Goal: Task Accomplishment & Management: Use online tool/utility

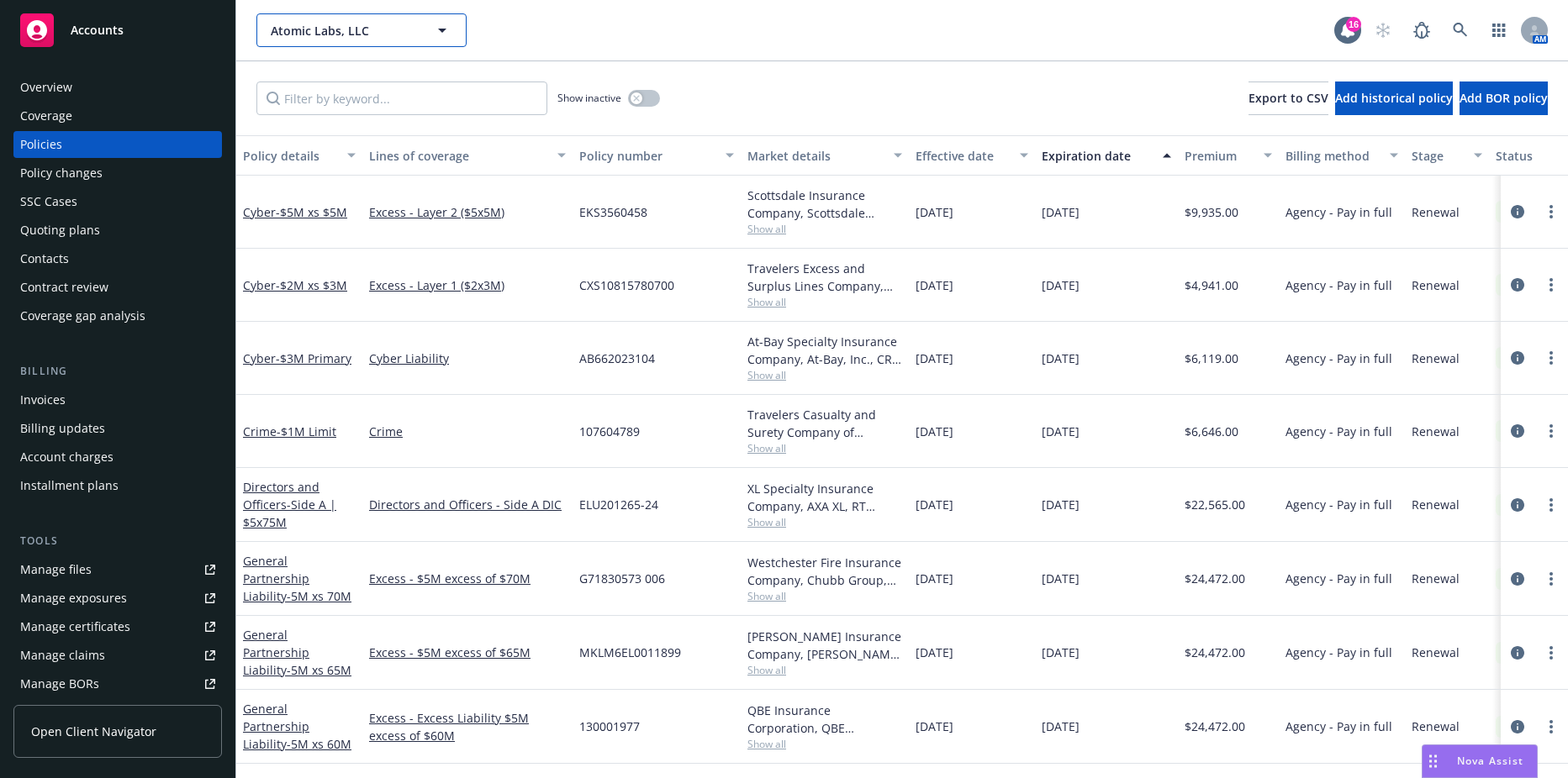
click at [413, 30] on span "Atomic Labs, LLC" at bounding box center [343, 30] width 145 height 17
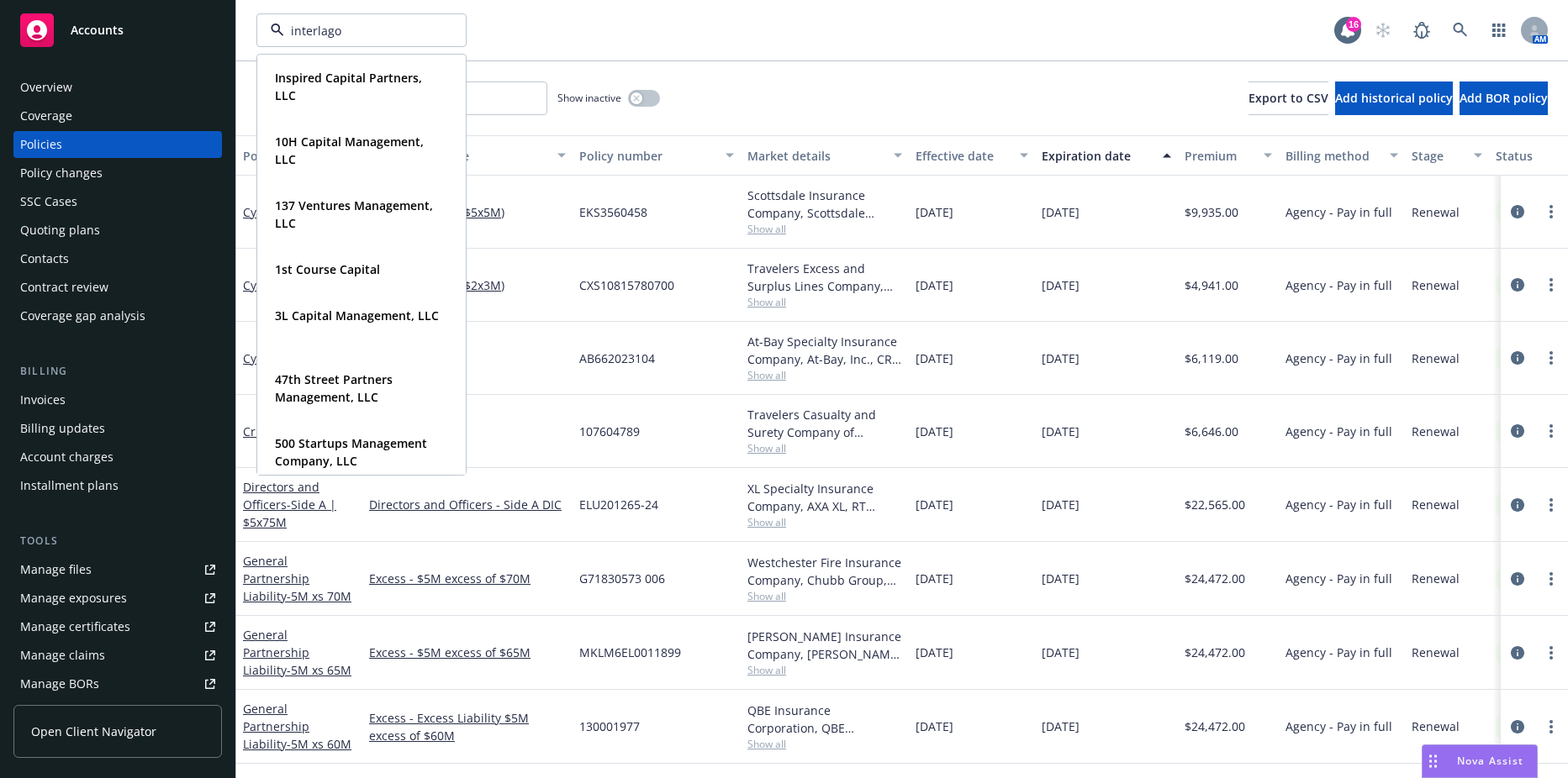
type input "interlagos"
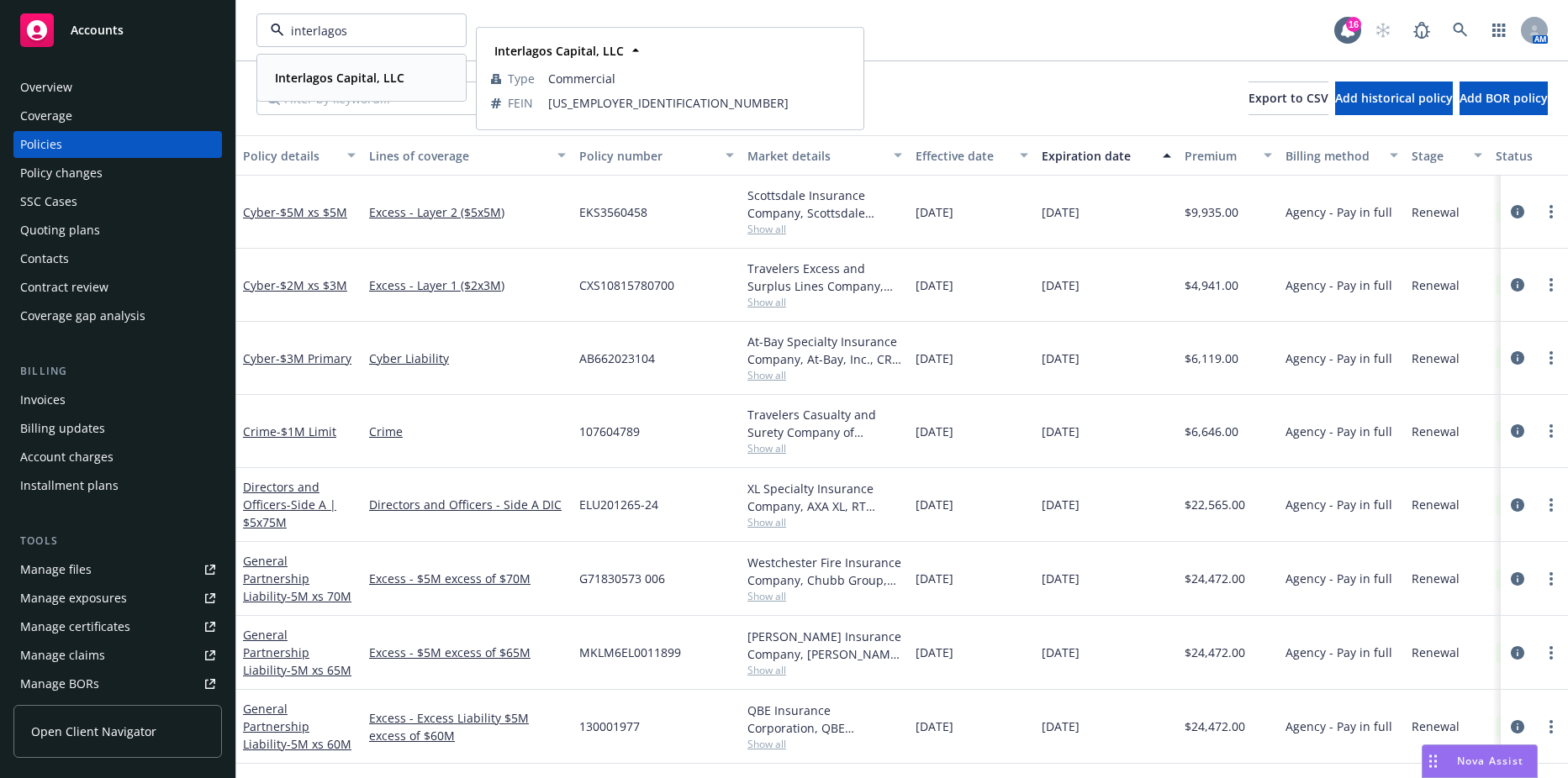
click at [355, 75] on strong "Interlagos Capital, LLC" at bounding box center [340, 77] width 129 height 16
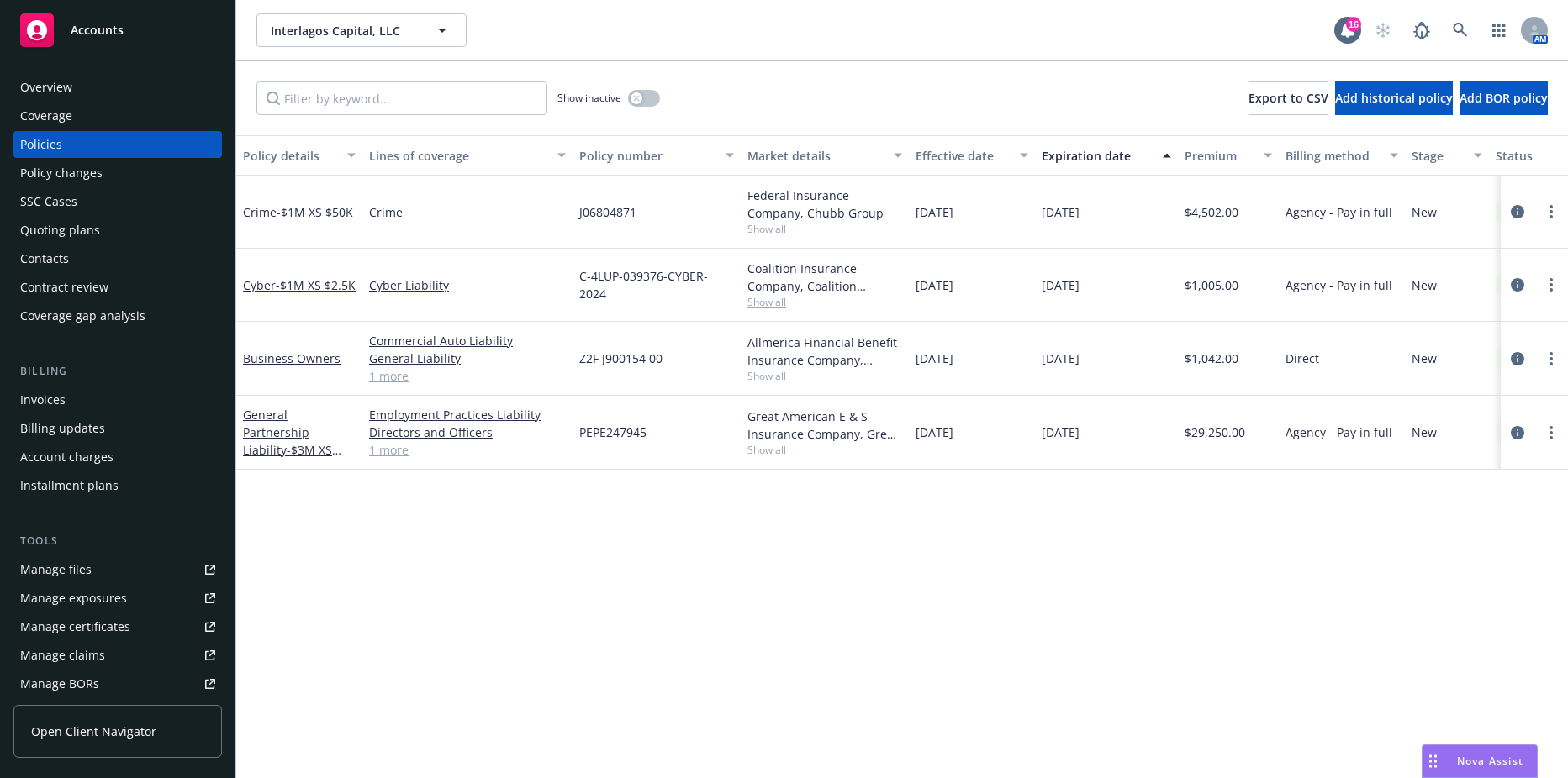
click at [90, 257] on div "Contacts" at bounding box center [118, 258] width 195 height 27
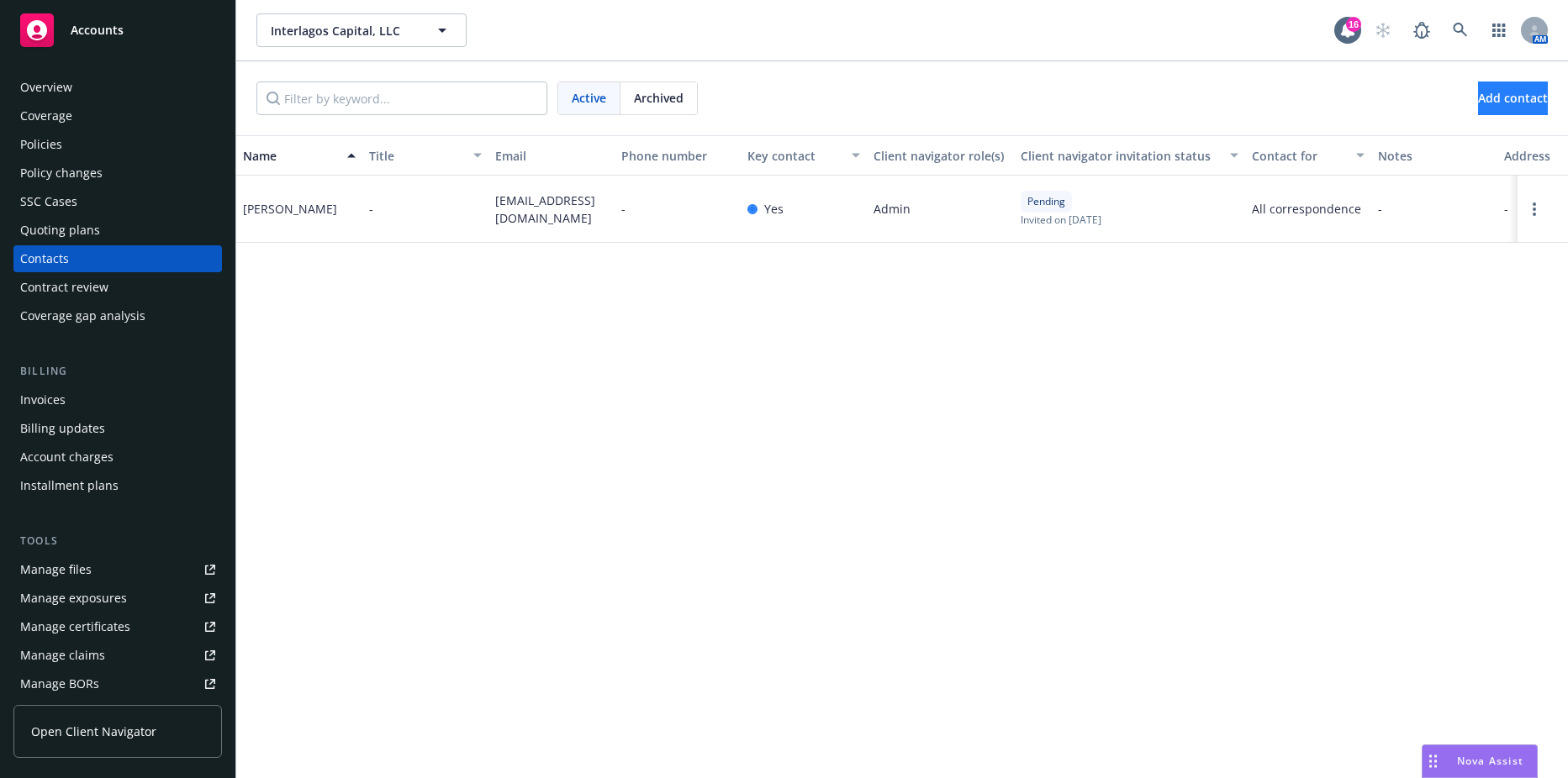
click at [1481, 115] on div "Active Archived Add contact" at bounding box center [902, 98] width 1332 height 74
click at [1480, 100] on span "Add contact" at bounding box center [1513, 97] width 70 height 16
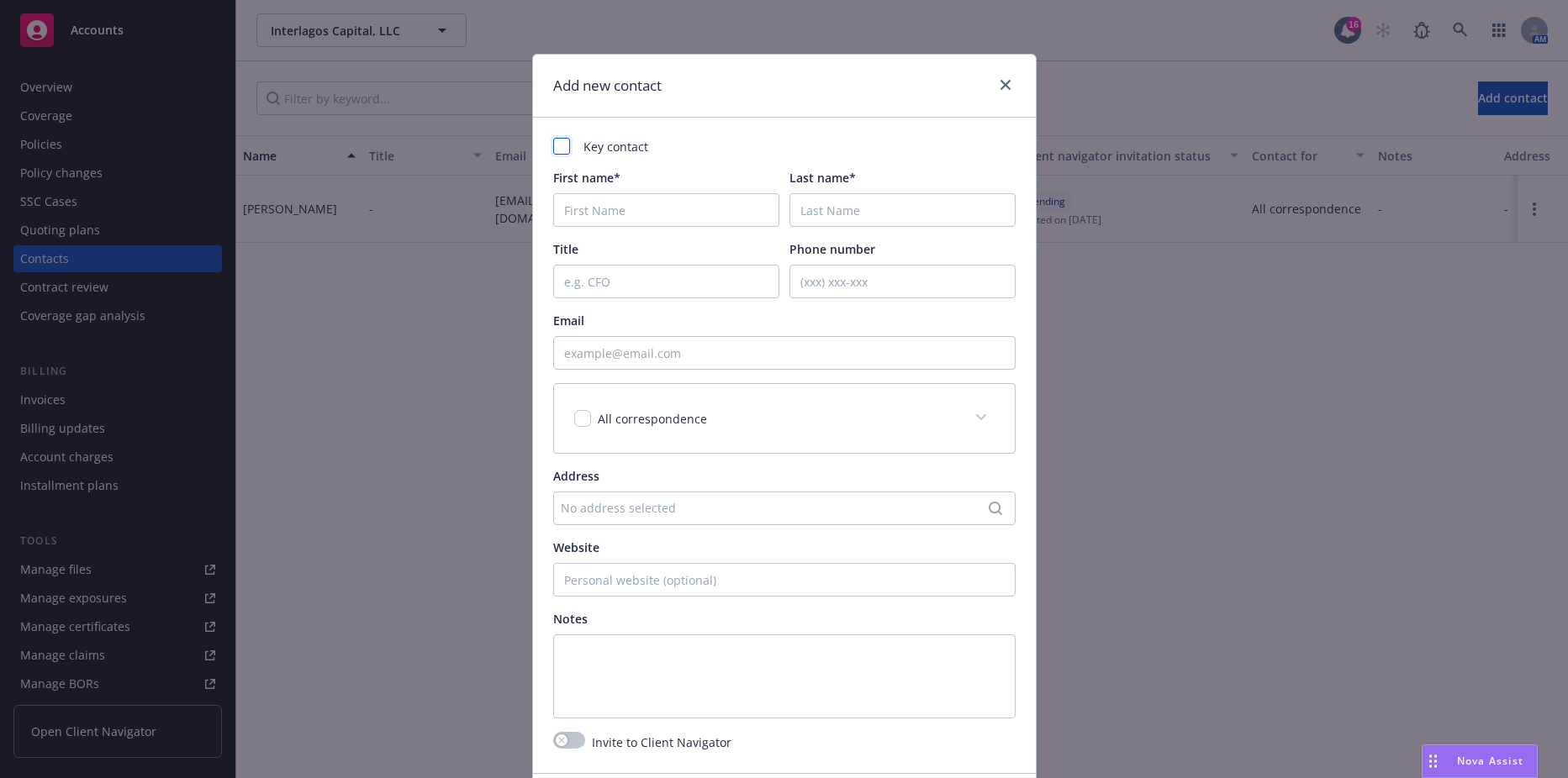
click at [554, 140] on div at bounding box center [562, 146] width 17 height 17
checkbox input "true"
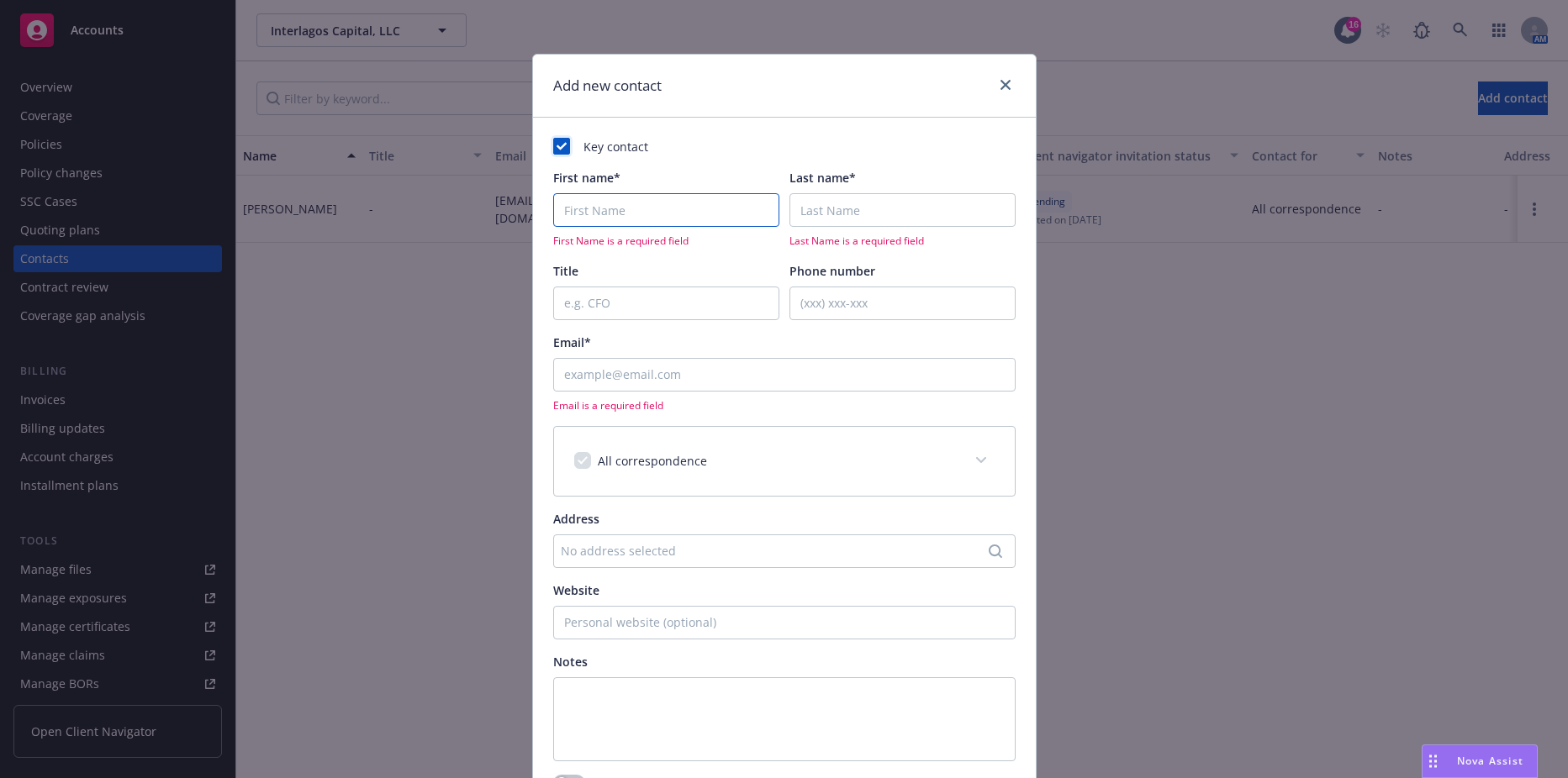
click at [601, 199] on input "First name*" at bounding box center [666, 210] width 226 height 34
type input "Danielle"
type input "Sercu"
type input "ds@interlagos.com"
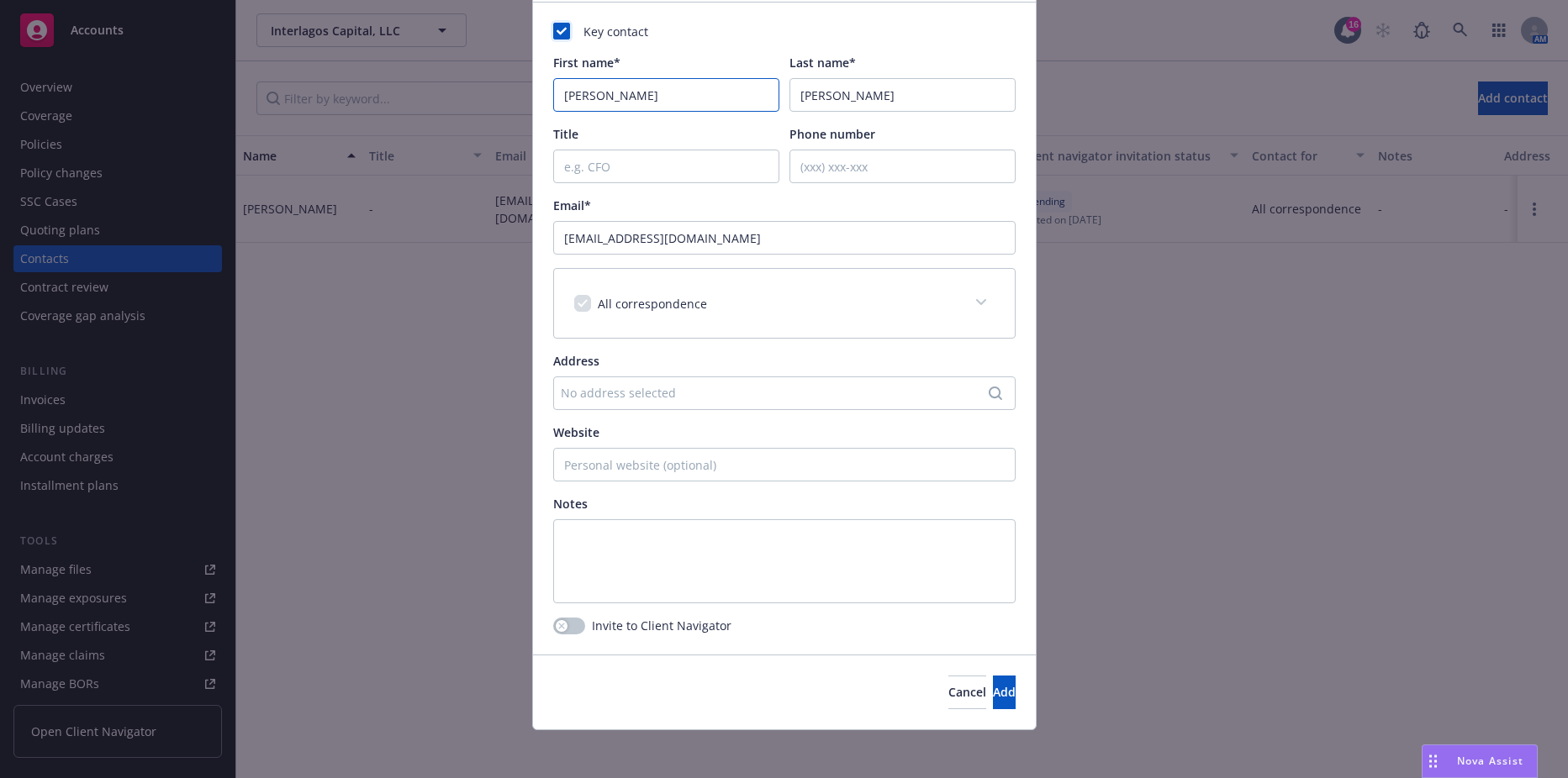
scroll to position [121, 0]
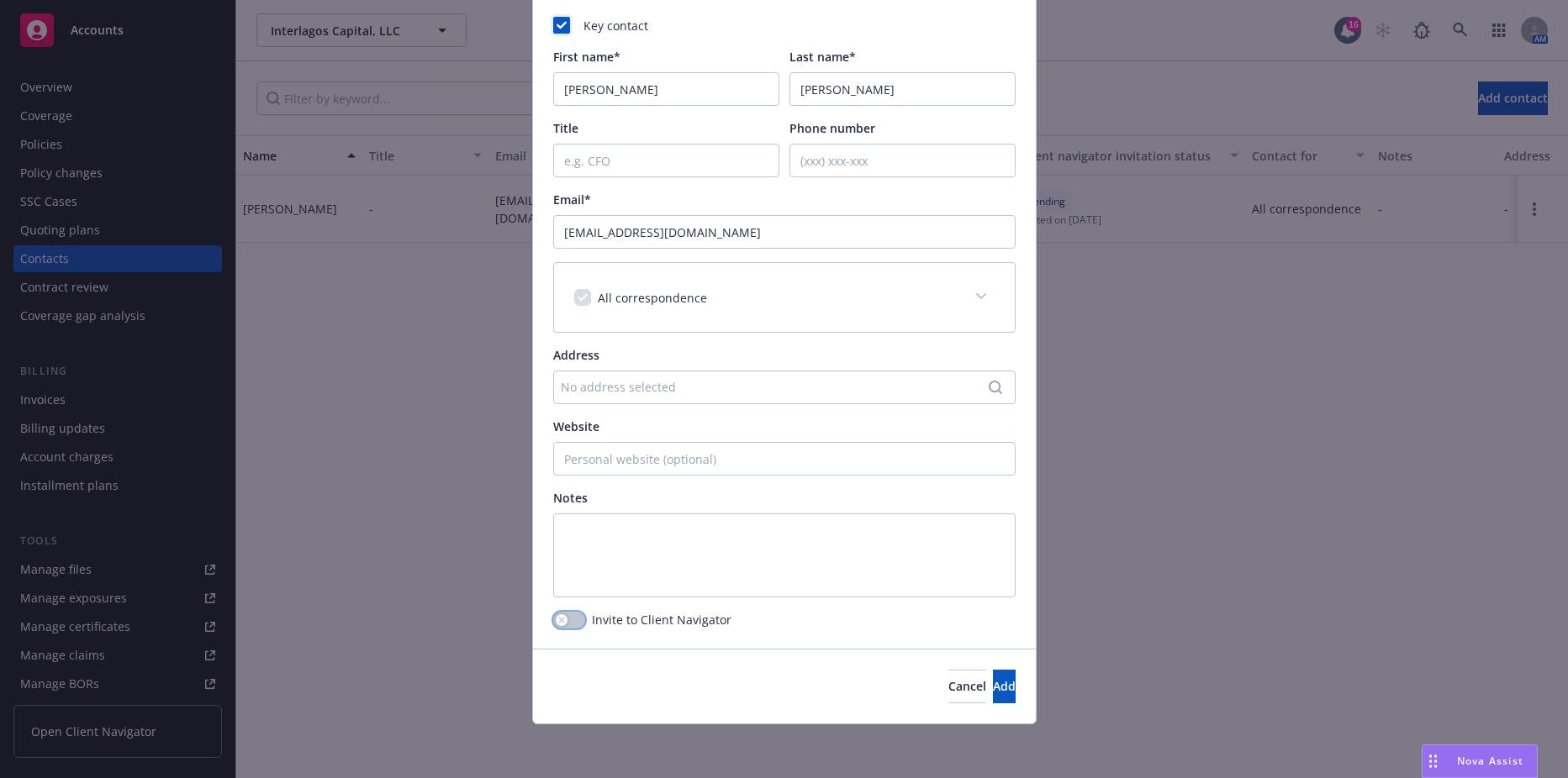
click at [564, 614] on button "button" at bounding box center [569, 620] width 32 height 17
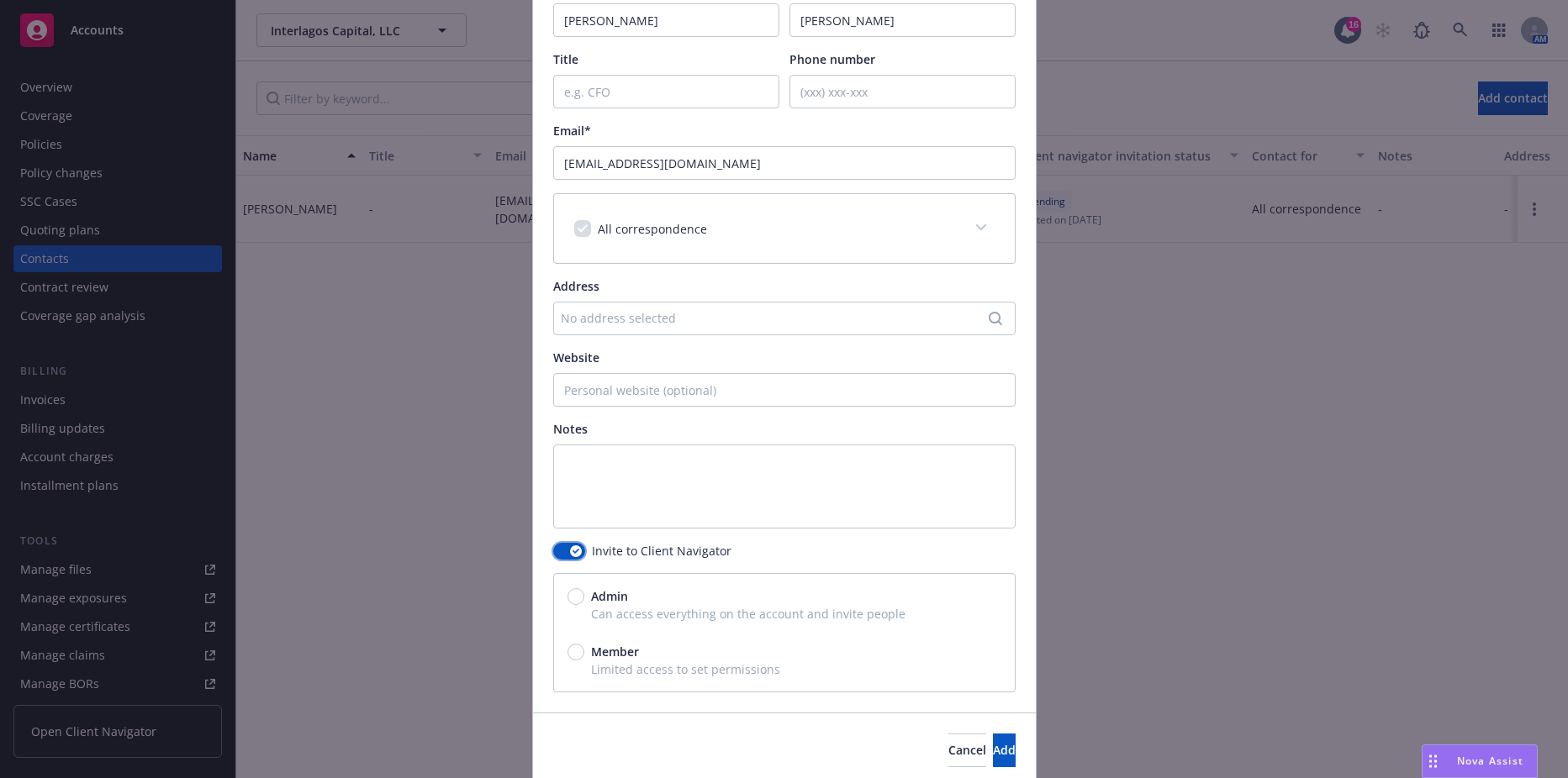
scroll to position [254, 0]
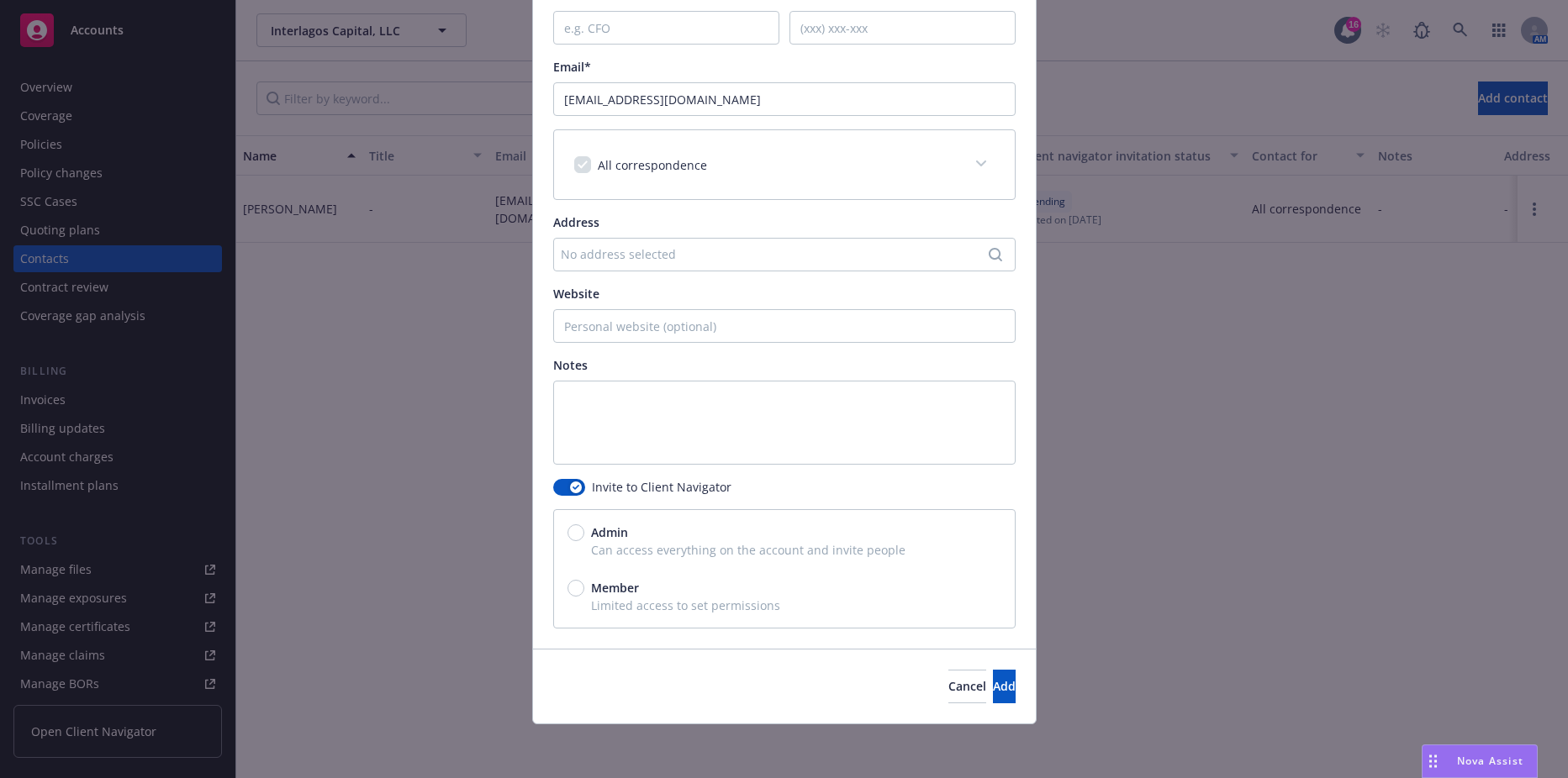
click at [569, 545] on span "Can access everything on the account and invite people" at bounding box center [784, 550] width 434 height 17
click at [567, 536] on input "Admin" at bounding box center [576, 533] width 17 height 17
radio input "true"
click at [994, 679] on button "Add" at bounding box center [1004, 686] width 23 height 34
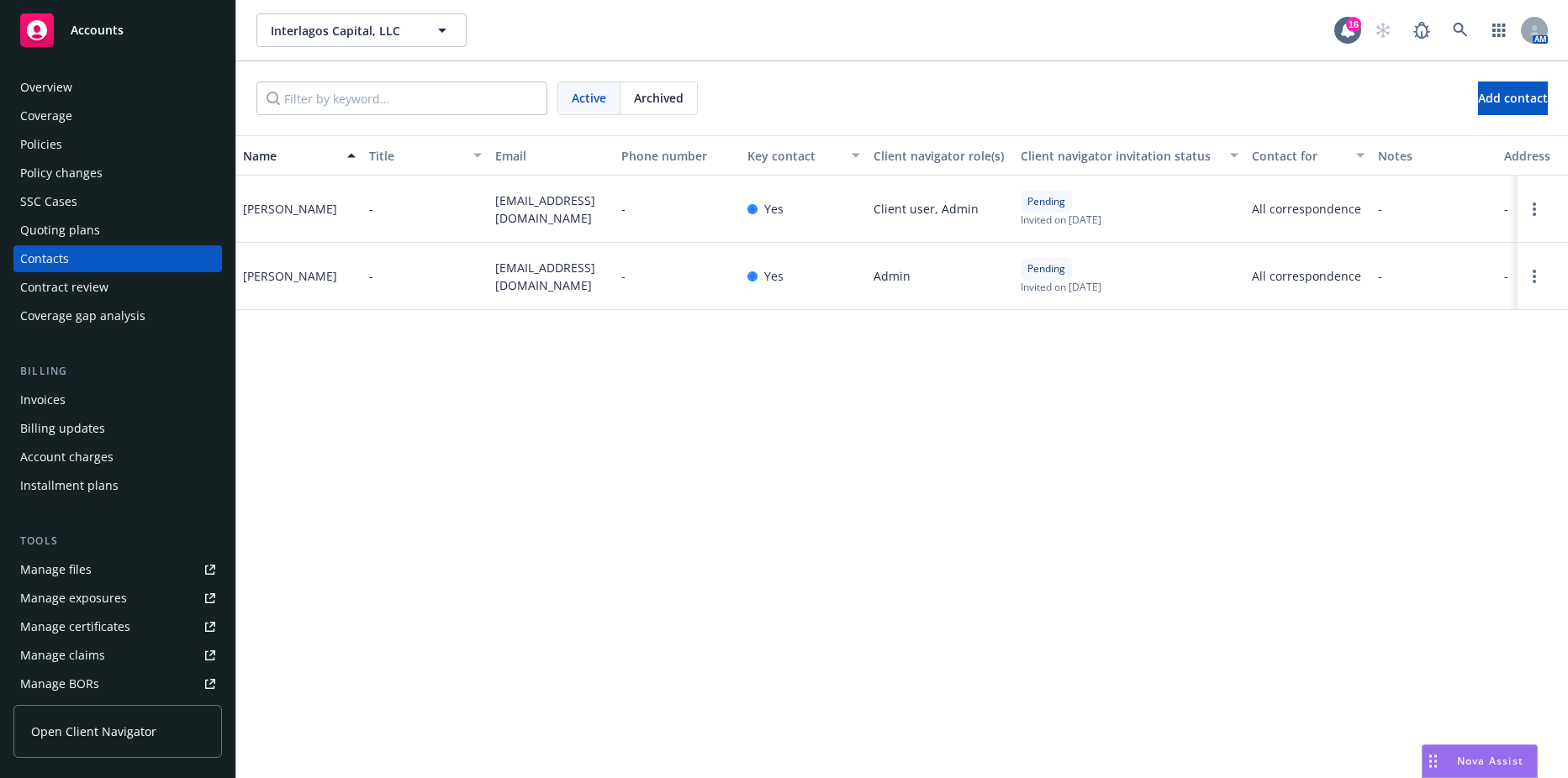
scroll to position [317, 0]
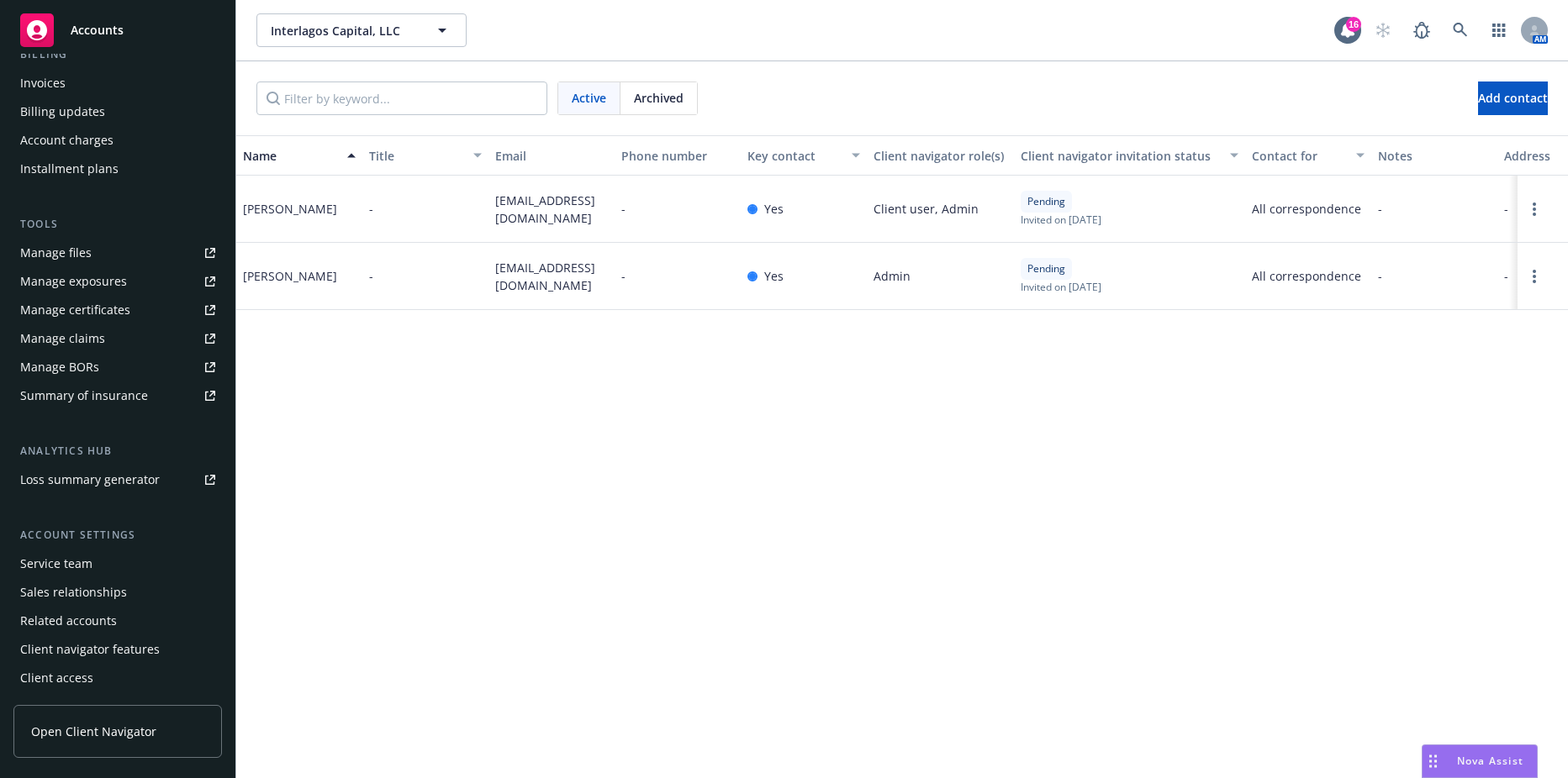
click at [99, 571] on div "Service team" at bounding box center [118, 563] width 195 height 27
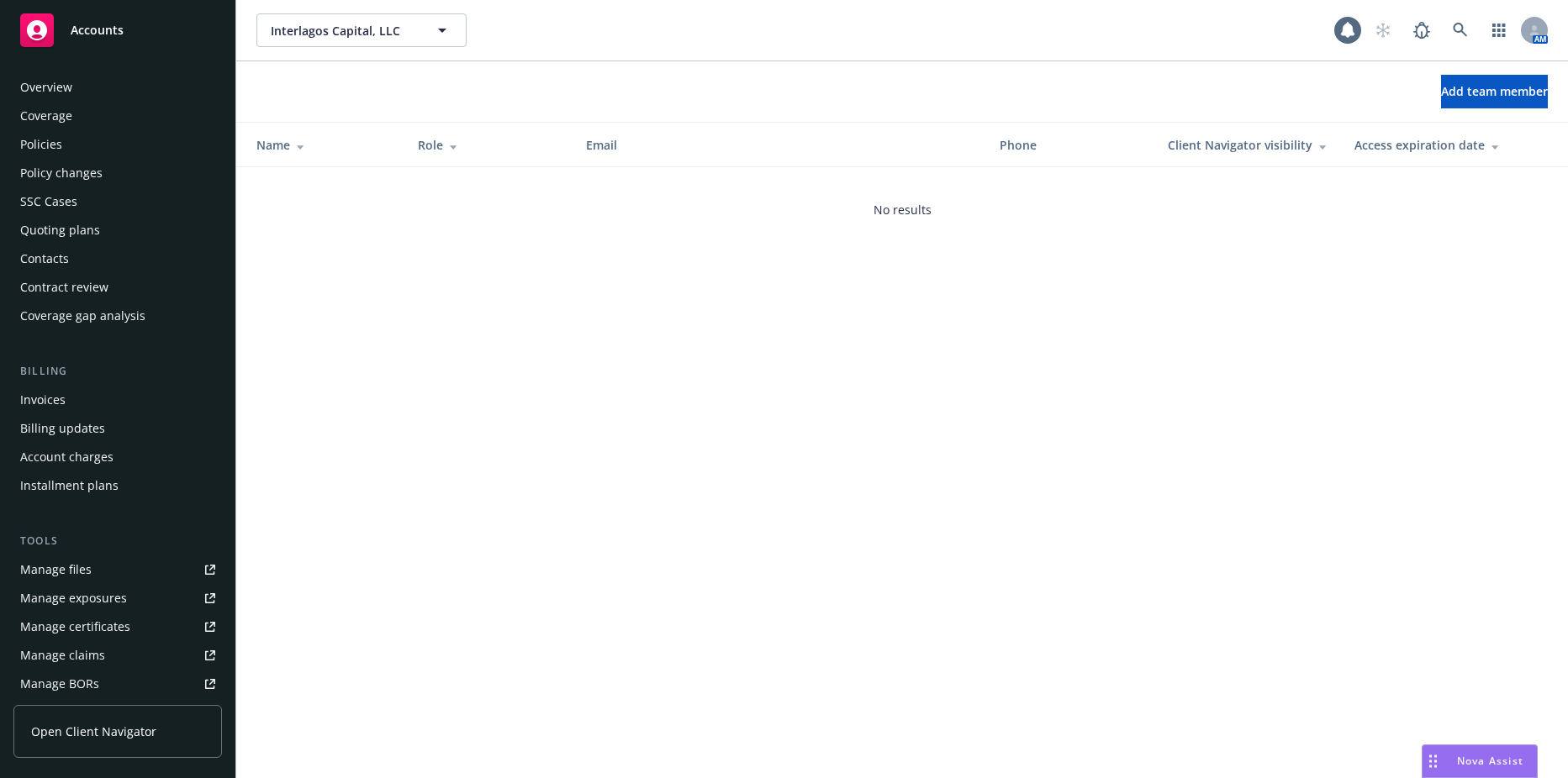
scroll to position [317, 0]
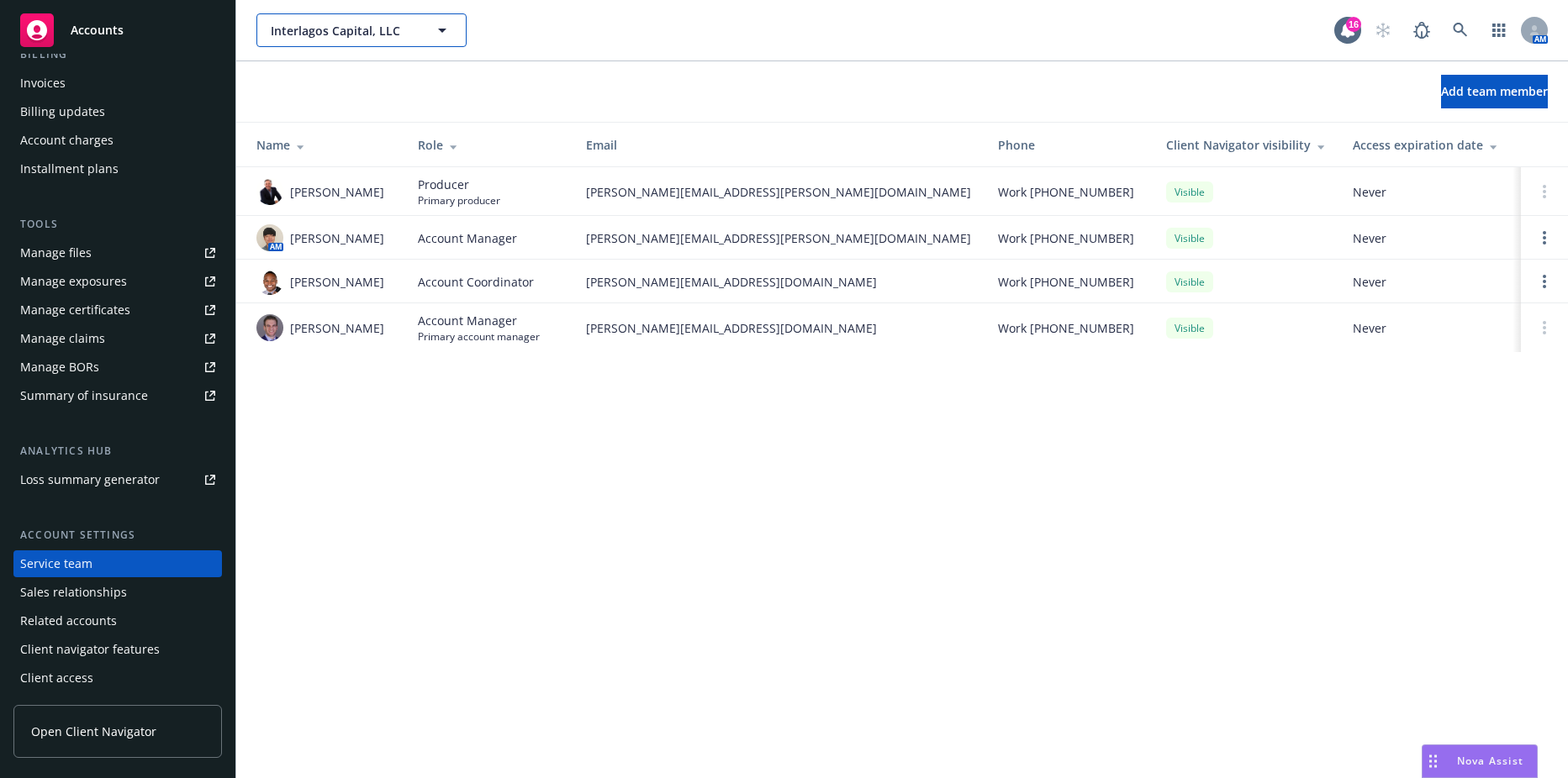
click at [365, 43] on button "Interlagos Capital, LLC" at bounding box center [361, 30] width 210 height 34
type input "orbi"
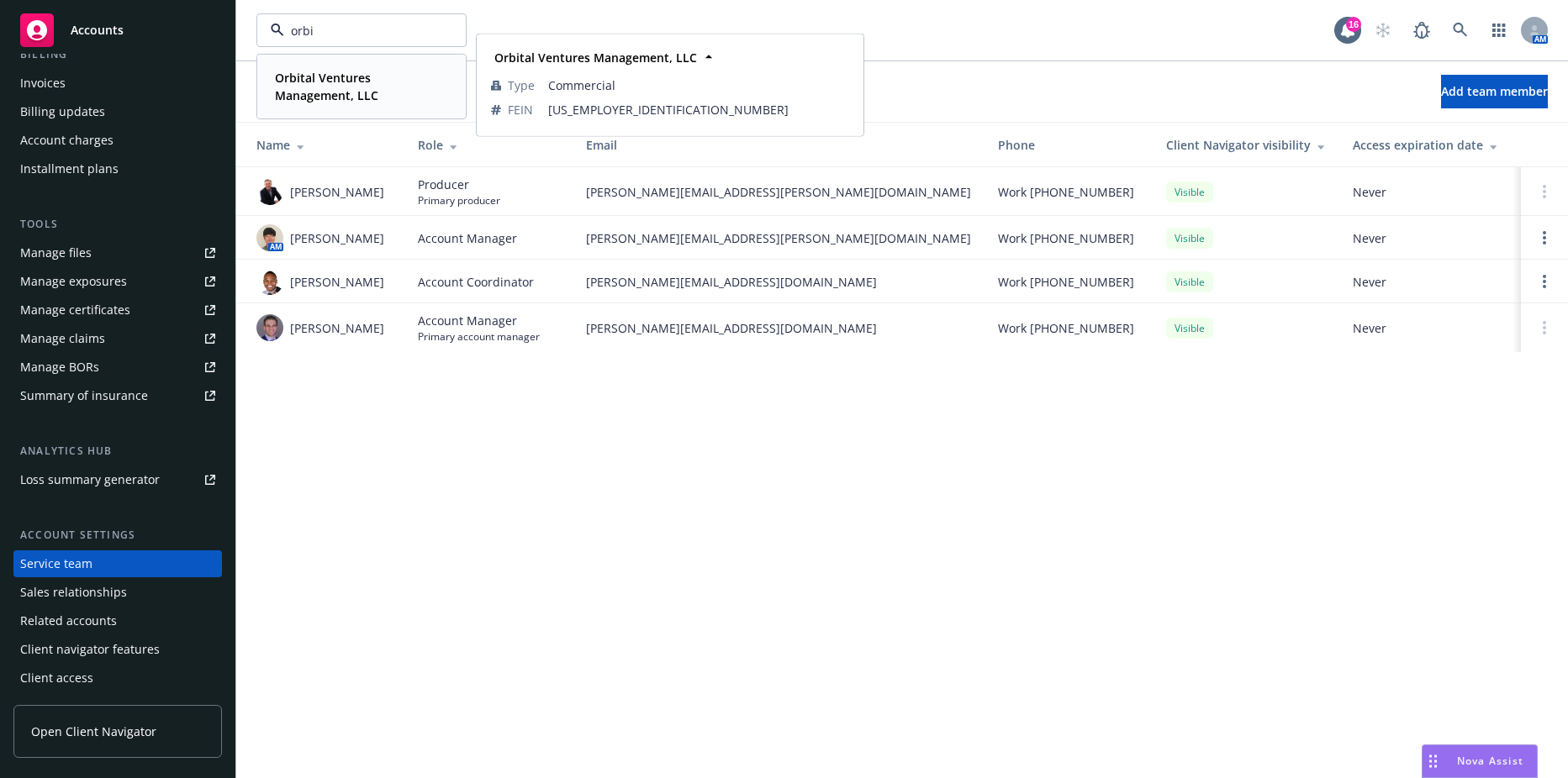
click at [324, 85] on strong "Orbital Ventures Management, LLC" at bounding box center [327, 86] width 104 height 34
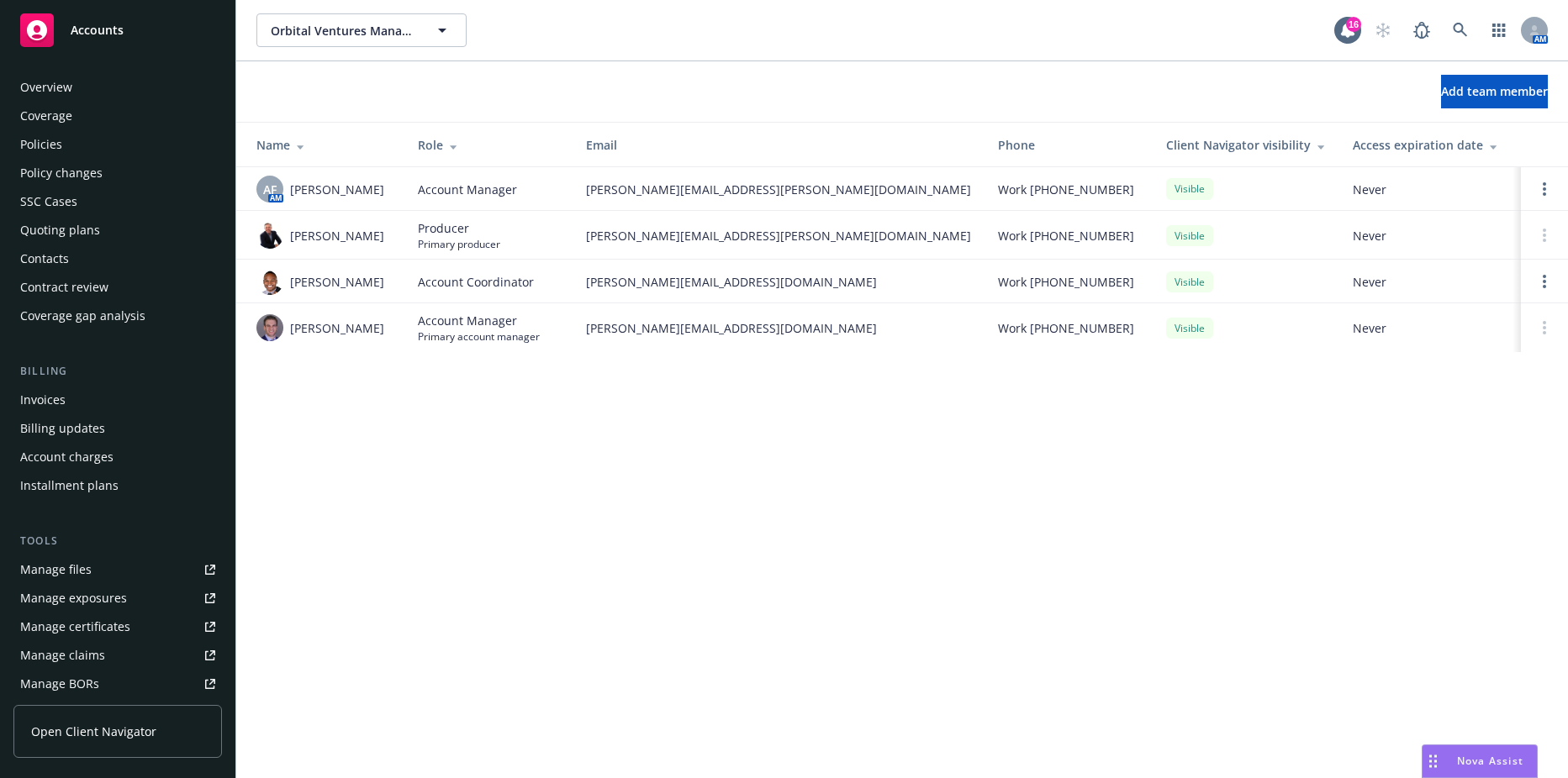
click at [75, 401] on div "Invoices" at bounding box center [118, 399] width 195 height 27
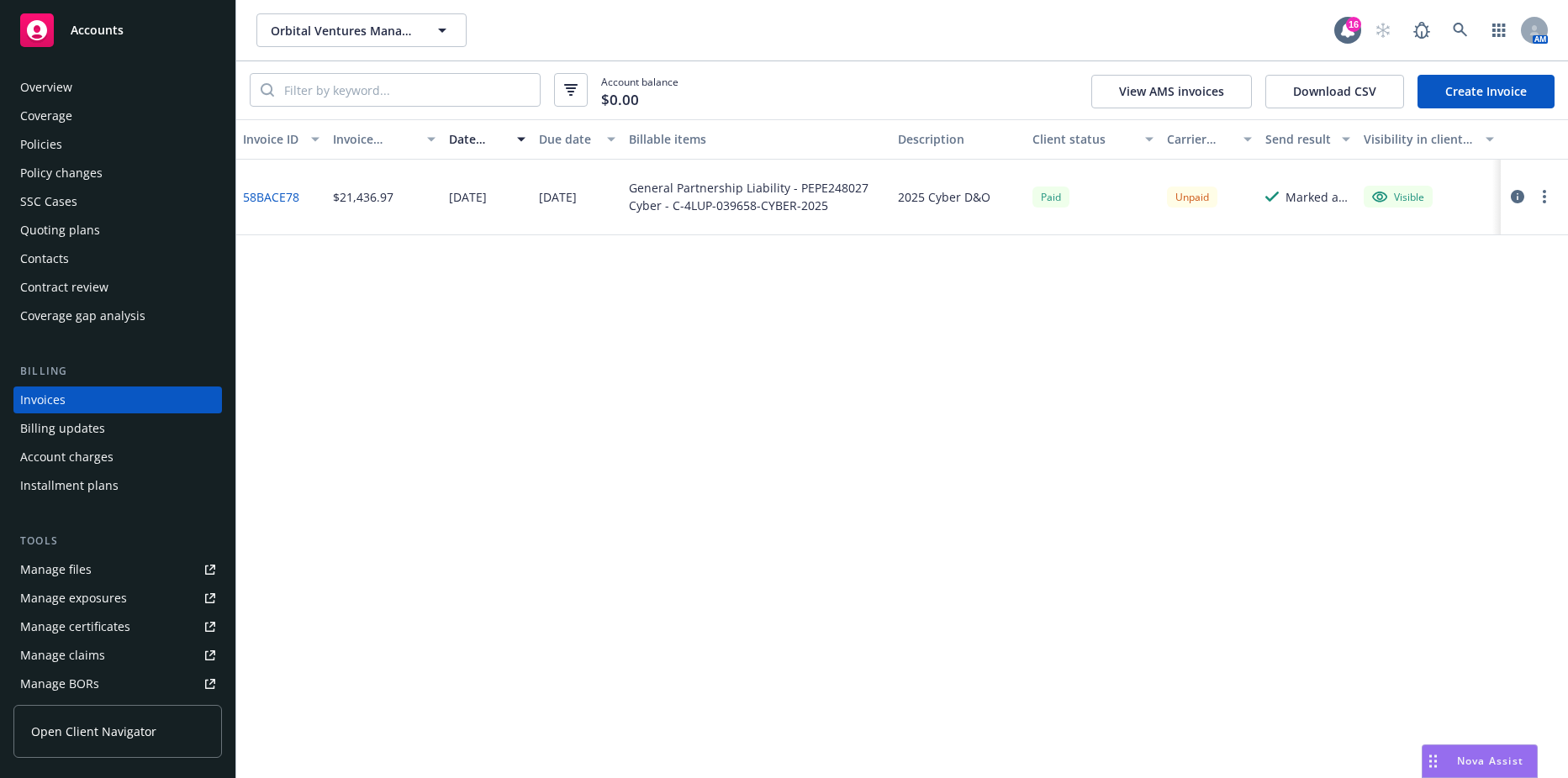
click at [15, 565] on link "Manage files" at bounding box center [118, 569] width 208 height 27
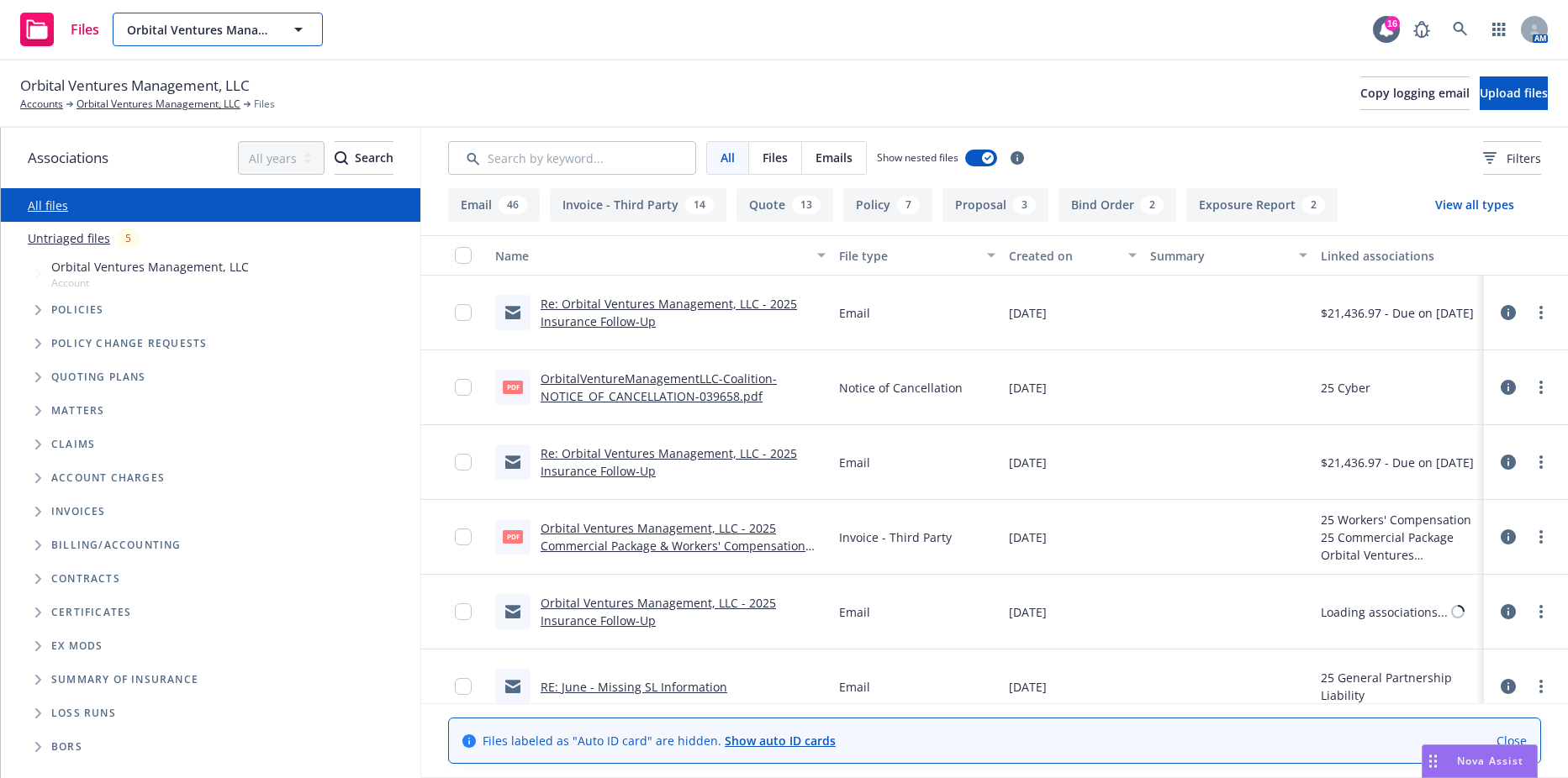
click at [179, 36] on span "Orbital Ventures Management, LLC" at bounding box center [199, 29] width 145 height 17
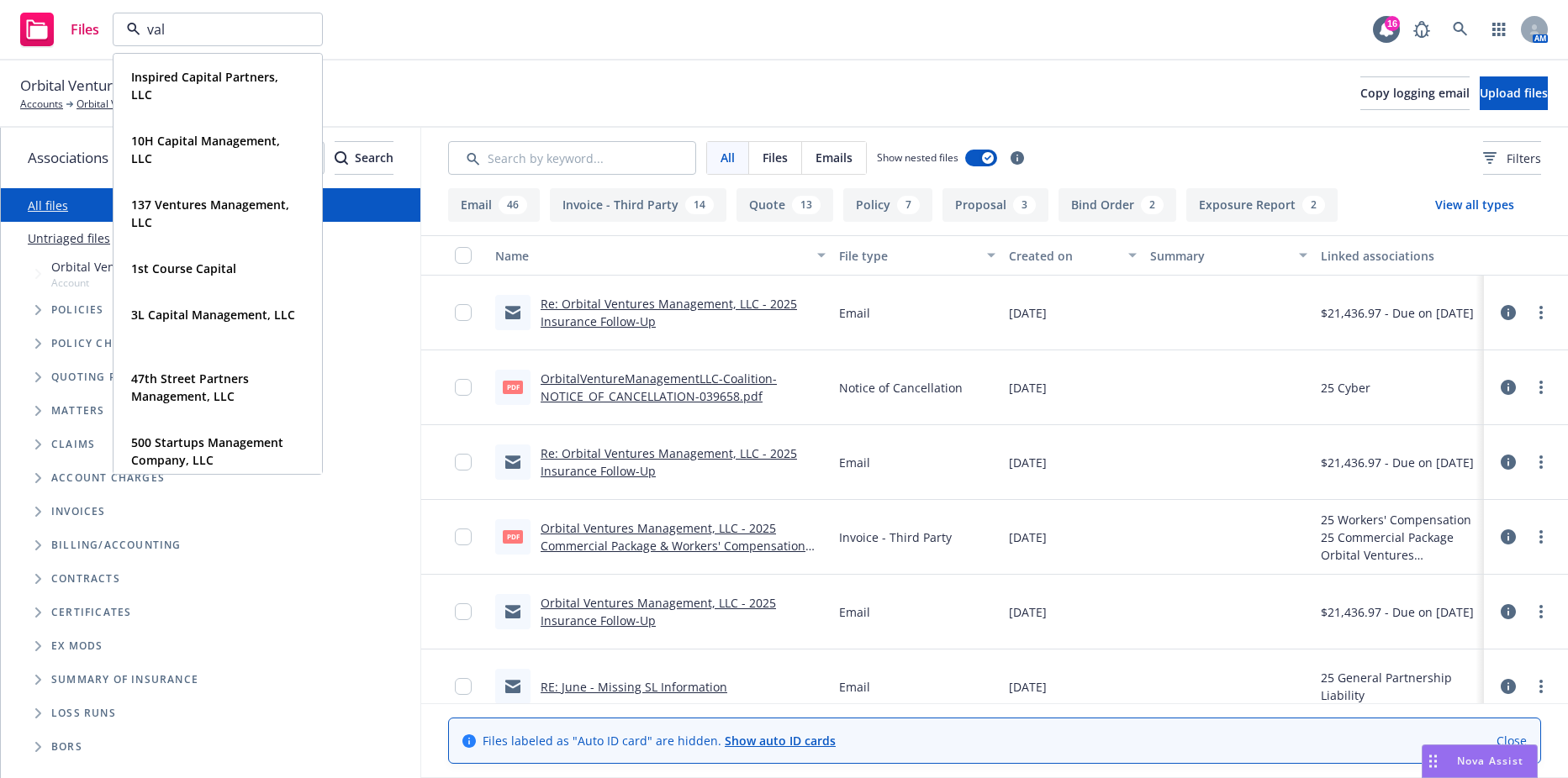
type input "valk"
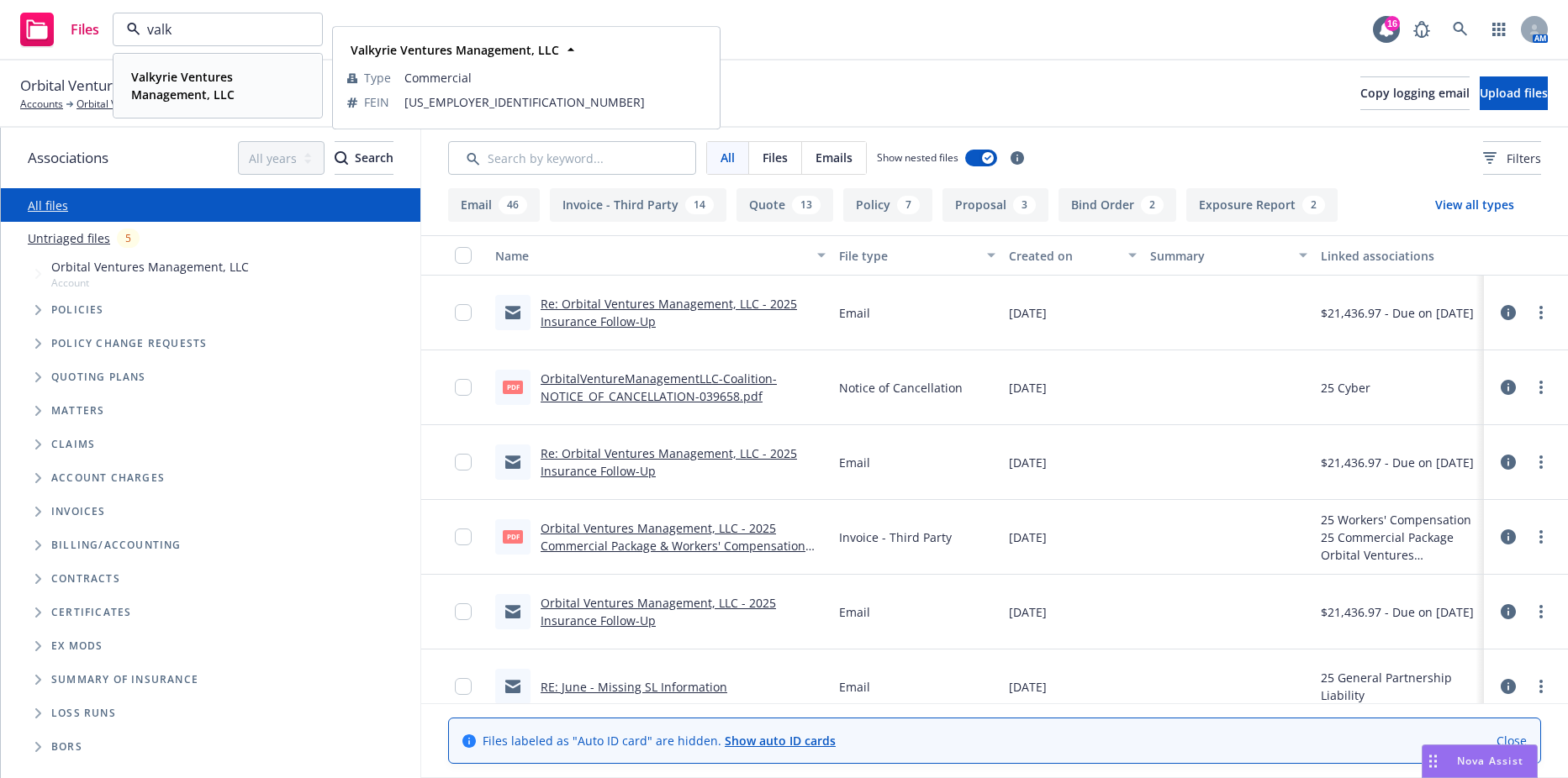
click at [185, 72] on strong "Valkyrie Ventures Management, LLC" at bounding box center [183, 85] width 104 height 34
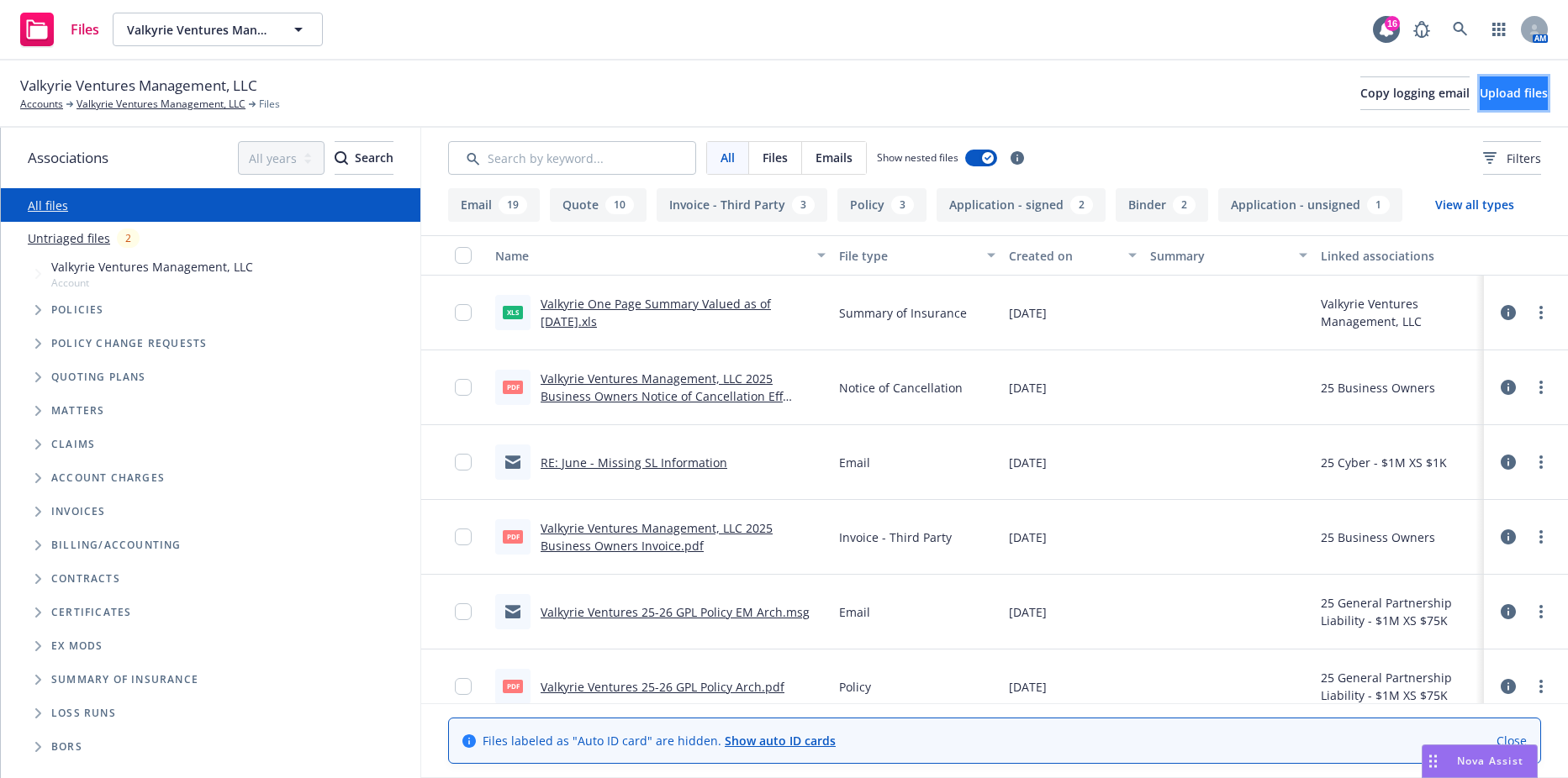
click at [1506, 105] on button "Upload files" at bounding box center [1514, 93] width 68 height 34
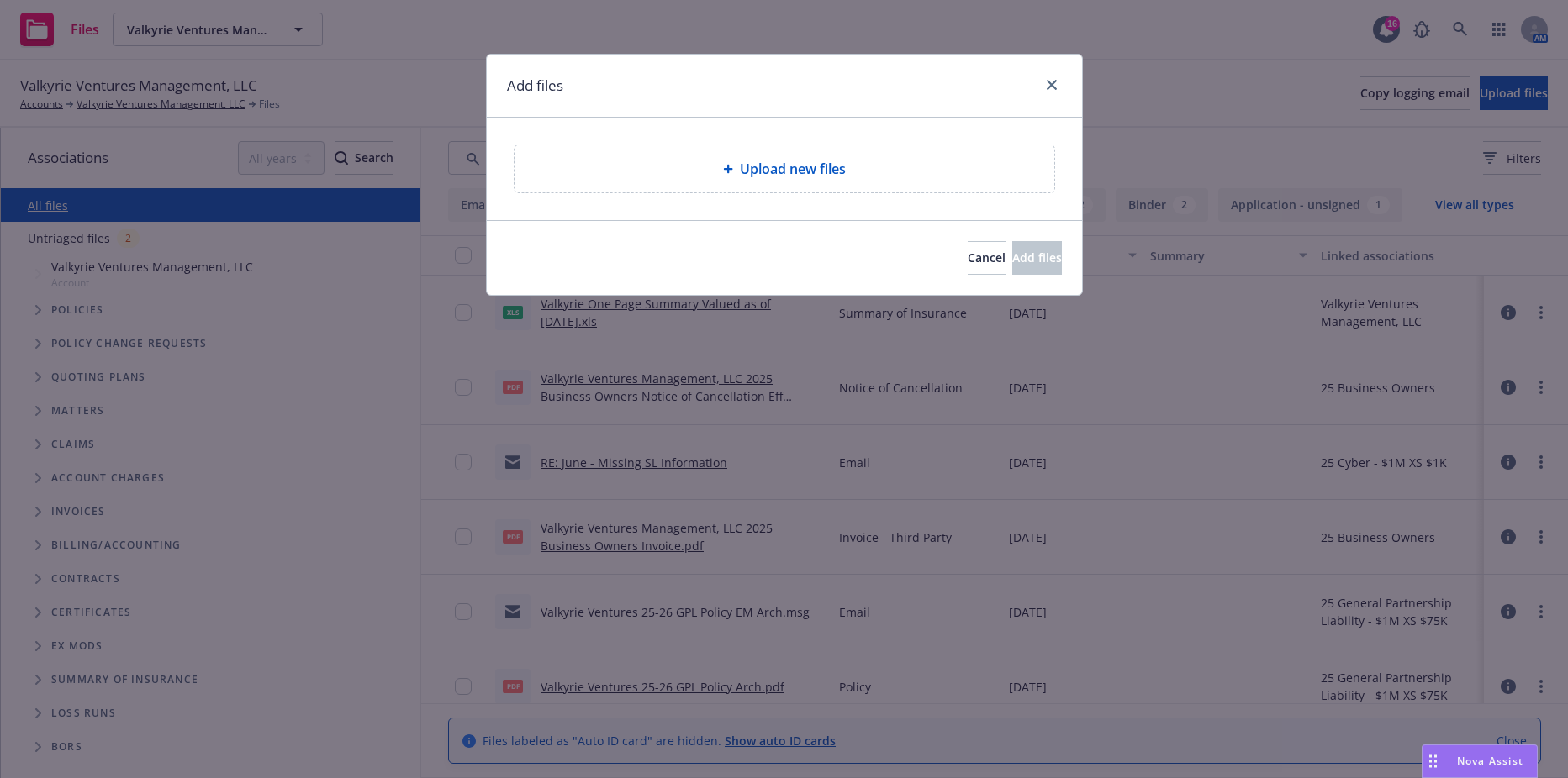
click at [825, 156] on div "Upload new files" at bounding box center [785, 168] width 540 height 47
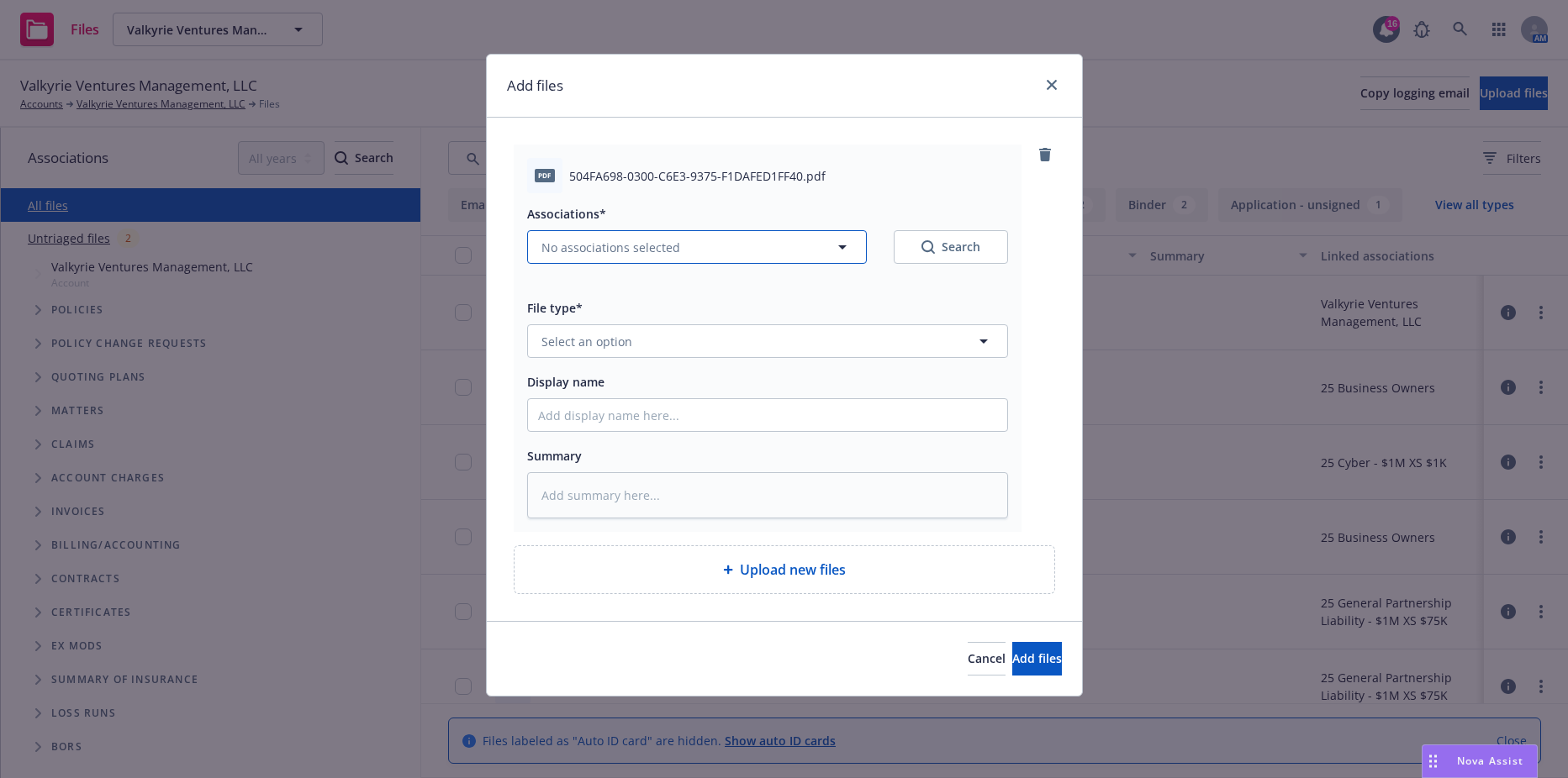
click at [700, 250] on button "No associations selected" at bounding box center [697, 247] width 340 height 34
type textarea "x"
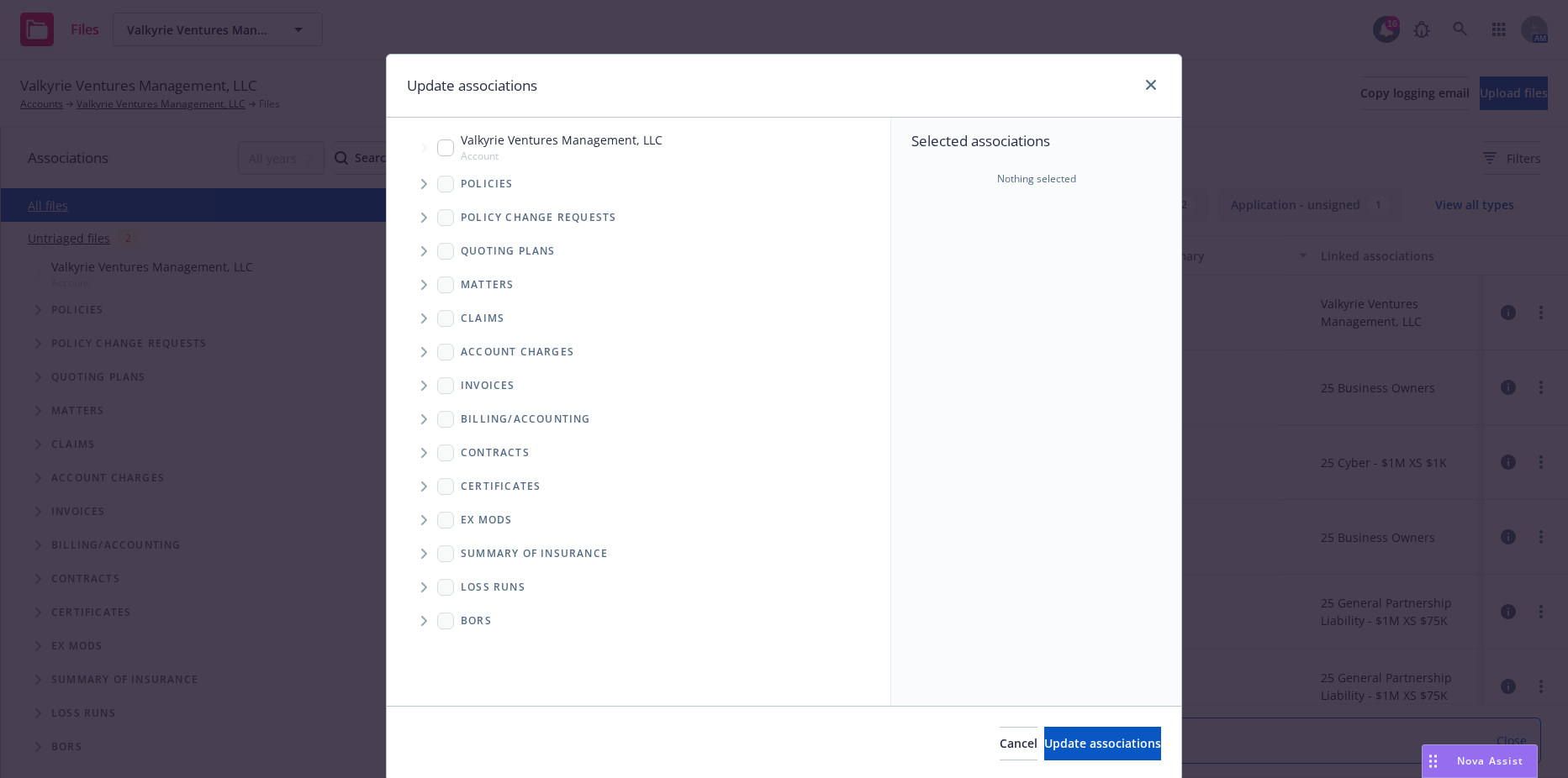
click at [411, 184] on span "Tree Example" at bounding box center [423, 183] width 27 height 27
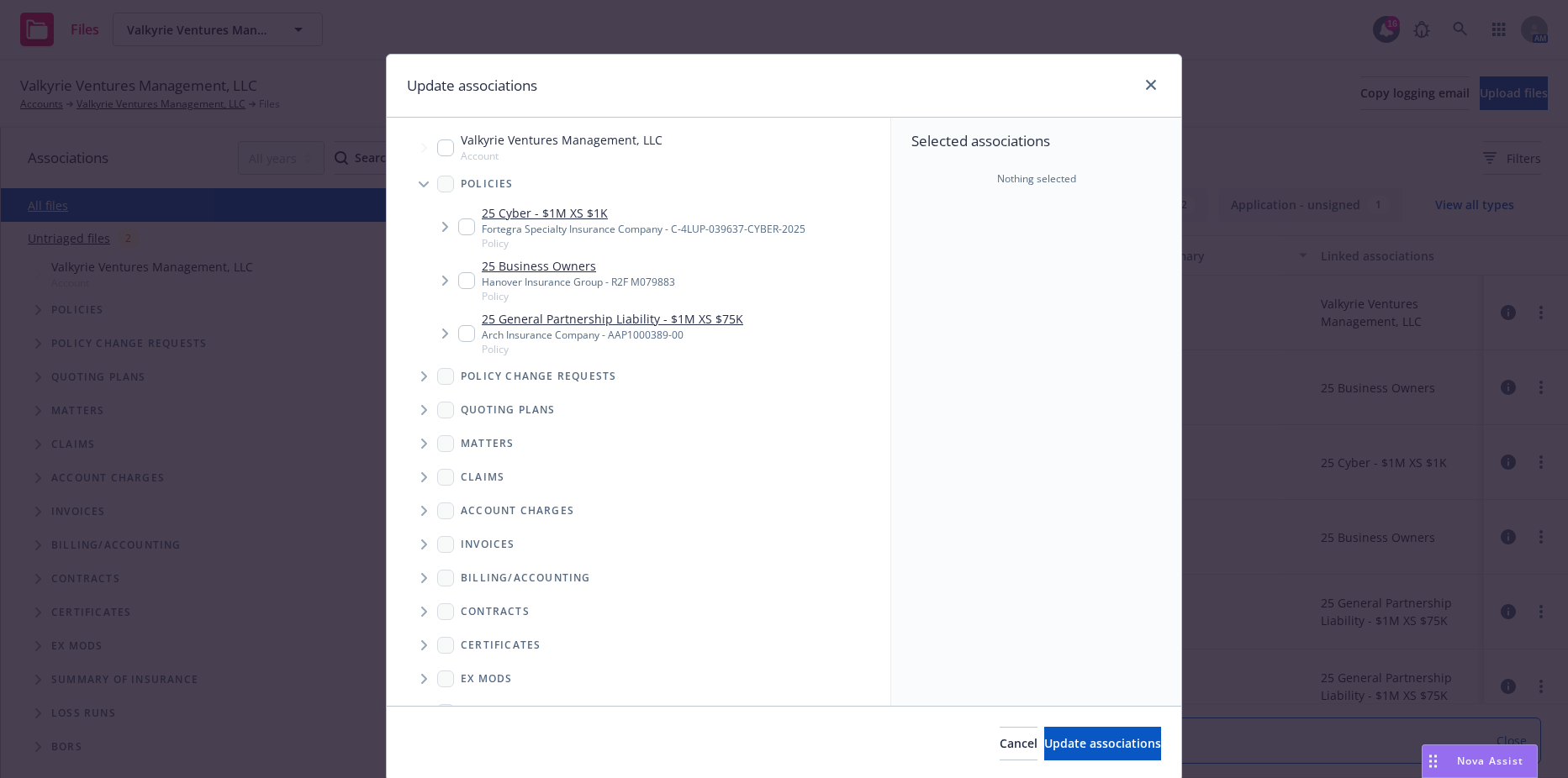
click at [458, 284] on input "Tree Example" at bounding box center [466, 281] width 17 height 17
checkbox input "true"
drag, startPoint x: 1040, startPoint y: 744, endPoint x: 792, endPoint y: 604, distance: 284.8
click at [1045, 743] on span "Update associations" at bounding box center [1103, 742] width 117 height 16
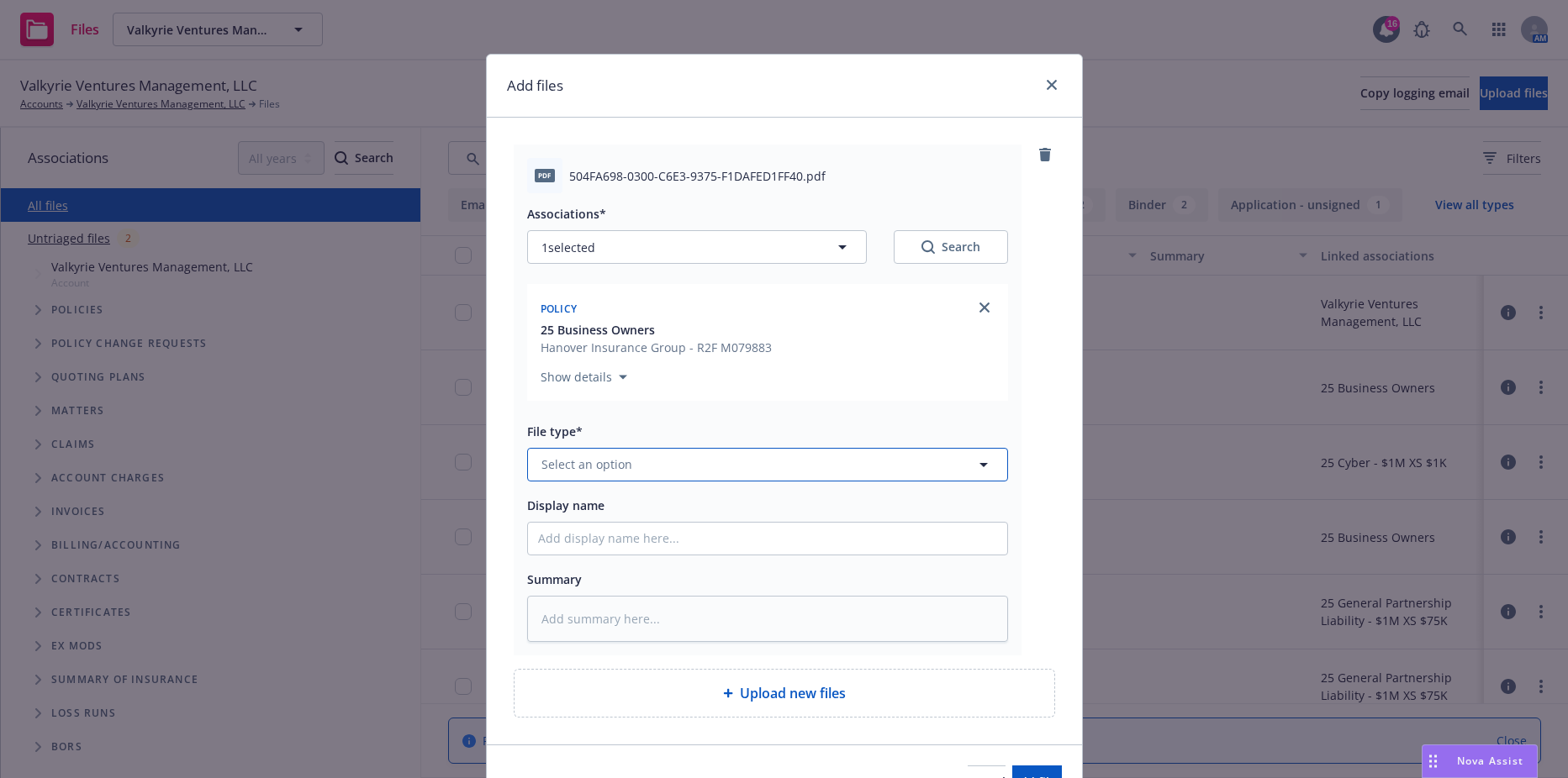
click at [572, 457] on span "Select an option" at bounding box center [587, 463] width 91 height 17
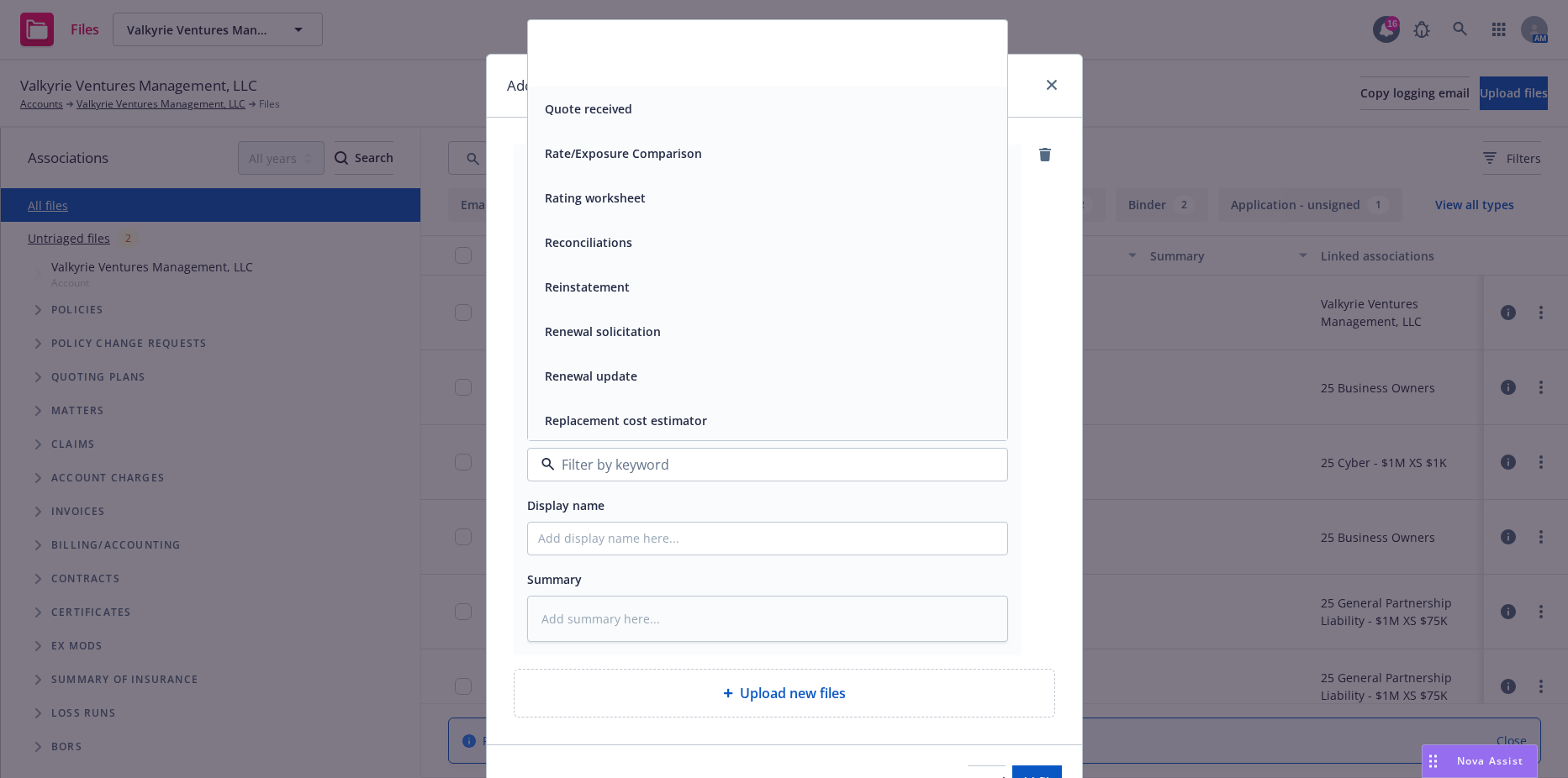
scroll to position [6386, 0]
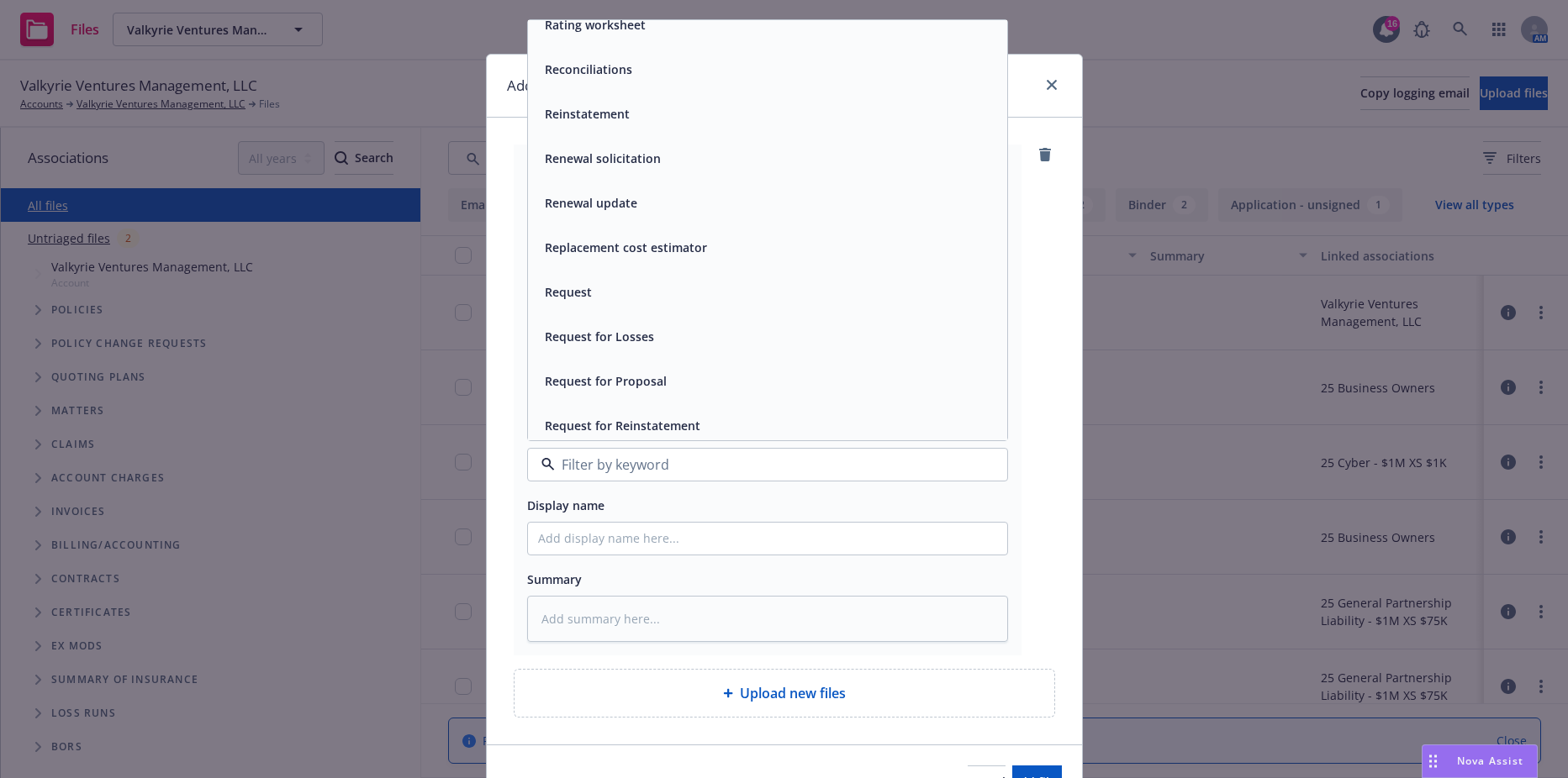
click at [563, 108] on span "Reinstatement" at bounding box center [588, 113] width 85 height 17
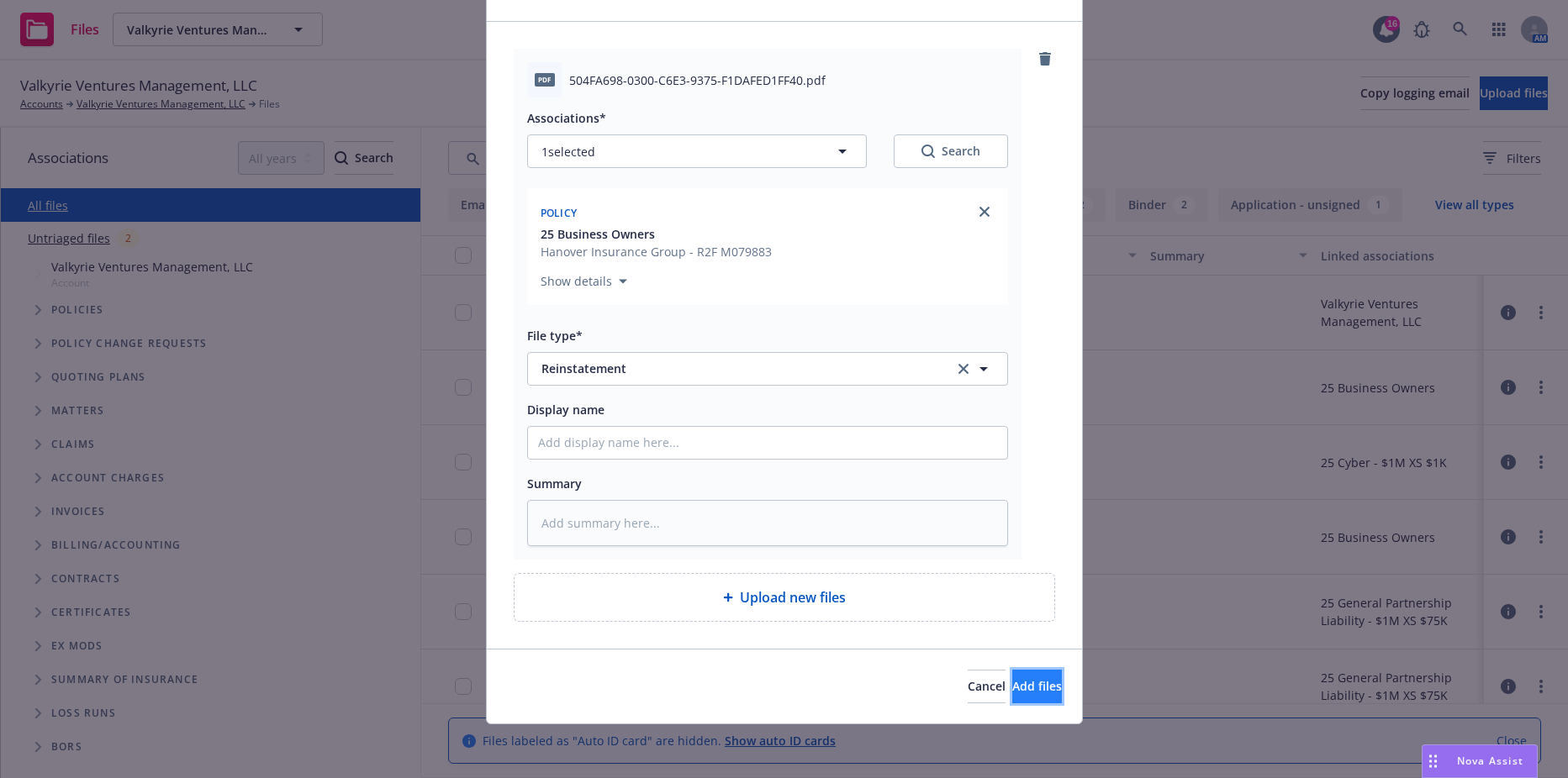
click at [1013, 698] on button "Add files" at bounding box center [1037, 686] width 50 height 34
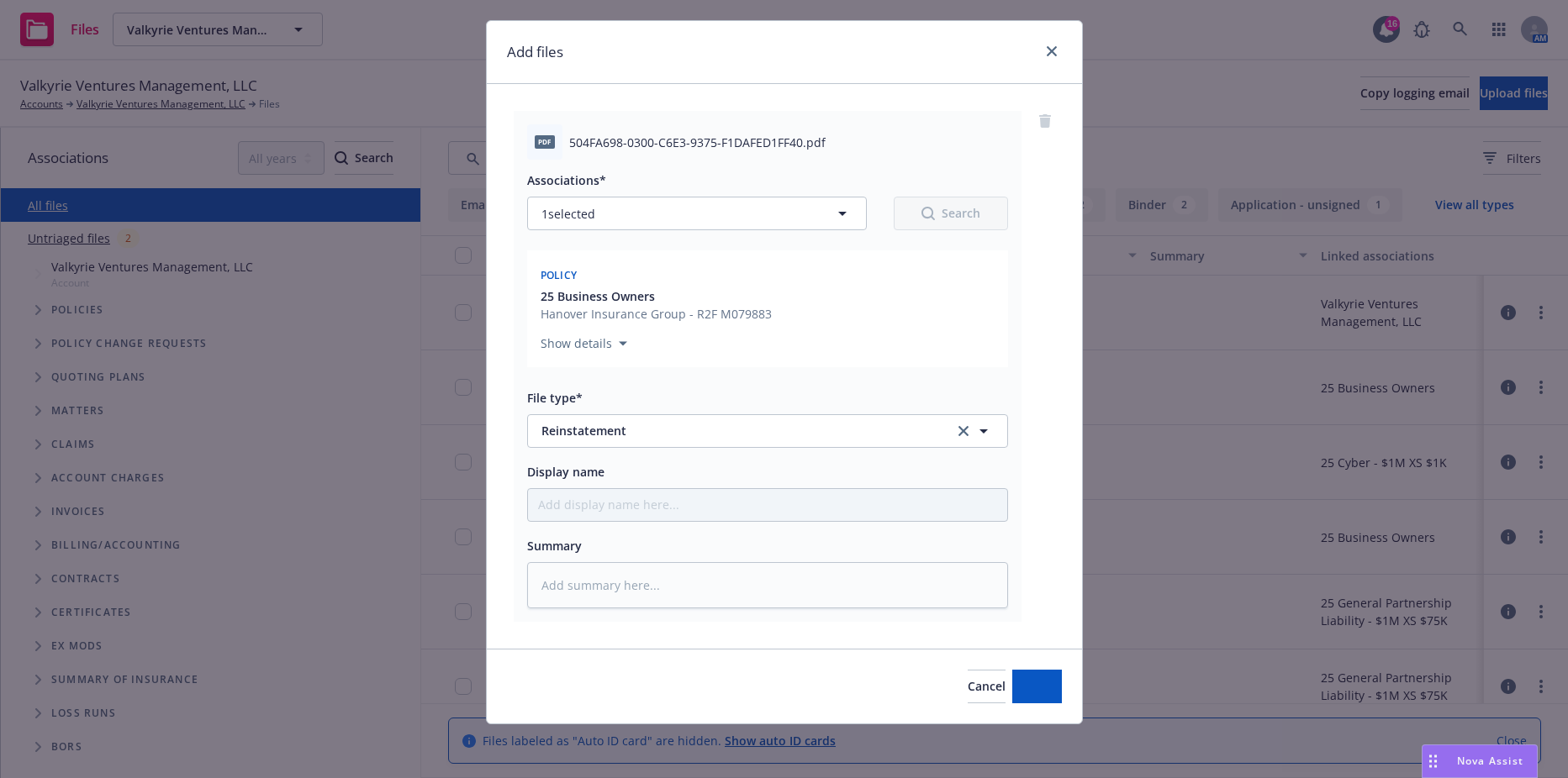
type textarea "x"
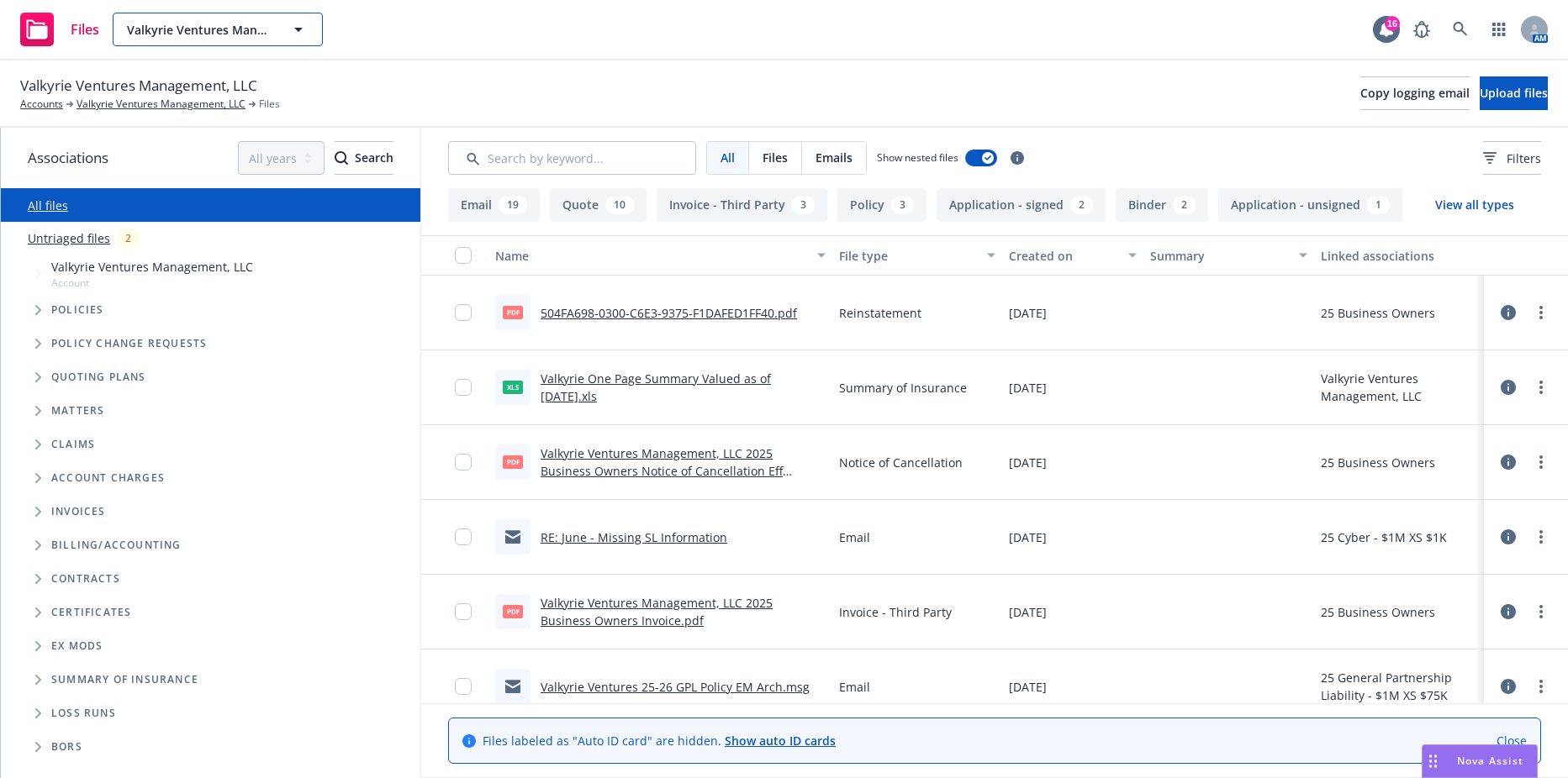
click at [220, 42] on button "Valkyrie Ventures Management, LLC" at bounding box center [218, 29] width 210 height 34
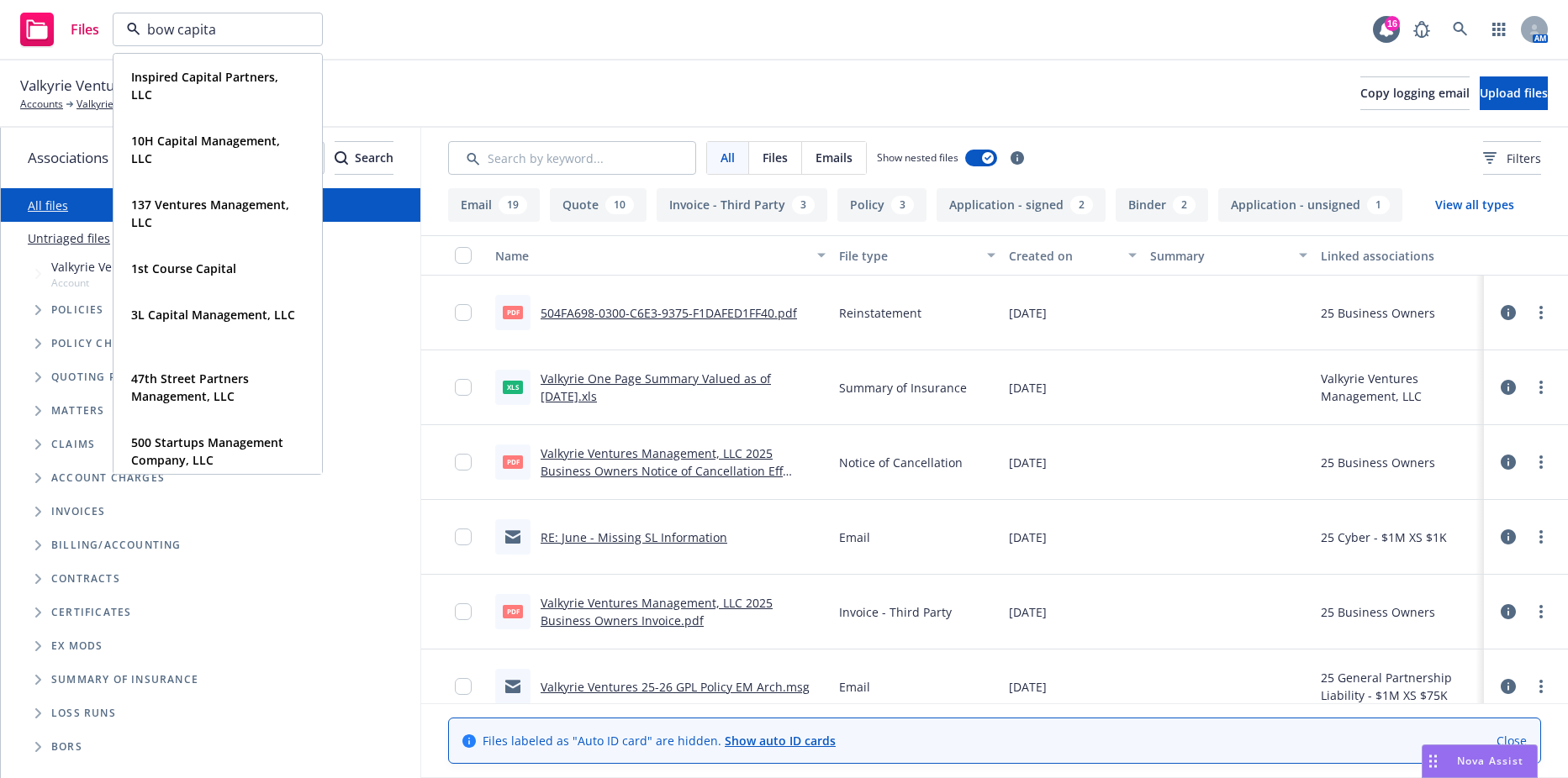
type input "bow capital"
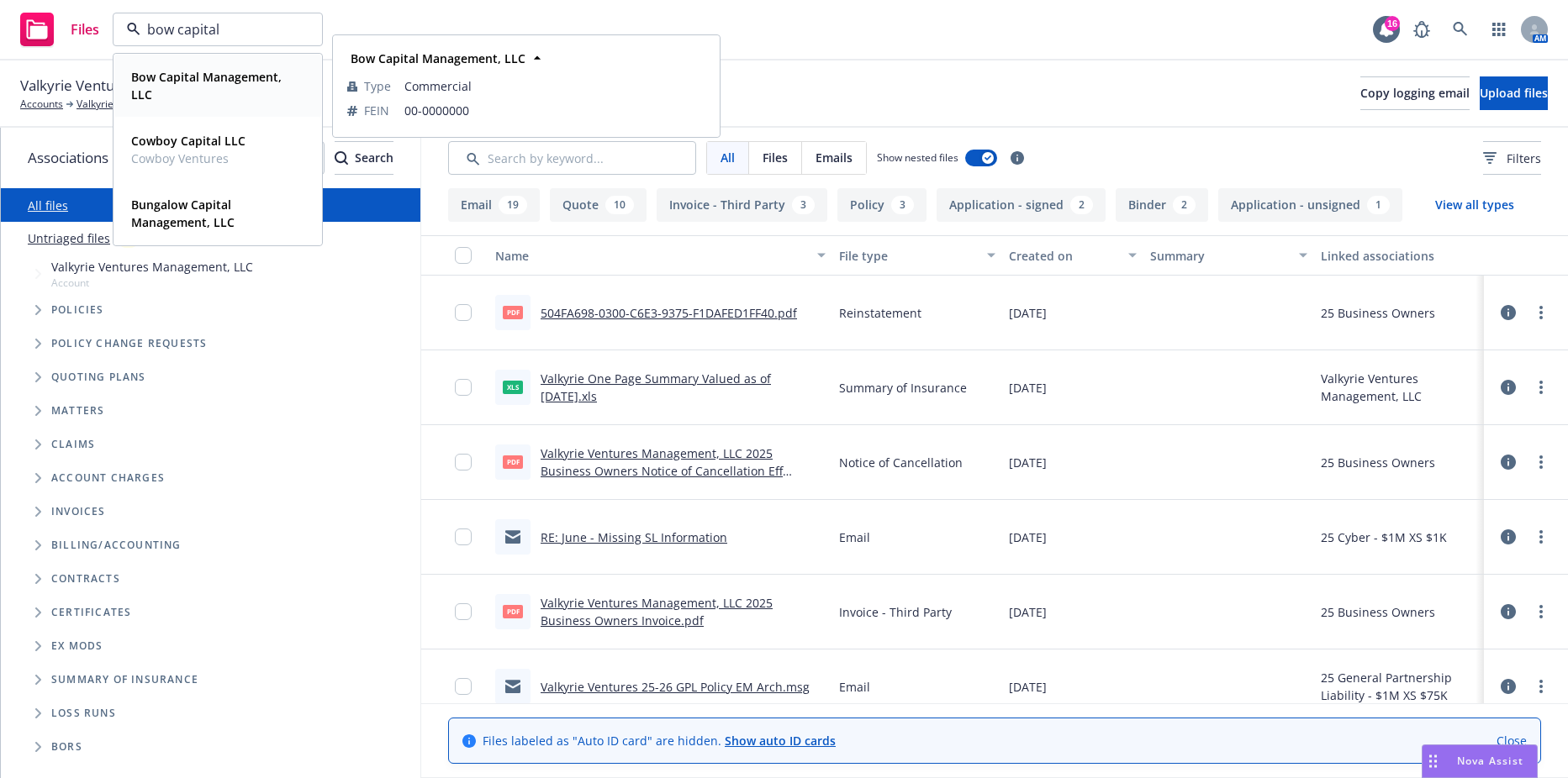
click at [211, 76] on strong "Bow Capital Management, LLC" at bounding box center [207, 85] width 151 height 34
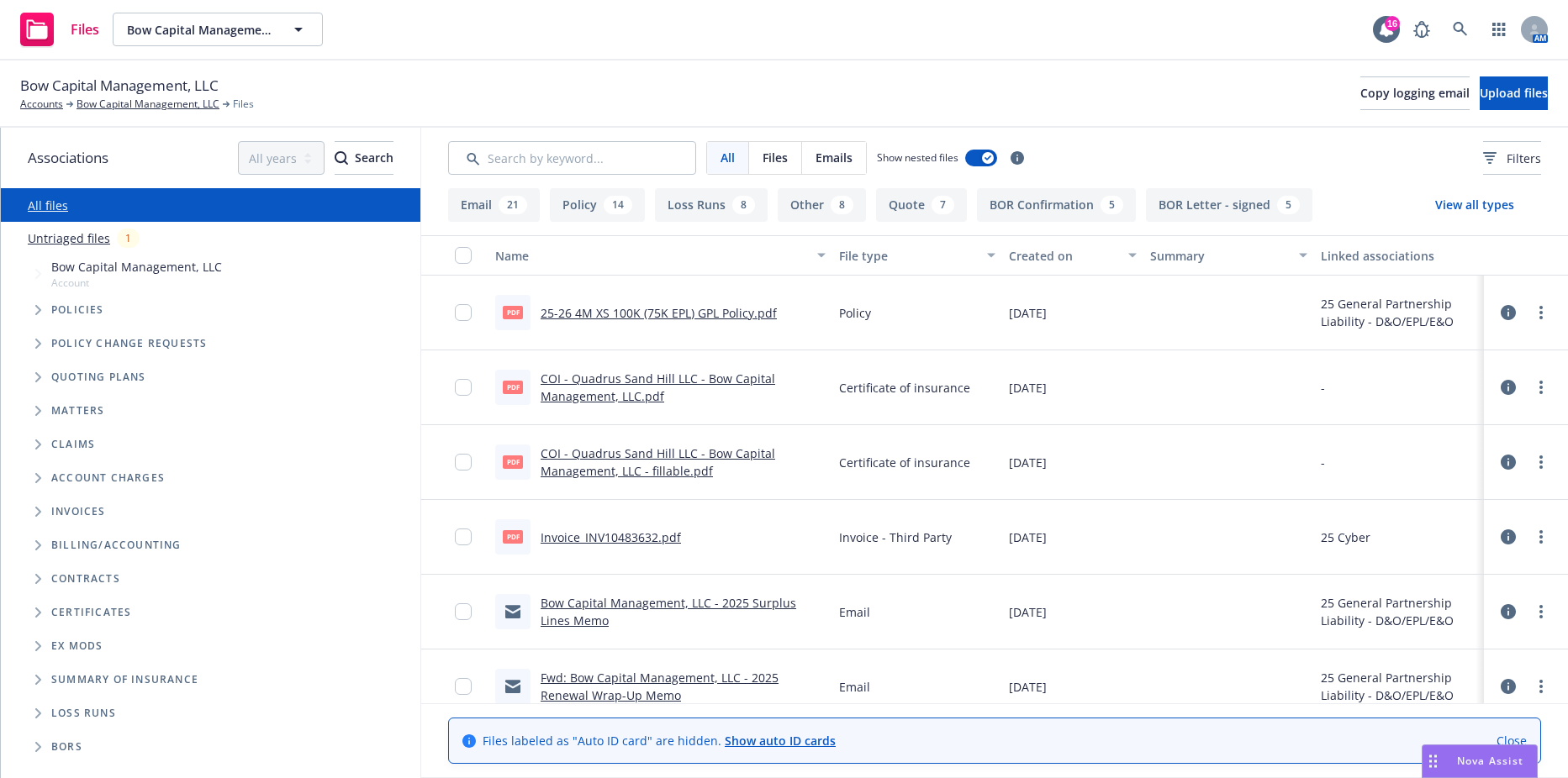
click at [31, 306] on span "Tree Example" at bounding box center [38, 309] width 27 height 27
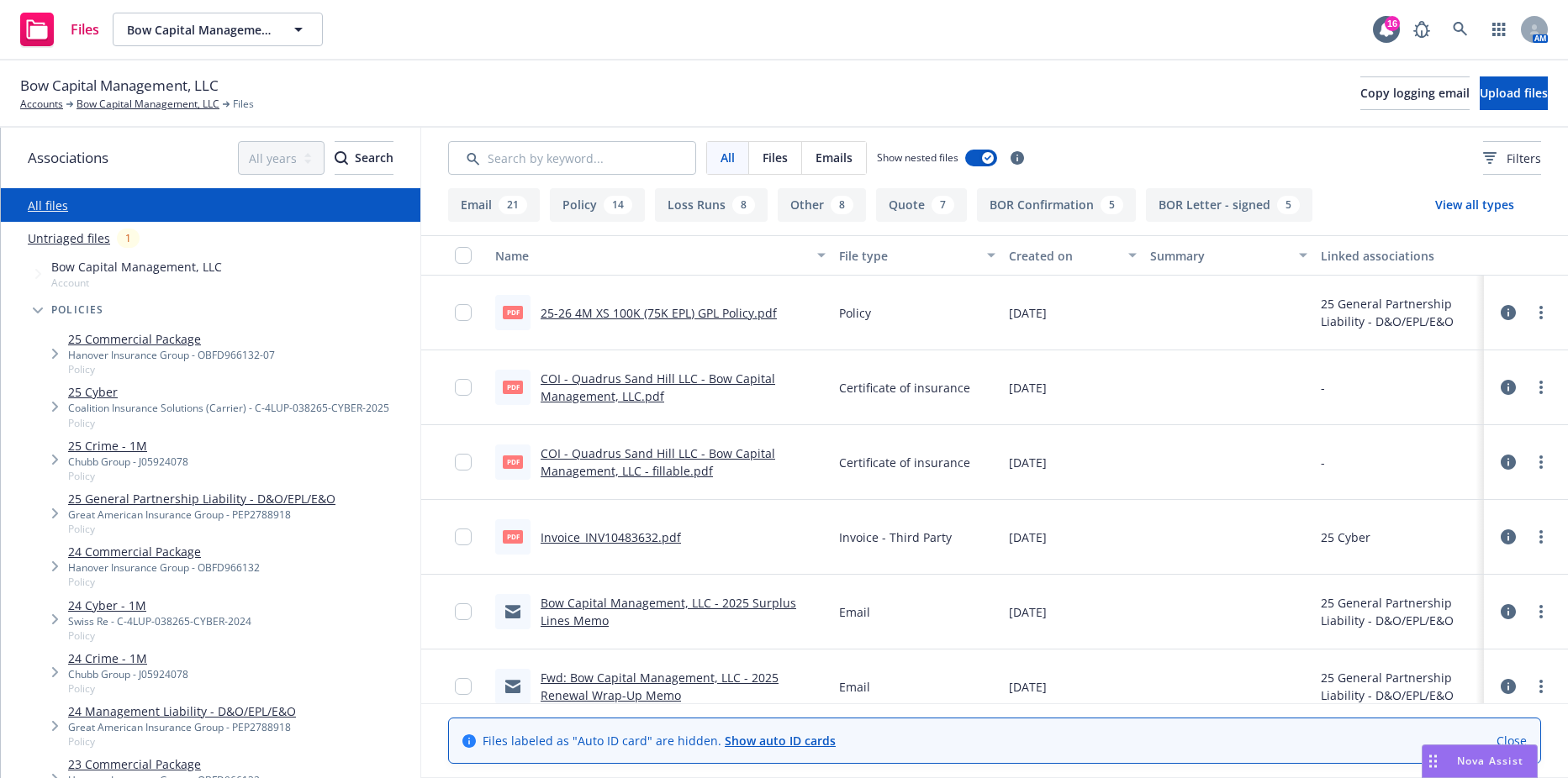
click at [121, 443] on link "25 Crime - 1M" at bounding box center [128, 445] width 120 height 17
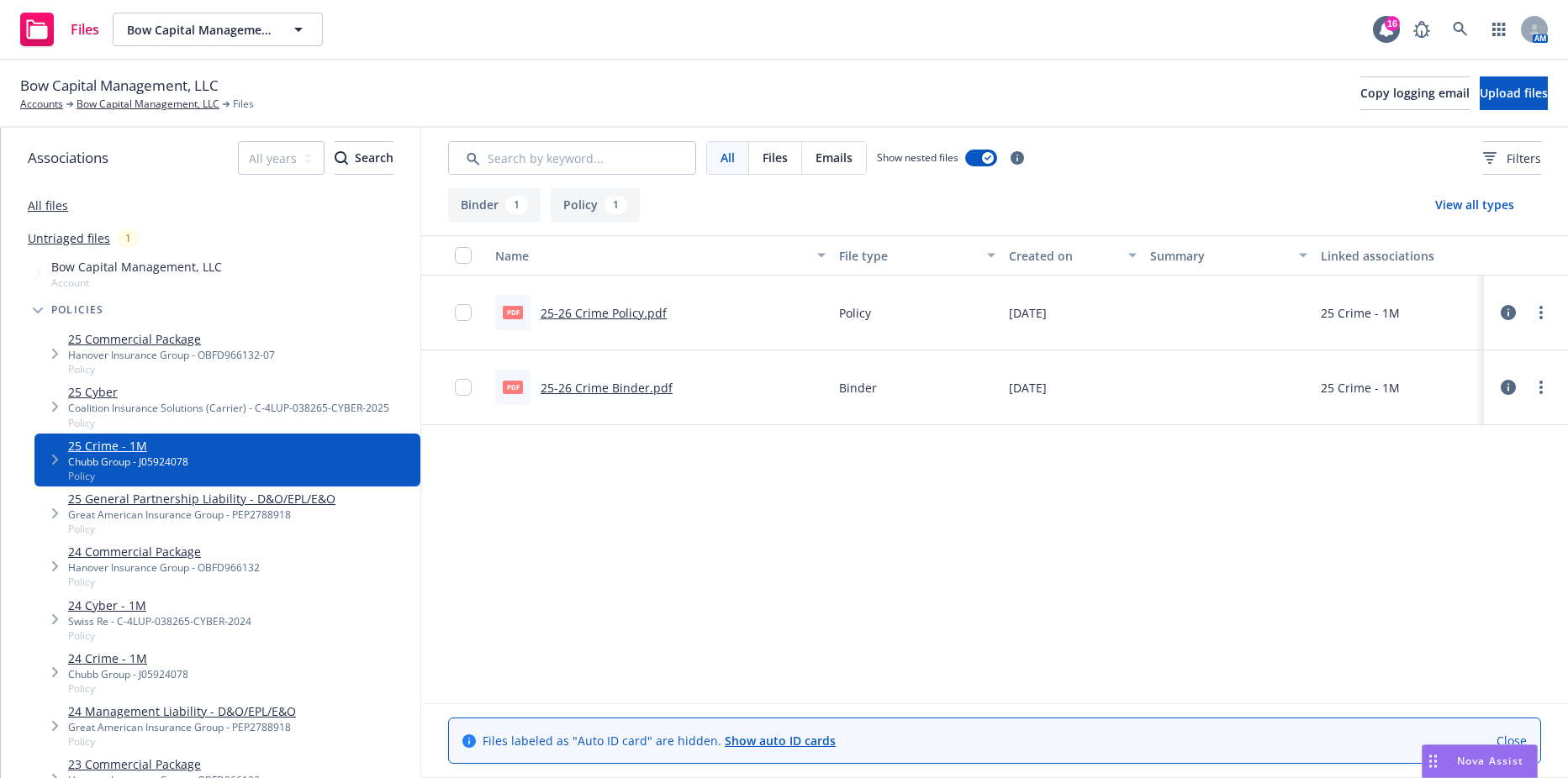
click at [1563, 85] on div "Bow Capital Management, LLC Accounts Bow Capital Management, LLC Files Copy log…" at bounding box center [784, 94] width 1568 height 67
click at [1514, 91] on span "Upload files" at bounding box center [1514, 93] width 68 height 16
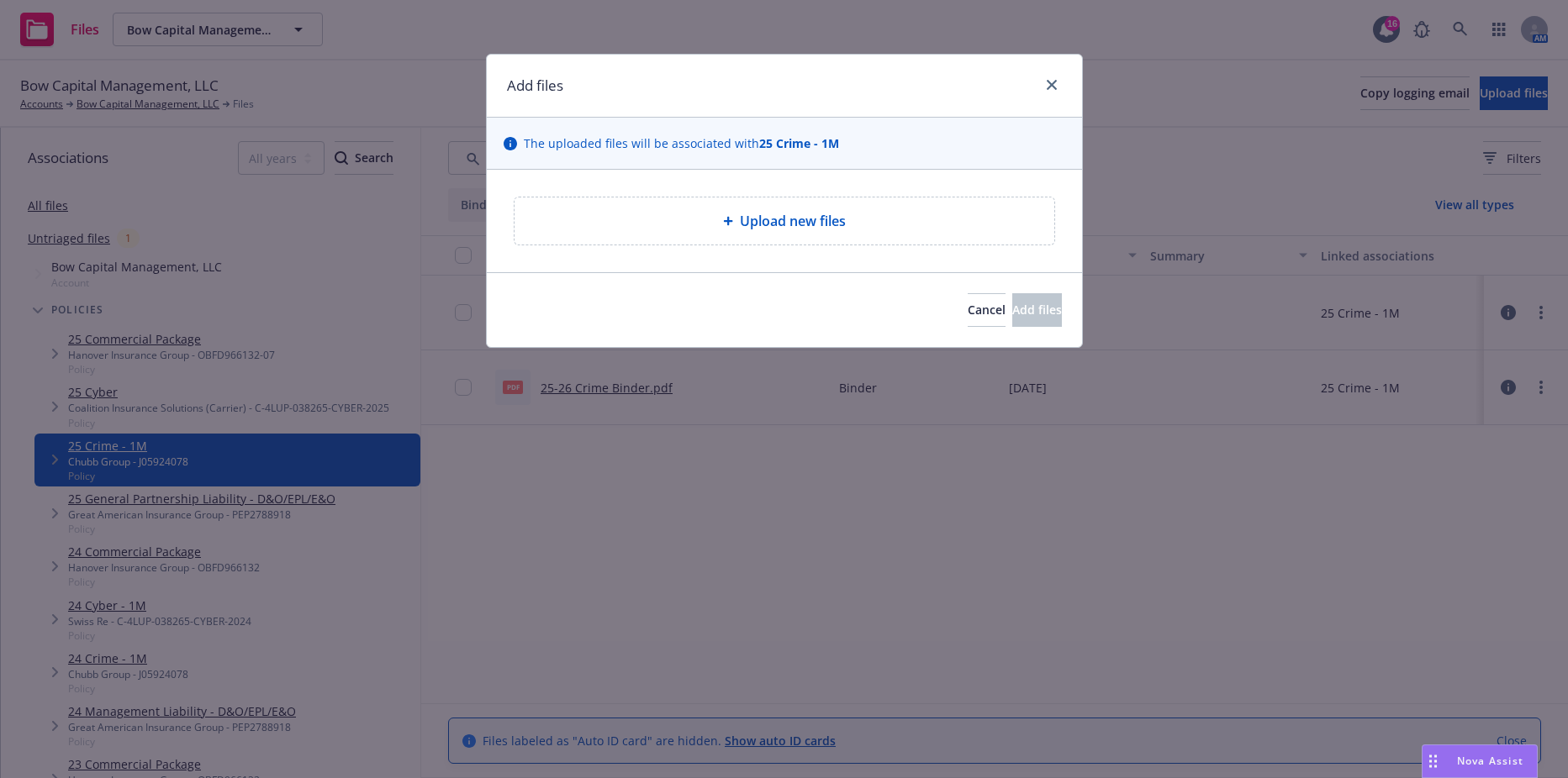
type textarea "x"
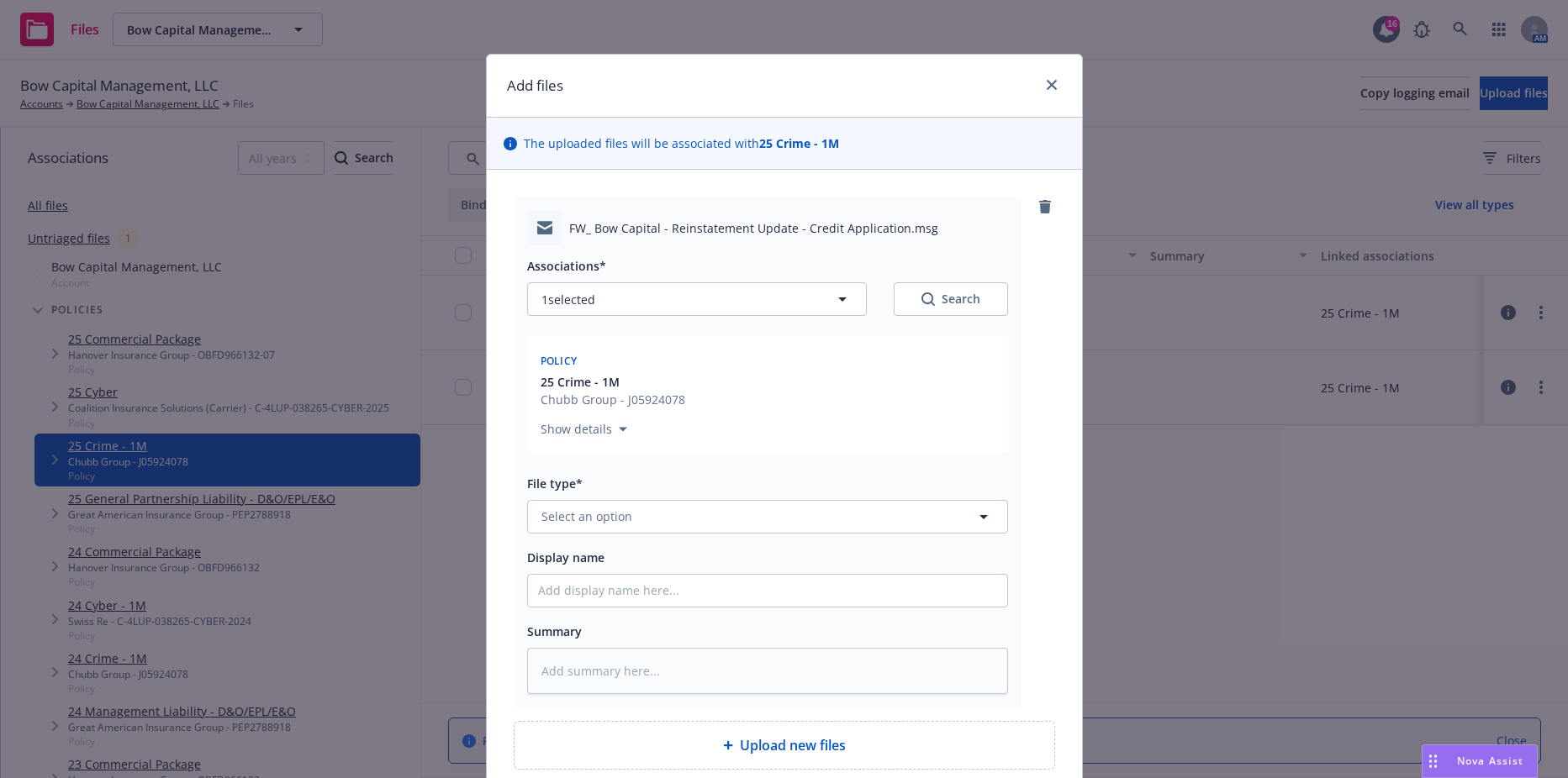
click at [682, 543] on div "Associations* 1 selected Search Policy 25 Crime - 1M Chubb Group - J05924078 Sh…" at bounding box center [767, 469] width 481 height 449
click at [681, 515] on button "Select an option" at bounding box center [767, 517] width 481 height 34
type input "reinstate"
click at [681, 424] on div "Reinstatement" at bounding box center [767, 426] width 459 height 25
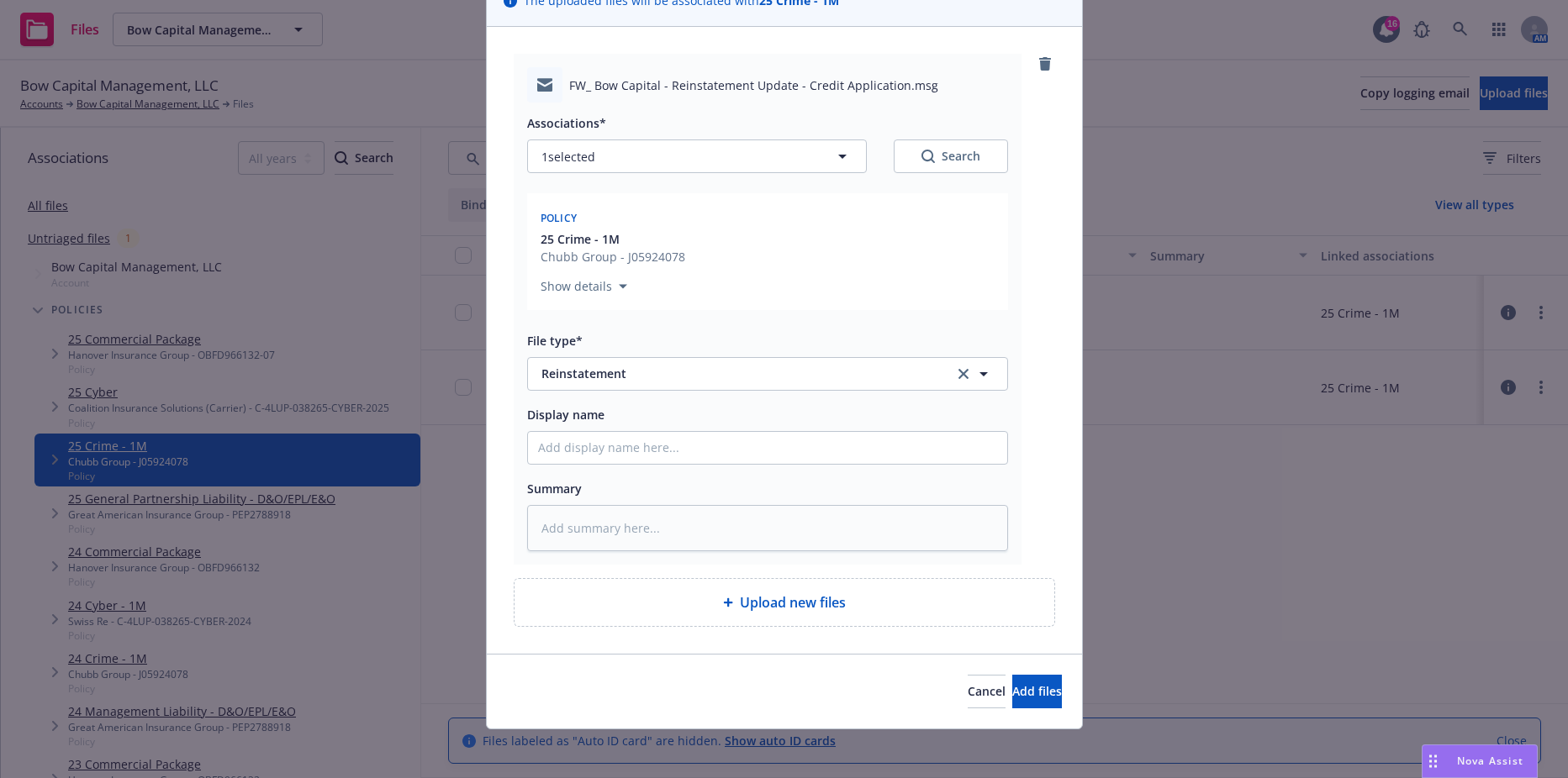
scroll to position [148, 0]
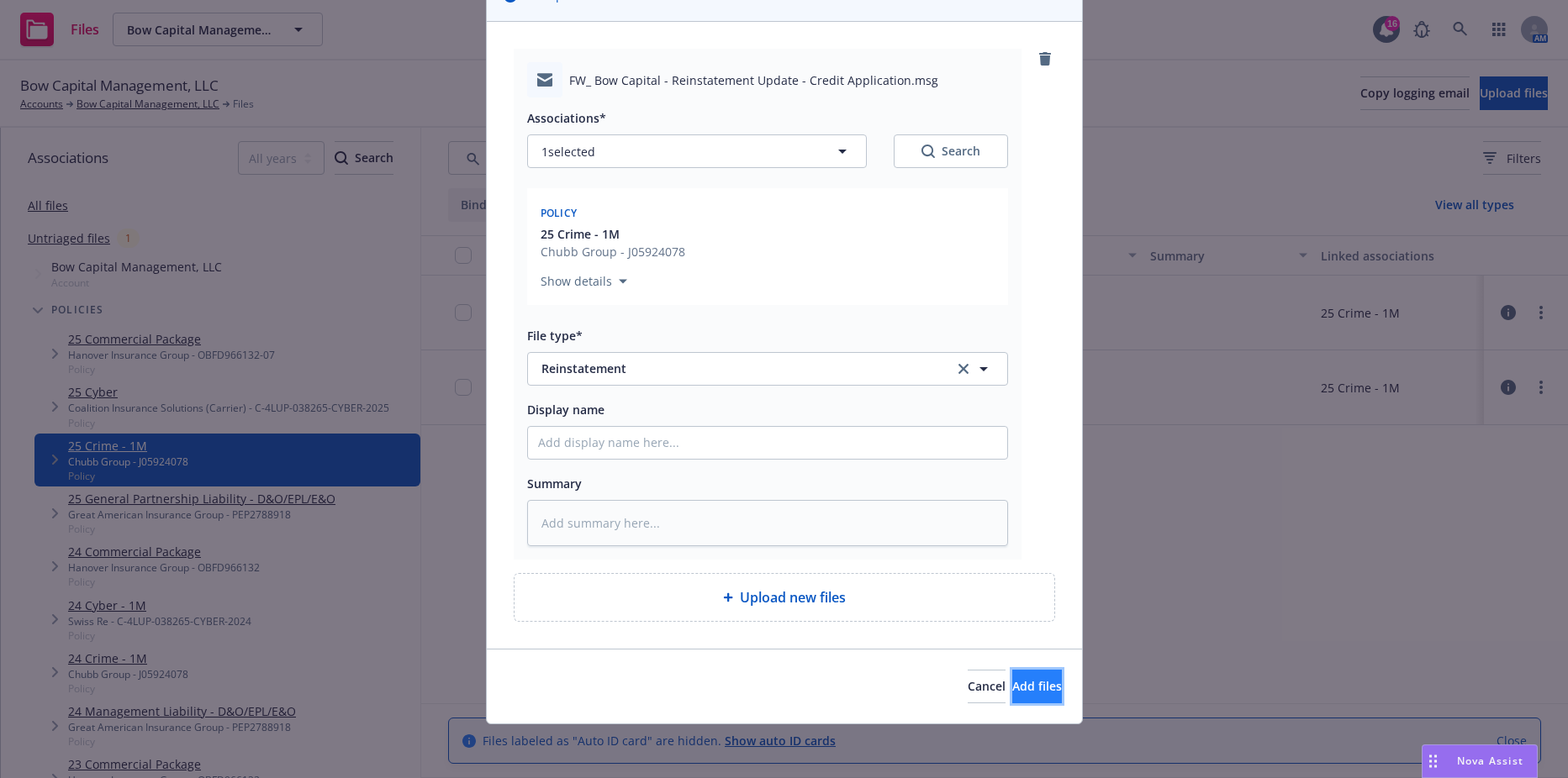
click at [1013, 691] on span "Add files" at bounding box center [1037, 685] width 50 height 16
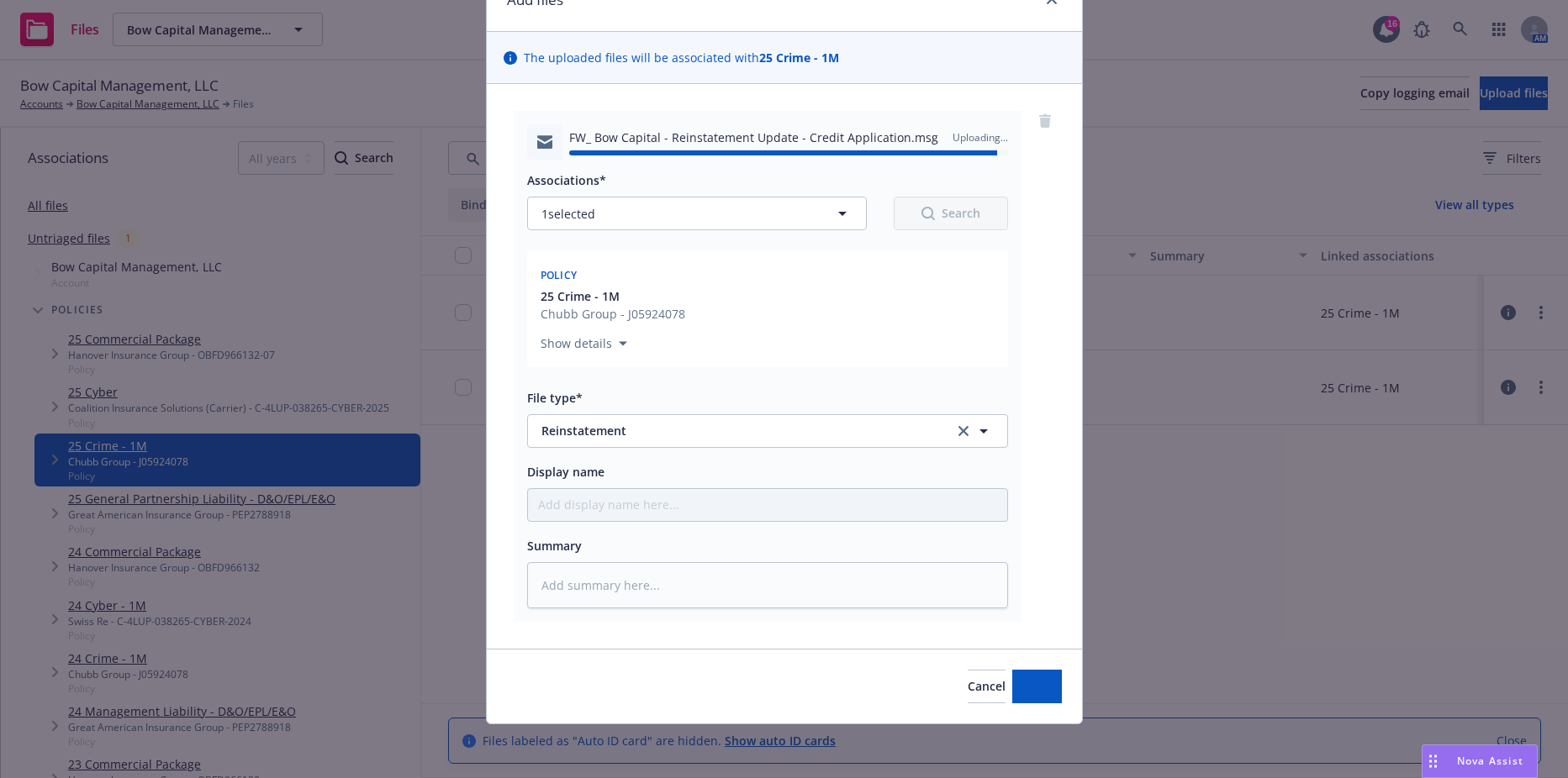
type textarea "x"
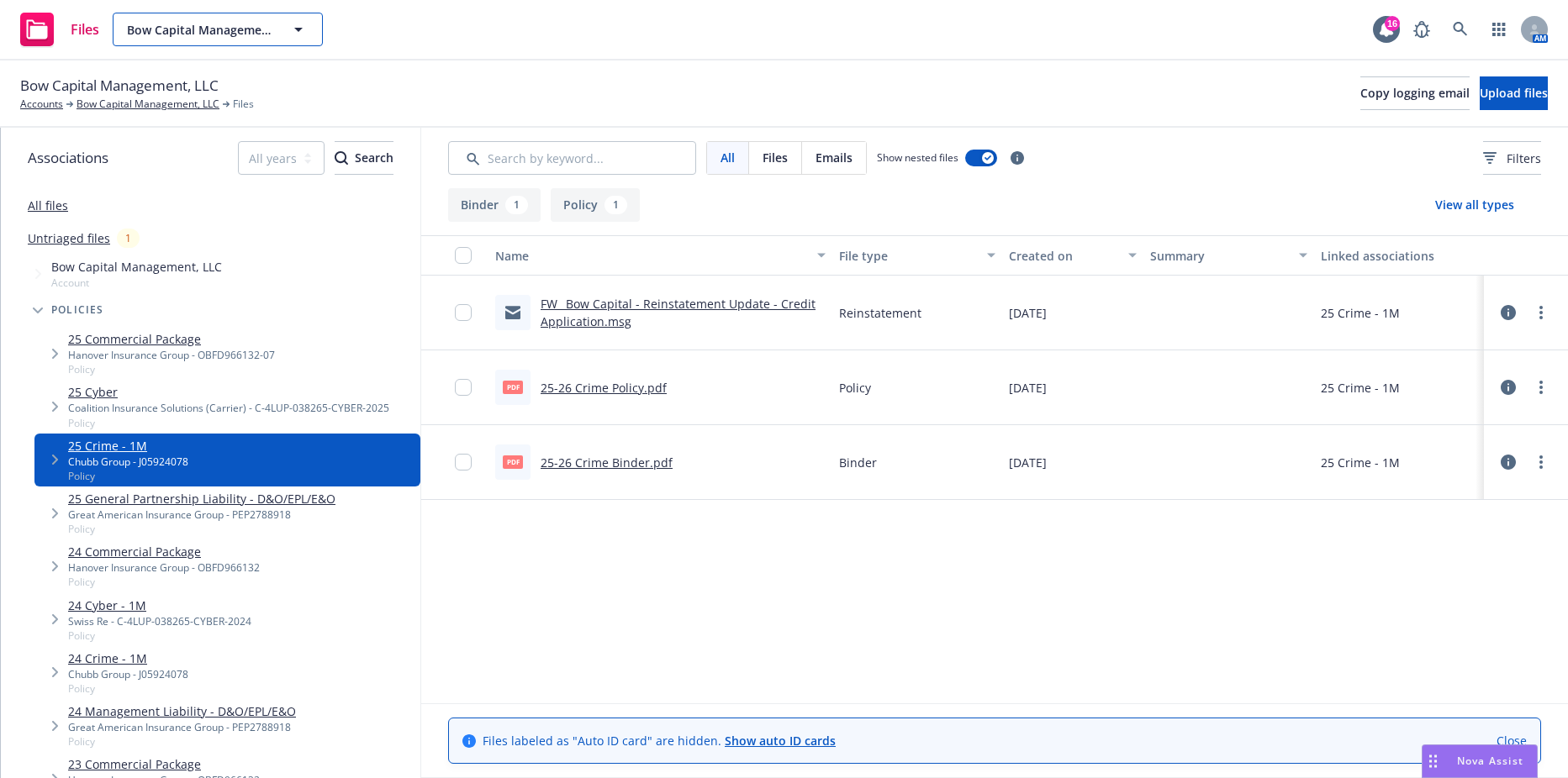
click at [264, 28] on span "Bow Capital Management, LLC" at bounding box center [199, 29] width 145 height 17
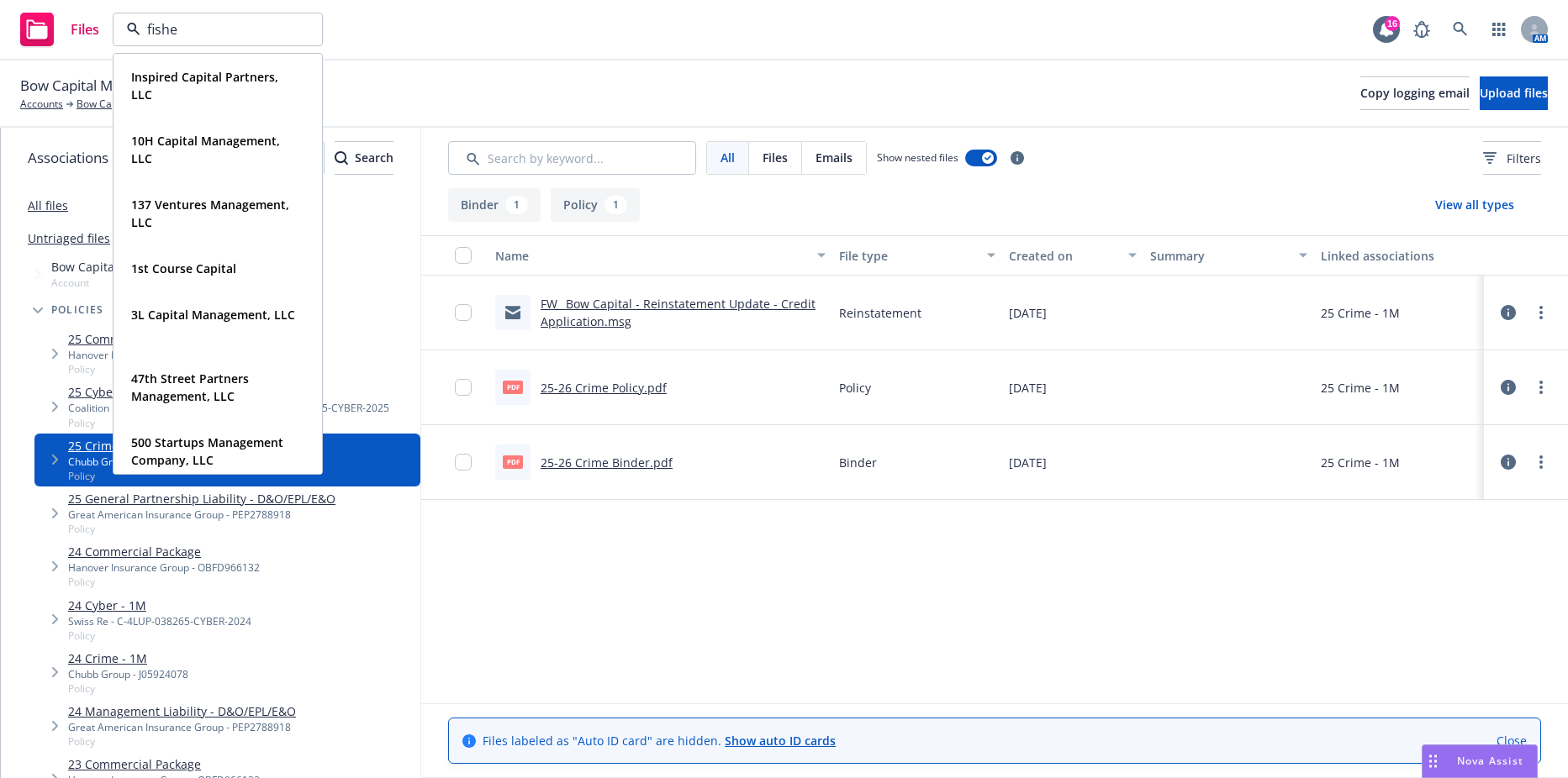
type input "fisher"
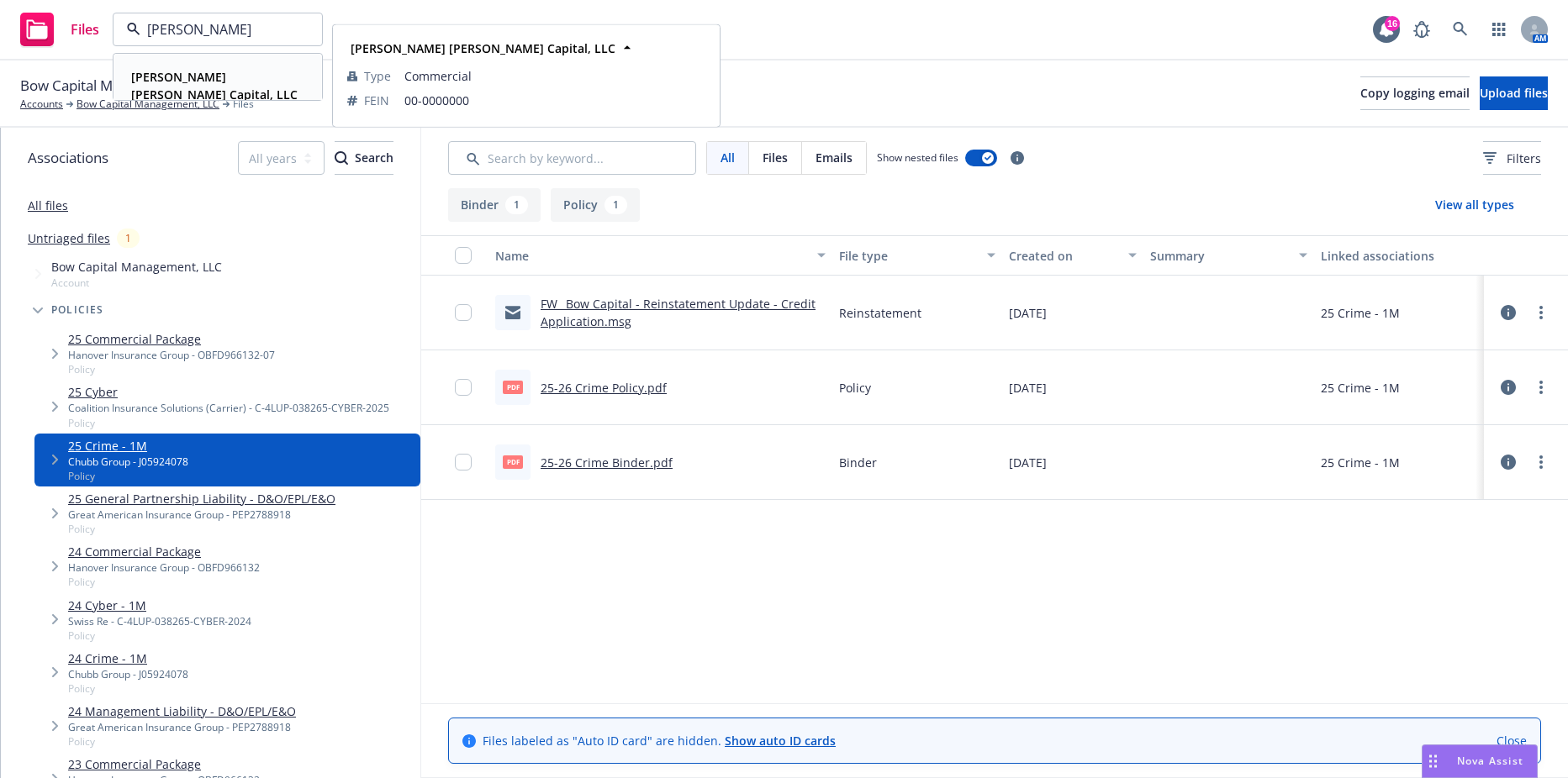
click at [235, 63] on div "Fisher Lynch Capital, LLC Type Commercial FEIN 00-0000000" at bounding box center [218, 86] width 207 height 62
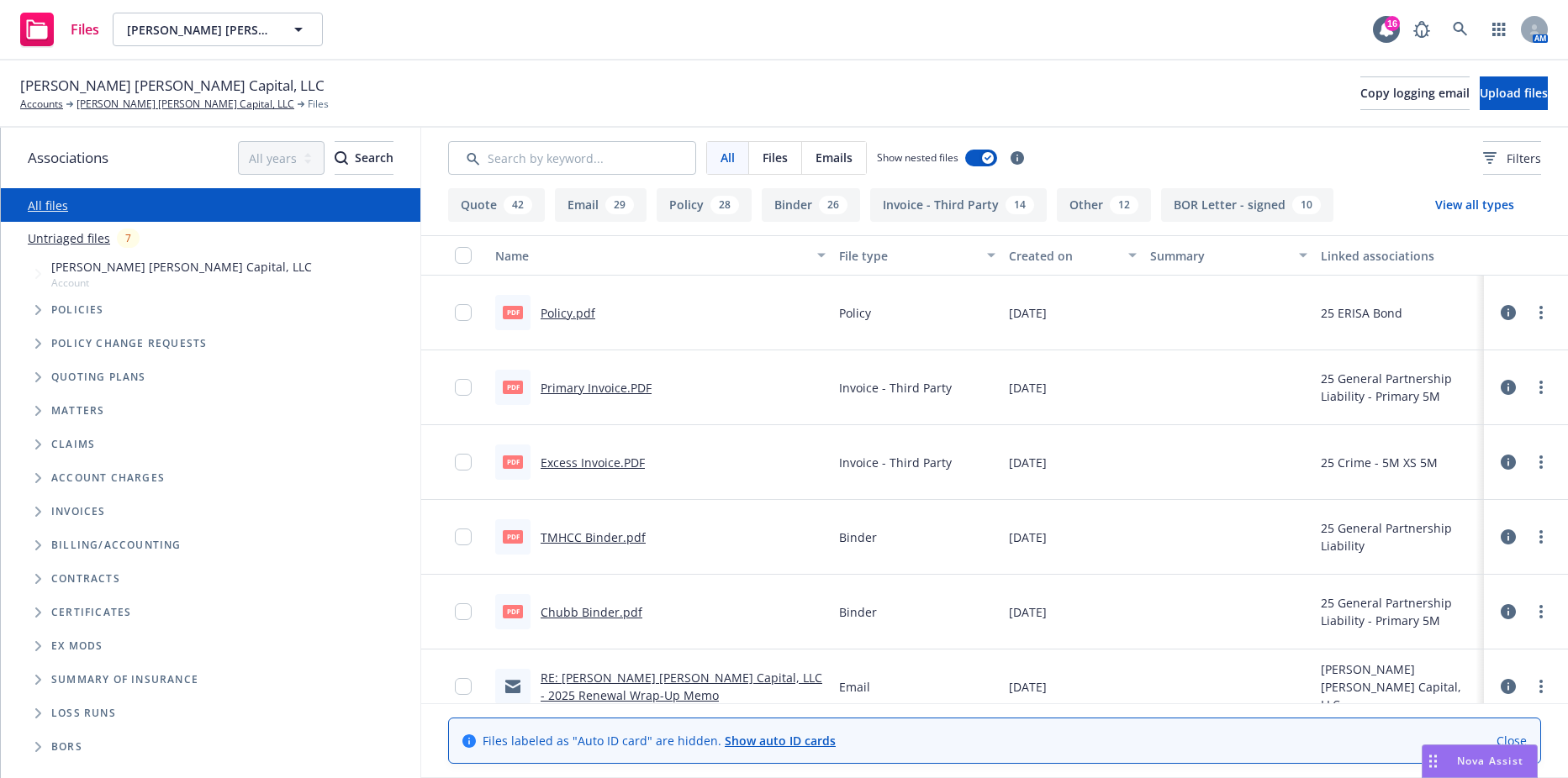
click at [49, 297] on span "Tree Example" at bounding box center [38, 309] width 27 height 27
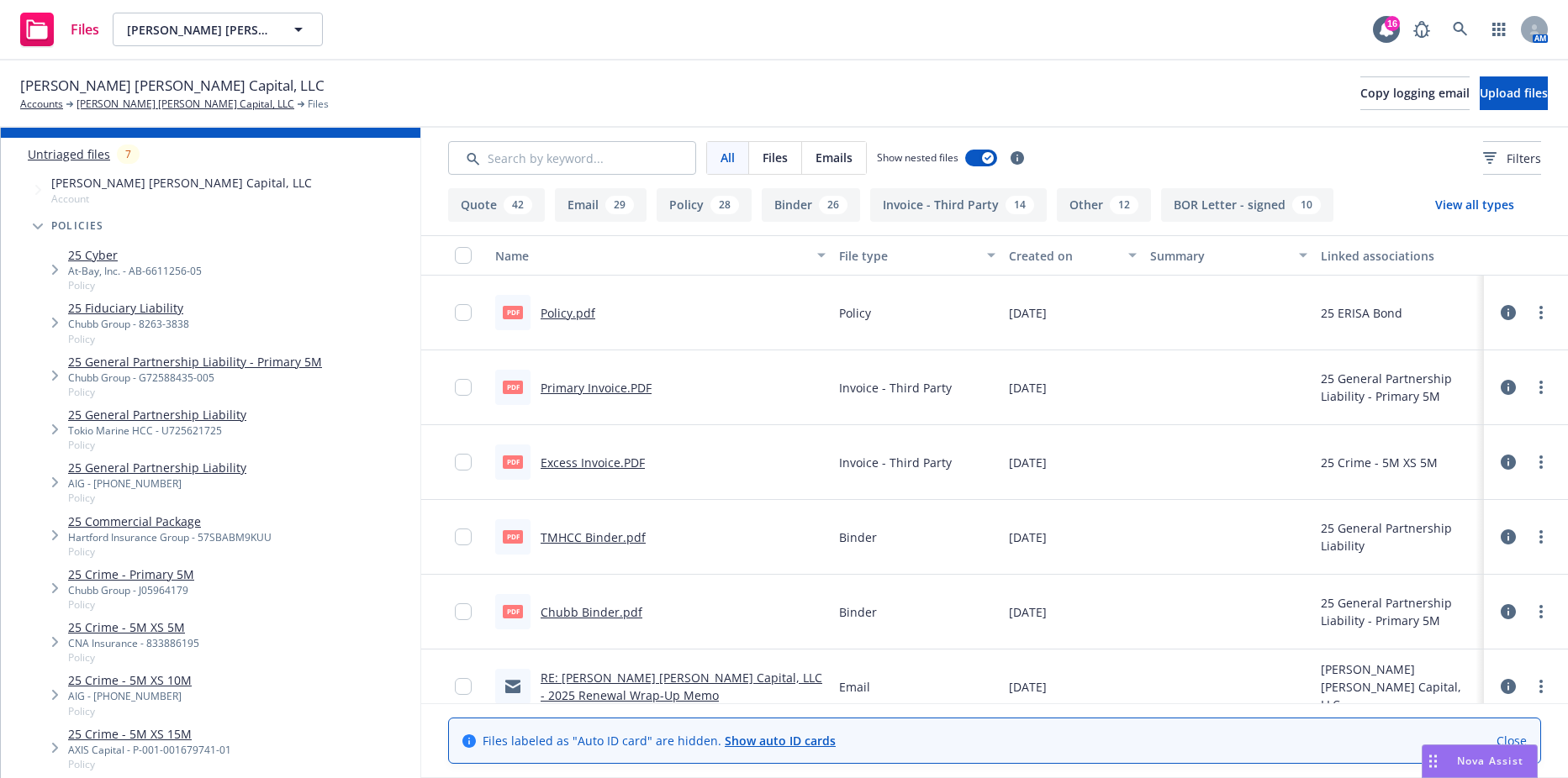
scroll to position [168, 0]
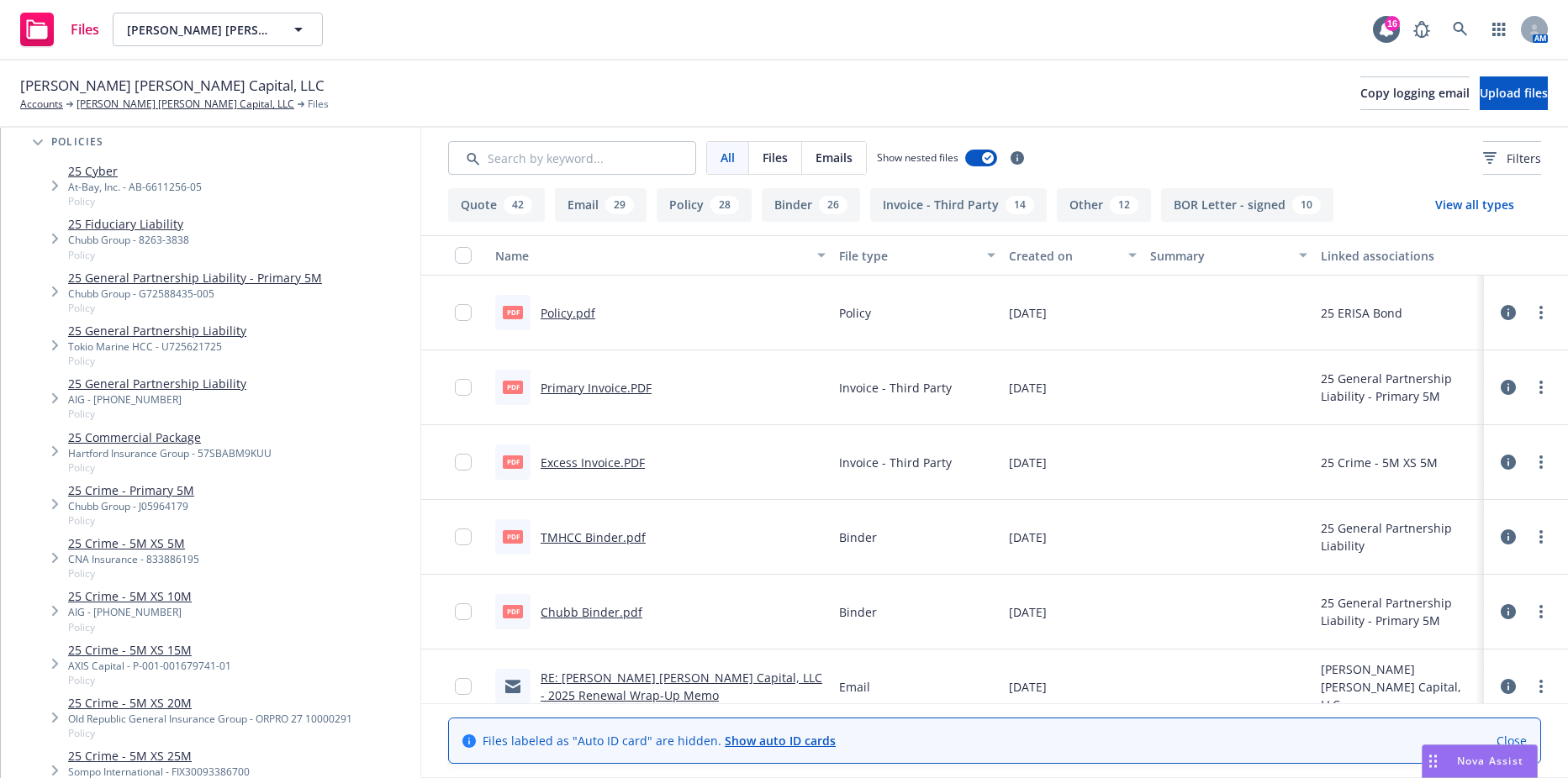
click at [172, 486] on link "25 Crime - Primary 5M" at bounding box center [130, 490] width 126 height 17
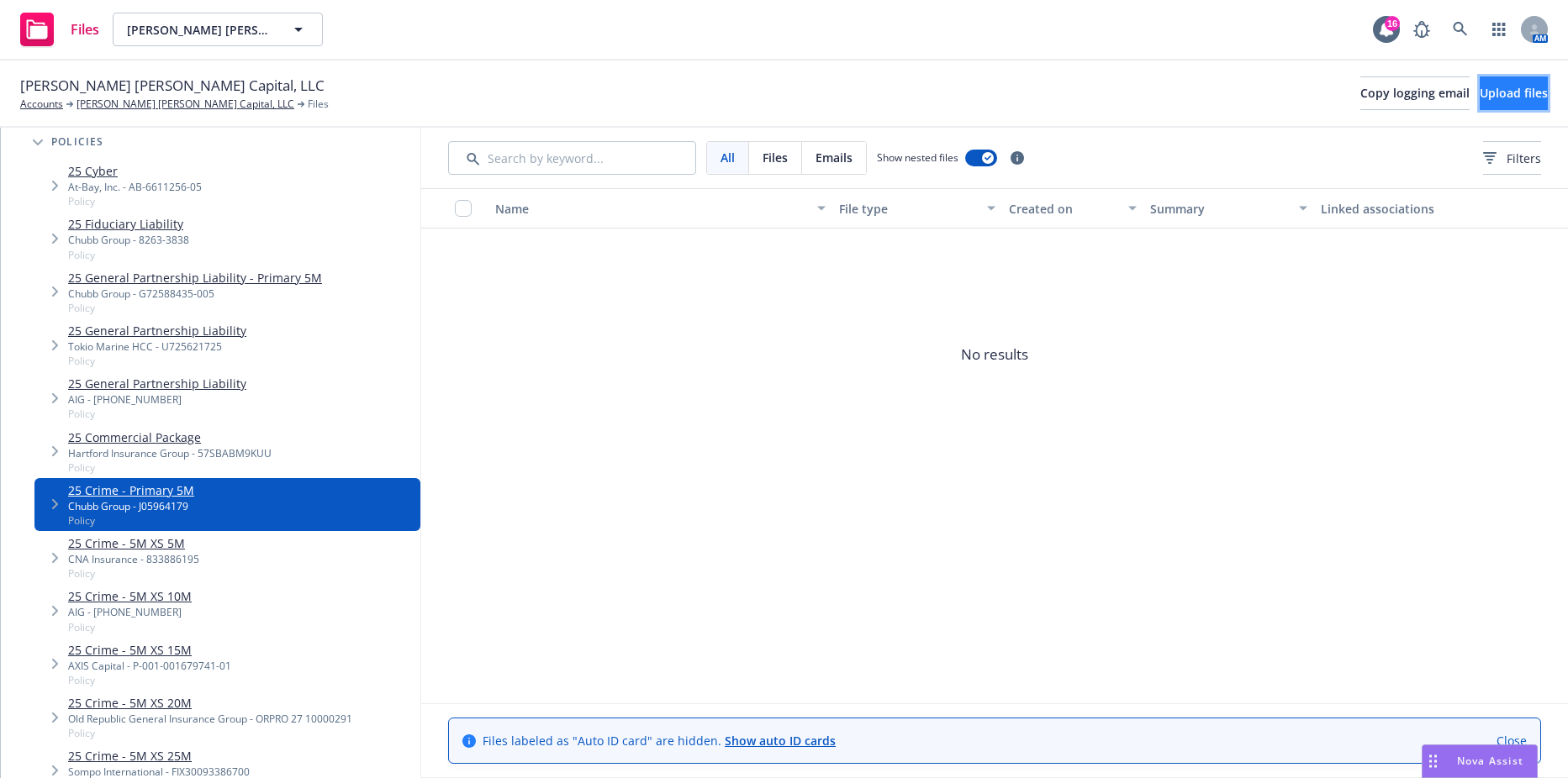
click at [1480, 106] on button "Upload files" at bounding box center [1514, 93] width 68 height 34
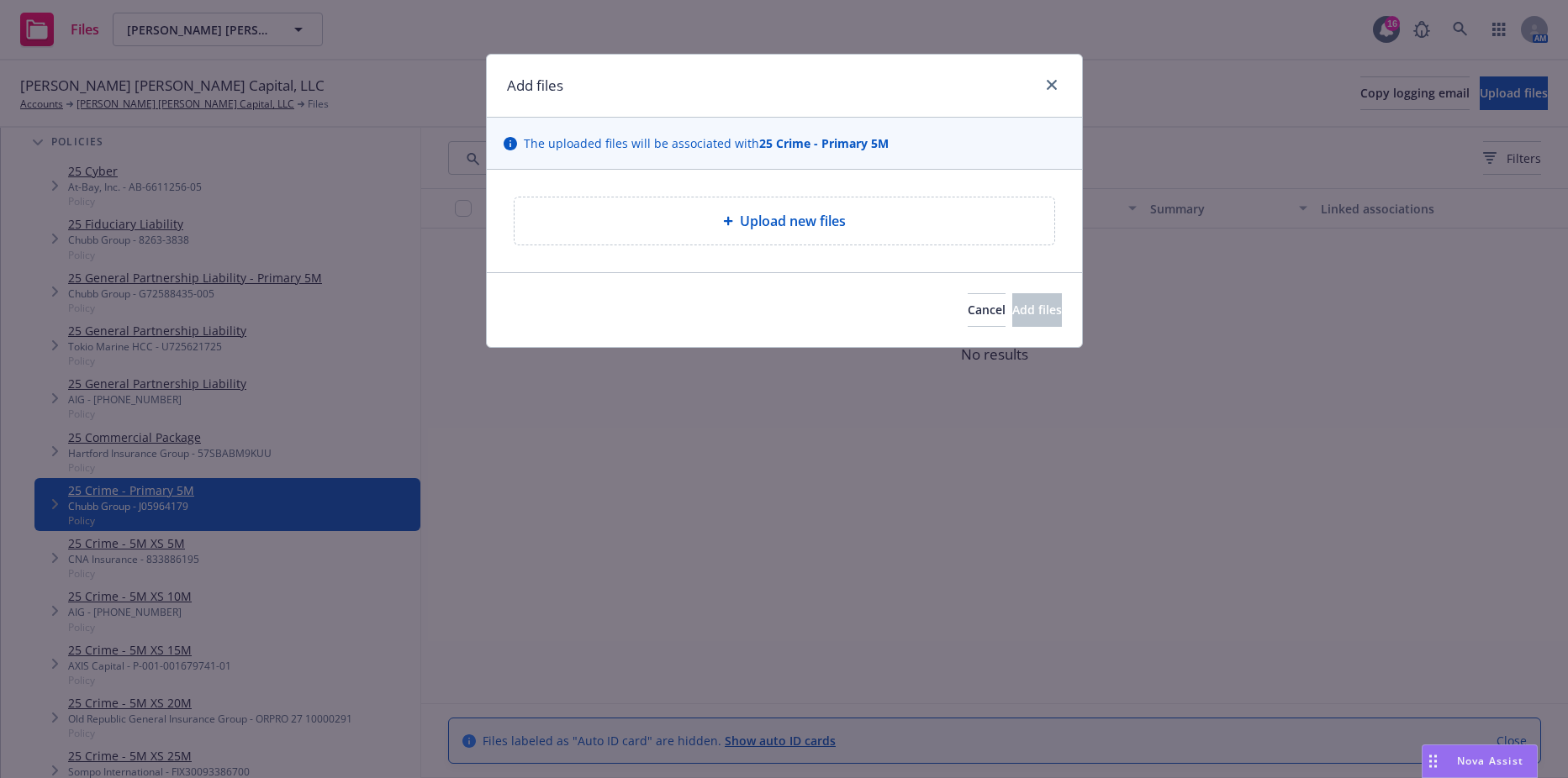
type textarea "x"
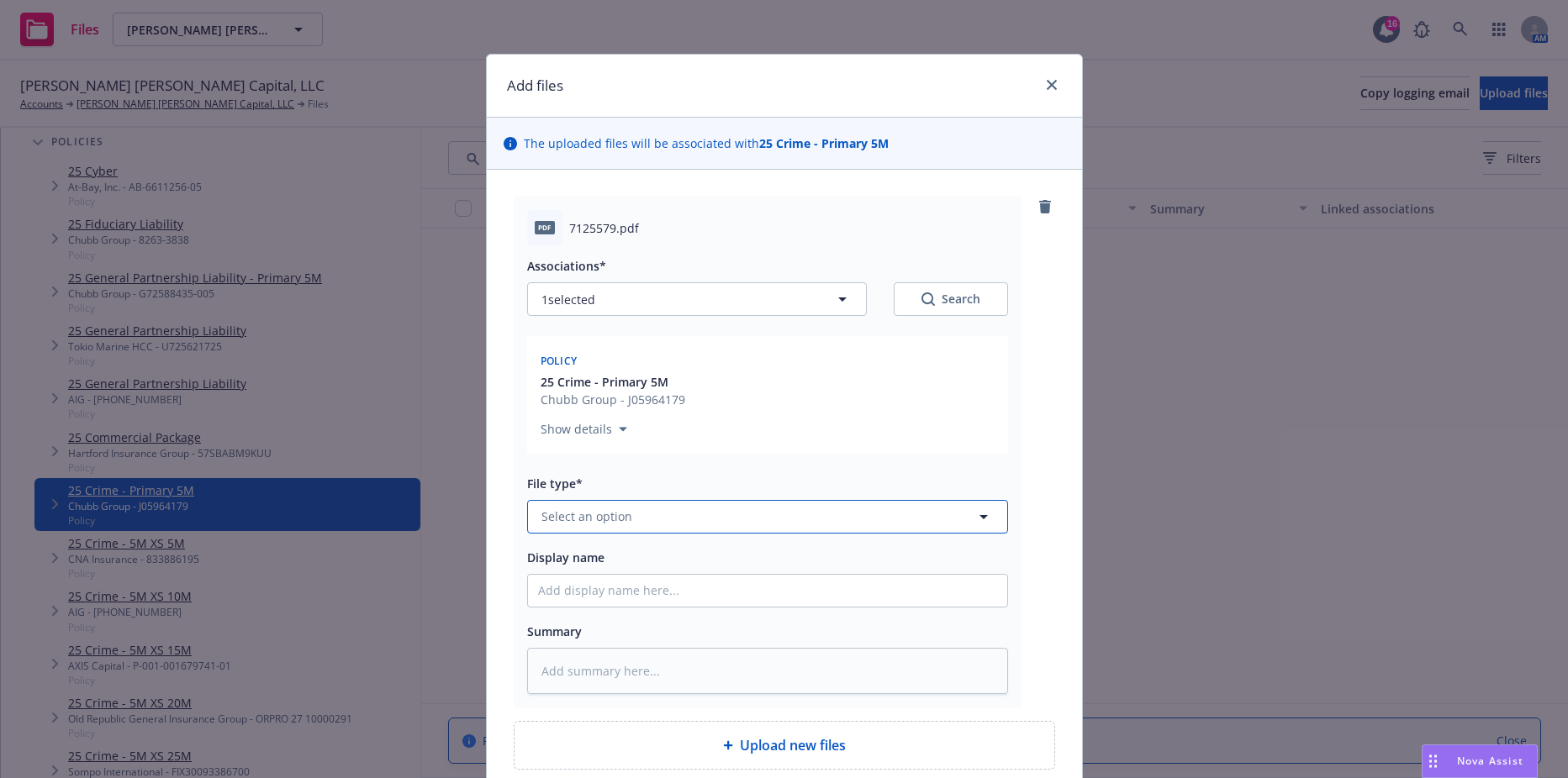
click at [685, 515] on button "Select an option" at bounding box center [767, 517] width 481 height 34
type input "invoi"
click at [605, 453] on div "Invoice - Third Party" at bounding box center [767, 470] width 479 height 45
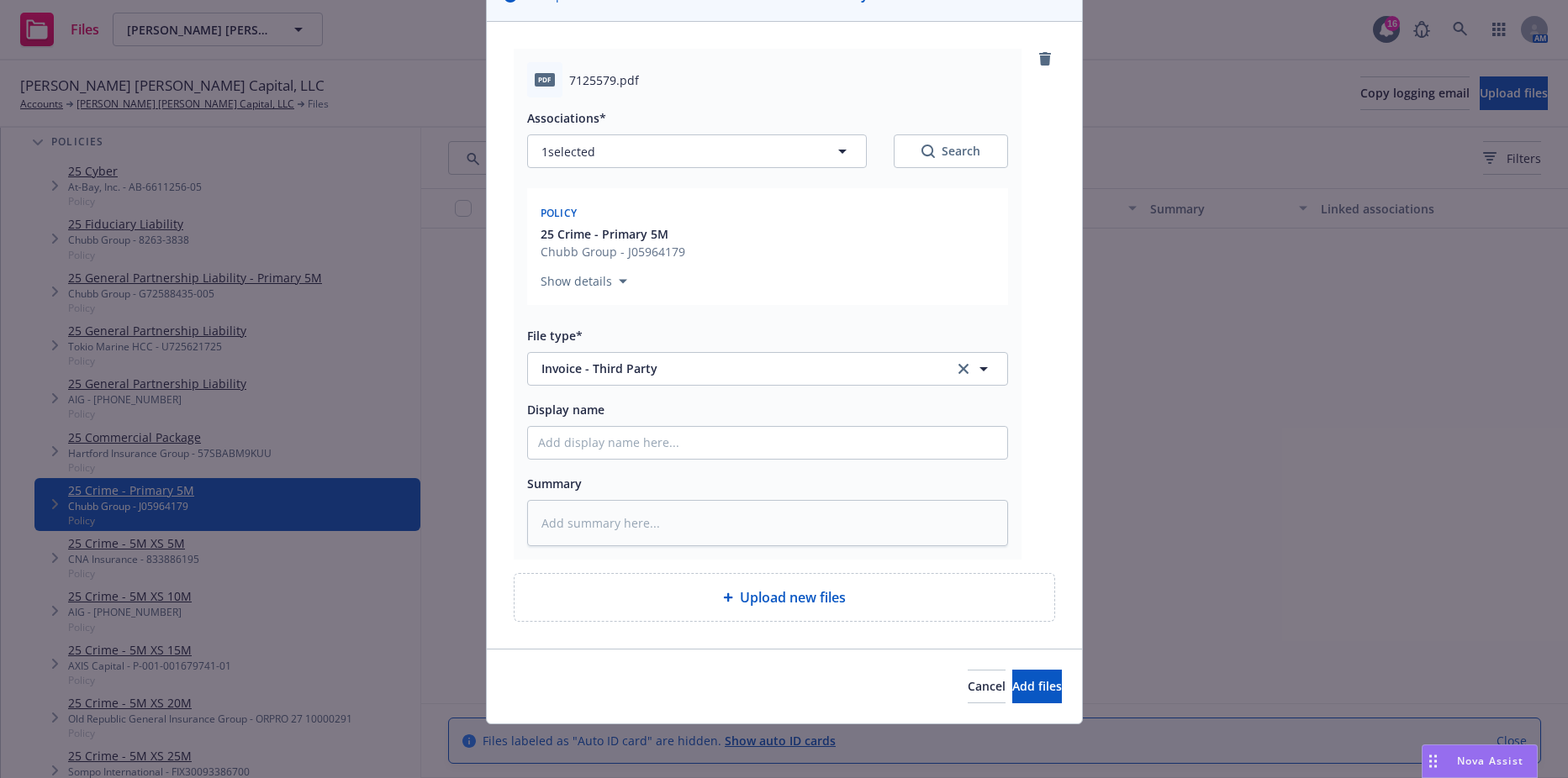
type textarea "x"
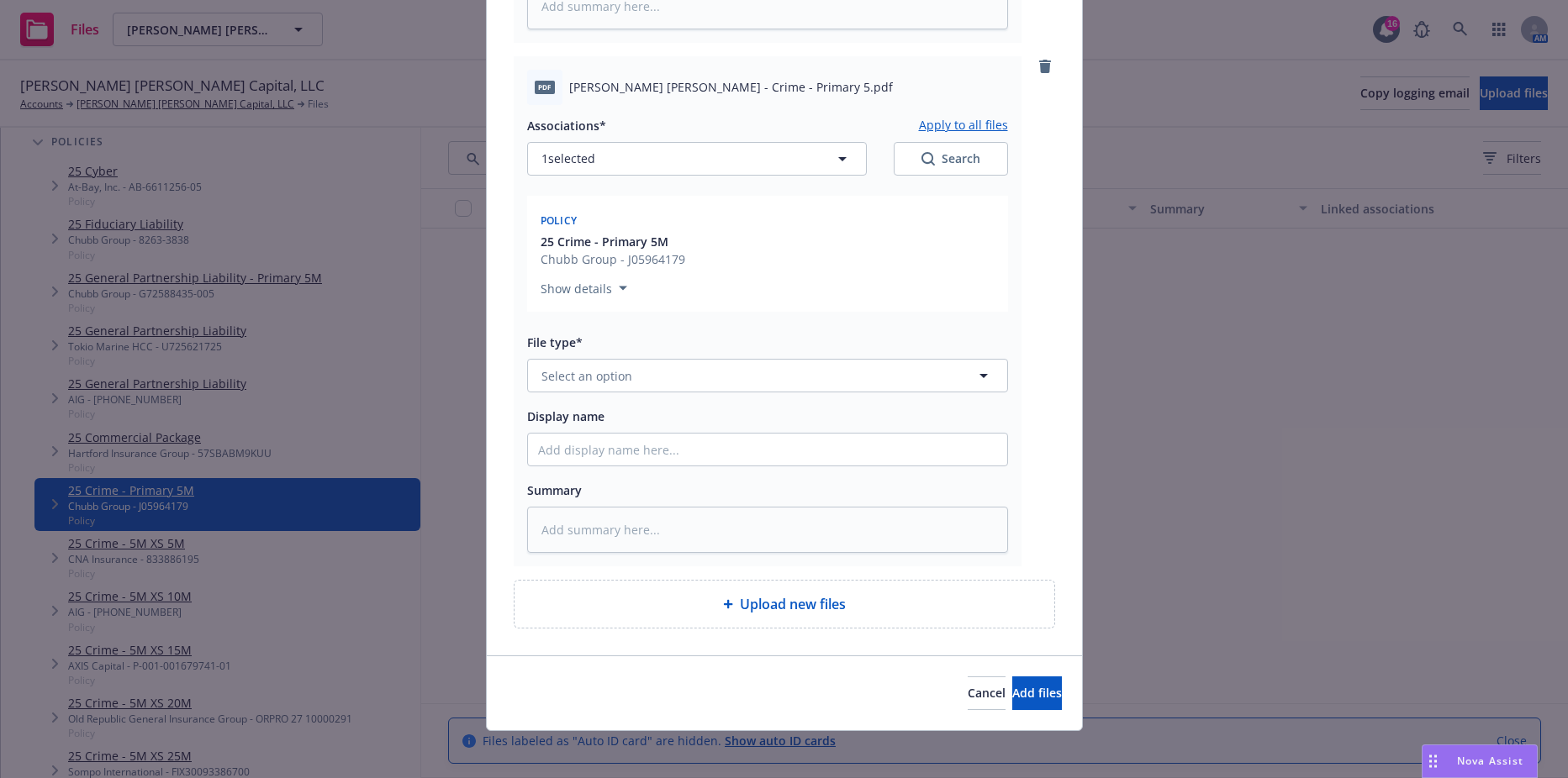
scroll to position [672, 0]
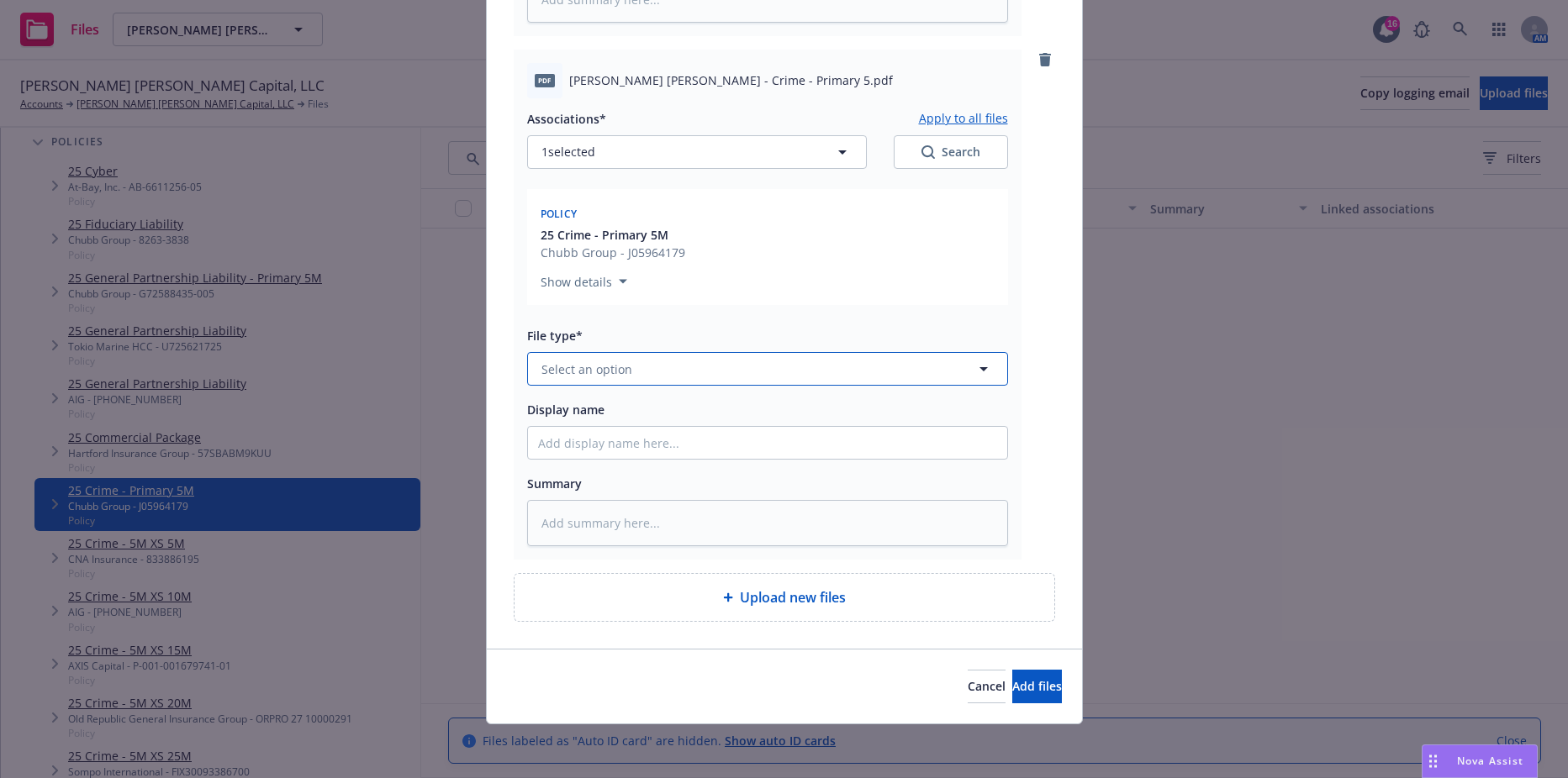
click at [672, 360] on button "Select an option" at bounding box center [767, 369] width 481 height 34
type input "binder"
click at [609, 428] on div "Binder" at bounding box center [767, 416] width 459 height 25
click at [1013, 694] on button "Add files" at bounding box center [1037, 686] width 50 height 34
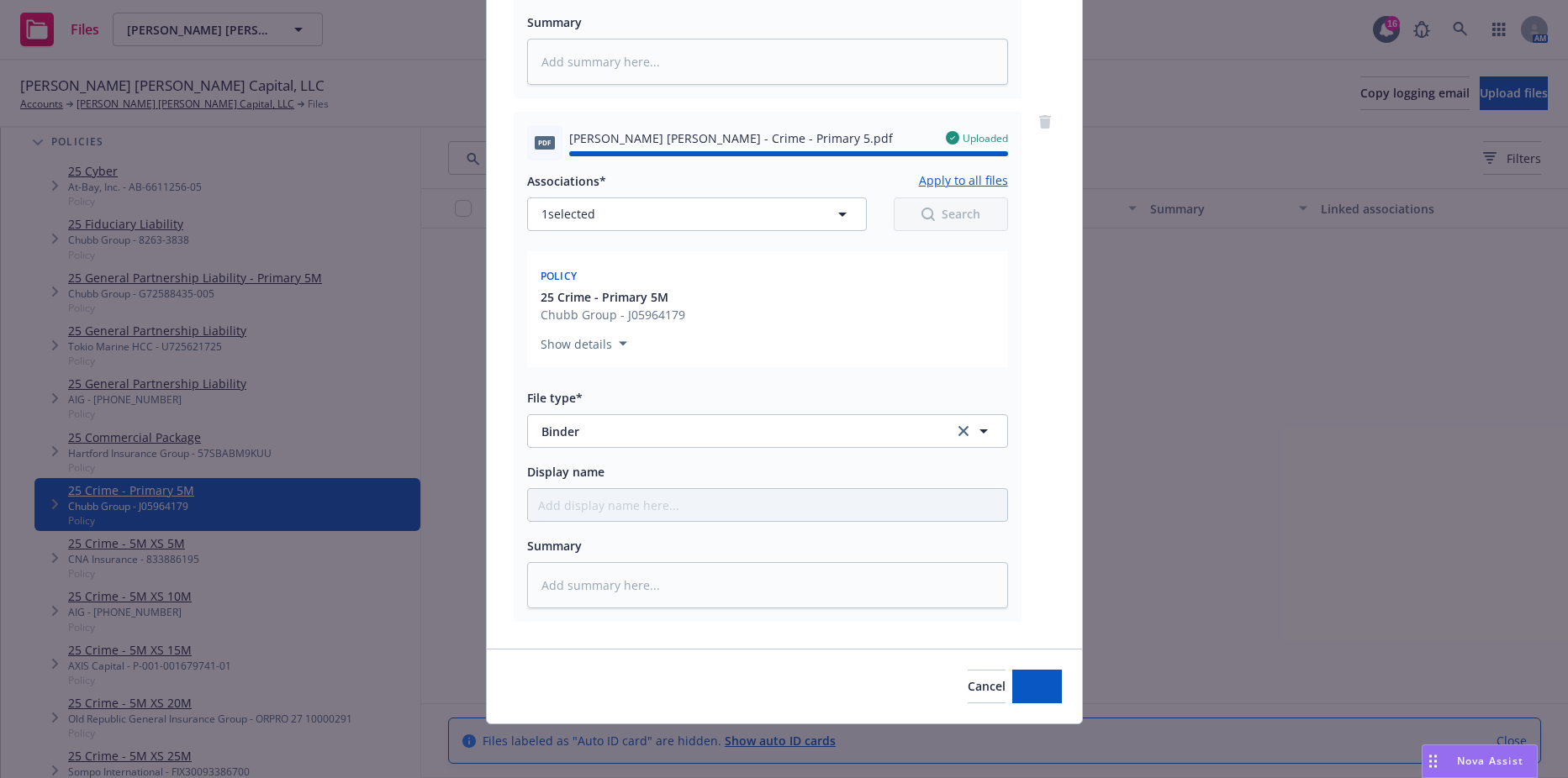
type textarea "x"
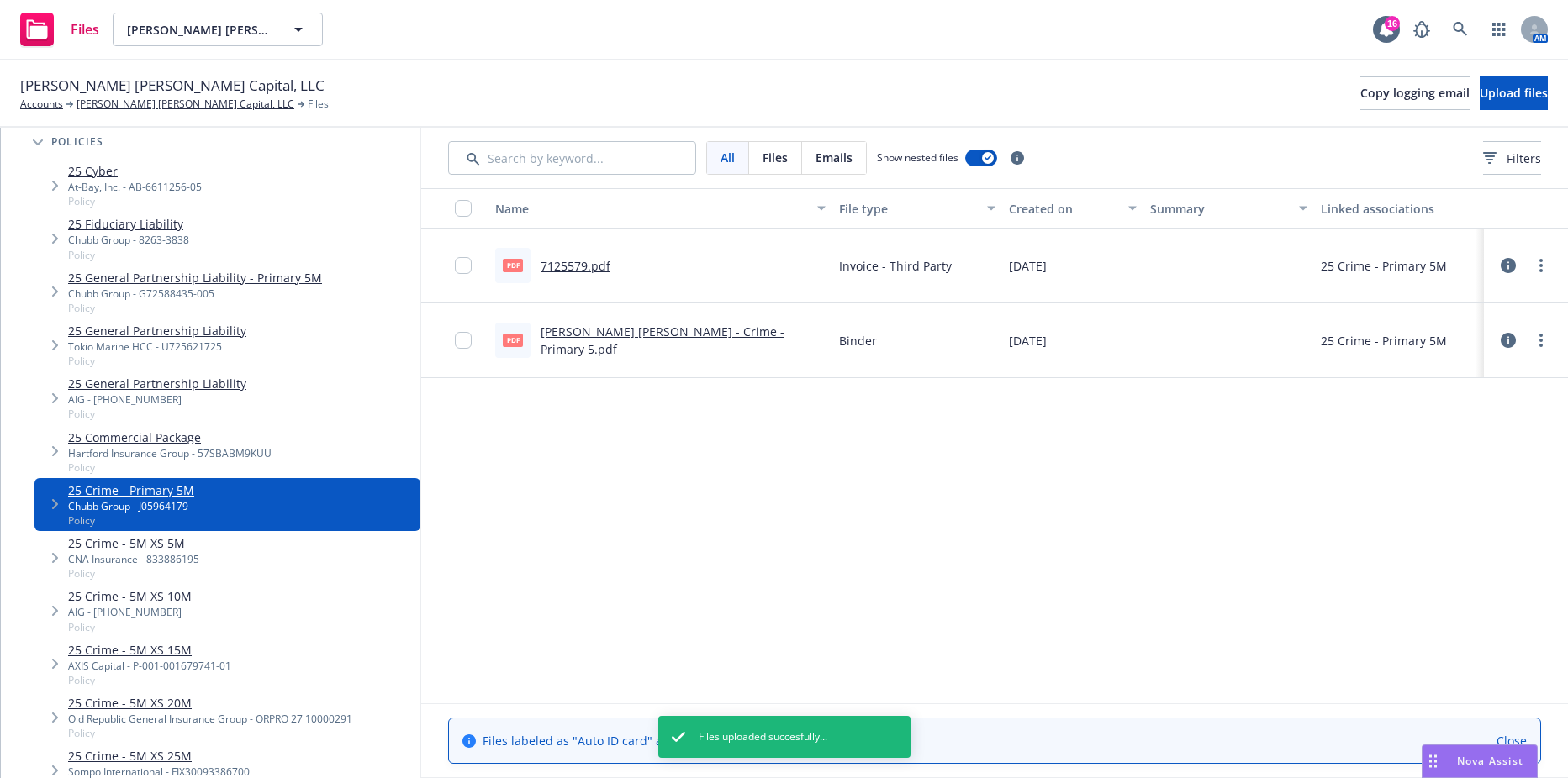
click at [586, 343] on link "Fisher Lynch - Crime - Primary 5.pdf" at bounding box center [663, 340] width 244 height 34
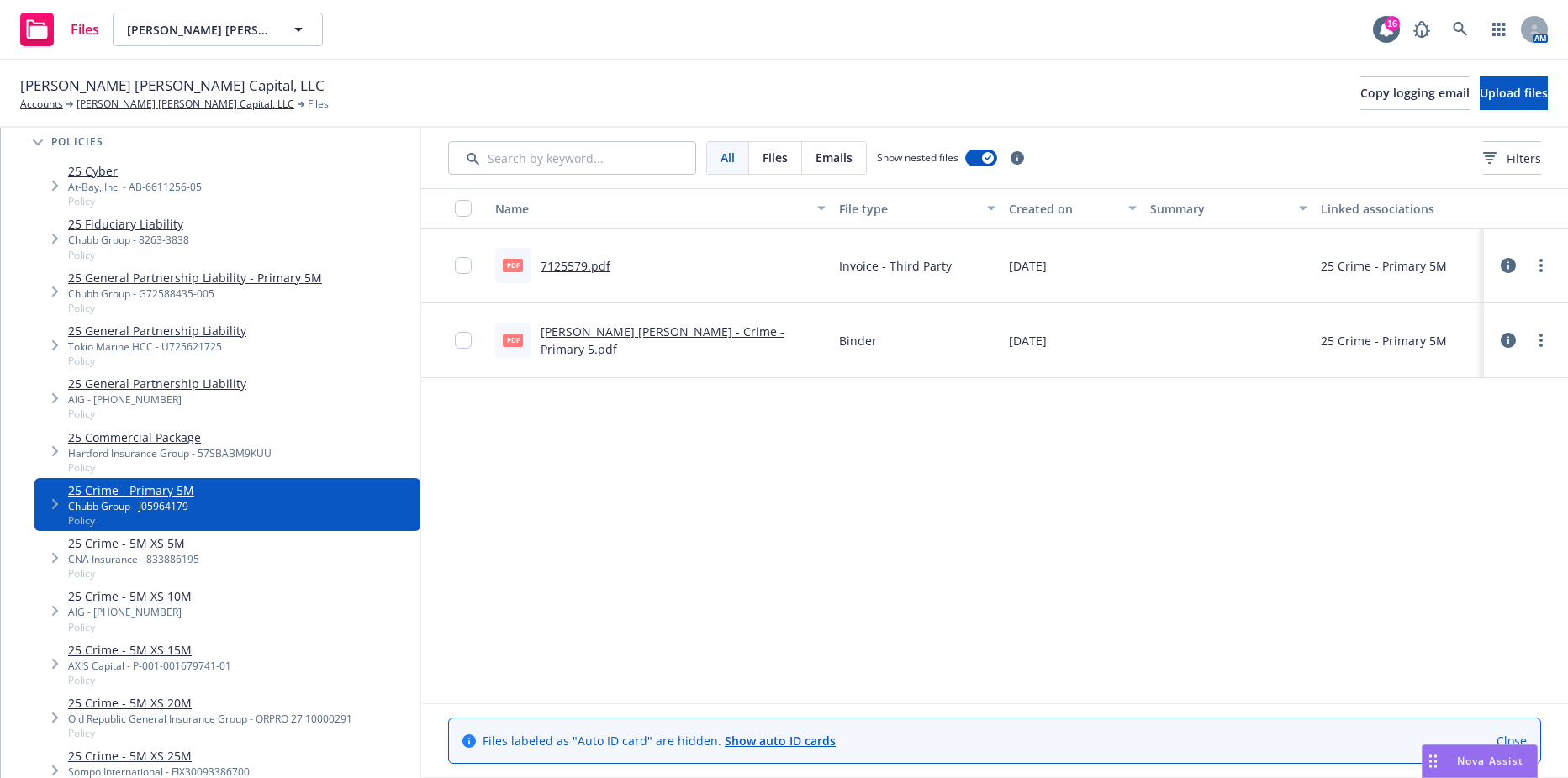
click at [171, 558] on div "CNA Insurance - 833886195" at bounding box center [133, 560] width 131 height 15
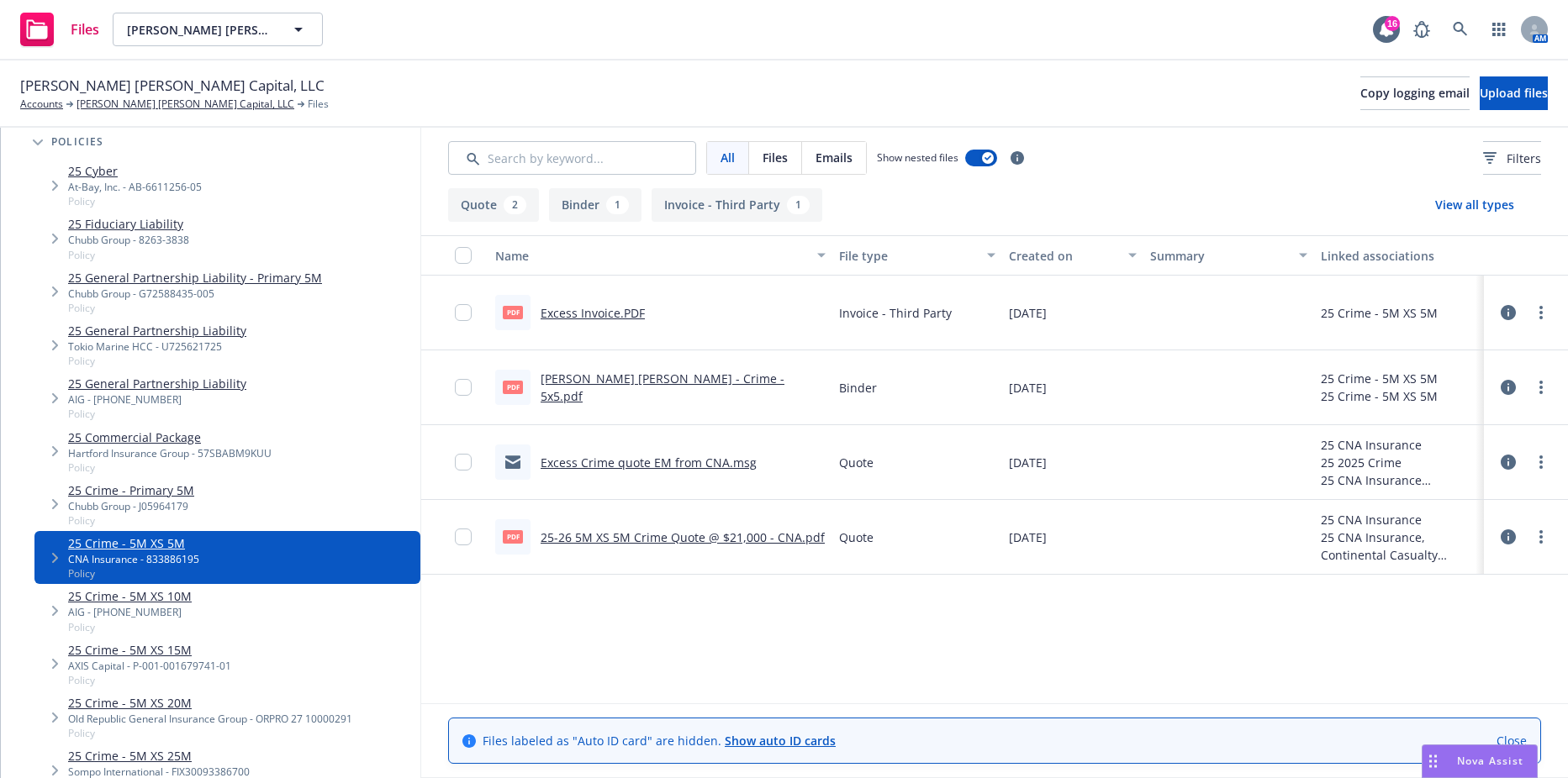
click at [175, 498] on link "25 Crime - Primary 5M" at bounding box center [130, 490] width 126 height 17
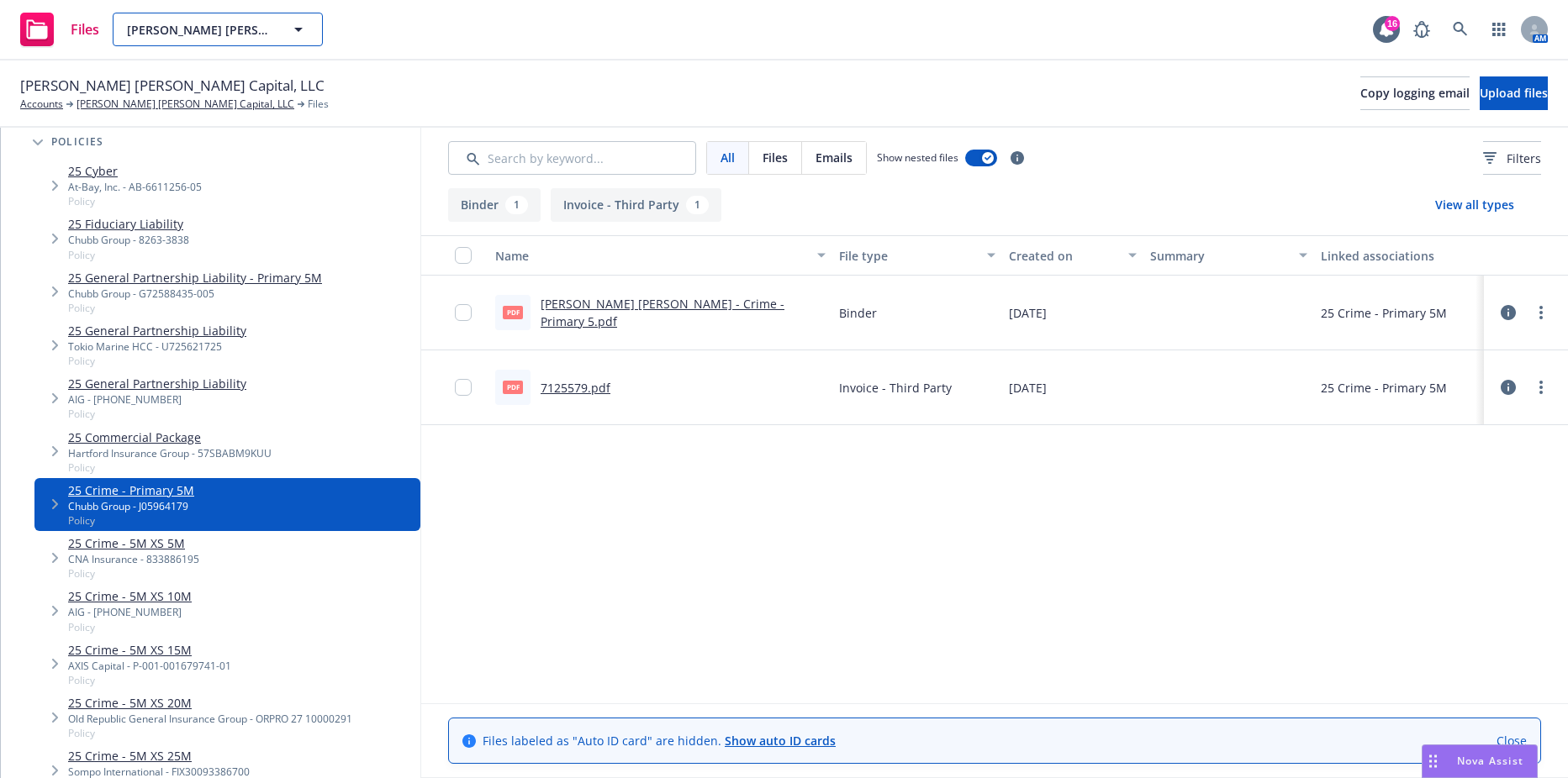
click at [300, 29] on icon "button" at bounding box center [298, 29] width 8 height 5
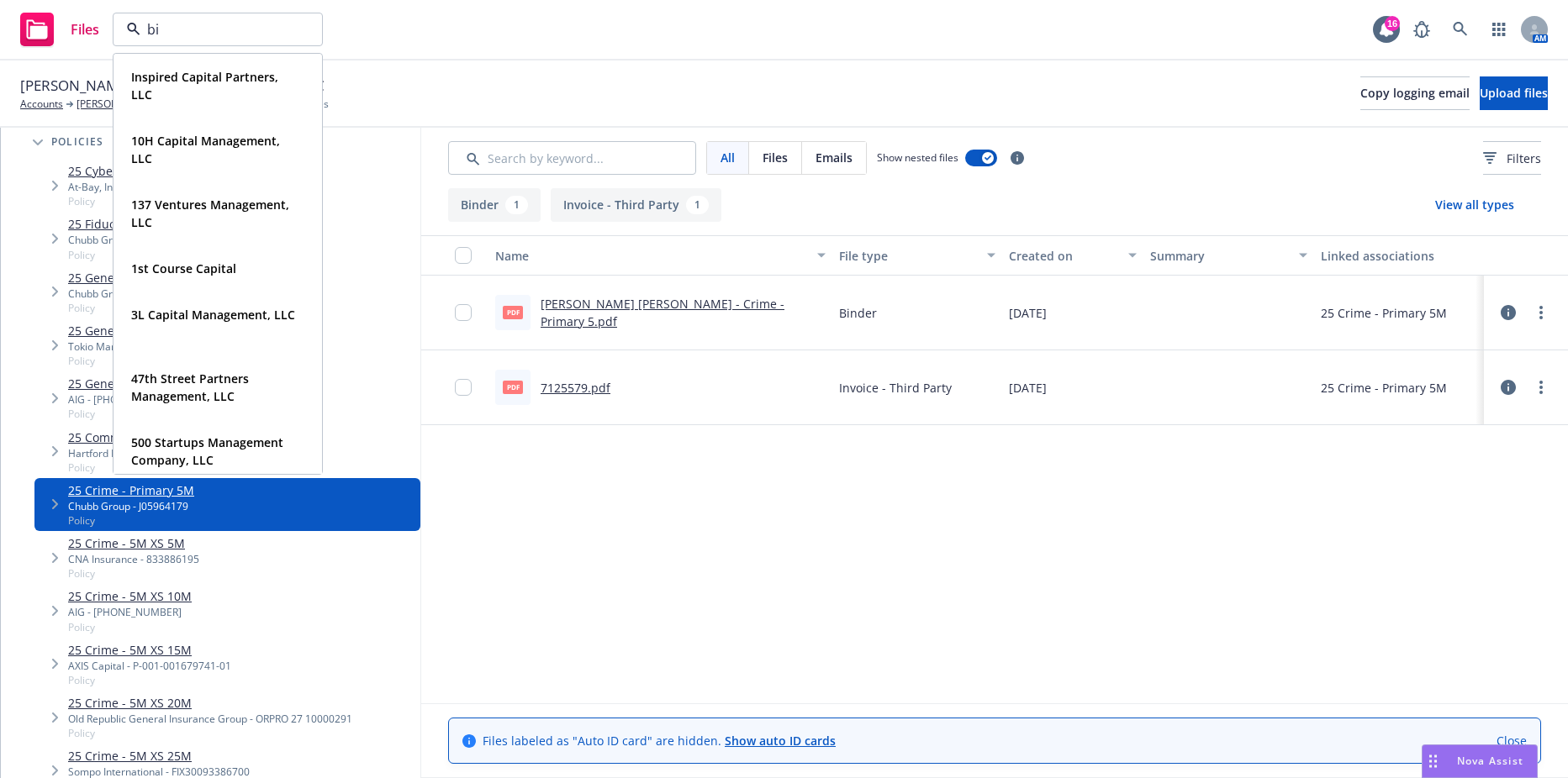
type input "big"
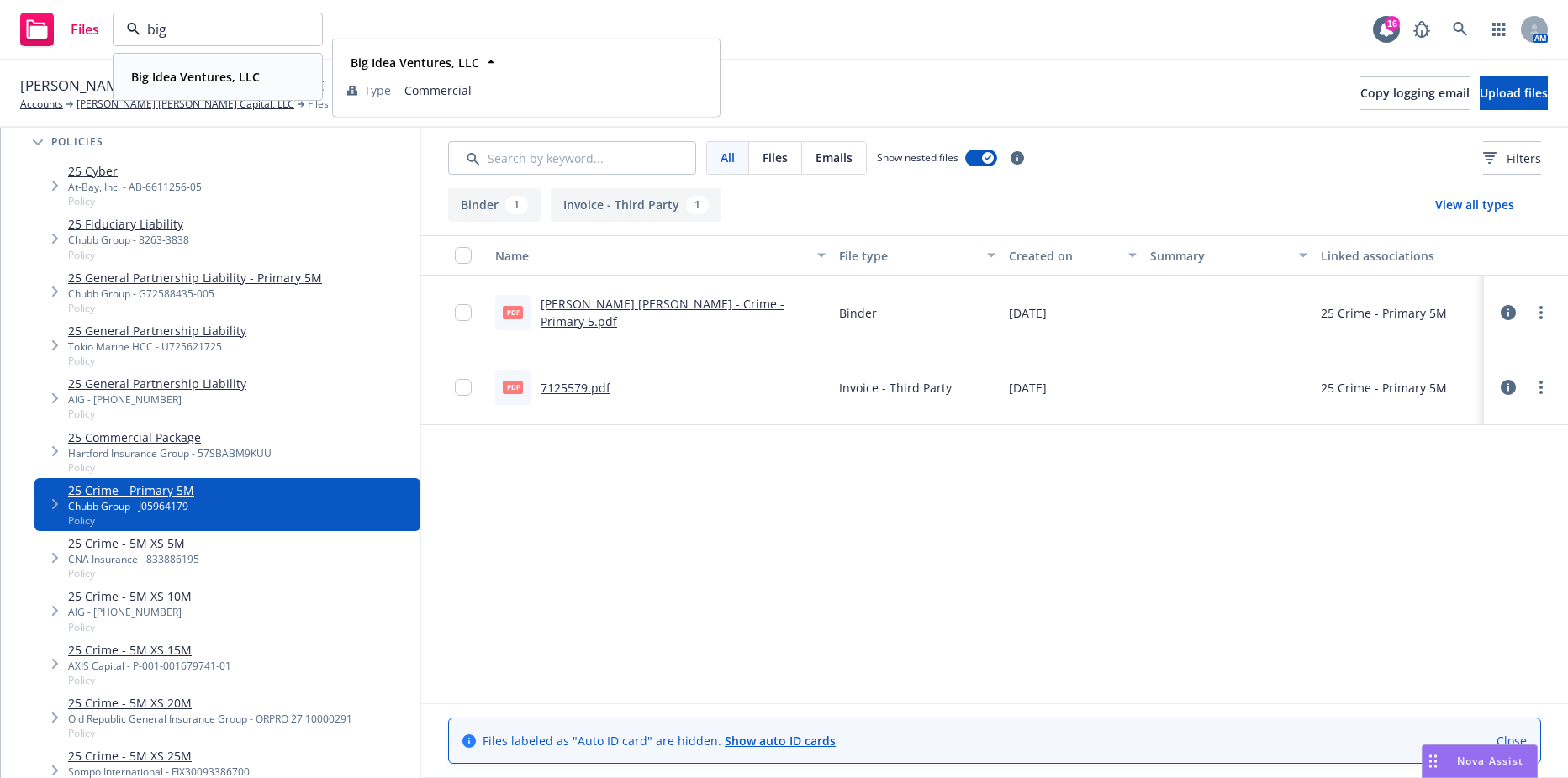
click at [160, 66] on div "Big Idea Ventures, LLC" at bounding box center [194, 77] width 139 height 25
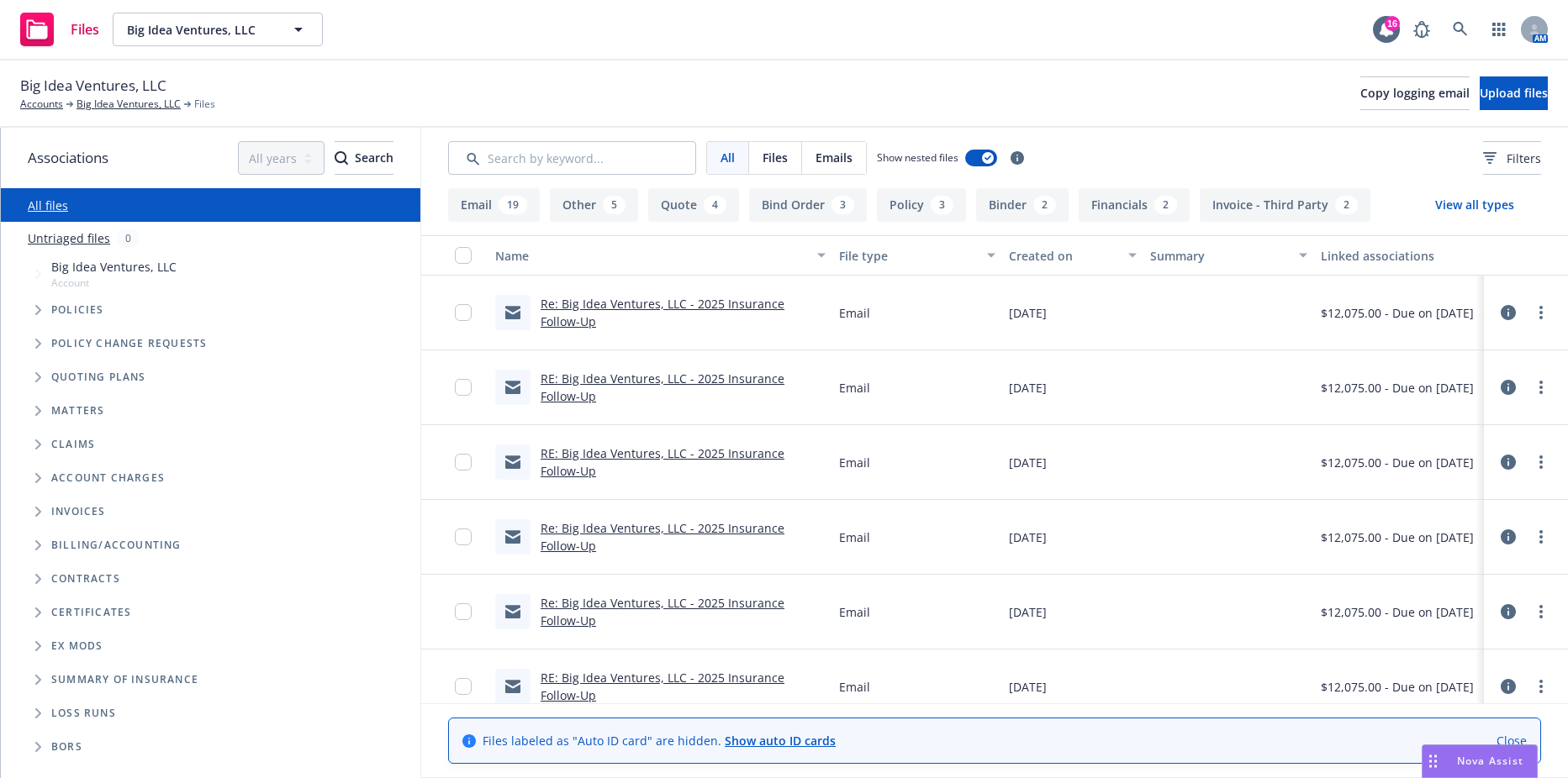
click at [32, 316] on span "Tree Example" at bounding box center [38, 309] width 27 height 27
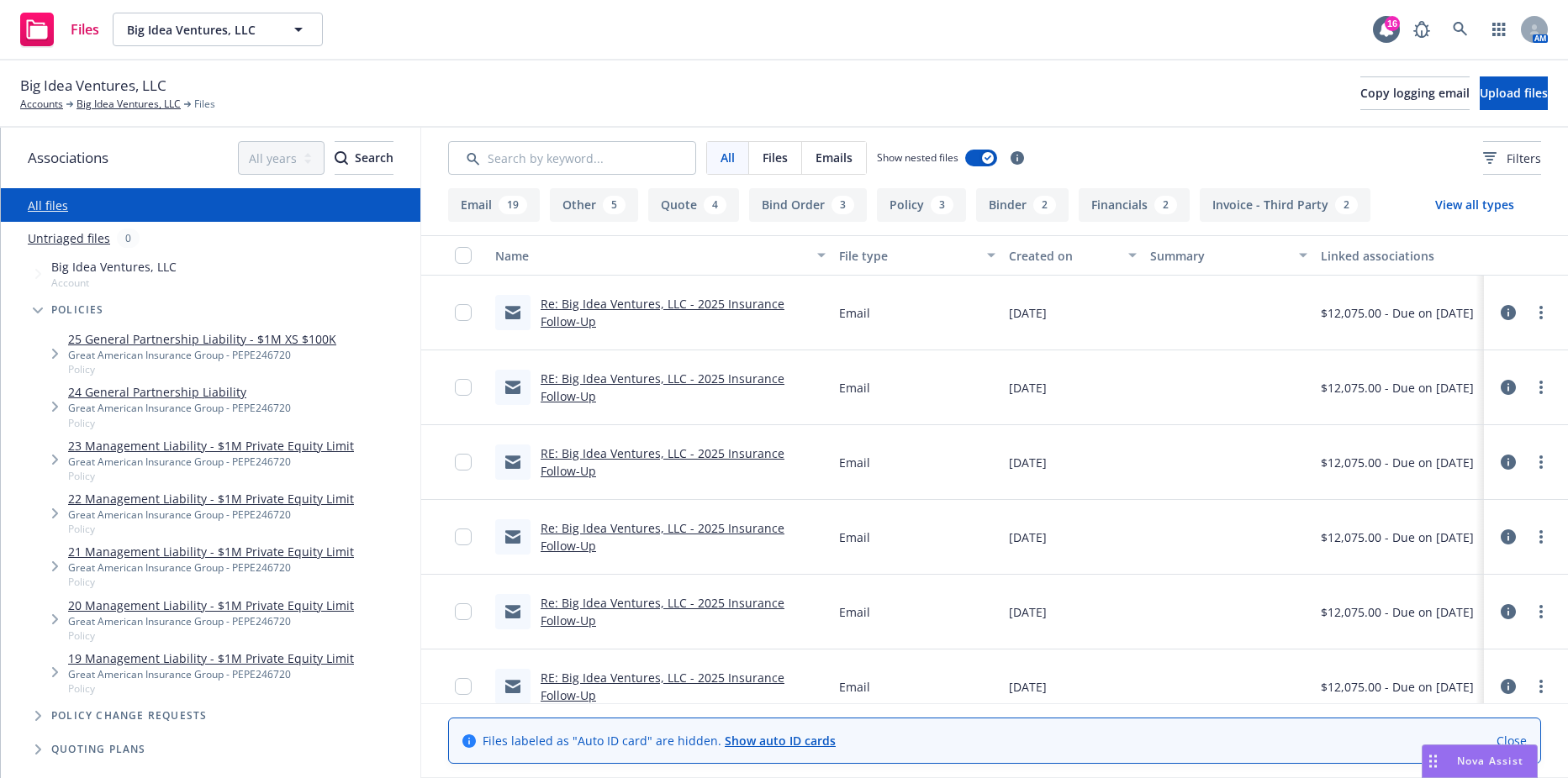
click at [227, 346] on link "25 General Partnership Liability - $1M XS $100K" at bounding box center [202, 339] width 268 height 17
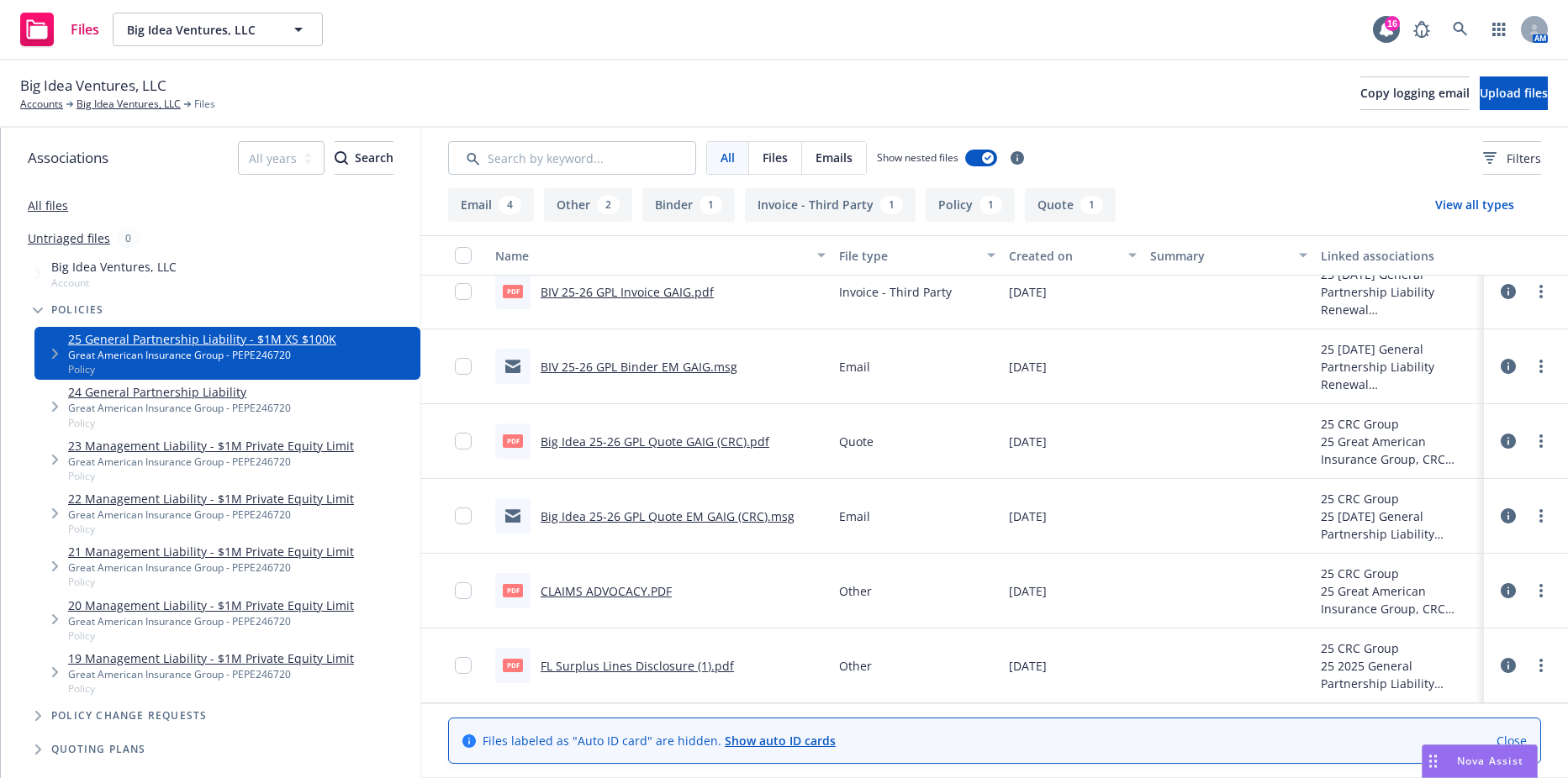
scroll to position [234, 0]
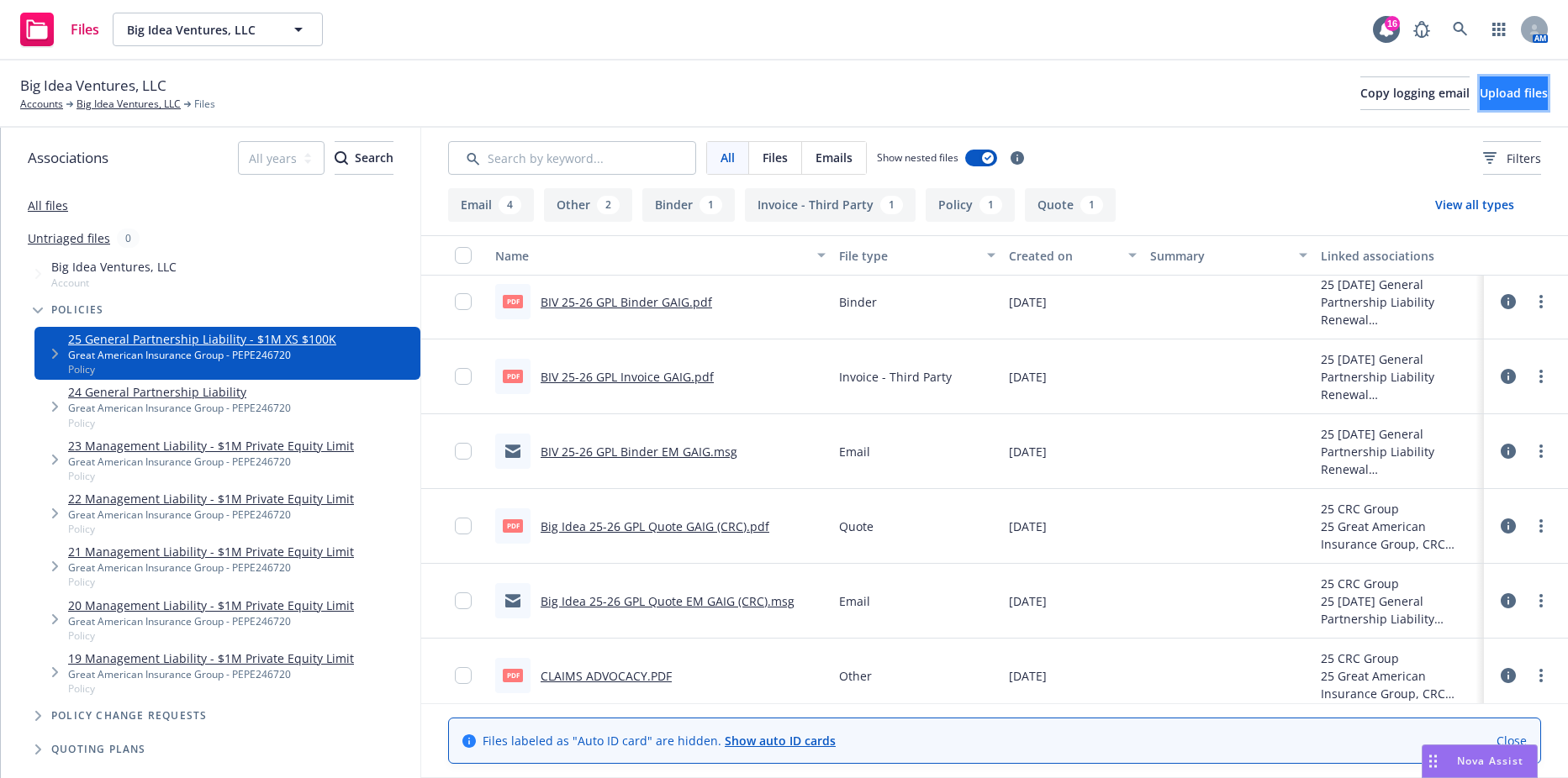
click at [1480, 101] on button "Upload files" at bounding box center [1514, 93] width 68 height 34
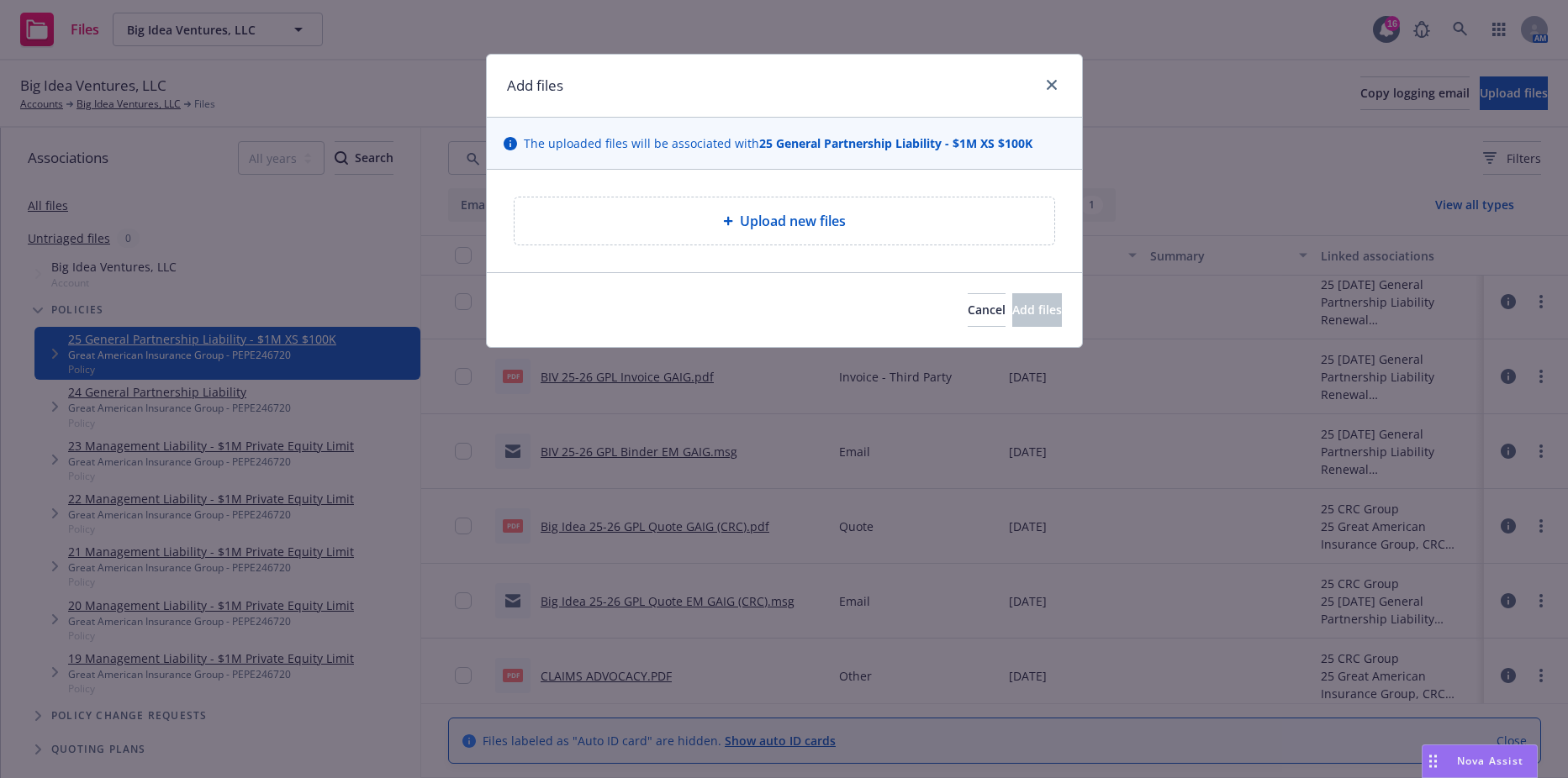
type textarea "x"
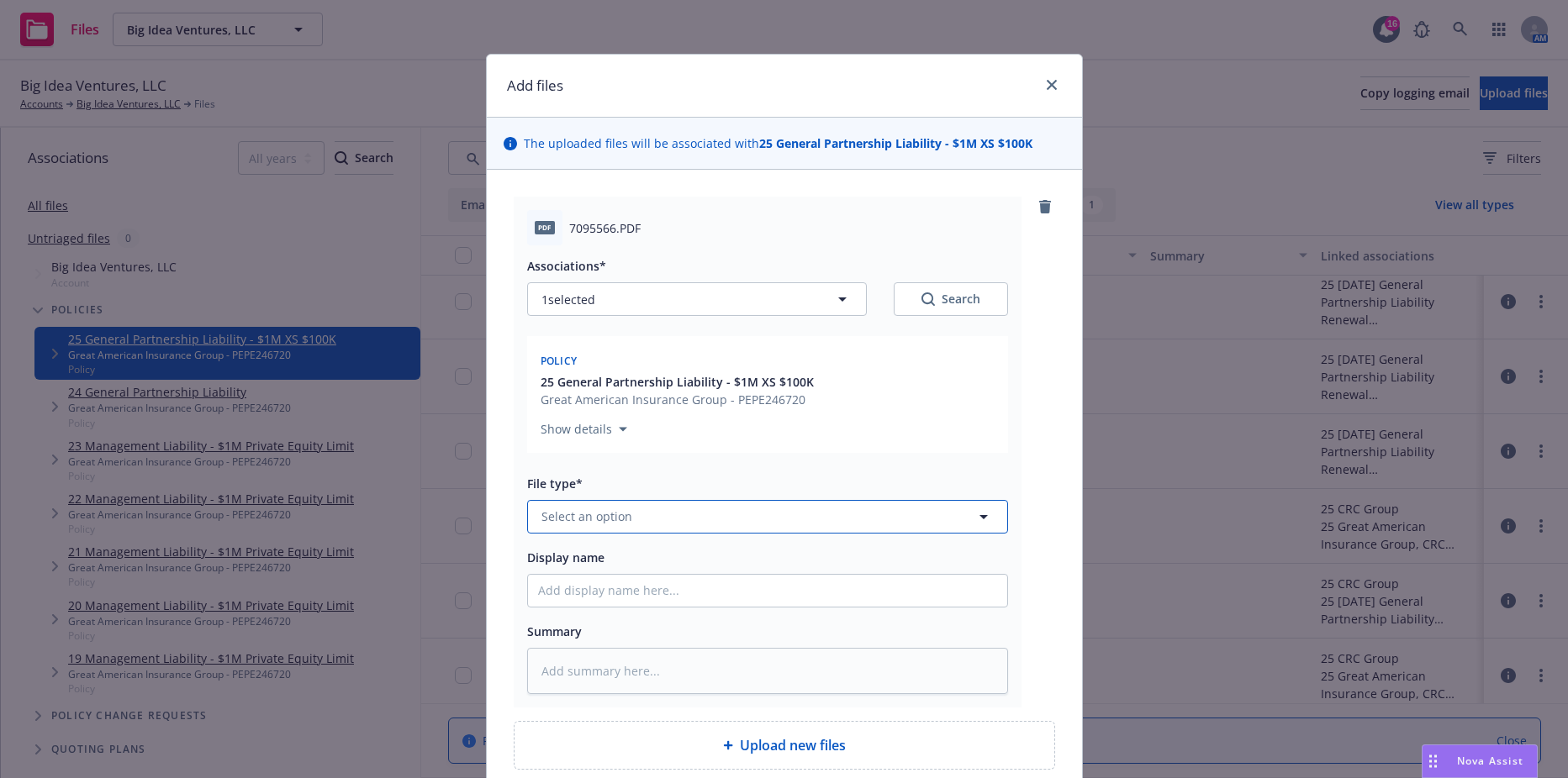
click at [625, 525] on button "Select an option" at bounding box center [767, 517] width 481 height 34
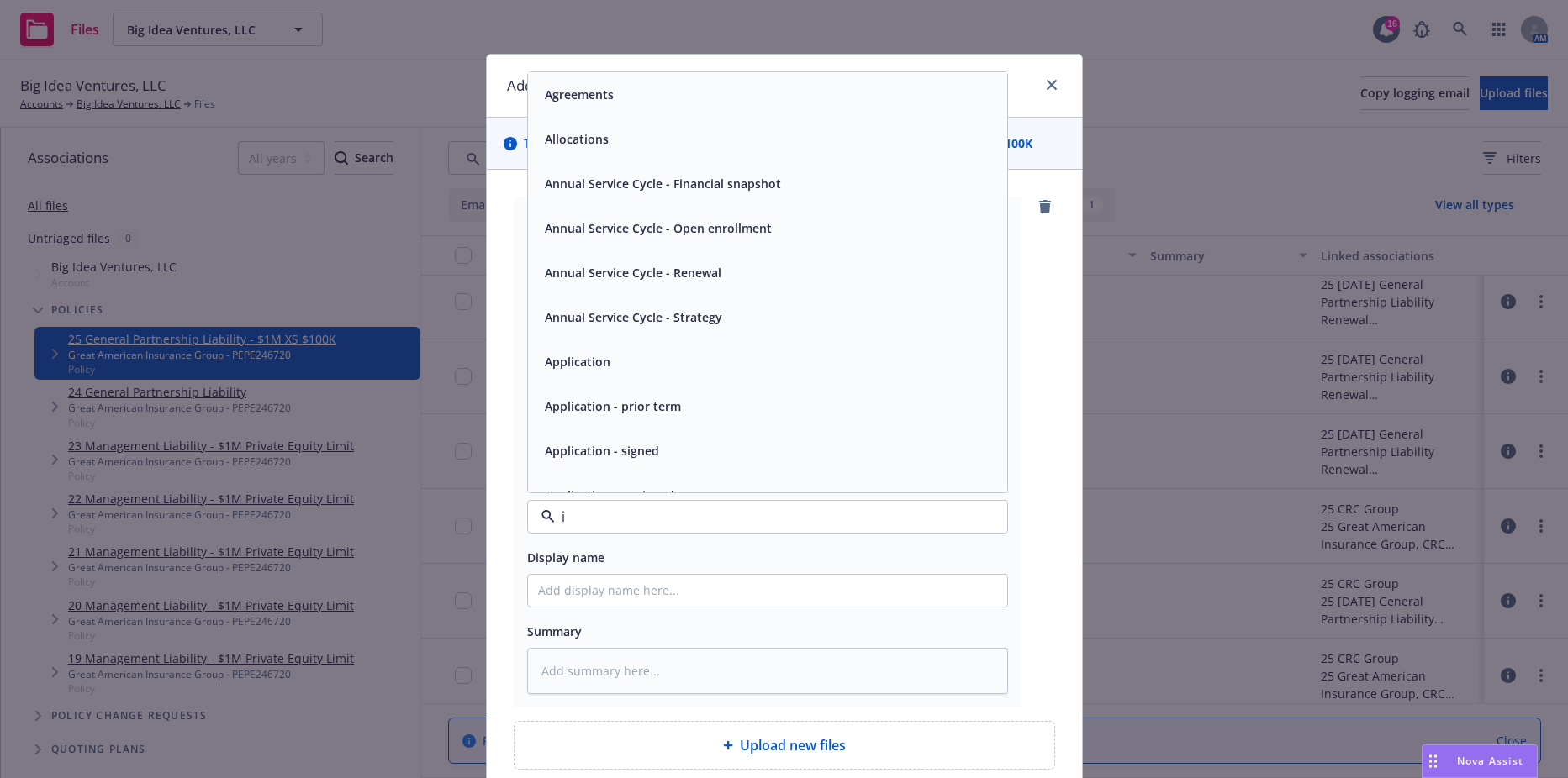
type input "in"
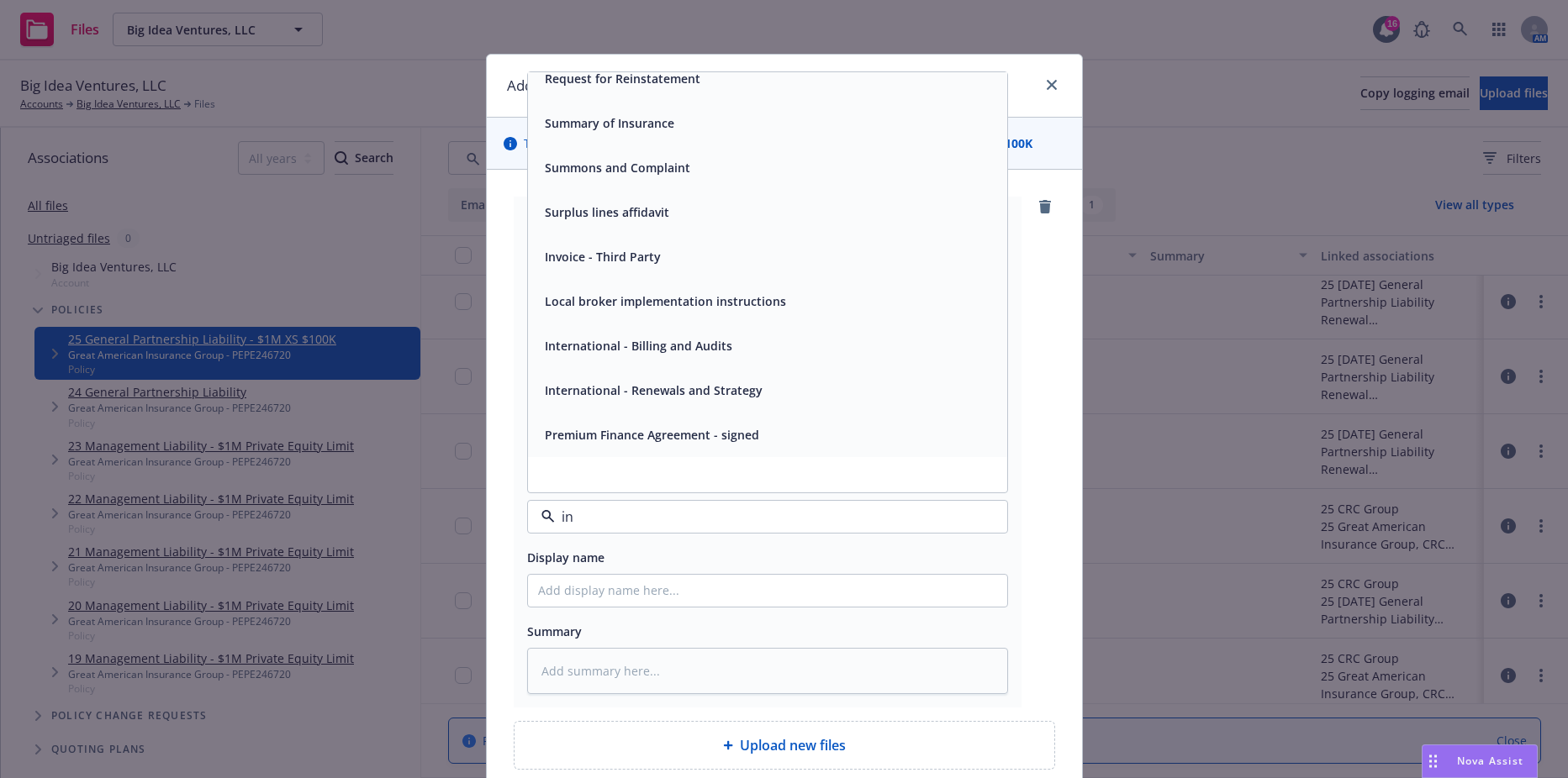
scroll to position [1243, 0]
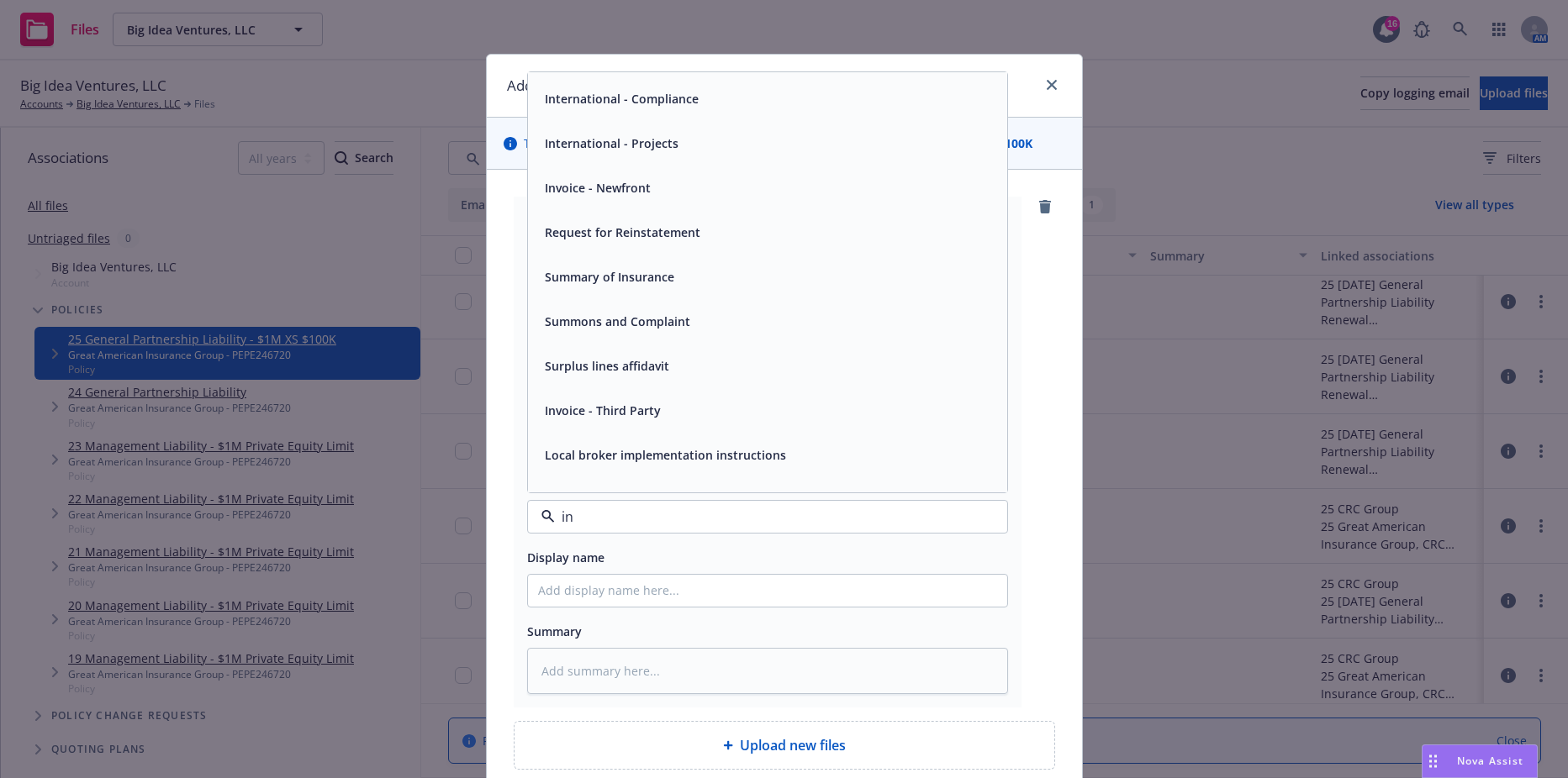
click at [615, 406] on span "Invoice - Third Party" at bounding box center [603, 410] width 116 height 17
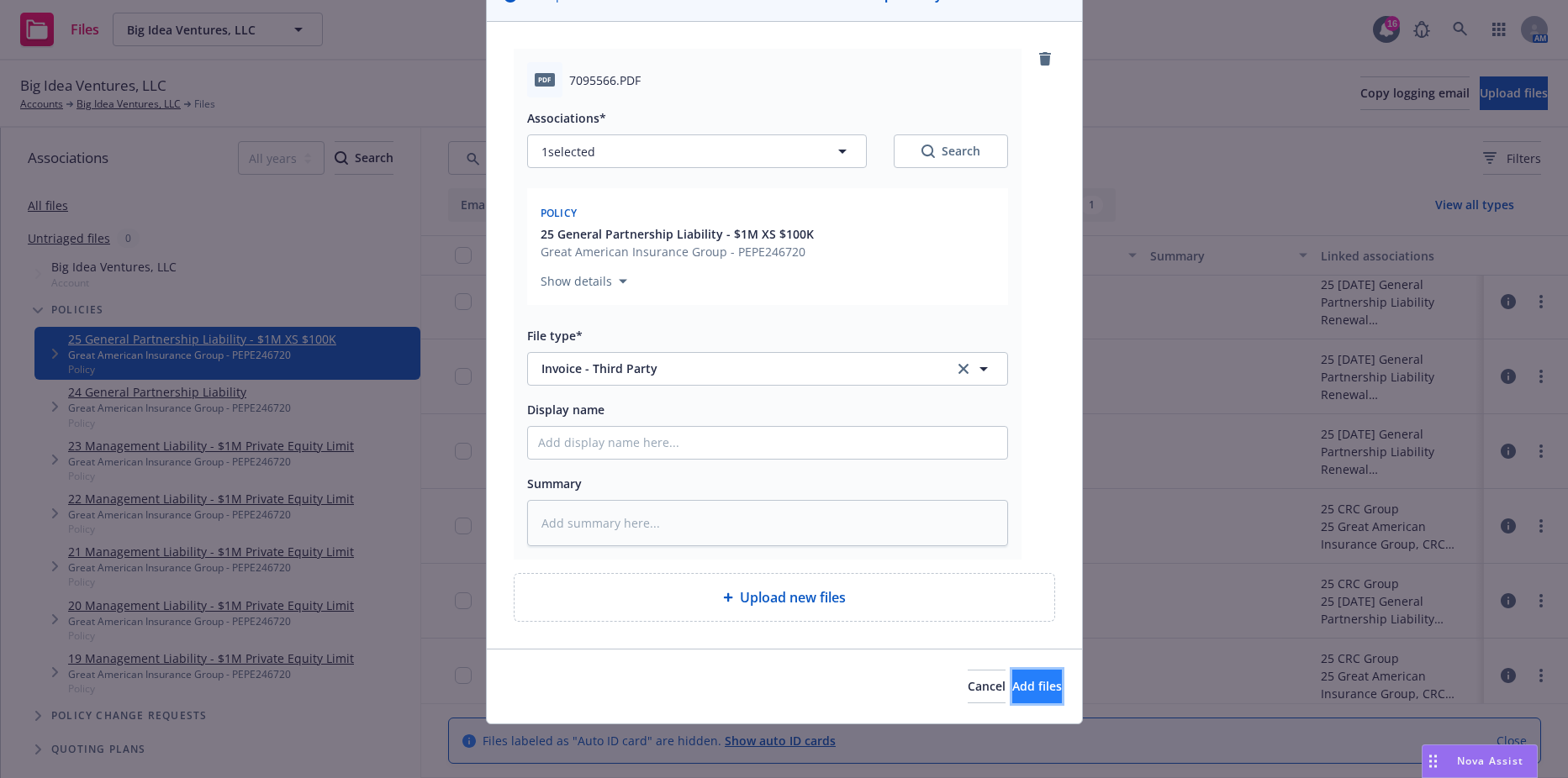
click at [1013, 684] on button "Add files" at bounding box center [1037, 686] width 50 height 34
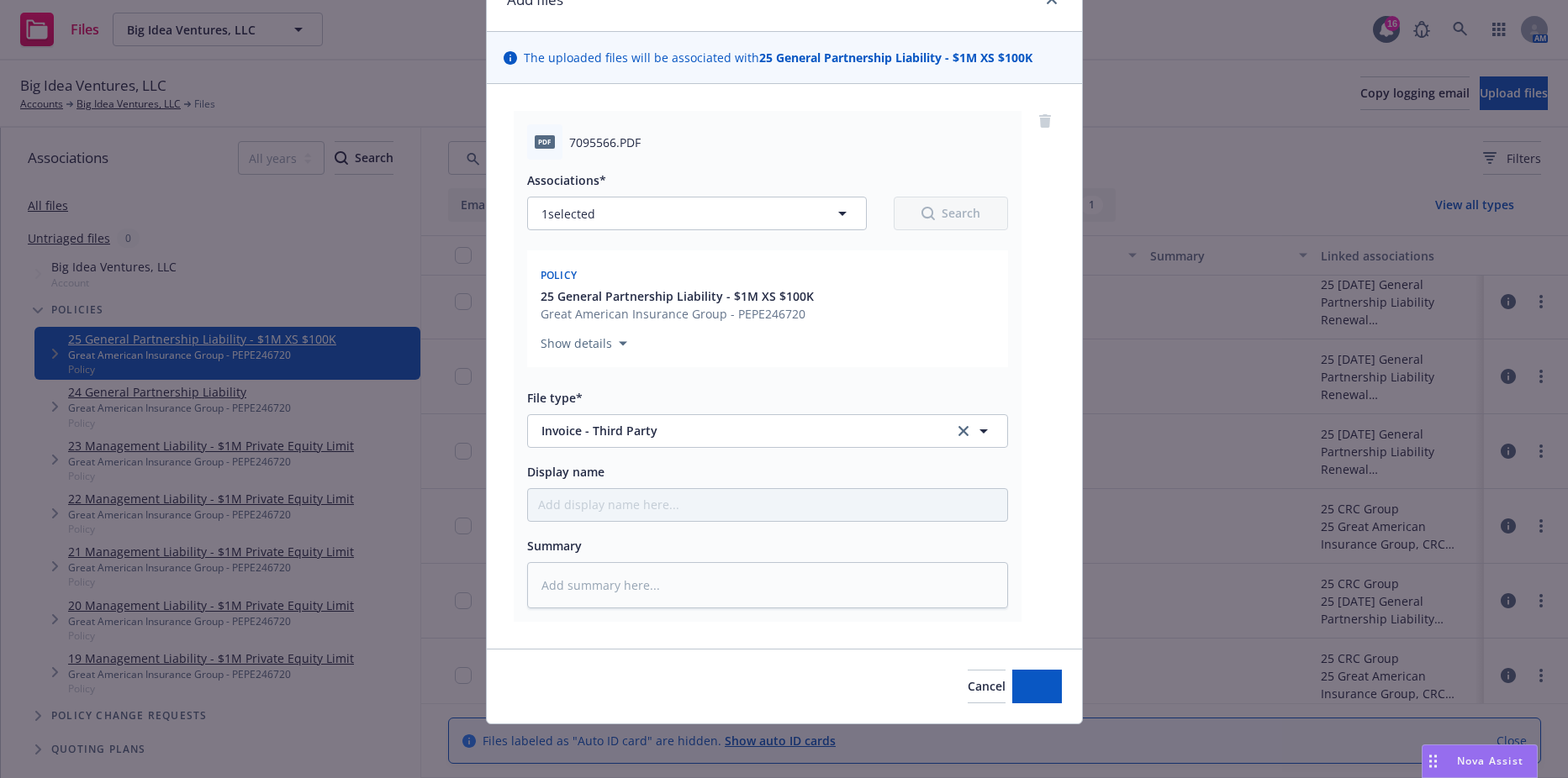
scroll to position [85, 0]
type textarea "x"
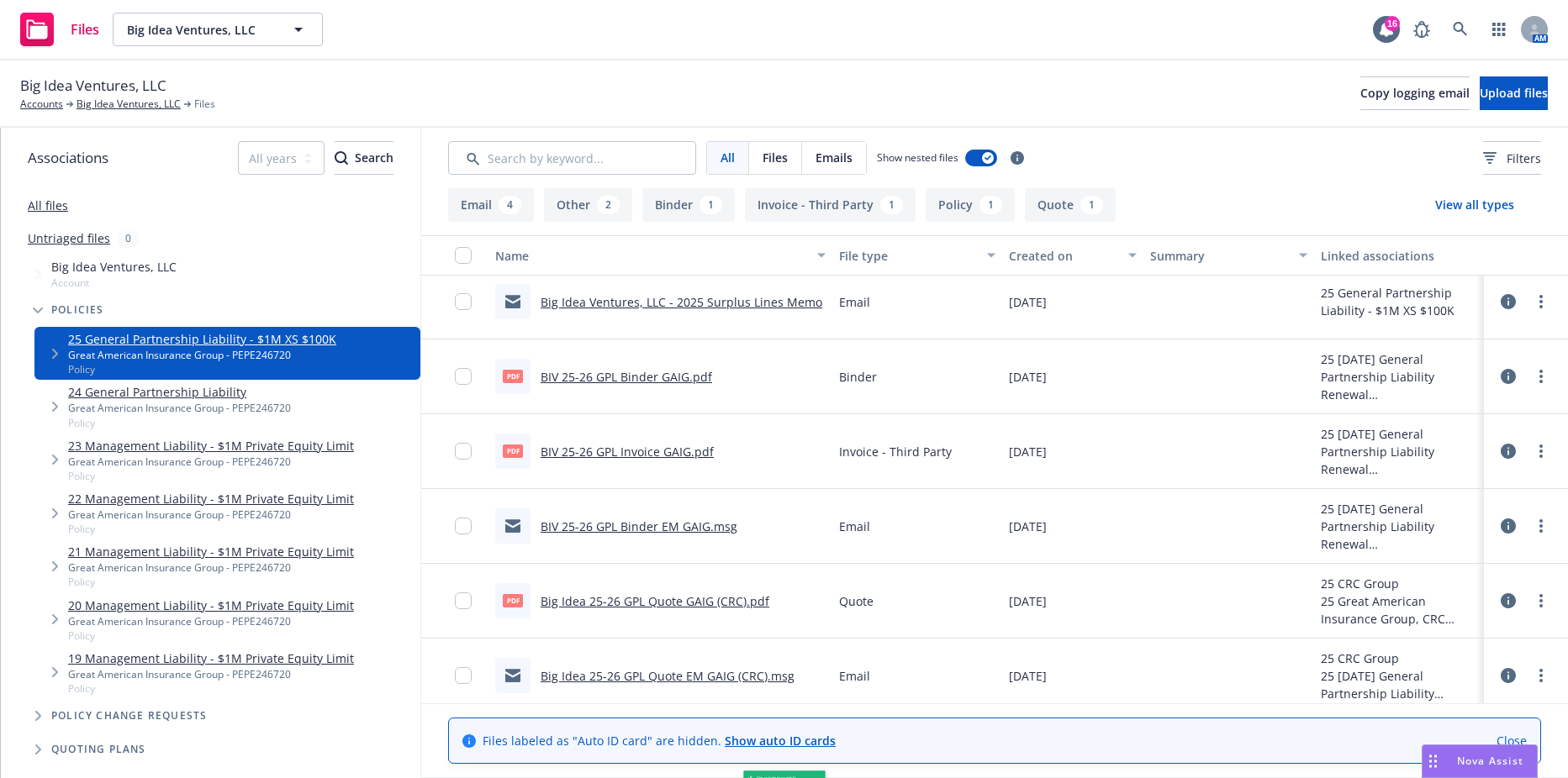
scroll to position [308, 0]
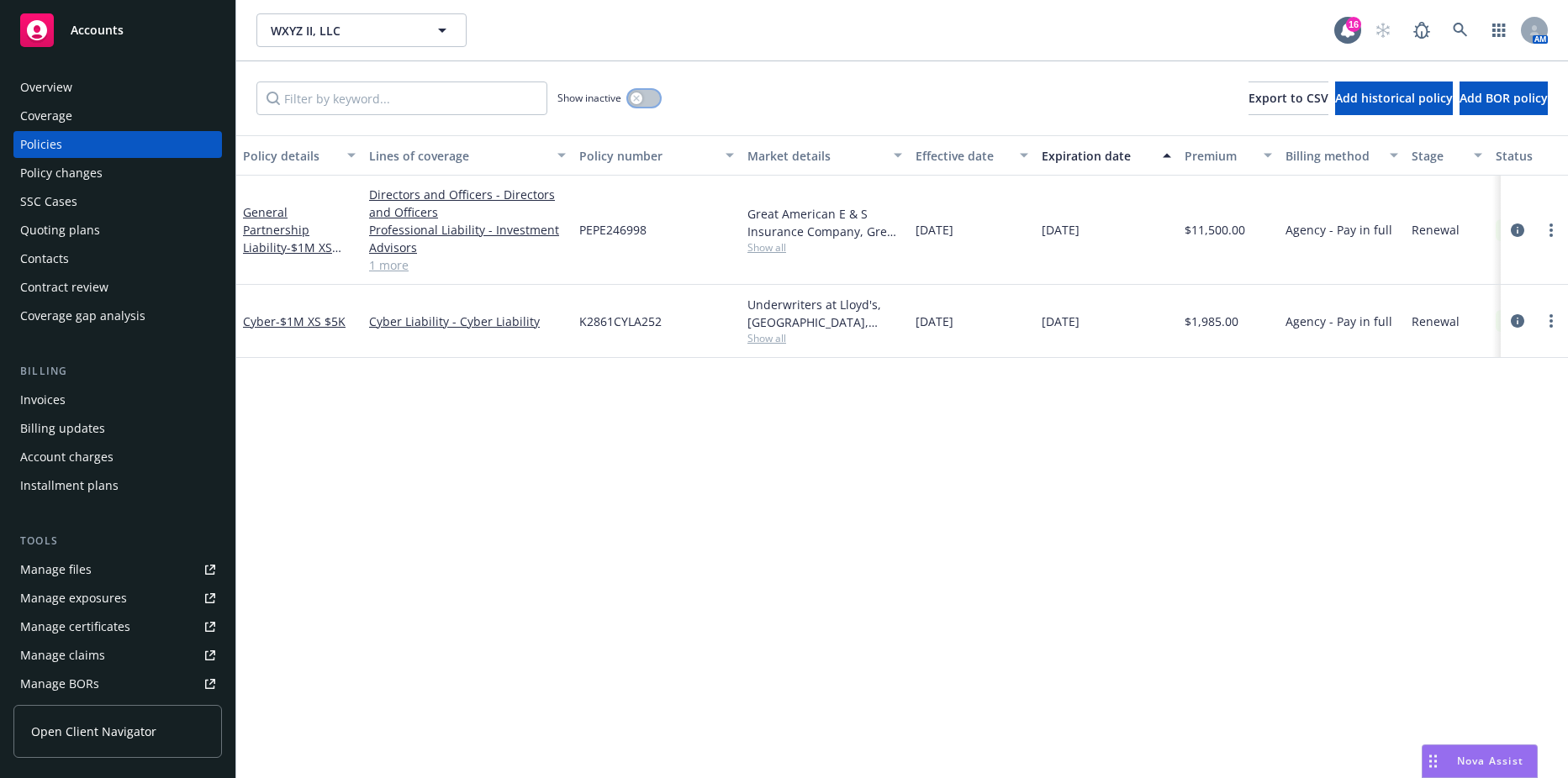
click at [644, 102] on button "button" at bounding box center [644, 98] width 32 height 17
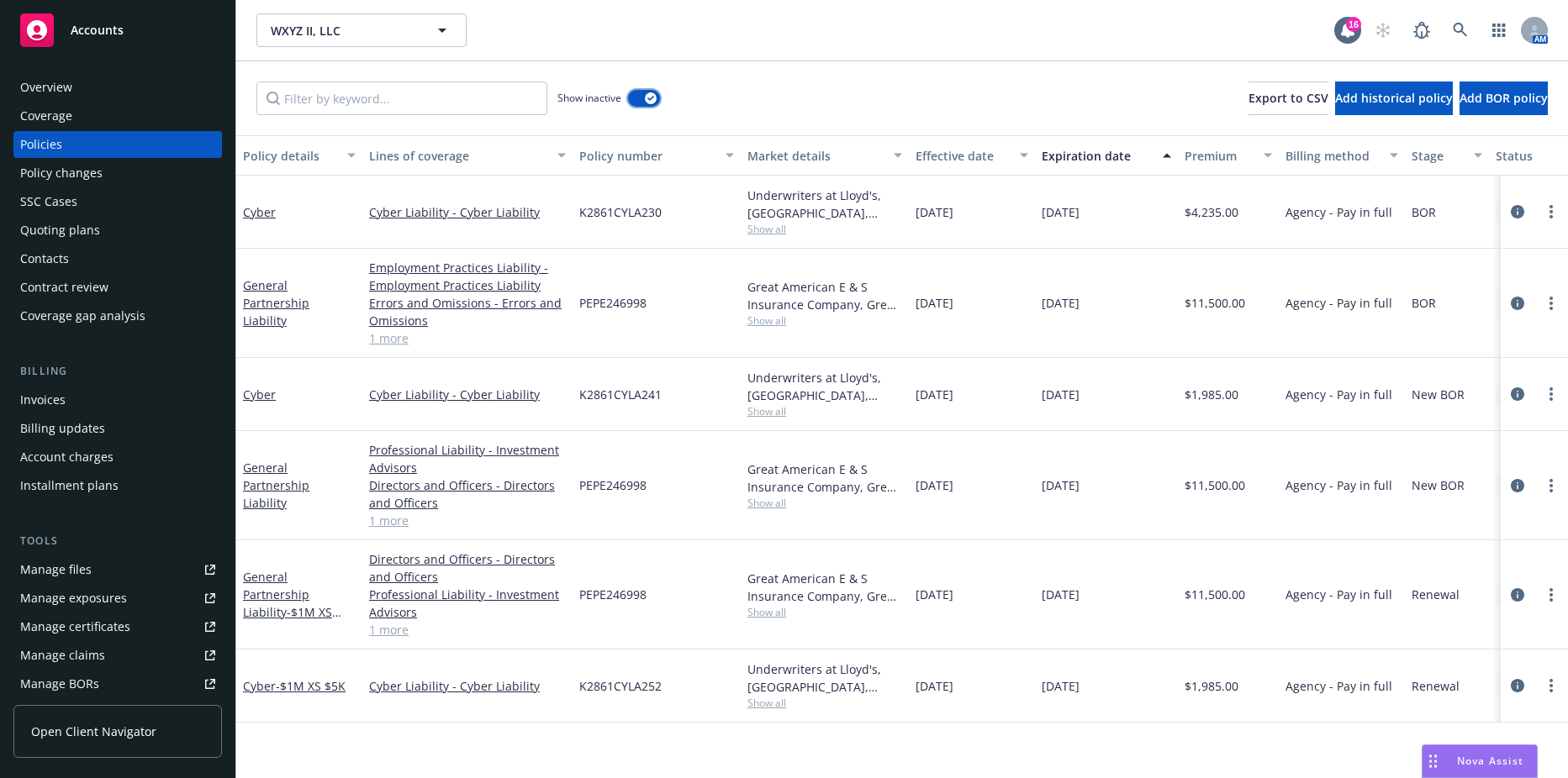
click at [644, 102] on button "button" at bounding box center [644, 98] width 32 height 17
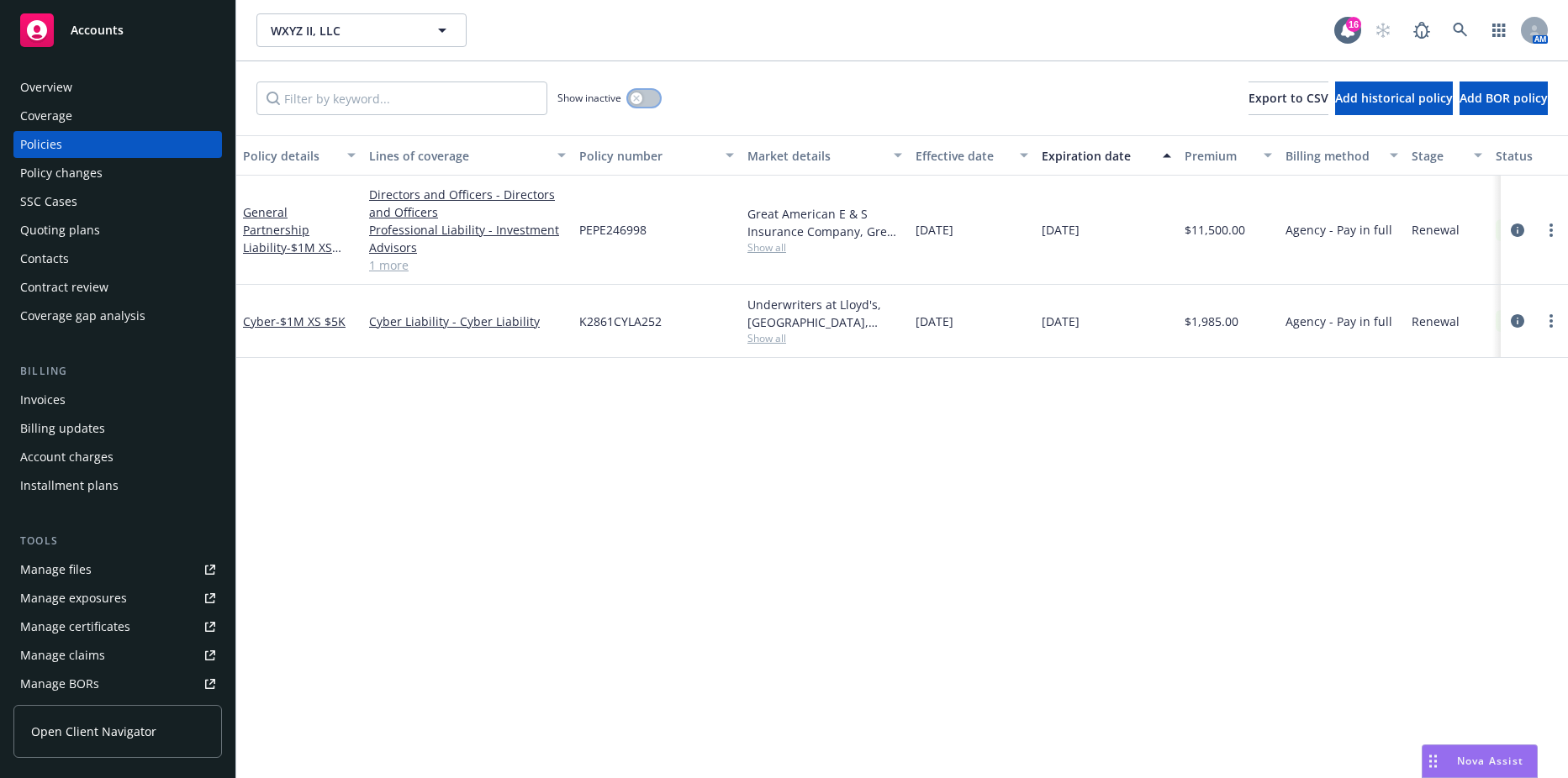
click at [644, 102] on button "button" at bounding box center [644, 98] width 32 height 17
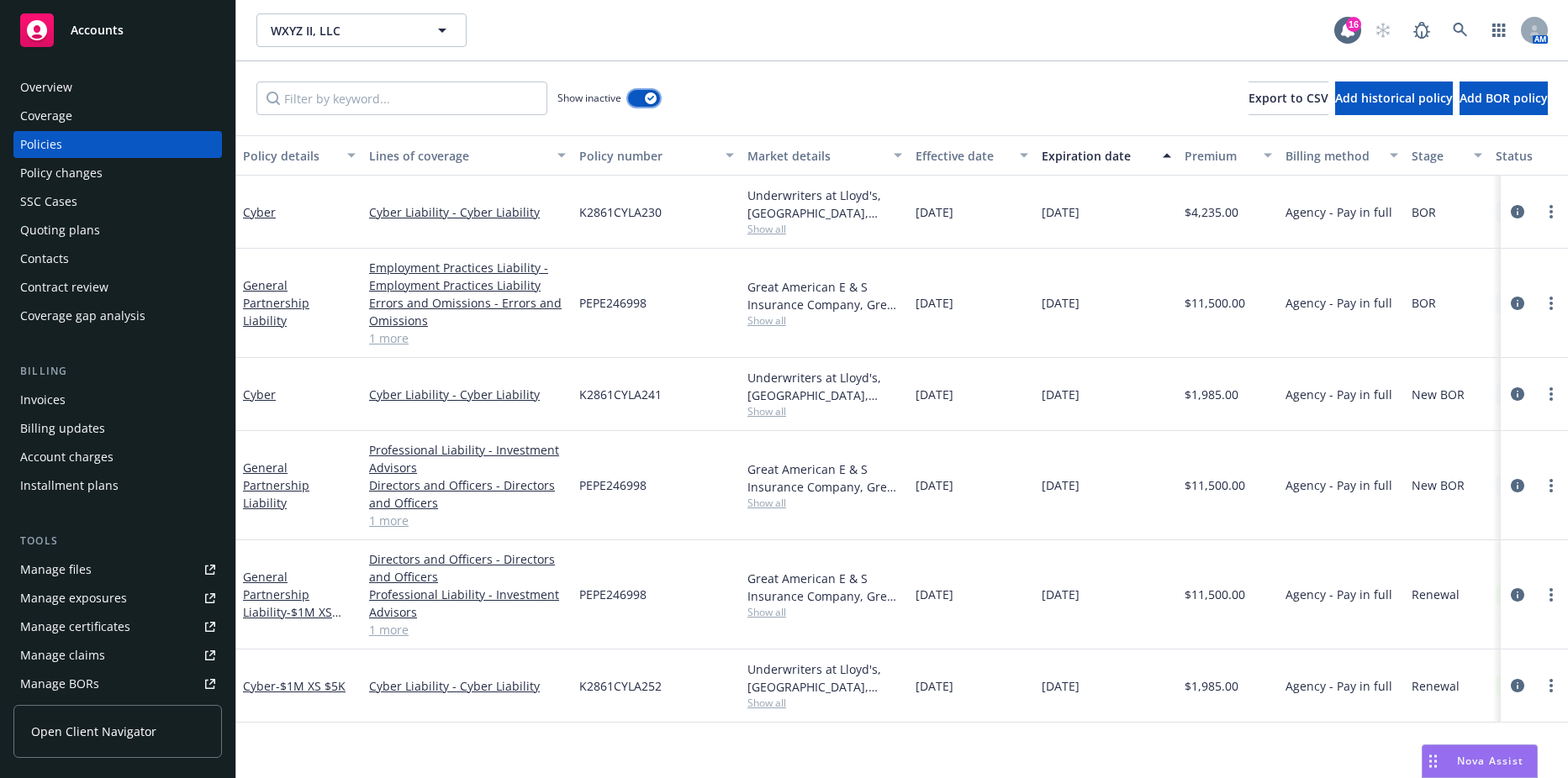
click at [644, 102] on button "button" at bounding box center [644, 98] width 32 height 17
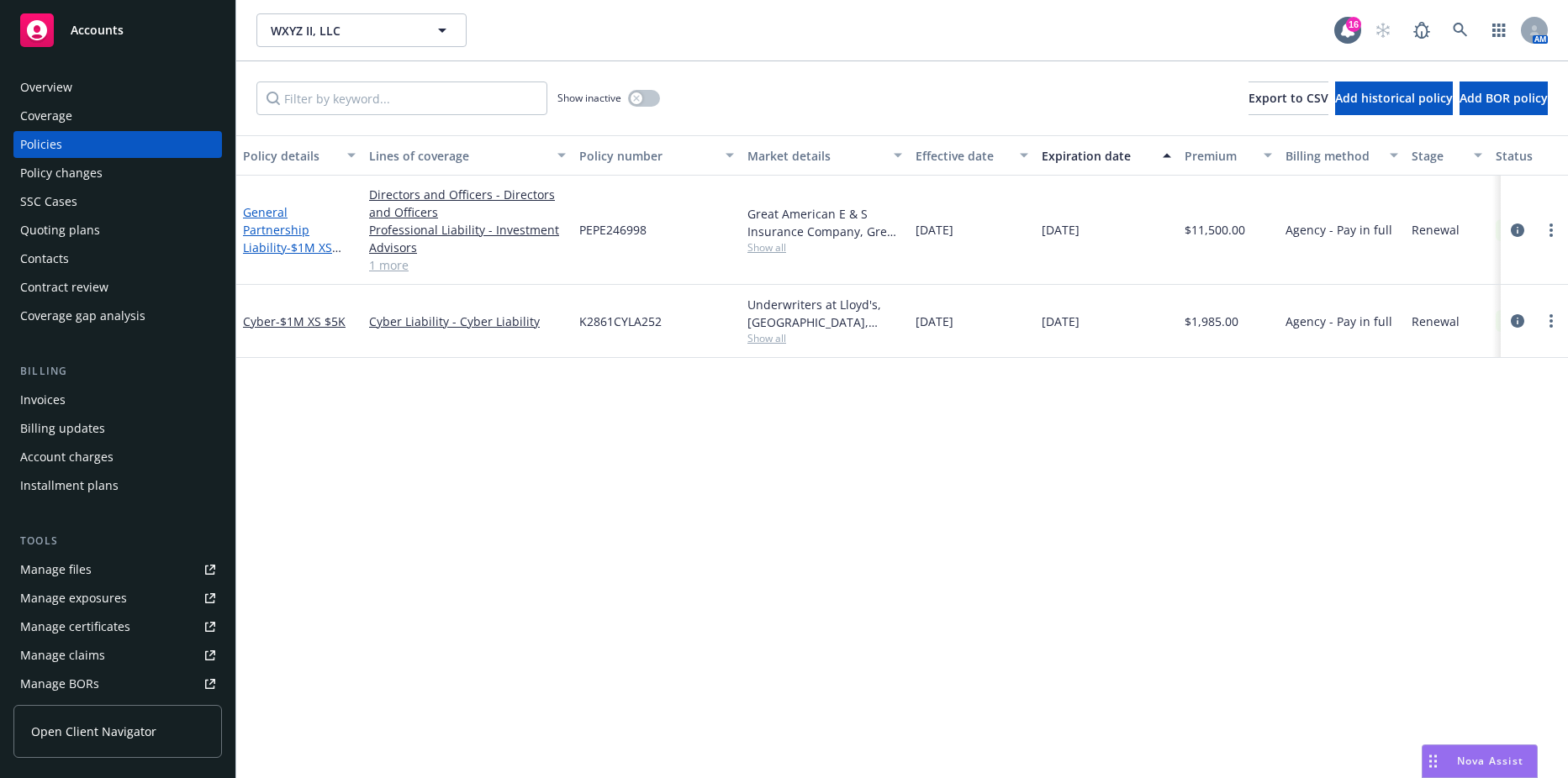
click at [263, 223] on link "General Partnership Liability - $1M XS $100K" at bounding box center [287, 239] width 89 height 69
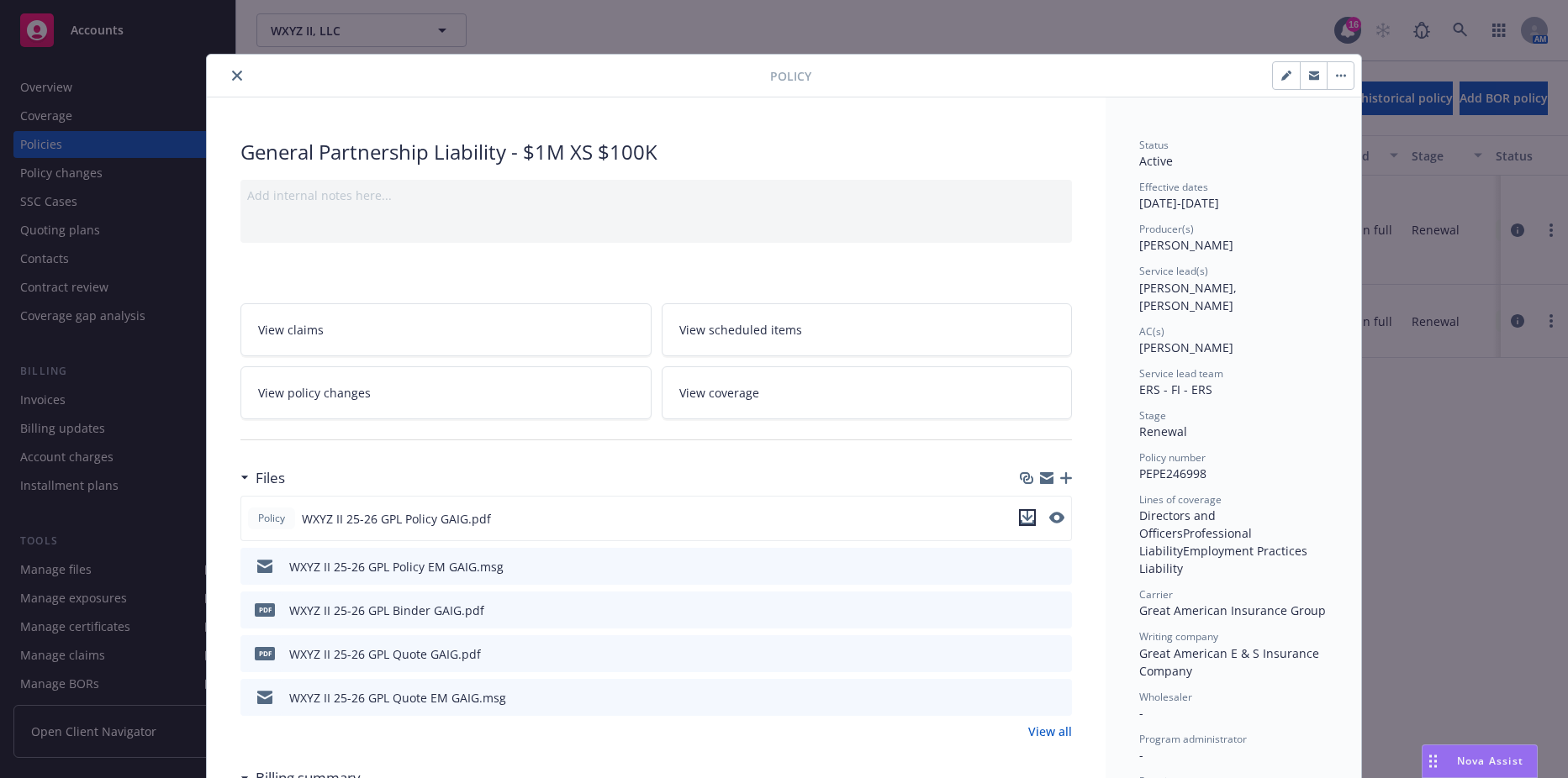
click at [1021, 518] on icon "download file" at bounding box center [1027, 517] width 14 height 14
click at [232, 76] on icon "close" at bounding box center [237, 75] width 10 height 10
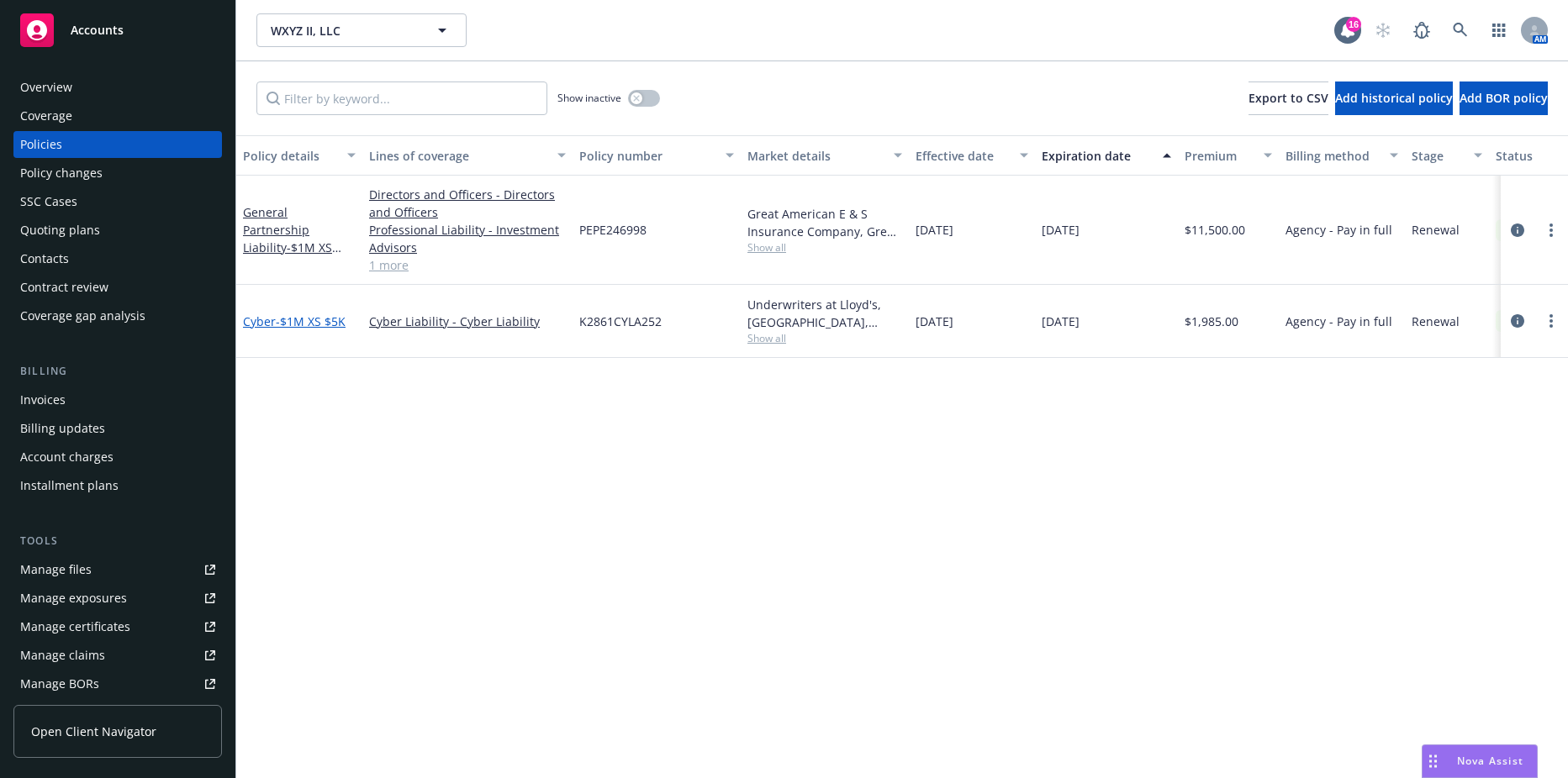
click at [286, 319] on span "- $1M XS $5K" at bounding box center [310, 321] width 70 height 16
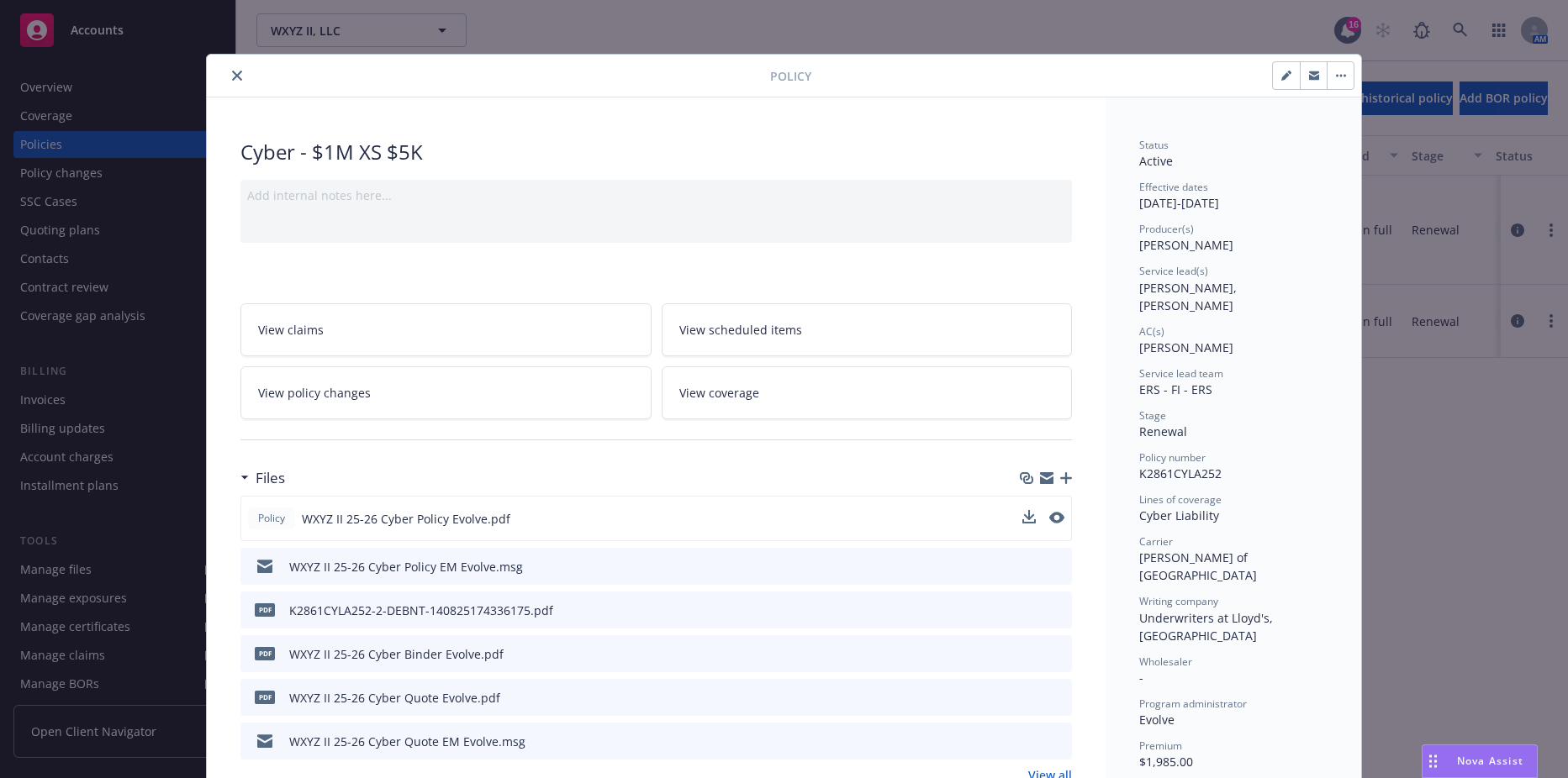
scroll to position [84, 0]
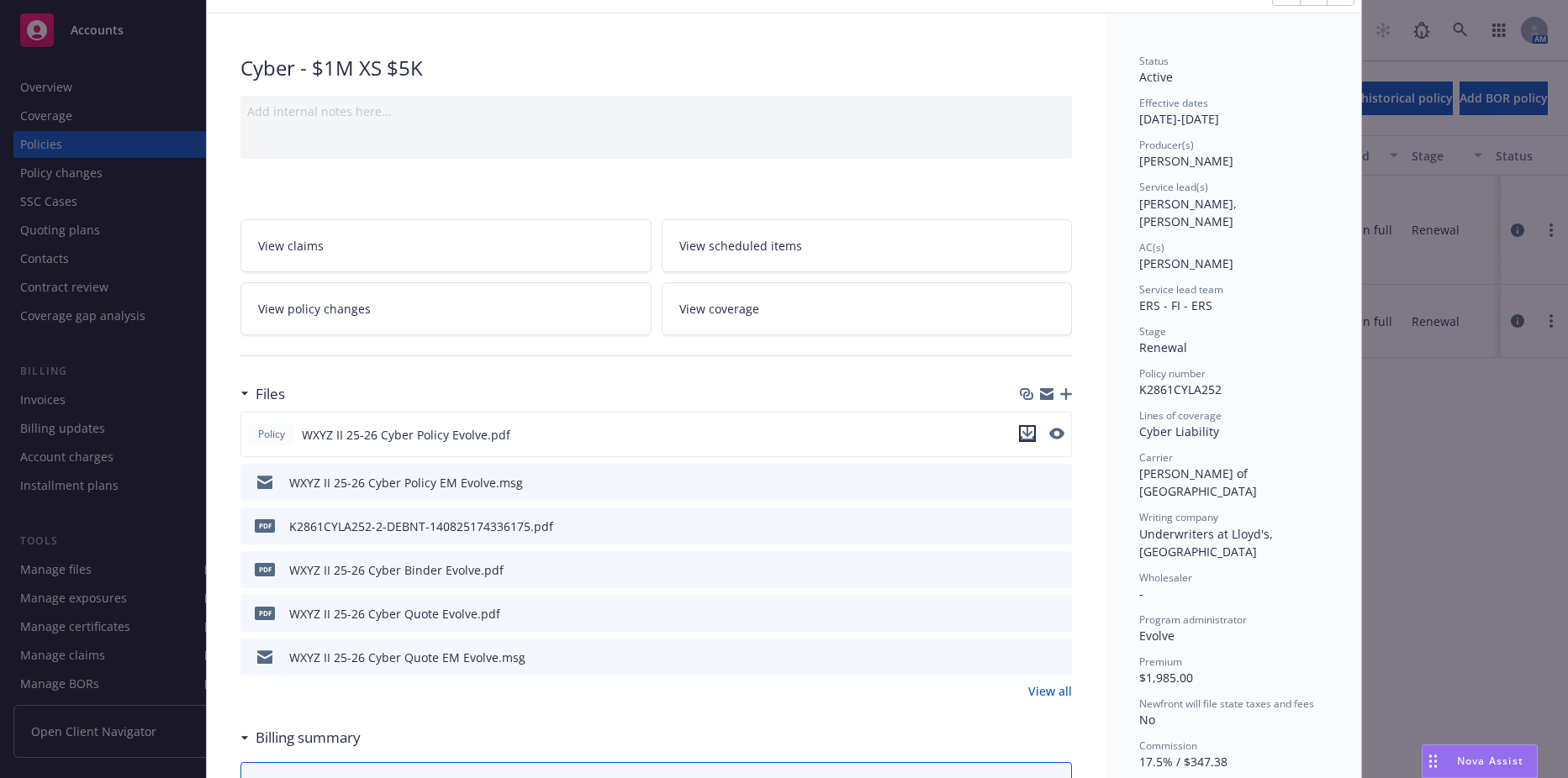
click at [1021, 435] on icon "download file" at bounding box center [1027, 433] width 14 height 14
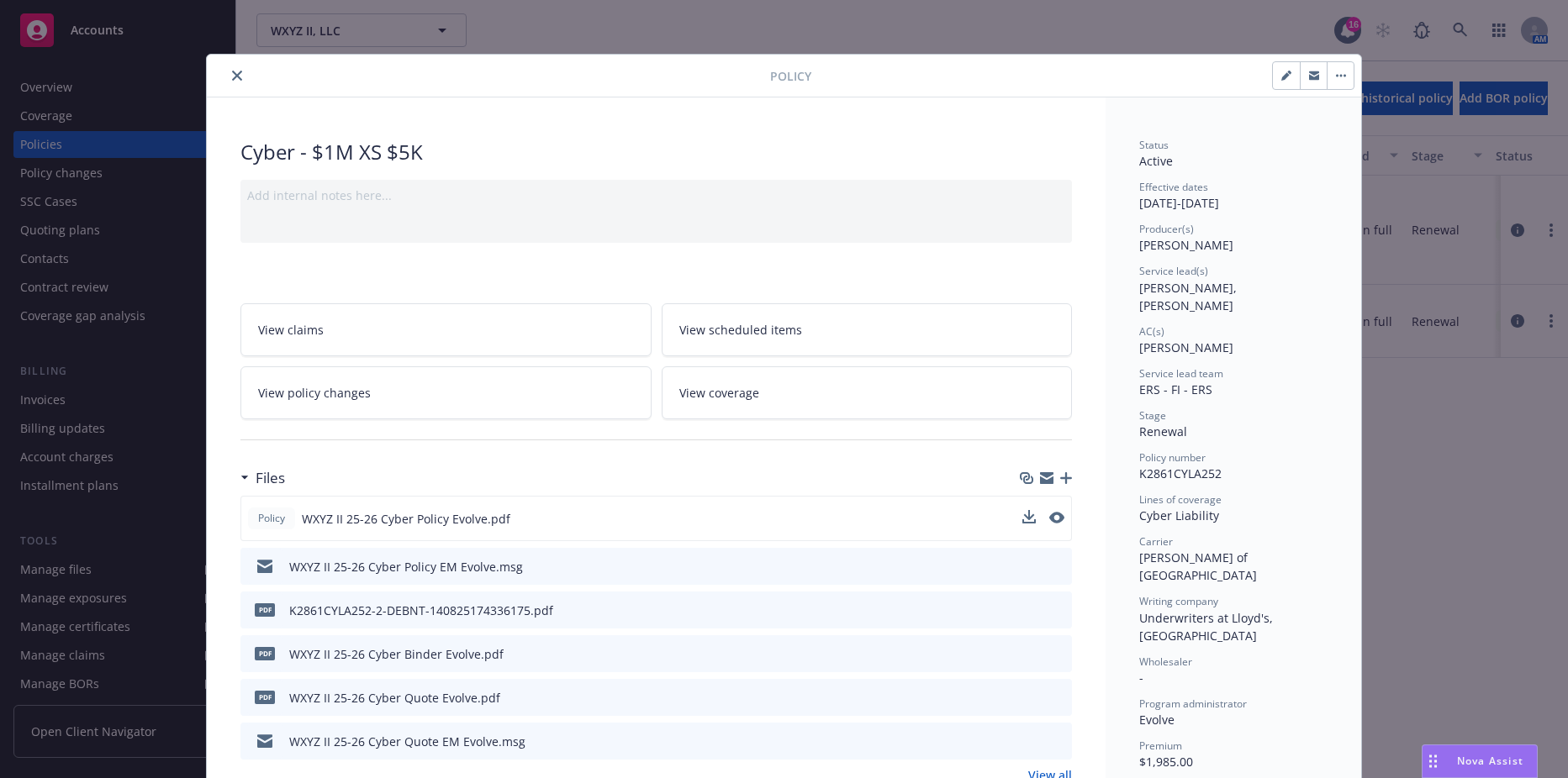
click at [227, 75] on button "close" at bounding box center [237, 75] width 20 height 20
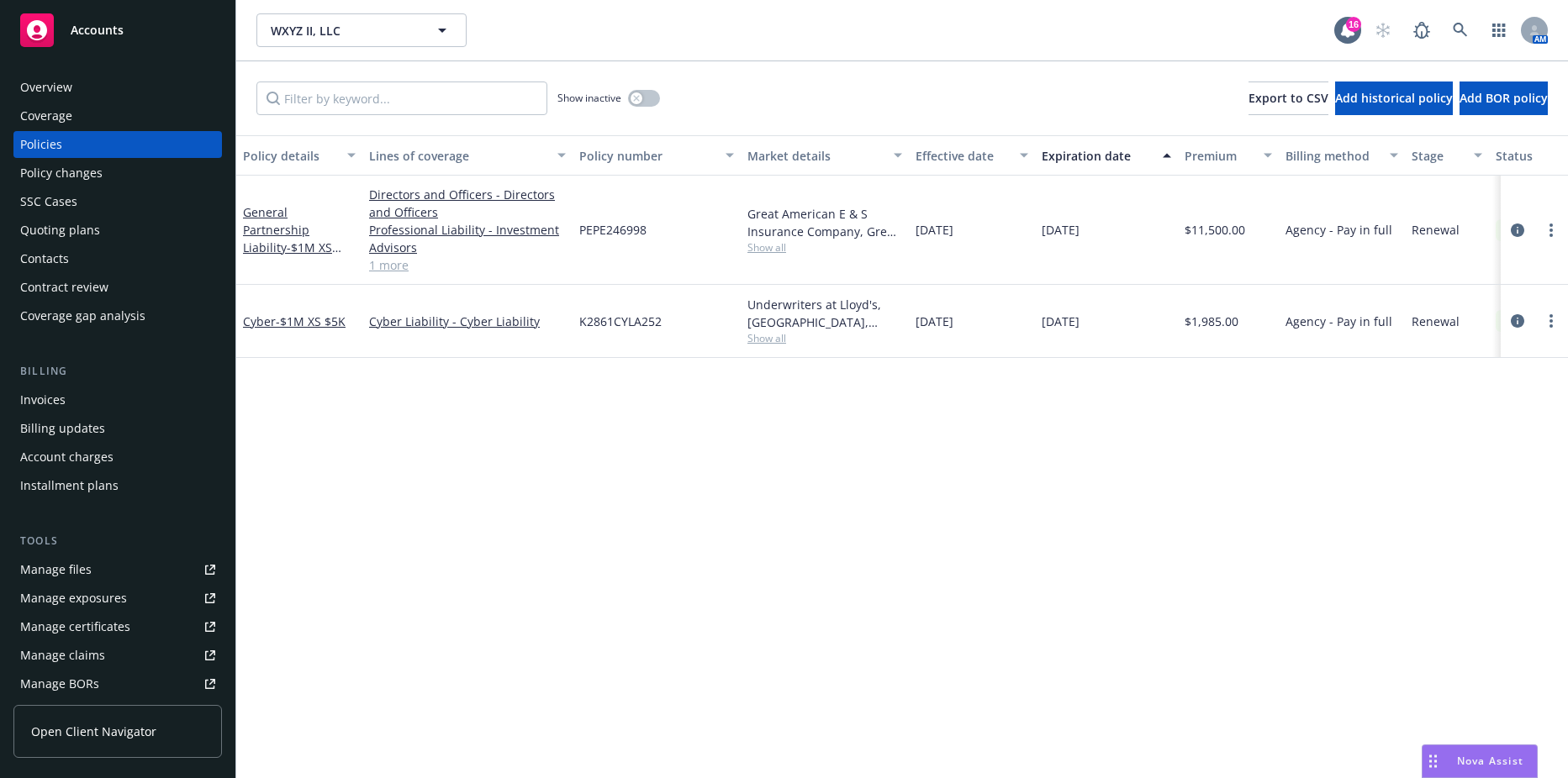
click at [52, 386] on div "Invoices" at bounding box center [42, 399] width 45 height 27
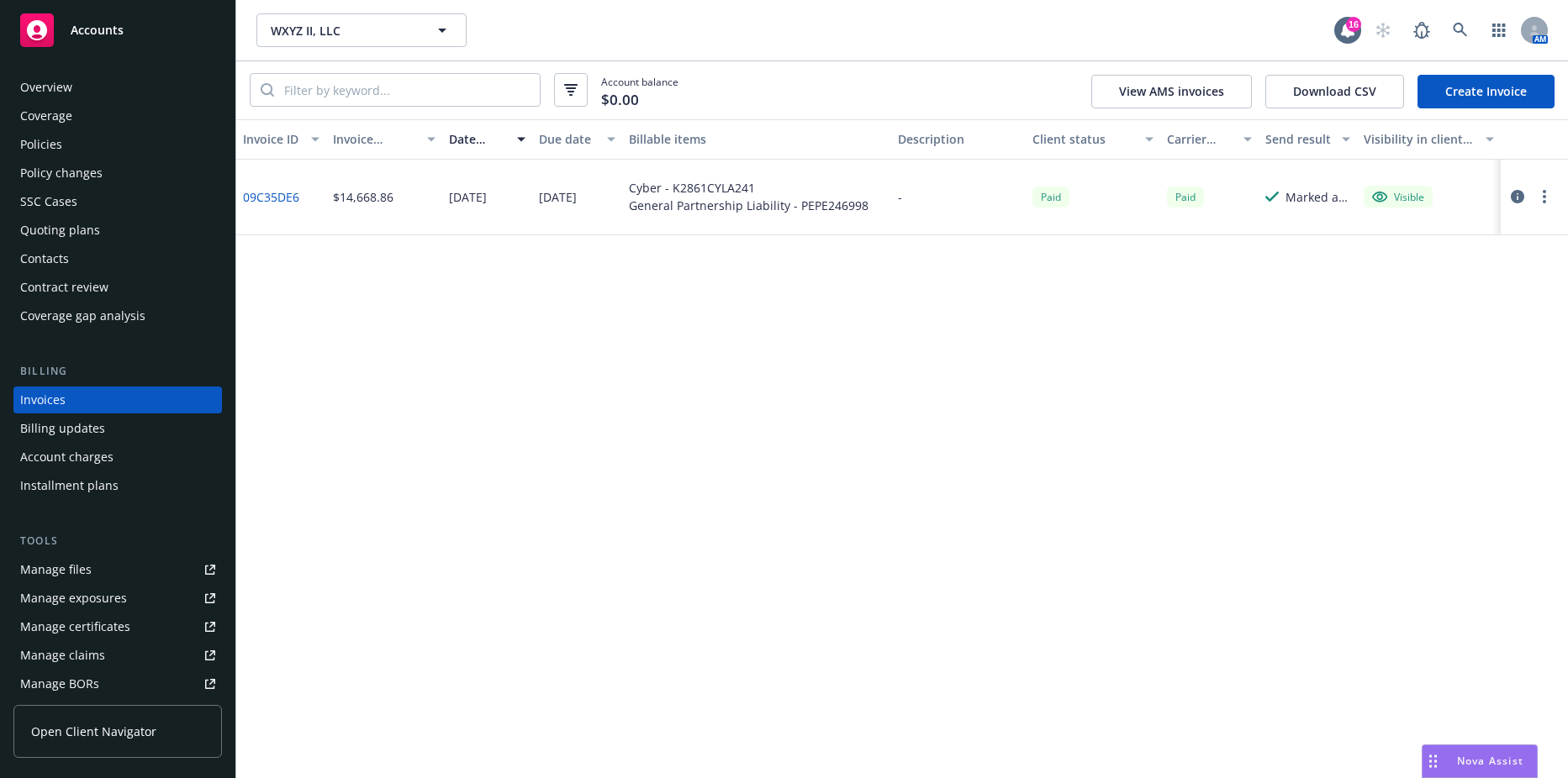
click at [1455, 97] on link "Create Invoice" at bounding box center [1485, 92] width 137 height 34
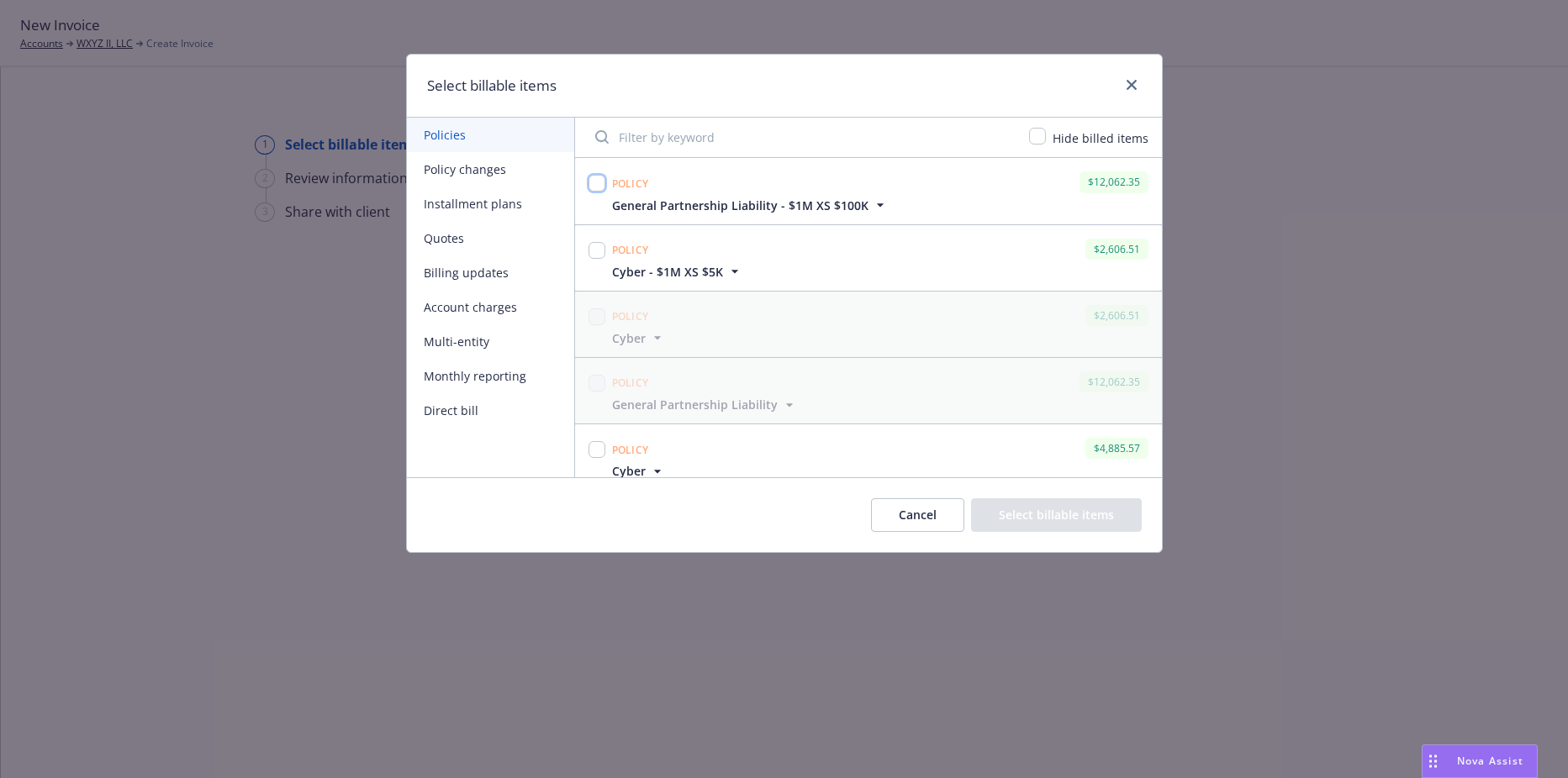
click at [599, 183] on input "checkbox" at bounding box center [597, 183] width 17 height 17
checkbox input "true"
click at [595, 255] on input "checkbox" at bounding box center [597, 250] width 17 height 17
checkbox input "true"
click at [995, 514] on button "Select billable items" at bounding box center [1057, 515] width 171 height 34
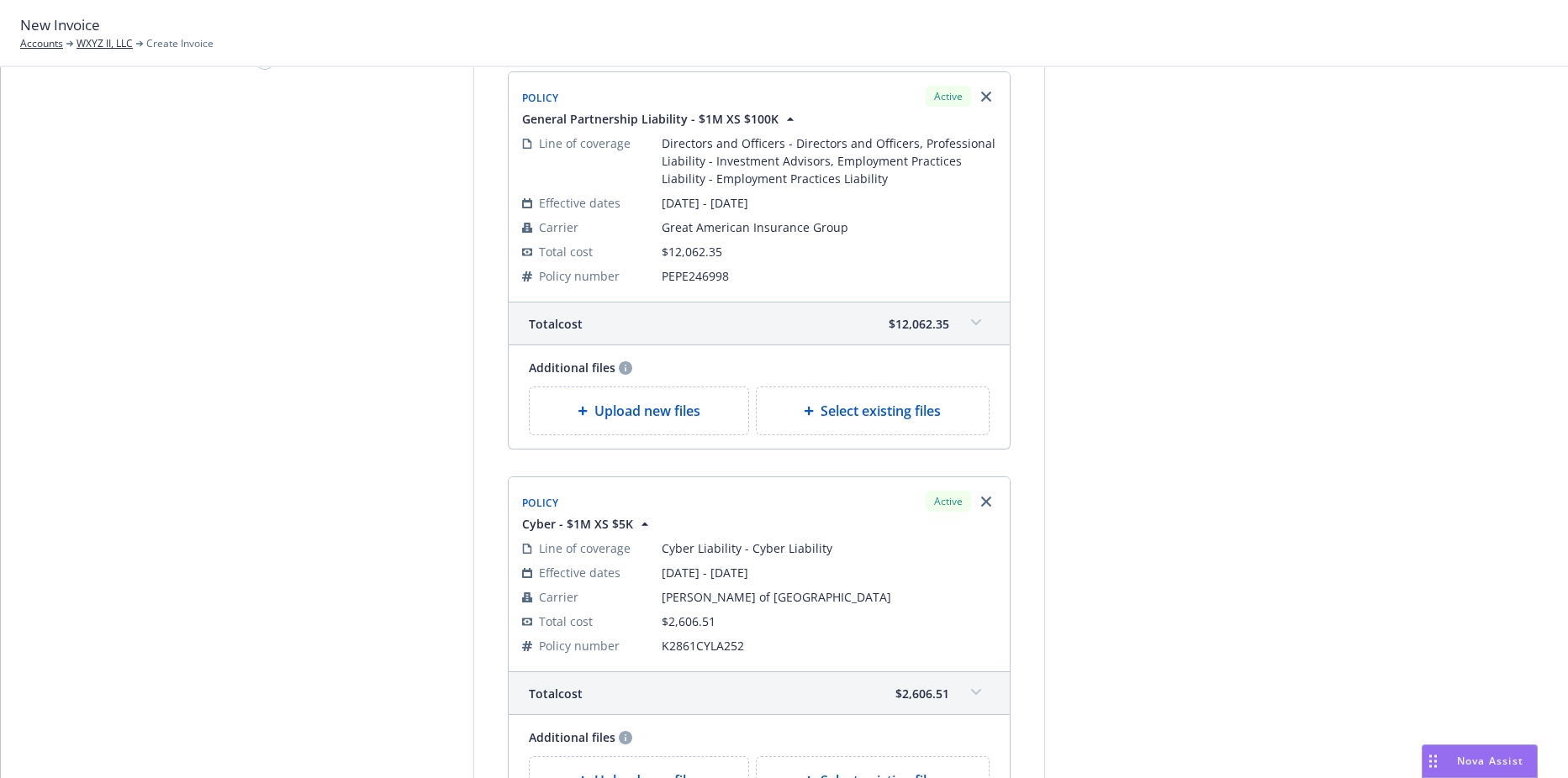
scroll to position [439, 0]
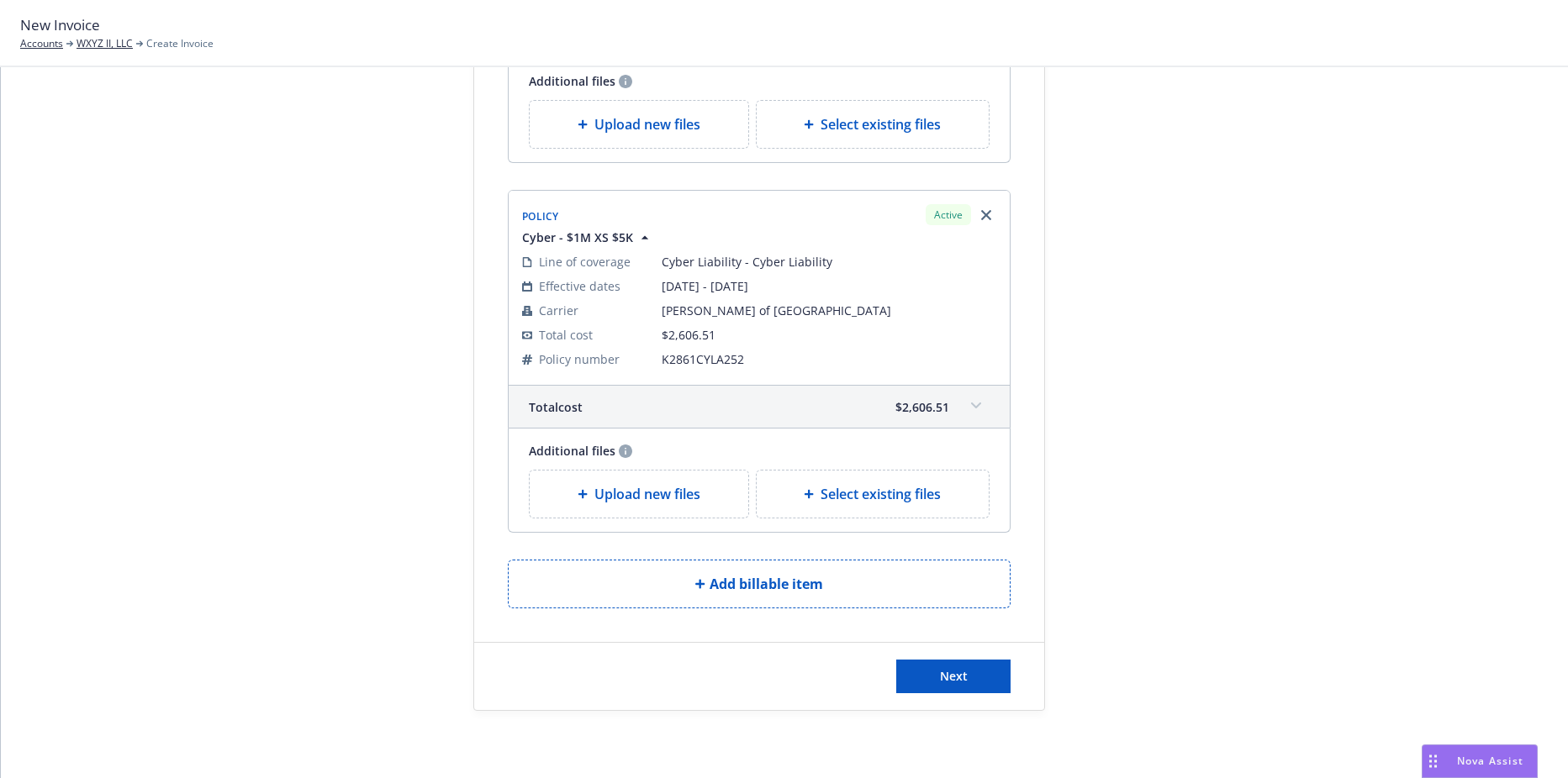
click at [921, 658] on div "Next" at bounding box center [759, 676] width 570 height 67
click at [923, 671] on button "Next" at bounding box center [953, 676] width 115 height 34
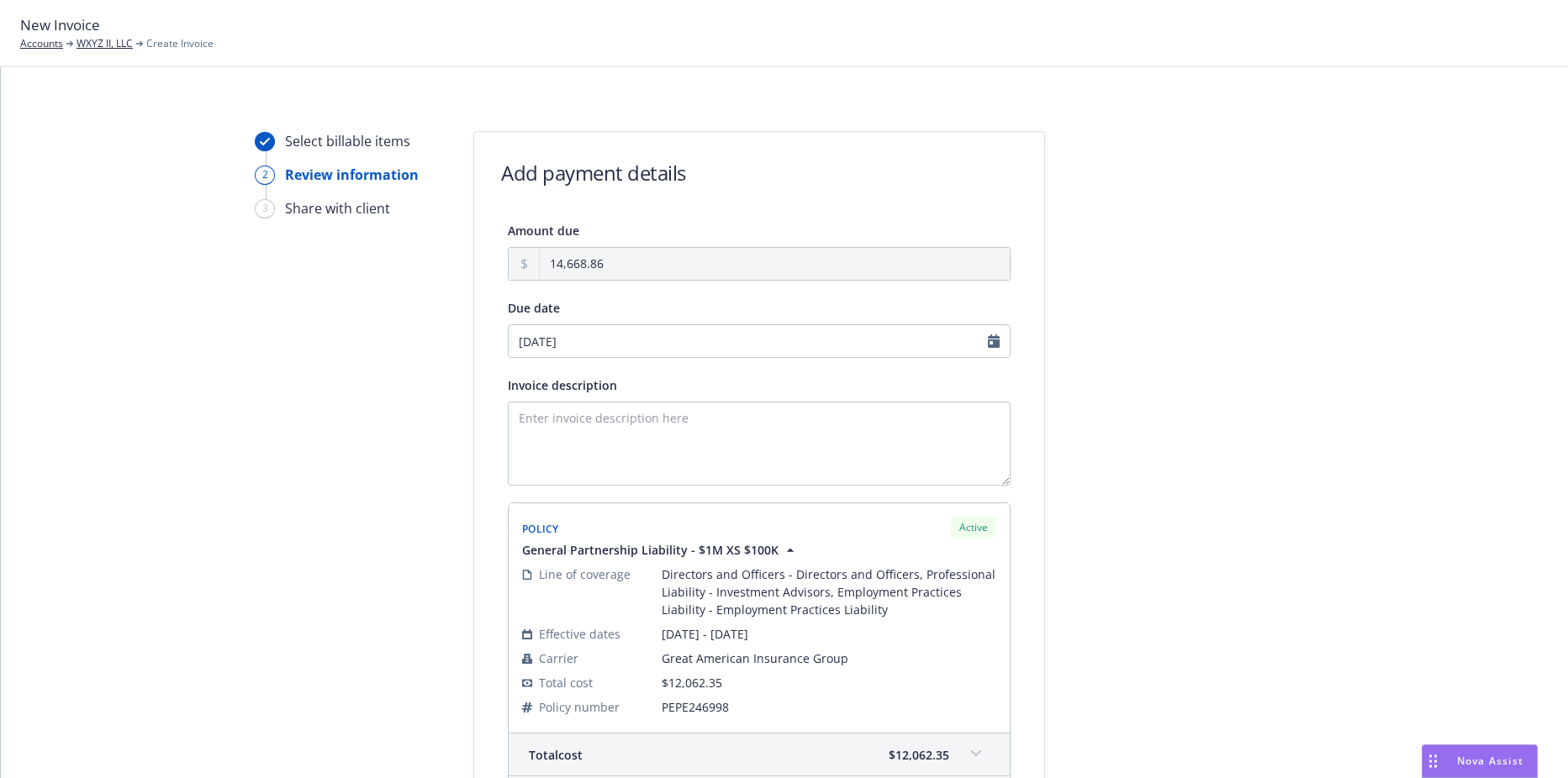
scroll to position [0, 0]
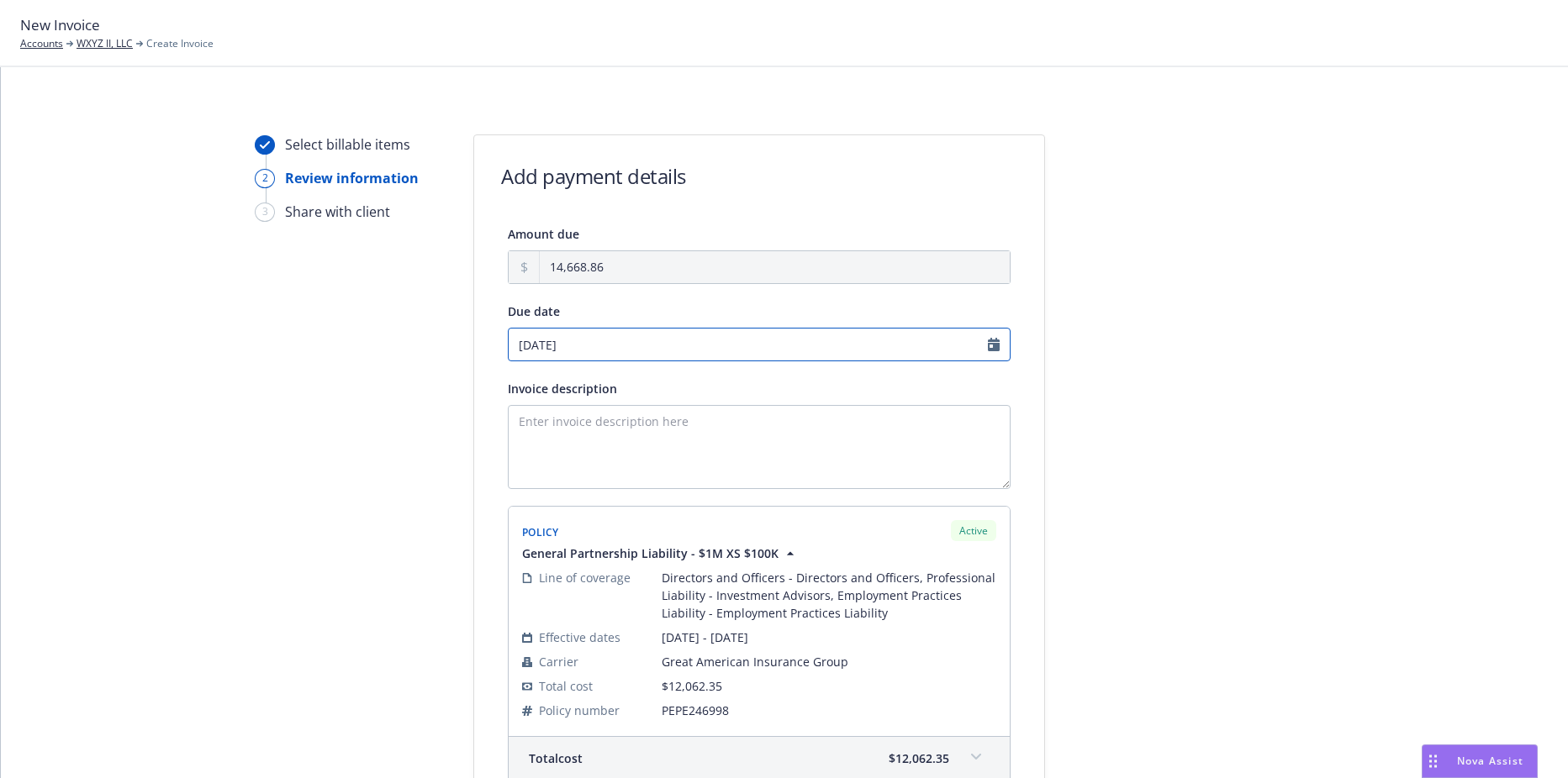
select select "September"
select select "2025"
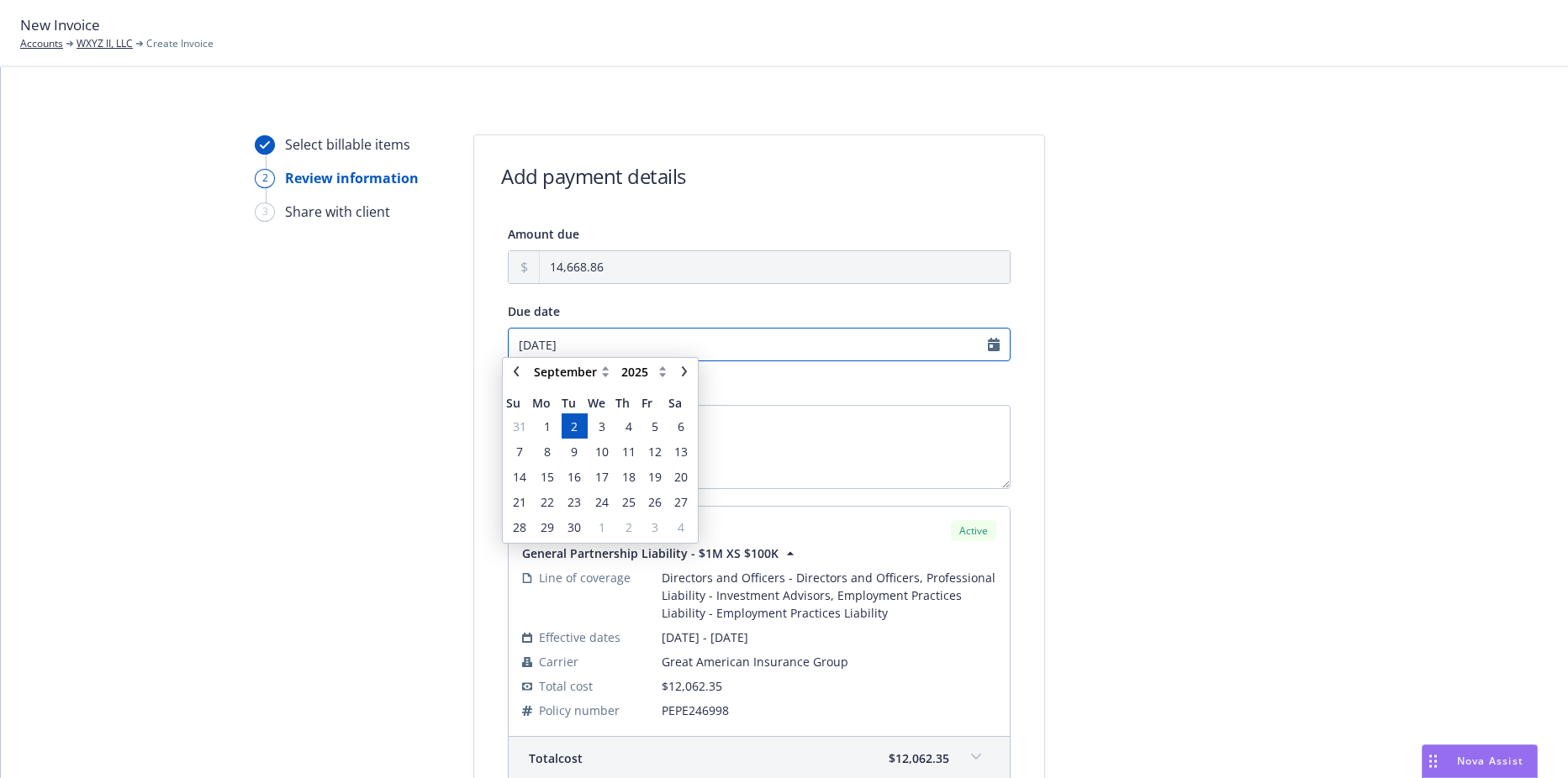
click at [566, 349] on input "09/02/2025" at bounding box center [759, 344] width 503 height 34
click at [513, 383] on icon "chevronLeft" at bounding box center [516, 379] width 10 height 10
select select "August"
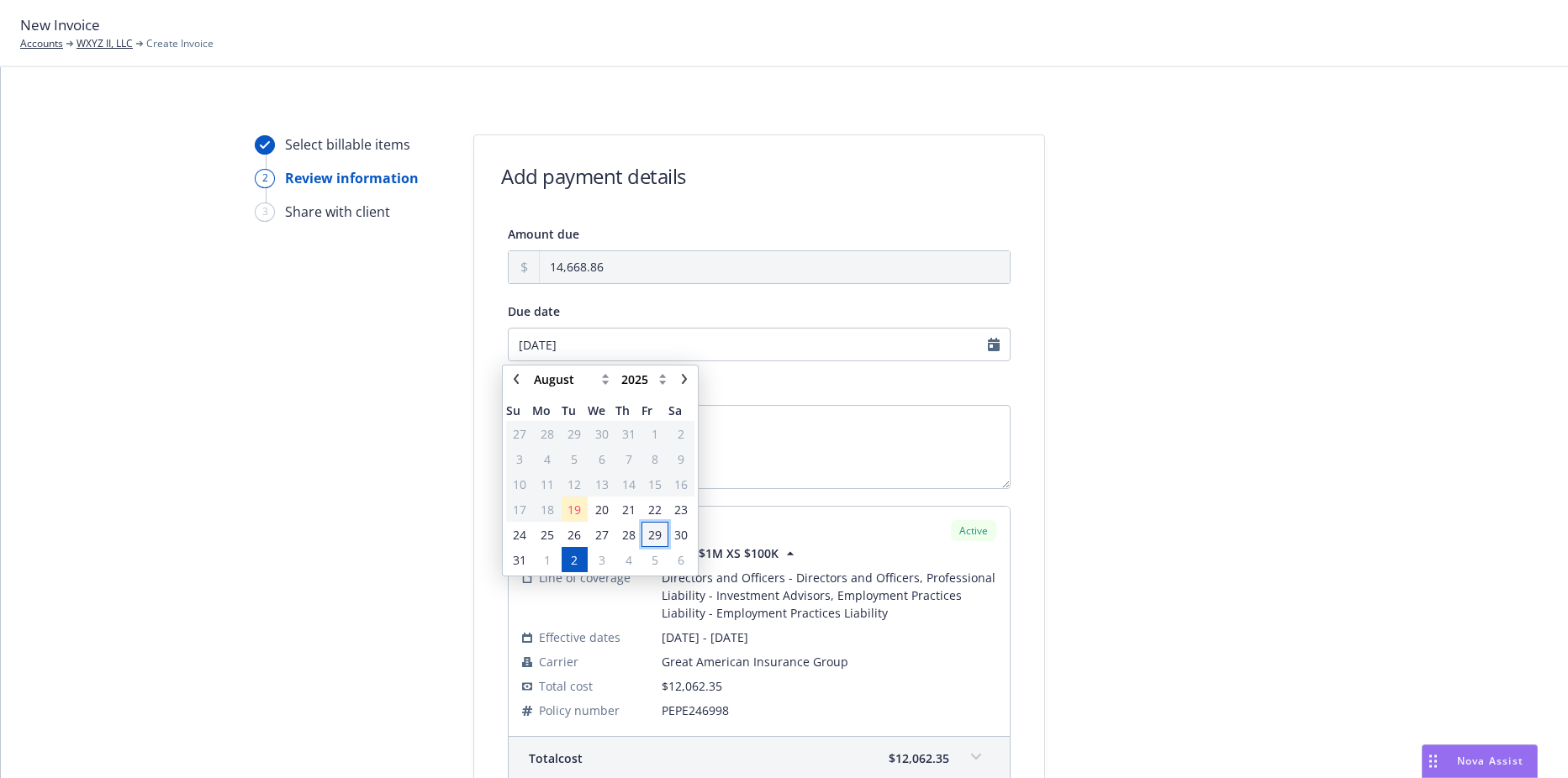
click at [658, 535] on span "29" at bounding box center [655, 534] width 14 height 17
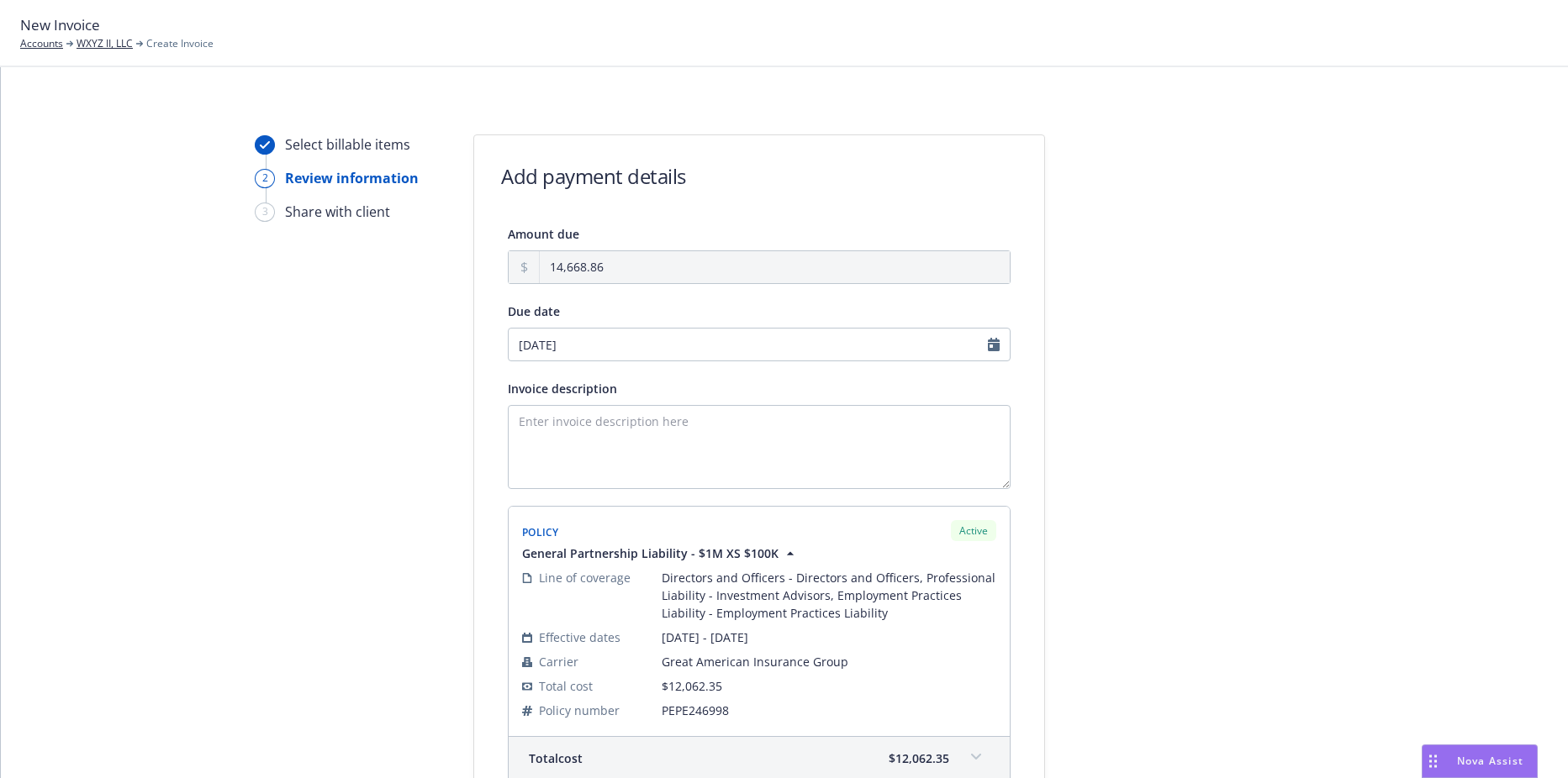
type input "08/29/2025"
click at [632, 427] on textarea "Invoice description" at bounding box center [759, 447] width 503 height 84
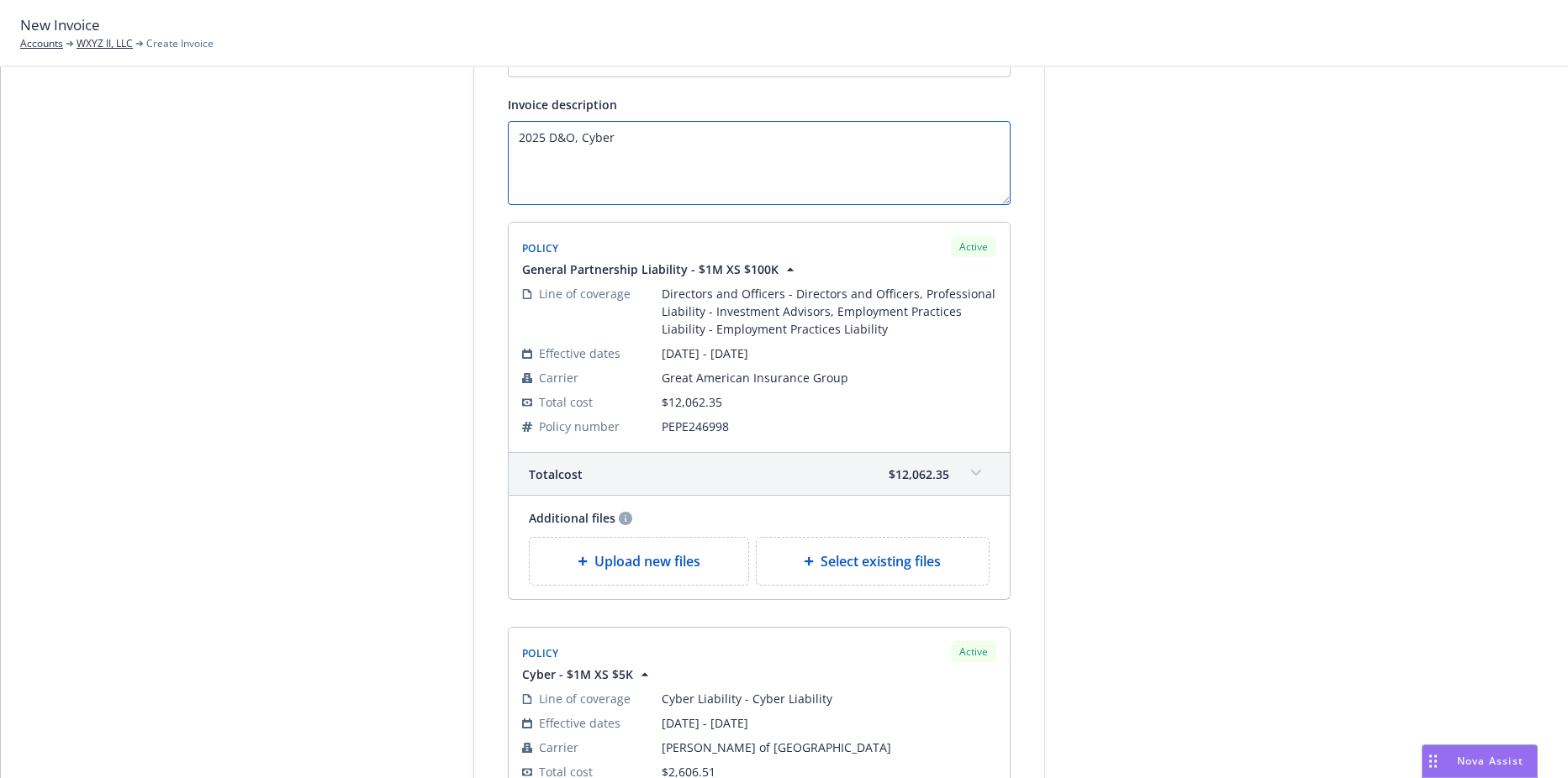
scroll to position [645, 0]
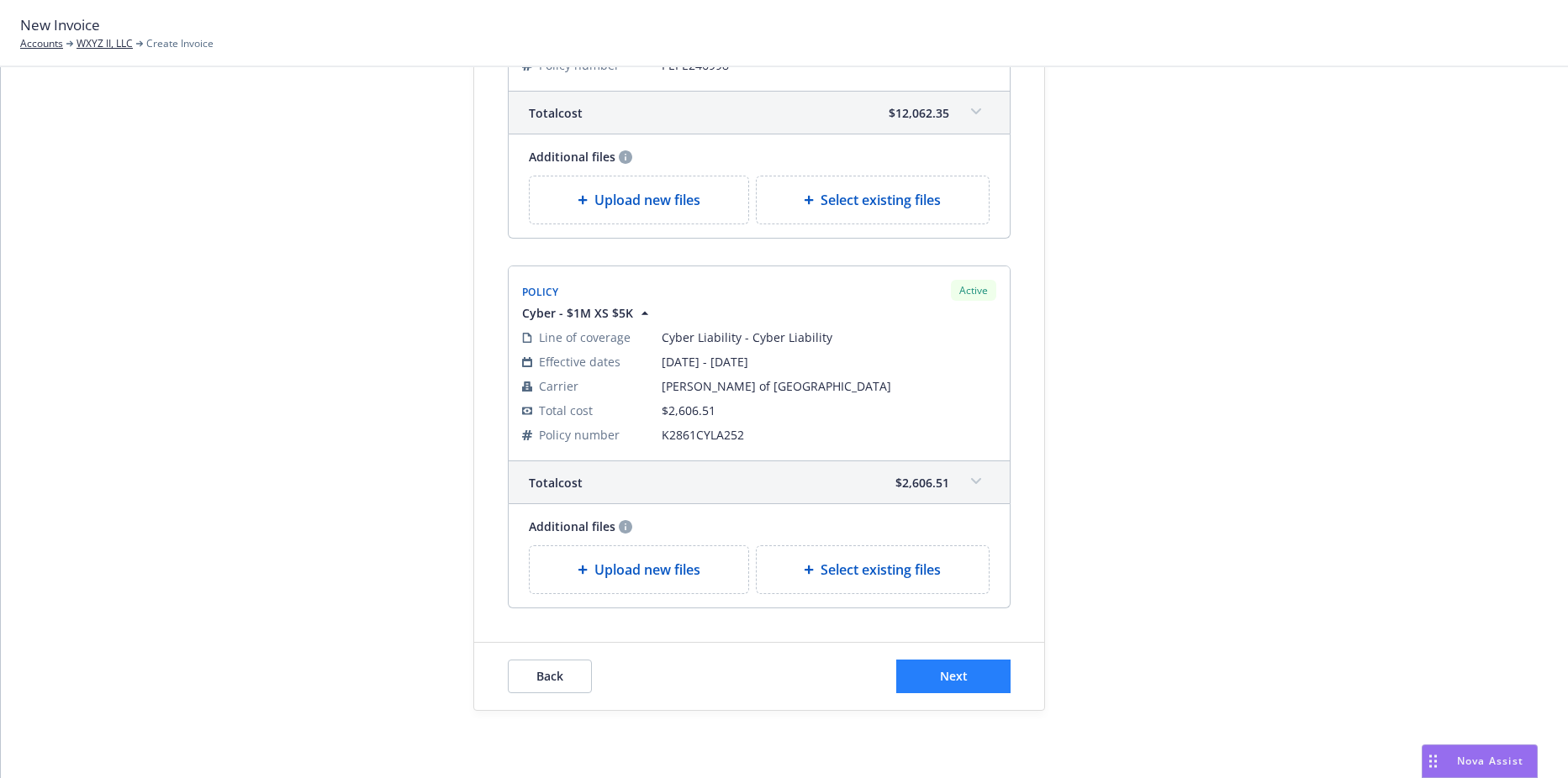
type textarea "2025 D&O, Cyber"
click at [995, 689] on button "Next" at bounding box center [953, 676] width 115 height 34
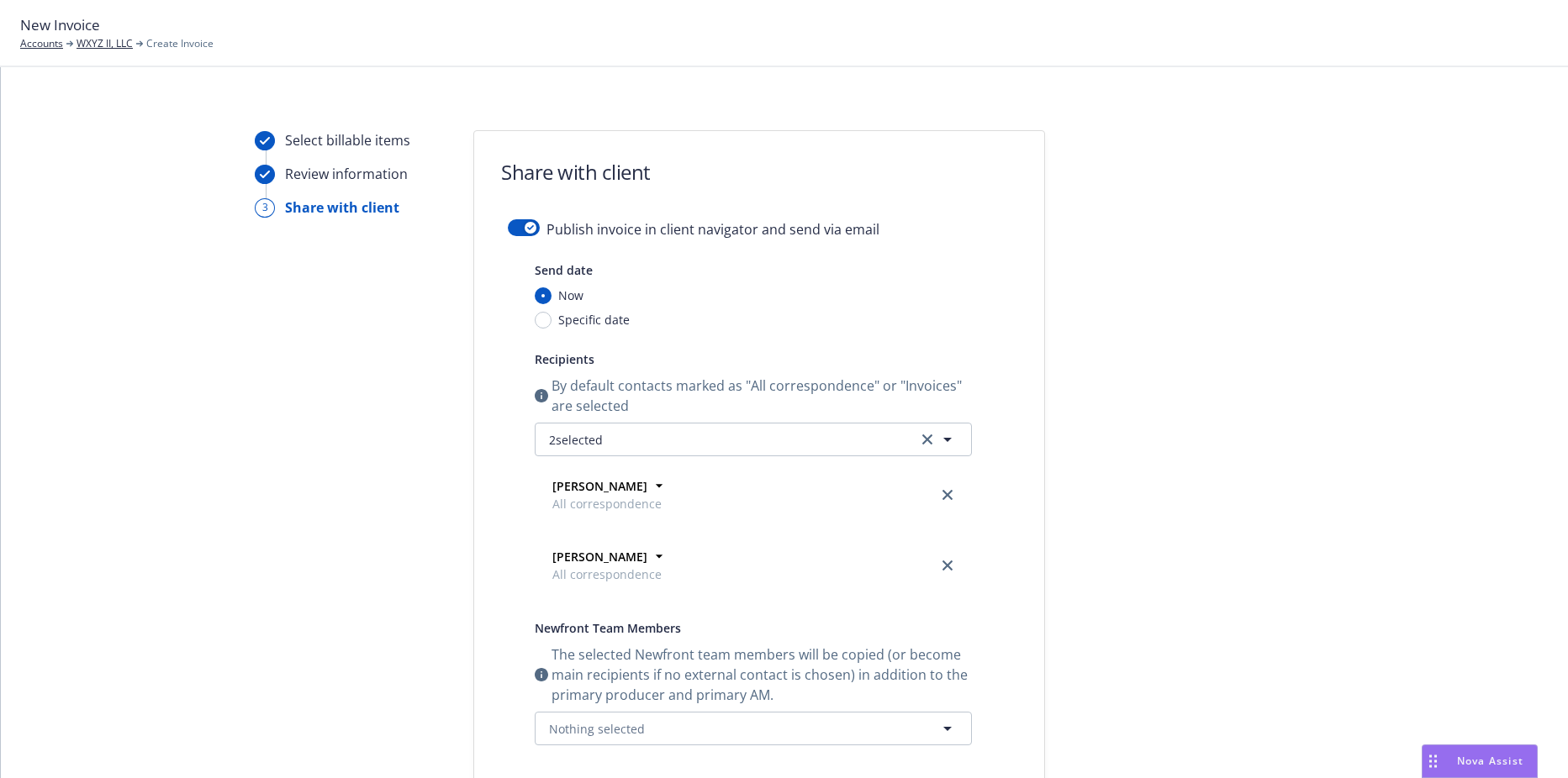
scroll to position [0, 0]
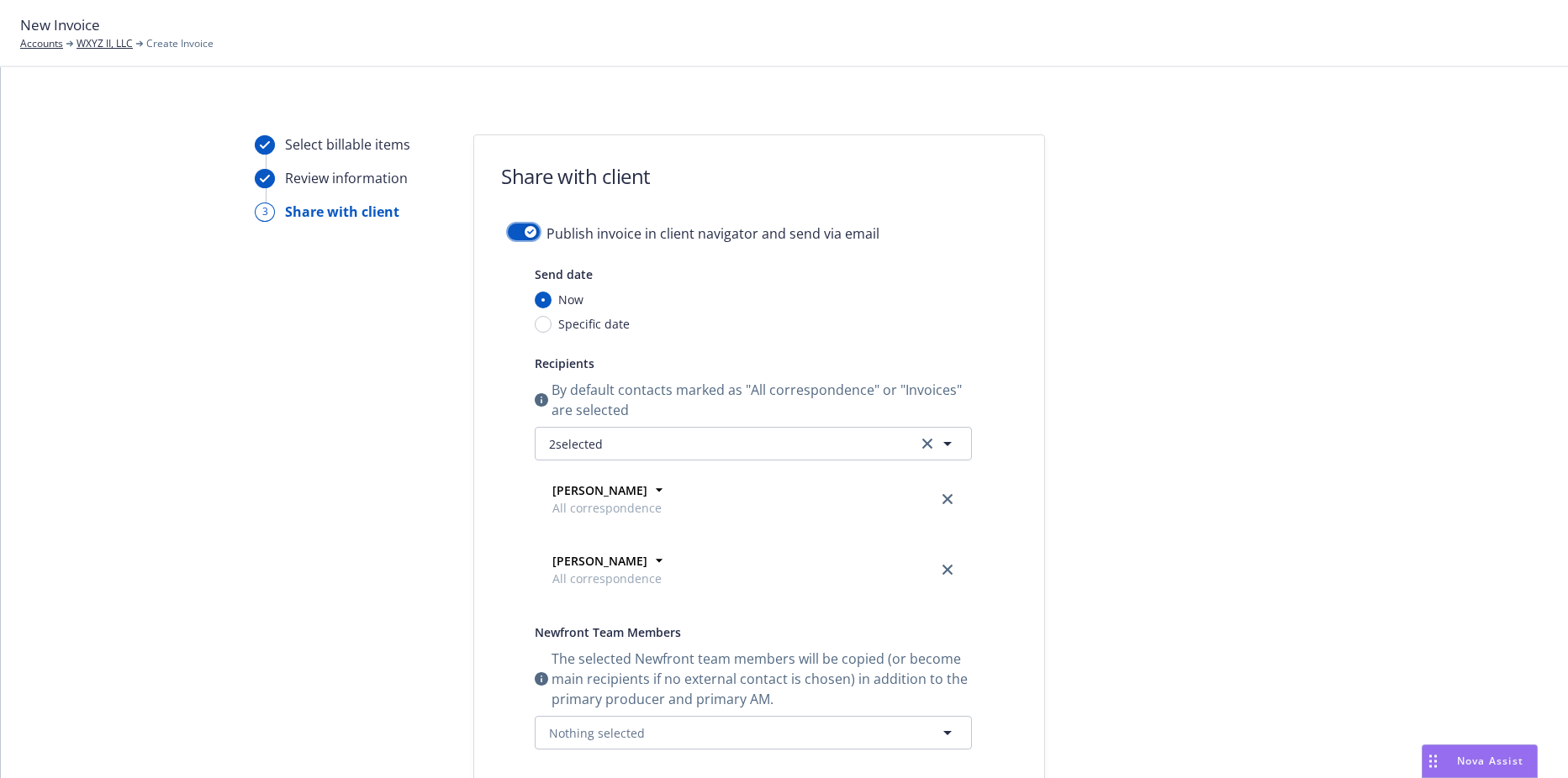
click at [515, 235] on button "button" at bounding box center [523, 232] width 32 height 17
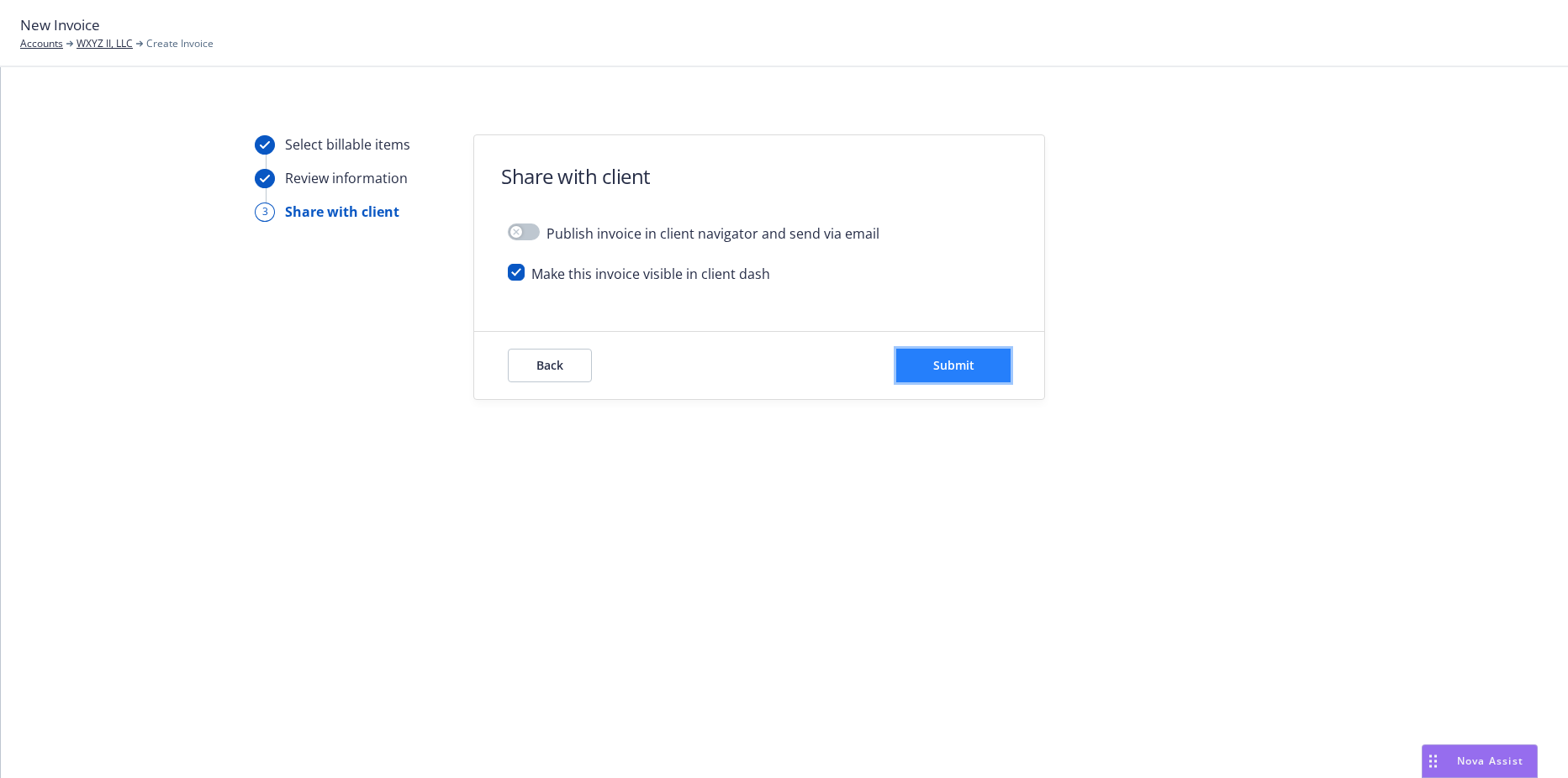
click at [911, 368] on button "Submit" at bounding box center [953, 365] width 115 height 34
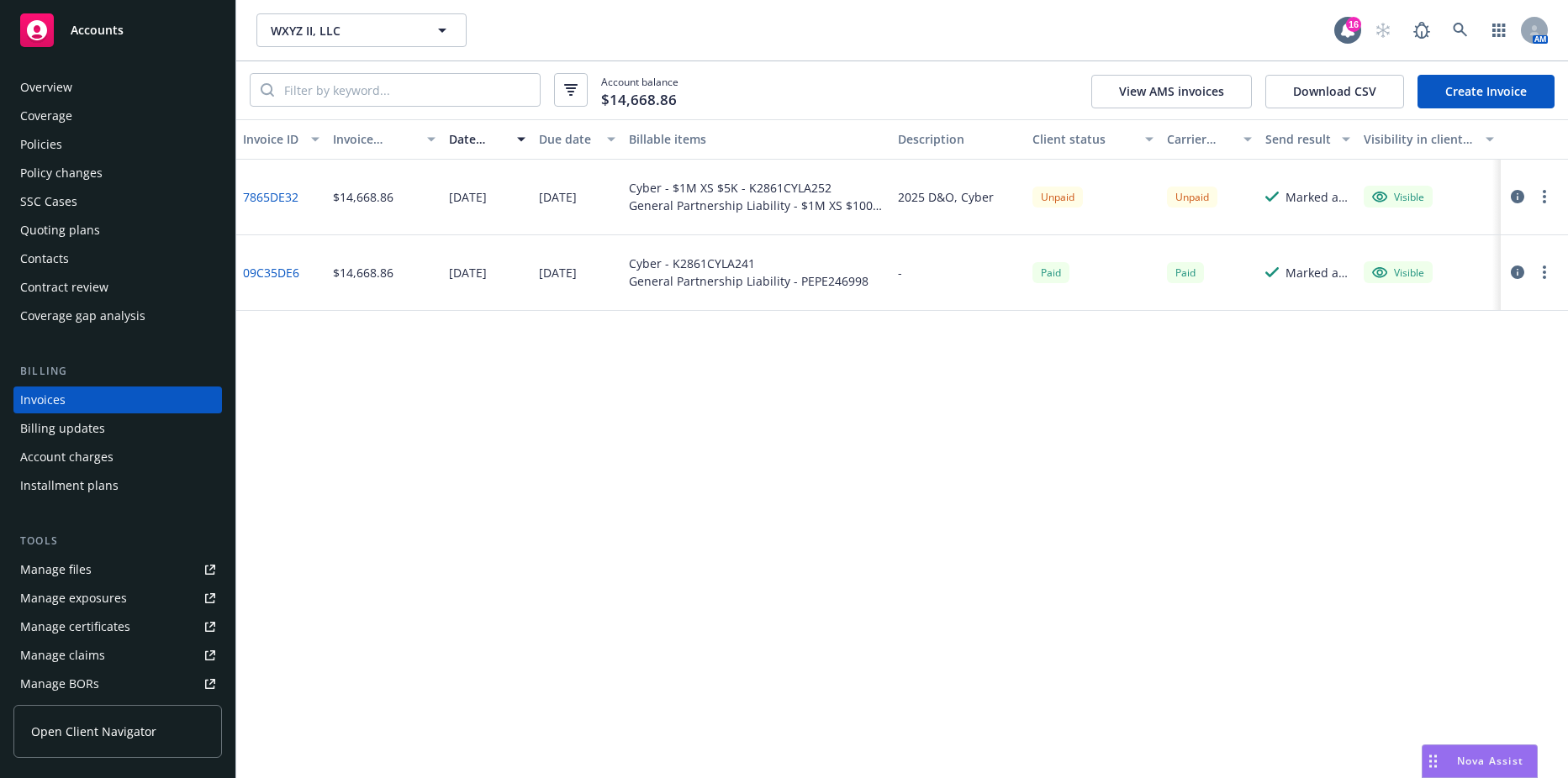
click at [285, 192] on link "7865DE32" at bounding box center [271, 196] width 55 height 17
click at [83, 272] on div "Contacts" at bounding box center [118, 258] width 195 height 27
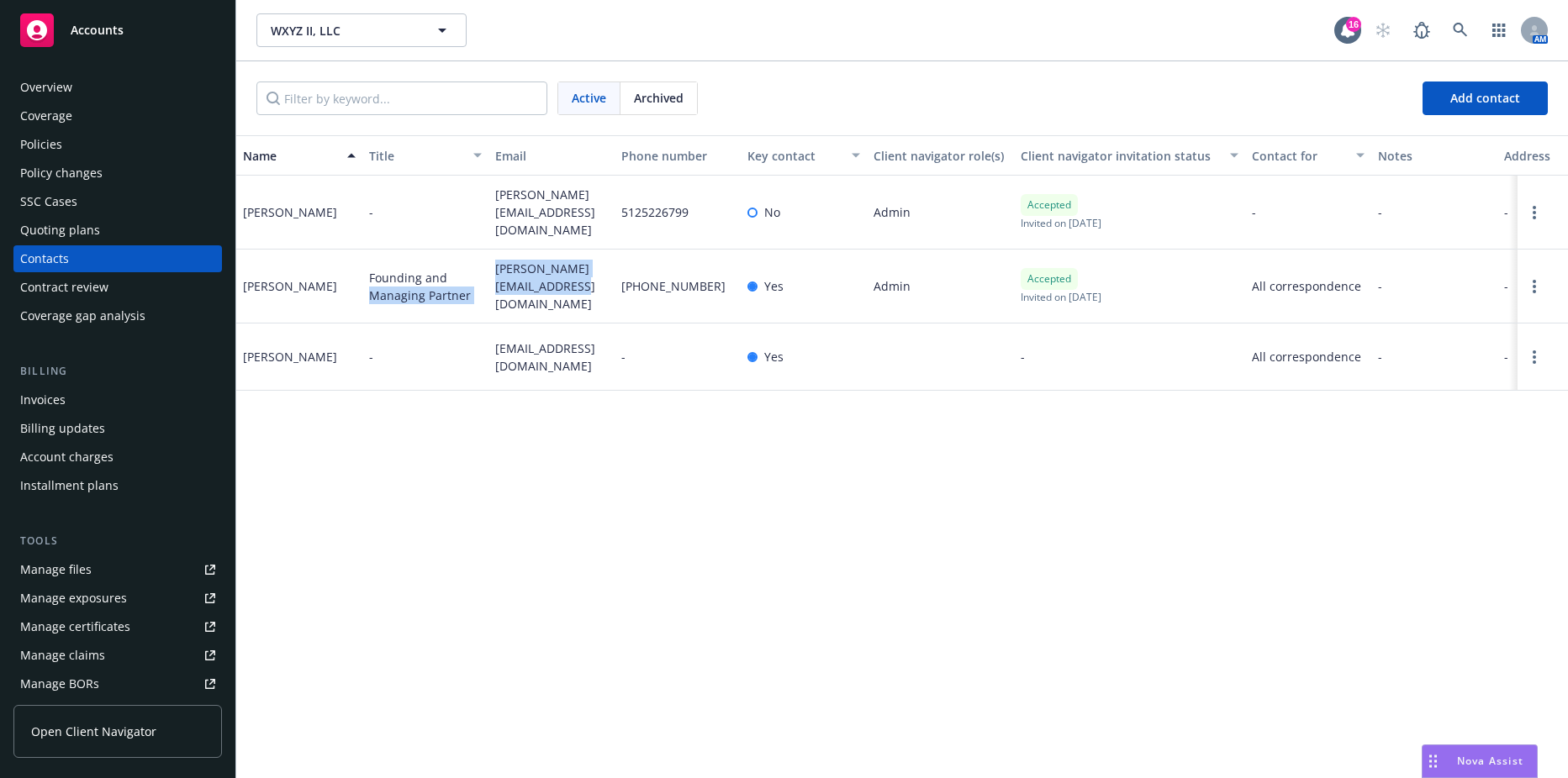
drag, startPoint x: 571, startPoint y: 294, endPoint x: 455, endPoint y: 273, distance: 117.9
click at [455, 273] on div "Kathryn Cavanaugh Founding and Managing Partner kathryn@capstarventures.com +1 …" at bounding box center [902, 286] width 1332 height 74
copy div "Managing Partner kathryn@capstarventures.com"
click at [575, 389] on div "Name Title Email Phone number Key contact Client navigator role(s) Client navig…" at bounding box center [902, 456] width 1332 height 643
drag, startPoint x: 489, startPoint y: 194, endPoint x: 559, endPoint y: 217, distance: 73.7
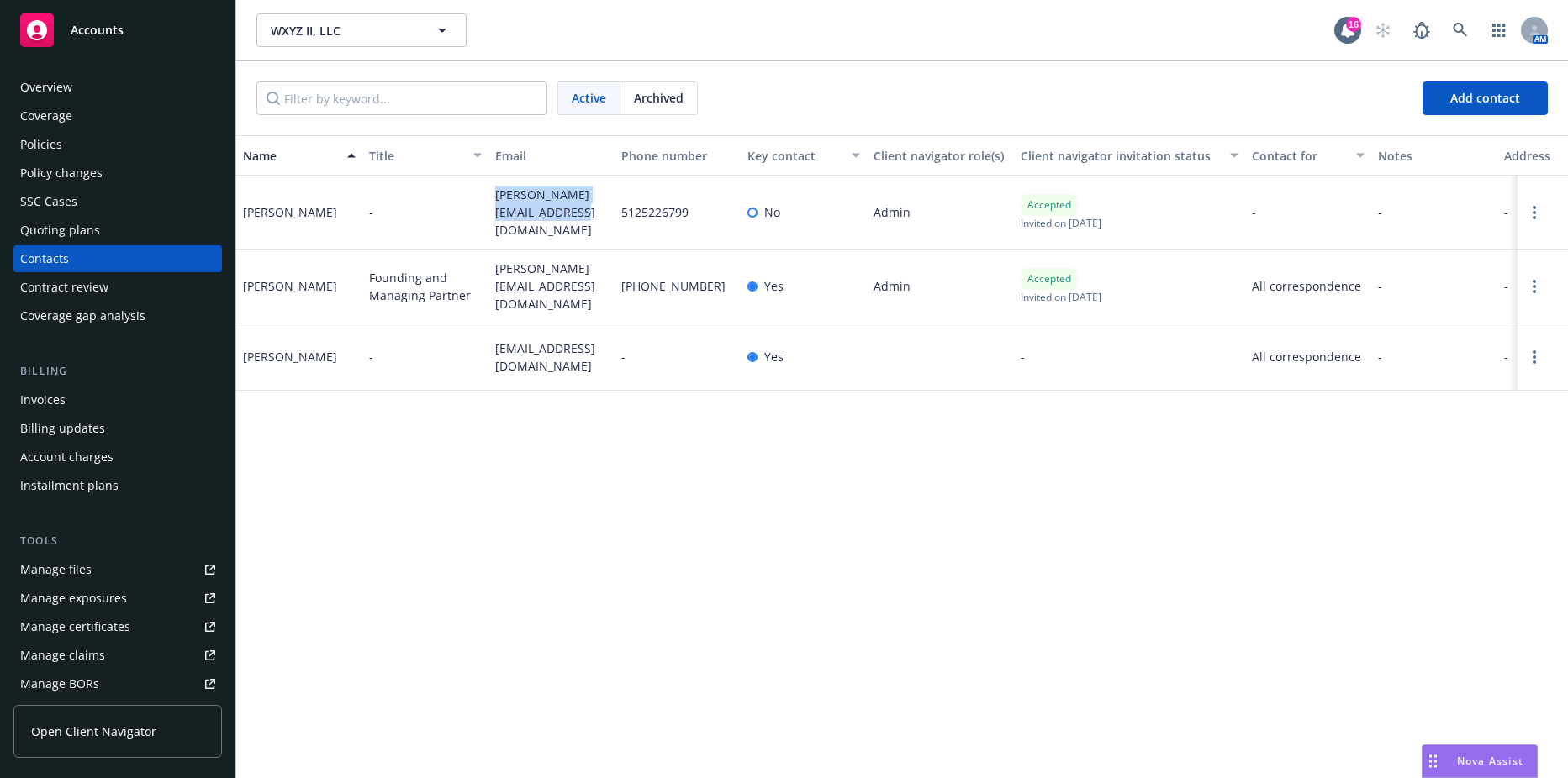
click at [559, 217] on div "kathryn@capstarventures.com" at bounding box center [551, 212] width 126 height 74
copy span "kathryn@capstarventures.com"
drag, startPoint x: 491, startPoint y: 333, endPoint x: 543, endPoint y: 355, distance: 56.5
click at [543, 355] on div "ssukhinin@vc-cfo.com" at bounding box center [551, 357] width 126 height 67
copy span "ssukhinin@vc-cfo.com"
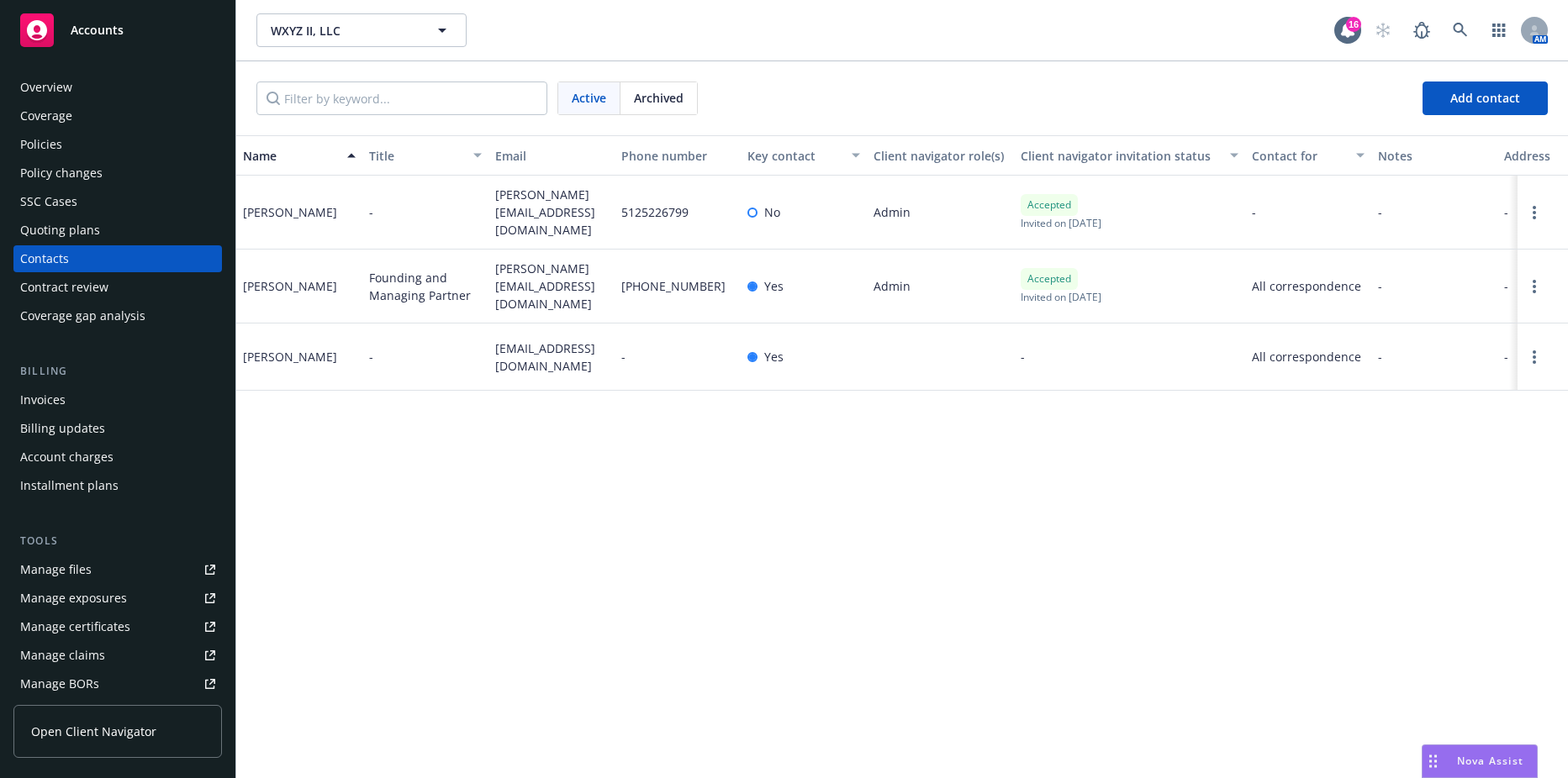
click at [88, 405] on div "Invoices" at bounding box center [118, 399] width 195 height 27
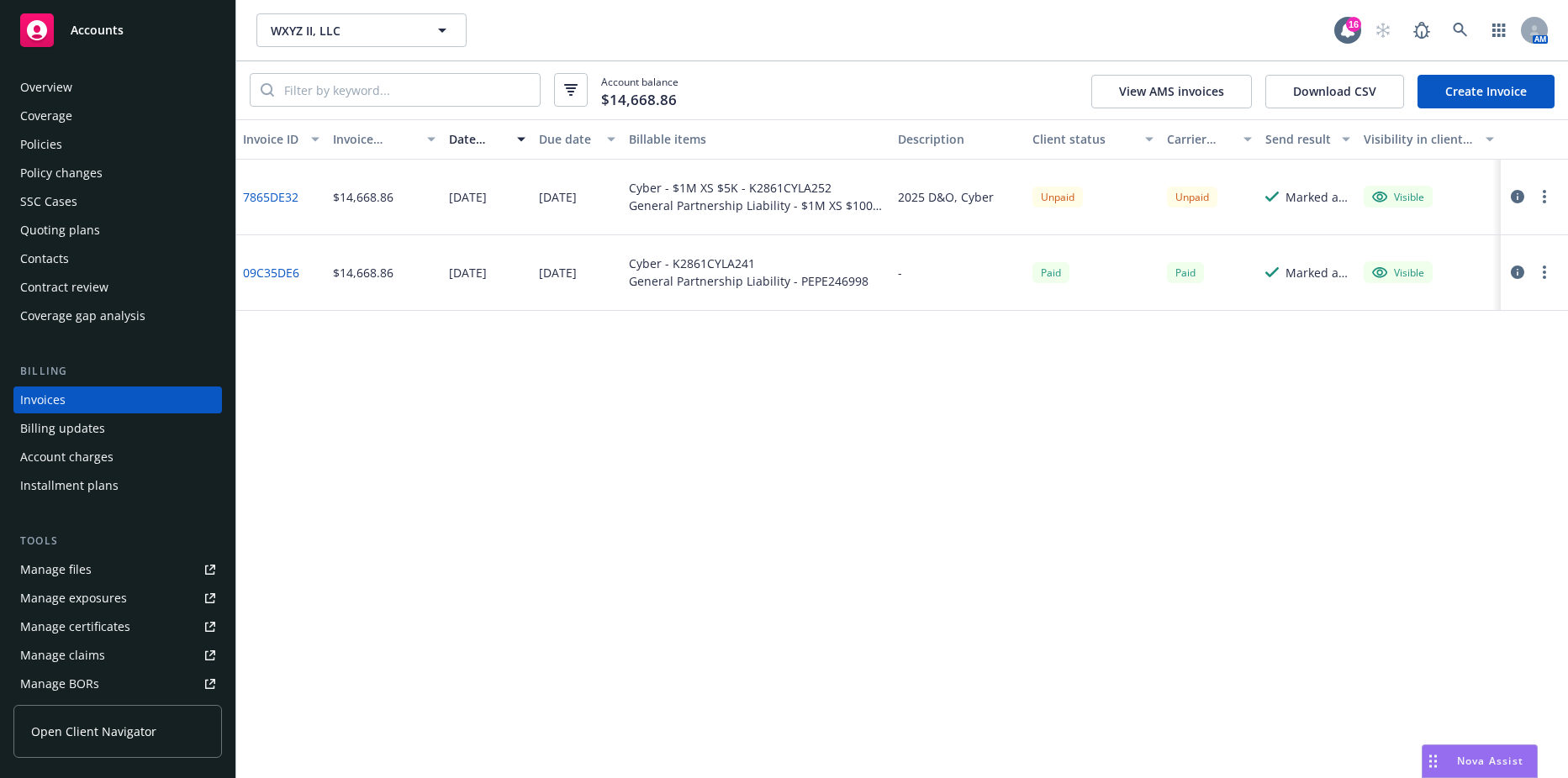
click at [1545, 198] on circle "button" at bounding box center [1545, 196] width 4 height 4
click at [1423, 437] on link "Copy logging email" at bounding box center [1447, 432] width 215 height 34
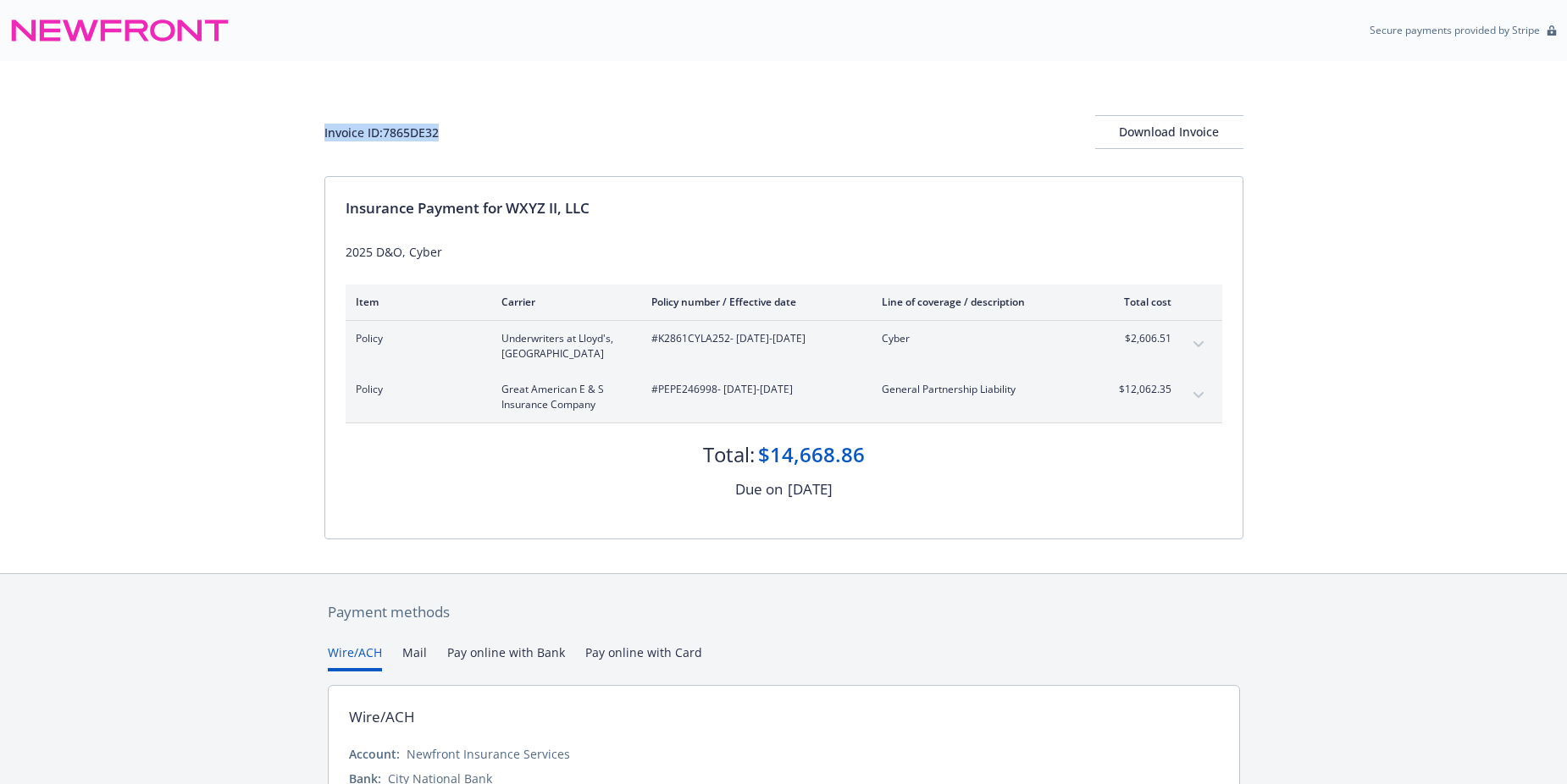
drag, startPoint x: 445, startPoint y: 132, endPoint x: 279, endPoint y: 122, distance: 166.3
click at [279, 122] on div "Invoice ID: 7865DE32 Download Invoice Insurance Payment for WXYZ II, LLC 2025 D…" at bounding box center [784, 317] width 1567 height 512
drag, startPoint x: 279, startPoint y: 122, endPoint x: 359, endPoint y: 126, distance: 80.1
copy div "Invoice ID: 7865DE32"
click at [1169, 137] on div "Download Invoice" at bounding box center [1169, 131] width 148 height 32
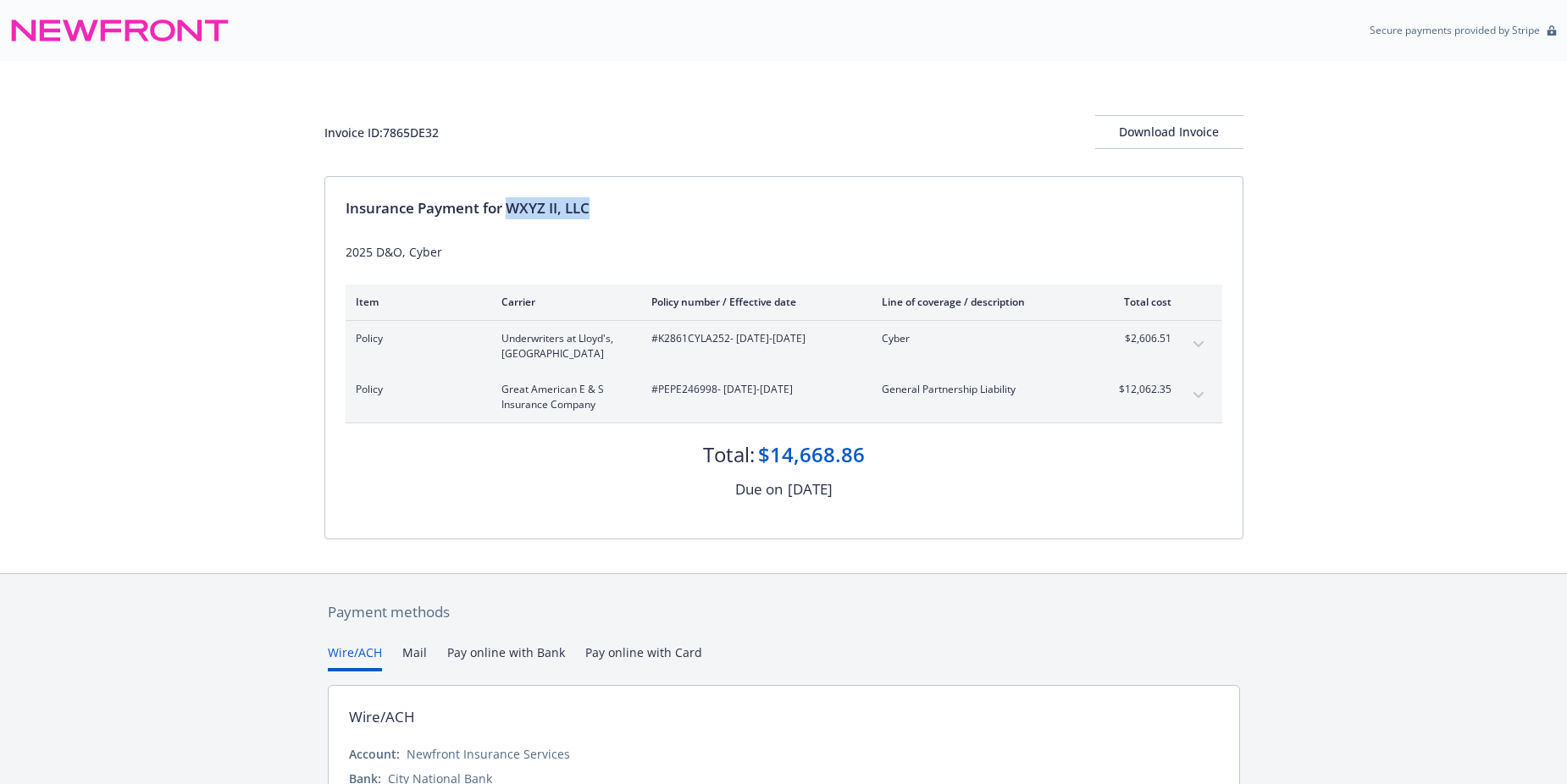
drag, startPoint x: 512, startPoint y: 207, endPoint x: 665, endPoint y: 211, distance: 153.1
click at [665, 211] on div "Insurance Payment for WXYZ II, LLC" at bounding box center [784, 208] width 877 height 22
copy div "WXYZ II, LLC"
click at [678, 342] on span "#K2861CYLA252 - [DATE]-[DATE]" at bounding box center [753, 338] width 204 height 15
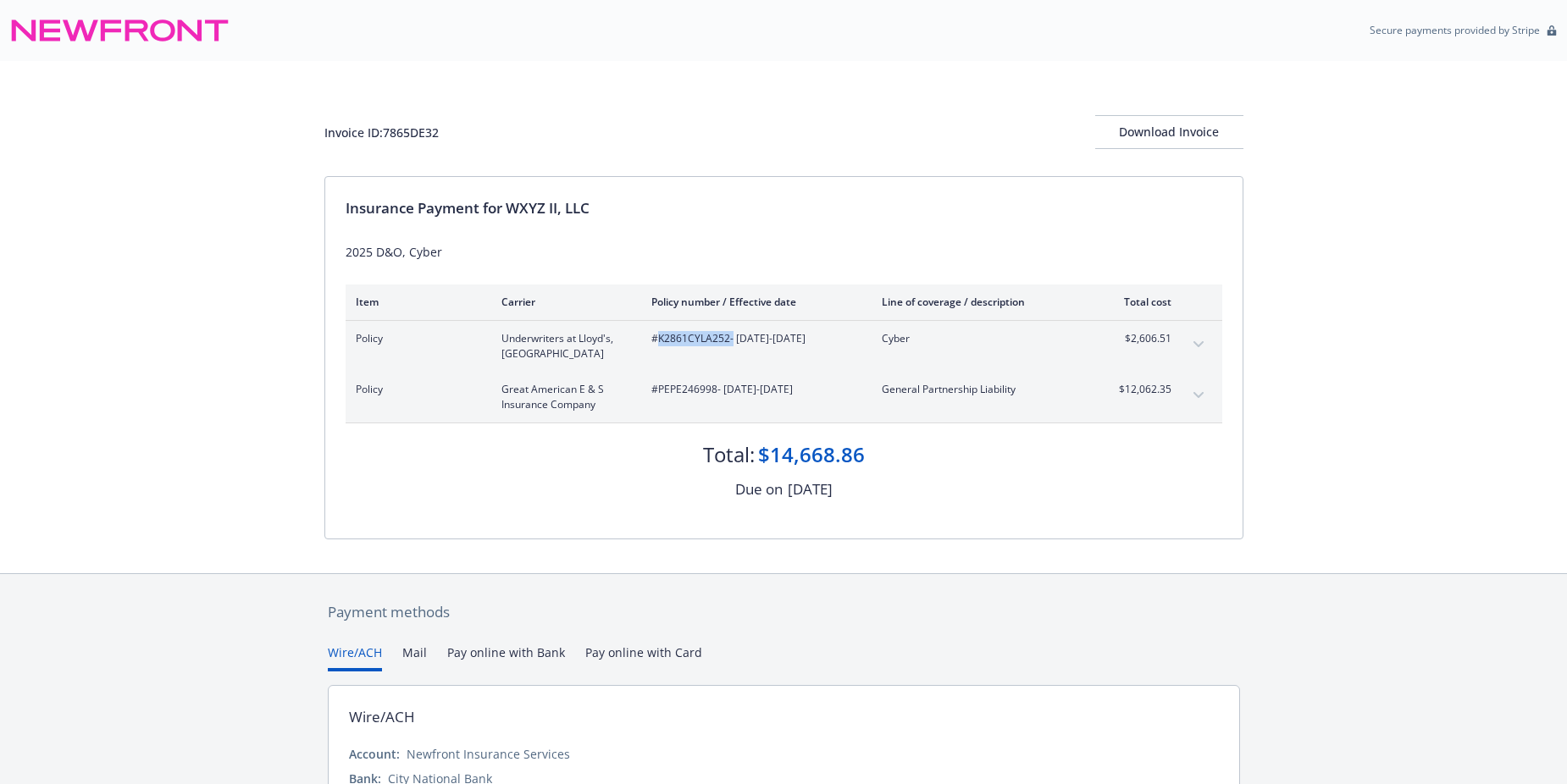
copy span "K2861CYLA252"
click at [675, 389] on span "#PEPE246998 - [DATE]-[DATE]" at bounding box center [753, 389] width 204 height 15
copy span "PEPE246998"
drag, startPoint x: 1118, startPoint y: 349, endPoint x: 1191, endPoint y: 348, distance: 73.0
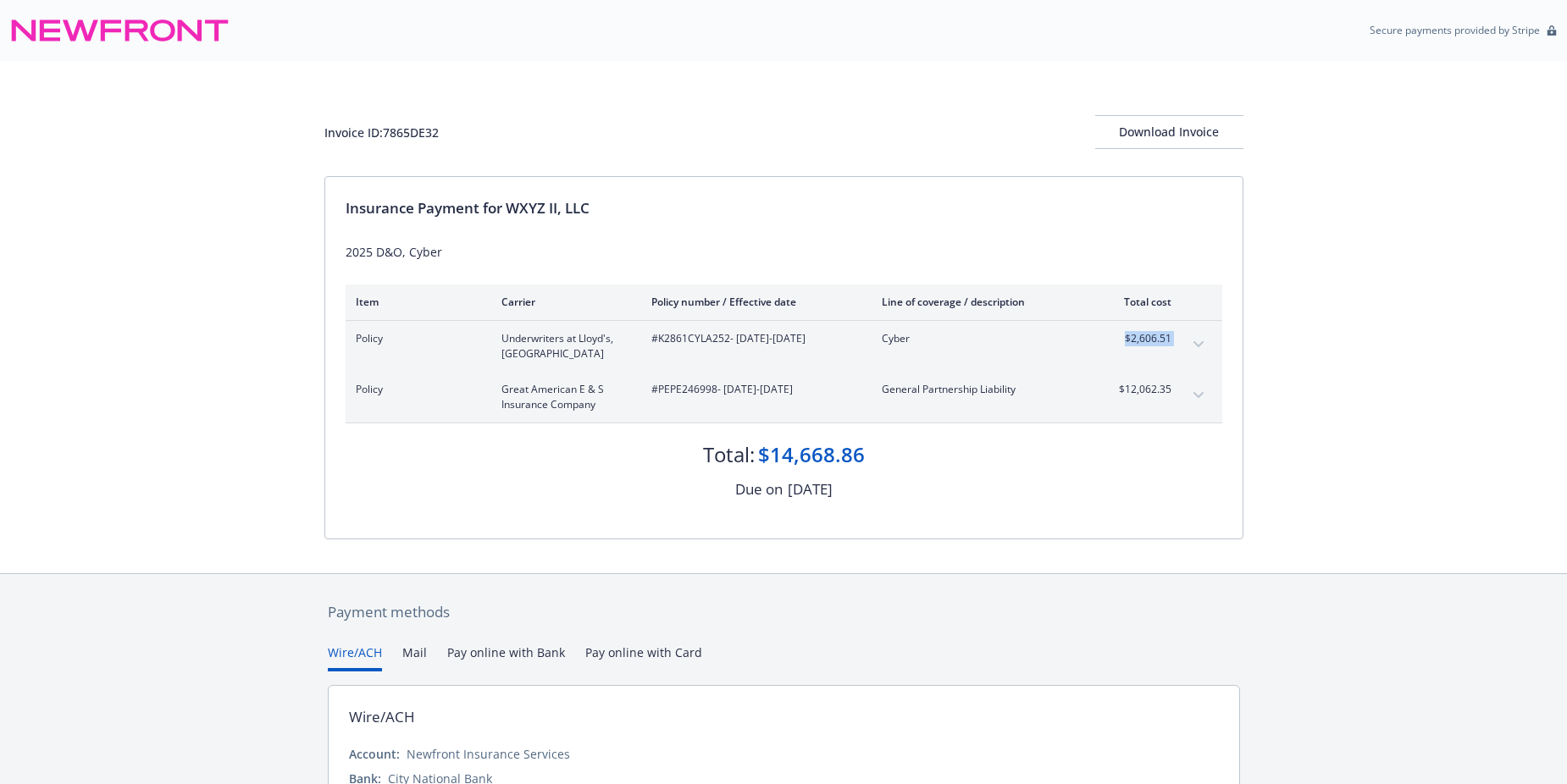
click at [1191, 348] on div "Policy Underwriters at [GEOGRAPHIC_DATA]K2861CYLA252 - [DATE]-[DATE] Cyber $2,6…" at bounding box center [784, 346] width 877 height 51
copy tbody "$2,606.51 Premium Surplus lines [US_STATE] tax Surplus lines [US_STATE] fee Car…"
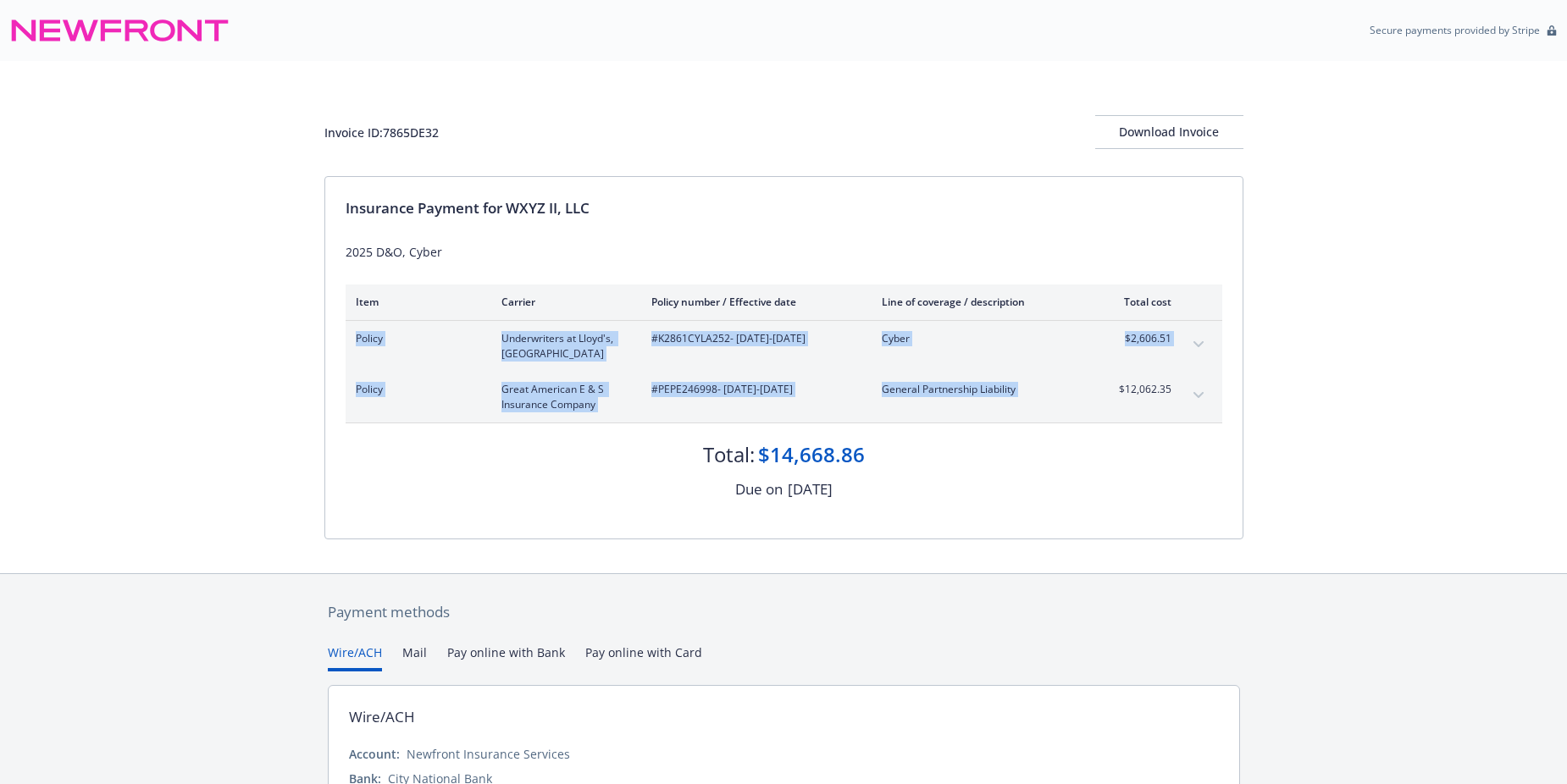
drag, startPoint x: 1118, startPoint y: 388, endPoint x: 1187, endPoint y: 388, distance: 69.0
click at [1187, 388] on div "Policy Great American E & S Insurance Company #PEPE246998 - [DATE]-[DATE] Gener…" at bounding box center [784, 397] width 877 height 51
copy tbody "Policy Underwriters at [GEOGRAPHIC_DATA]K2861CYLA252 - [DATE]-[DATE] Cyber $2,6…"
click at [1273, 376] on div "Invoice ID: 7865DE32 Download Invoice Insurance Payment for WXYZ II, LLC 2025 D…" at bounding box center [784, 317] width 1567 height 512
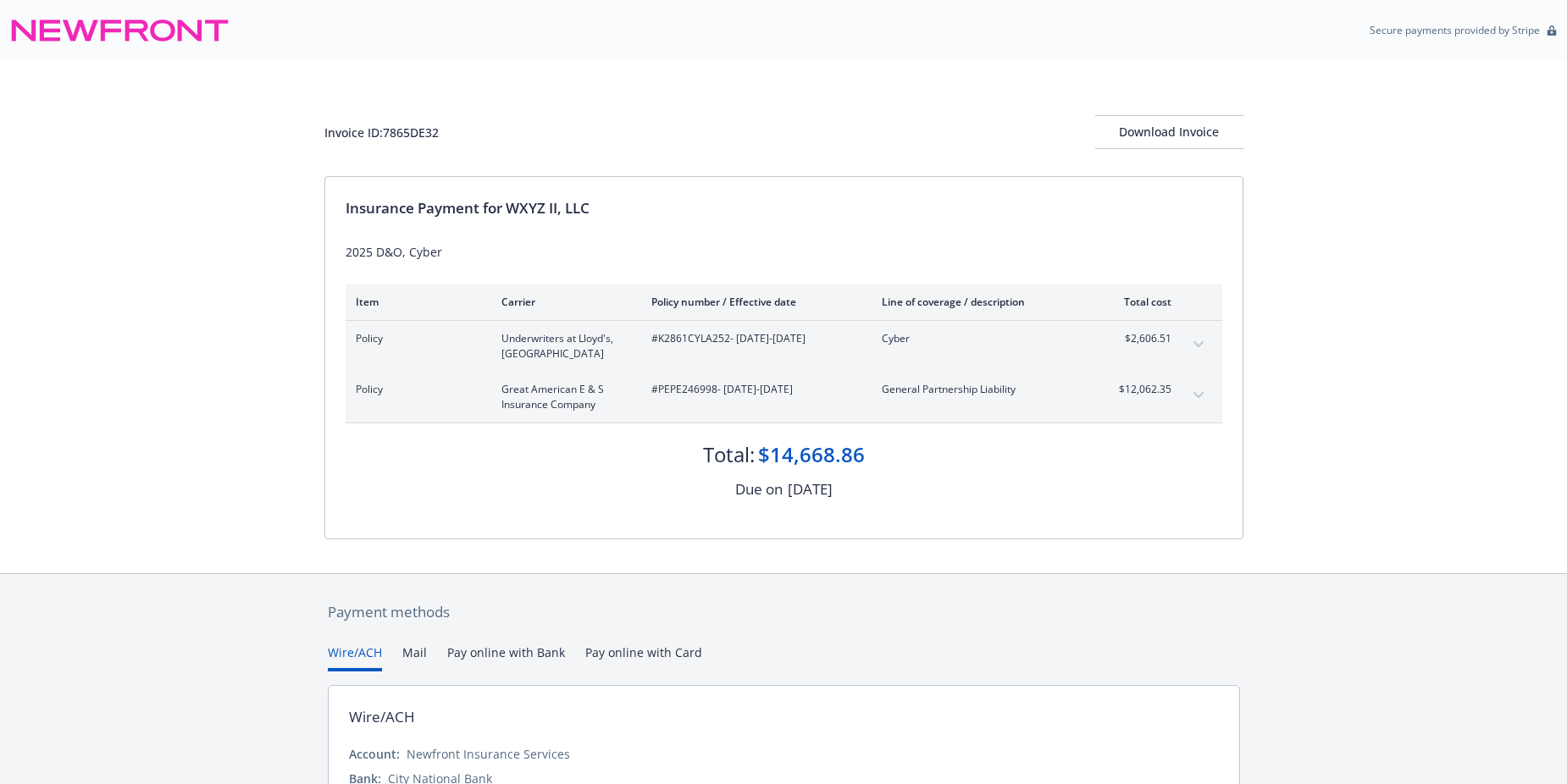
click at [1194, 349] on button "expand content" at bounding box center [1198, 344] width 27 height 27
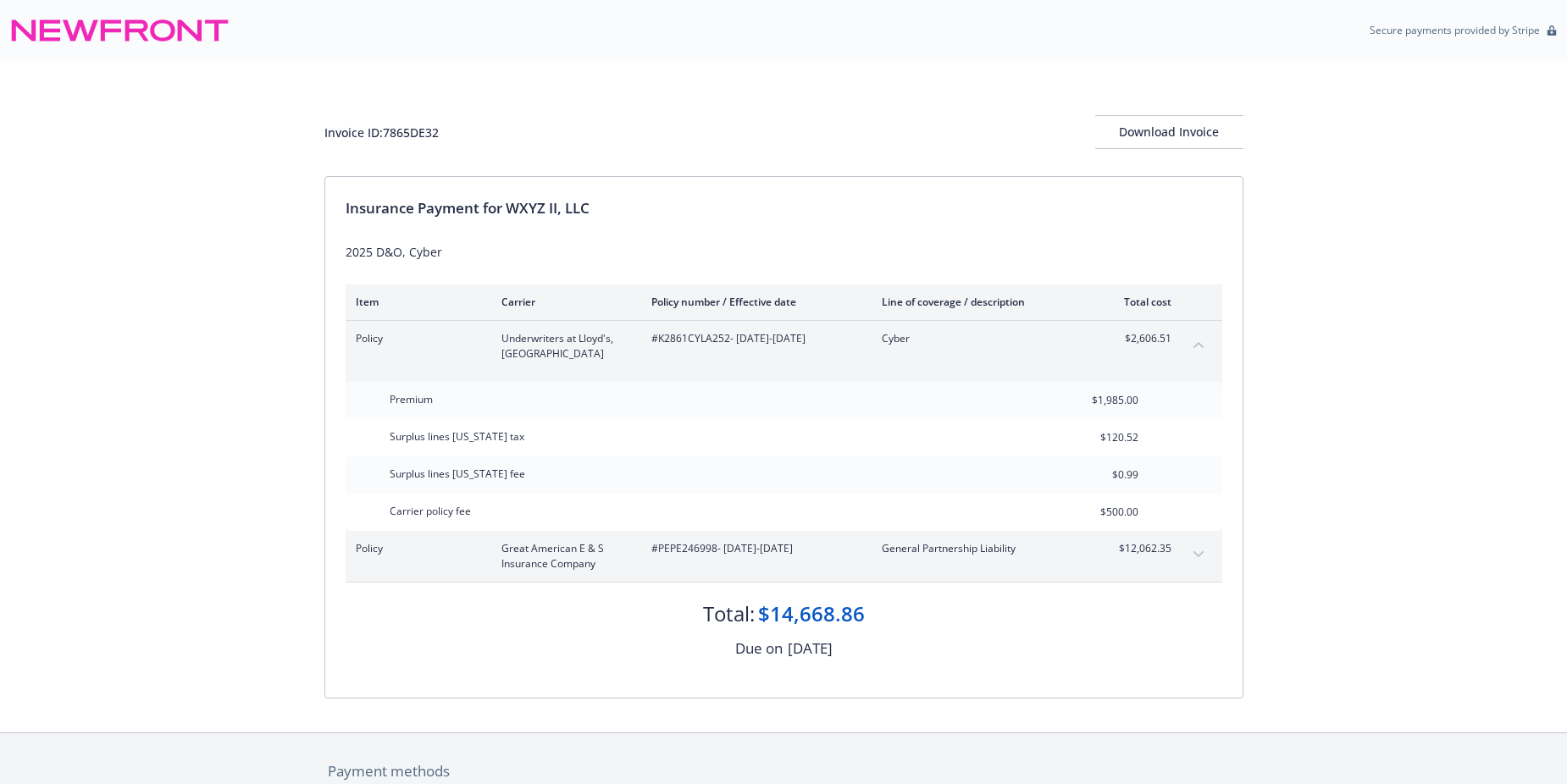
click at [1214, 559] on div "Policy Great American E & S Insurance Company #PEPE246998 - [DATE]-[DATE] Gener…" at bounding box center [784, 556] width 877 height 51
click at [1203, 559] on button "expand content" at bounding box center [1198, 554] width 27 height 27
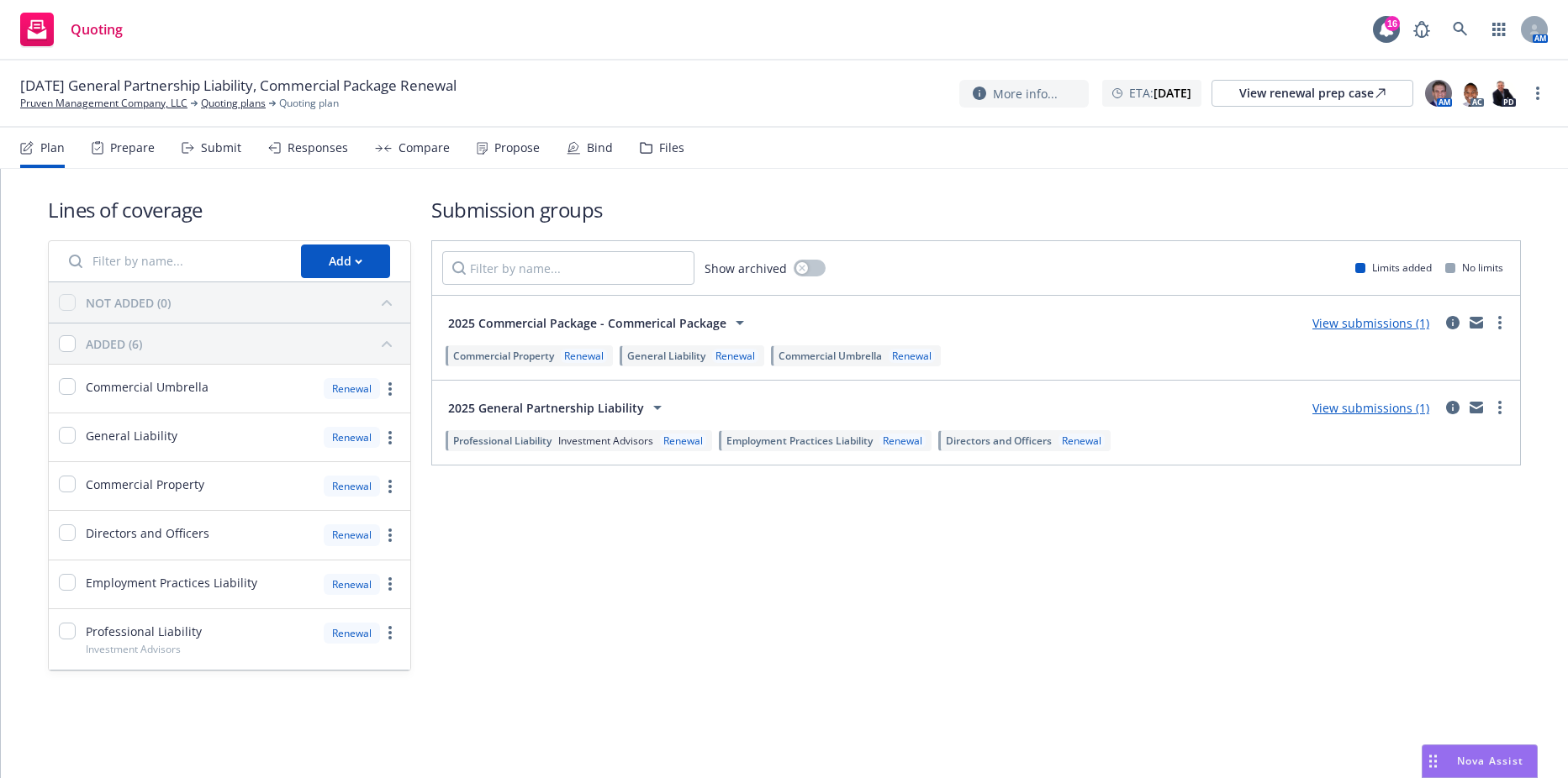
click at [128, 148] on div "Prepare" at bounding box center [132, 148] width 45 height 14
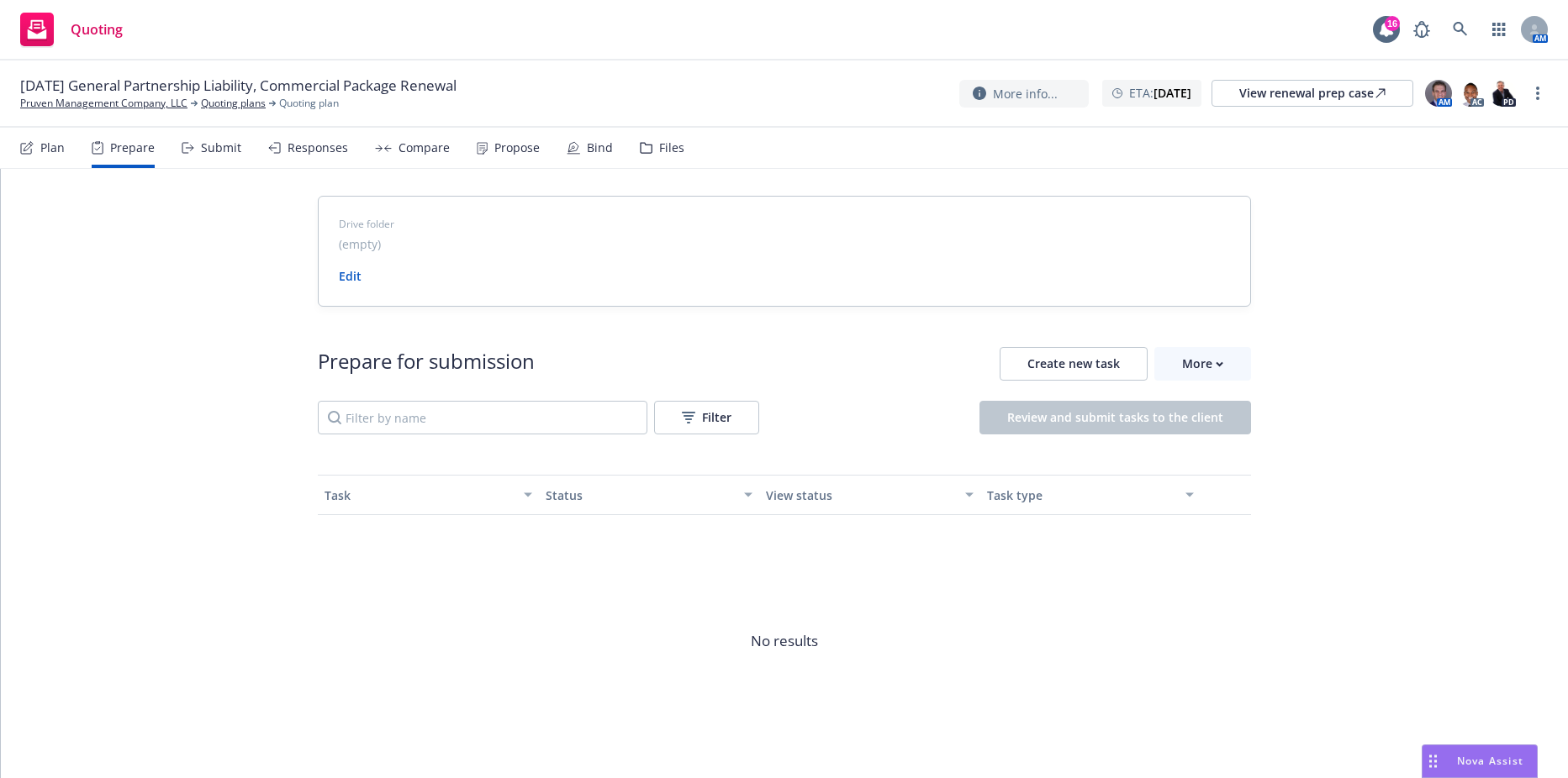
click at [1031, 325] on div "Prepare for submission Create new task More Filter Review and submit tasks to t…" at bounding box center [784, 557] width 934 height 501
click at [1055, 359] on span "Create new task" at bounding box center [1073, 362] width 93 height 16
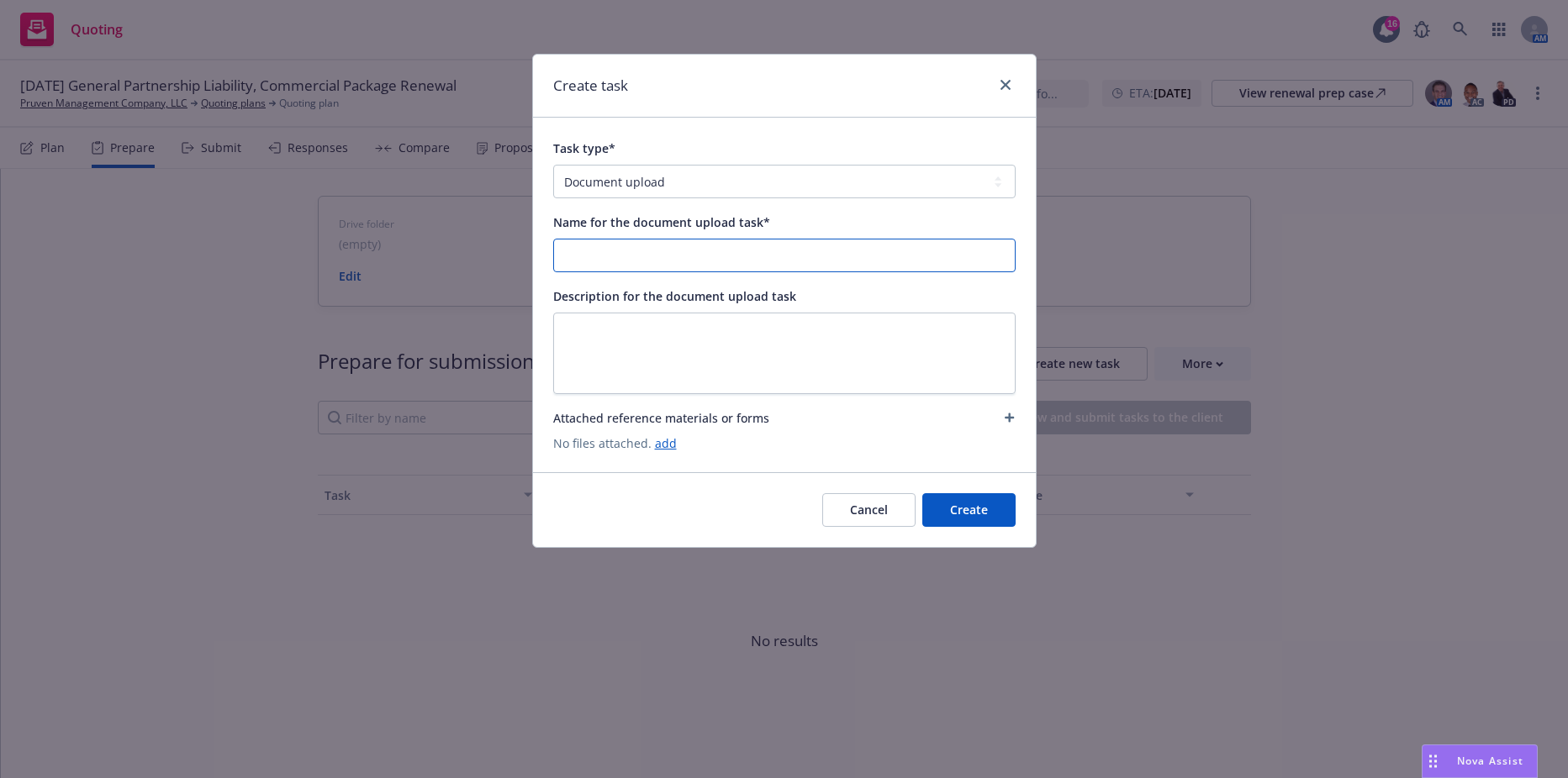
click at [602, 259] on input "Name for the document upload task*" at bounding box center [785, 255] width 461 height 32
type input "2025-26 UW File"
click at [661, 437] on link "add" at bounding box center [666, 442] width 22 height 16
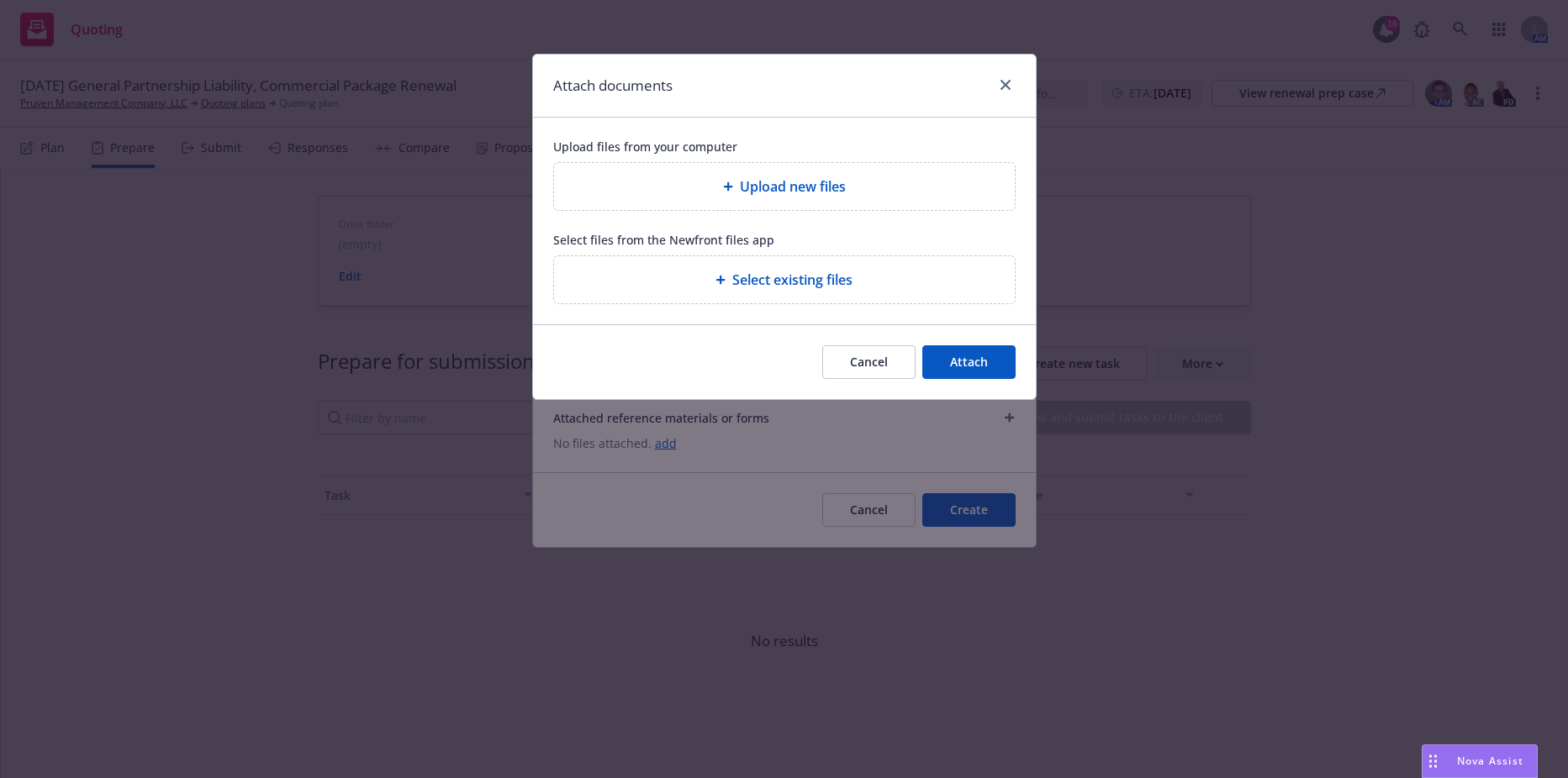
click at [722, 268] on div "Select existing files" at bounding box center [785, 279] width 461 height 47
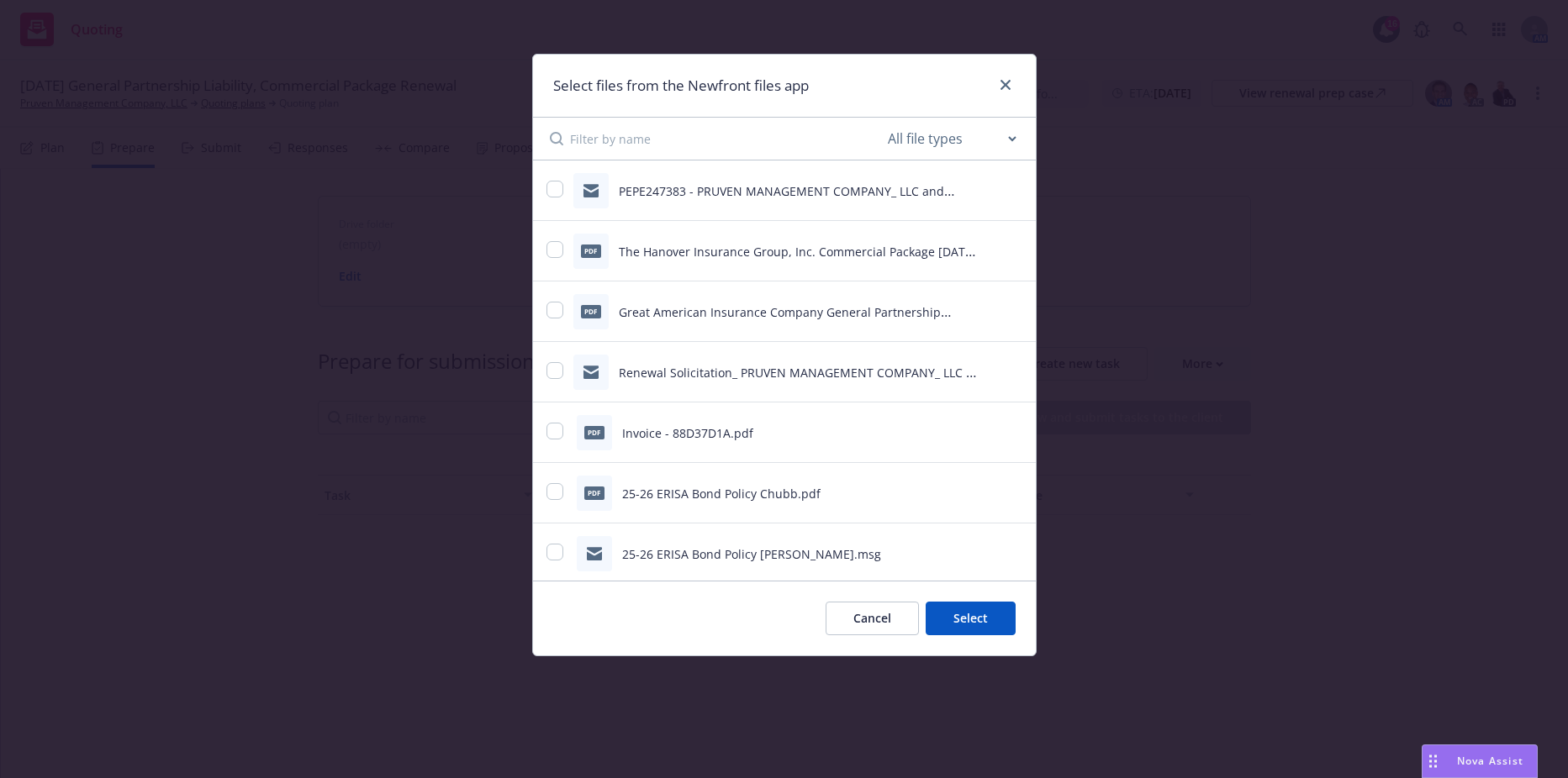
click at [855, 606] on button "Cancel" at bounding box center [872, 618] width 94 height 34
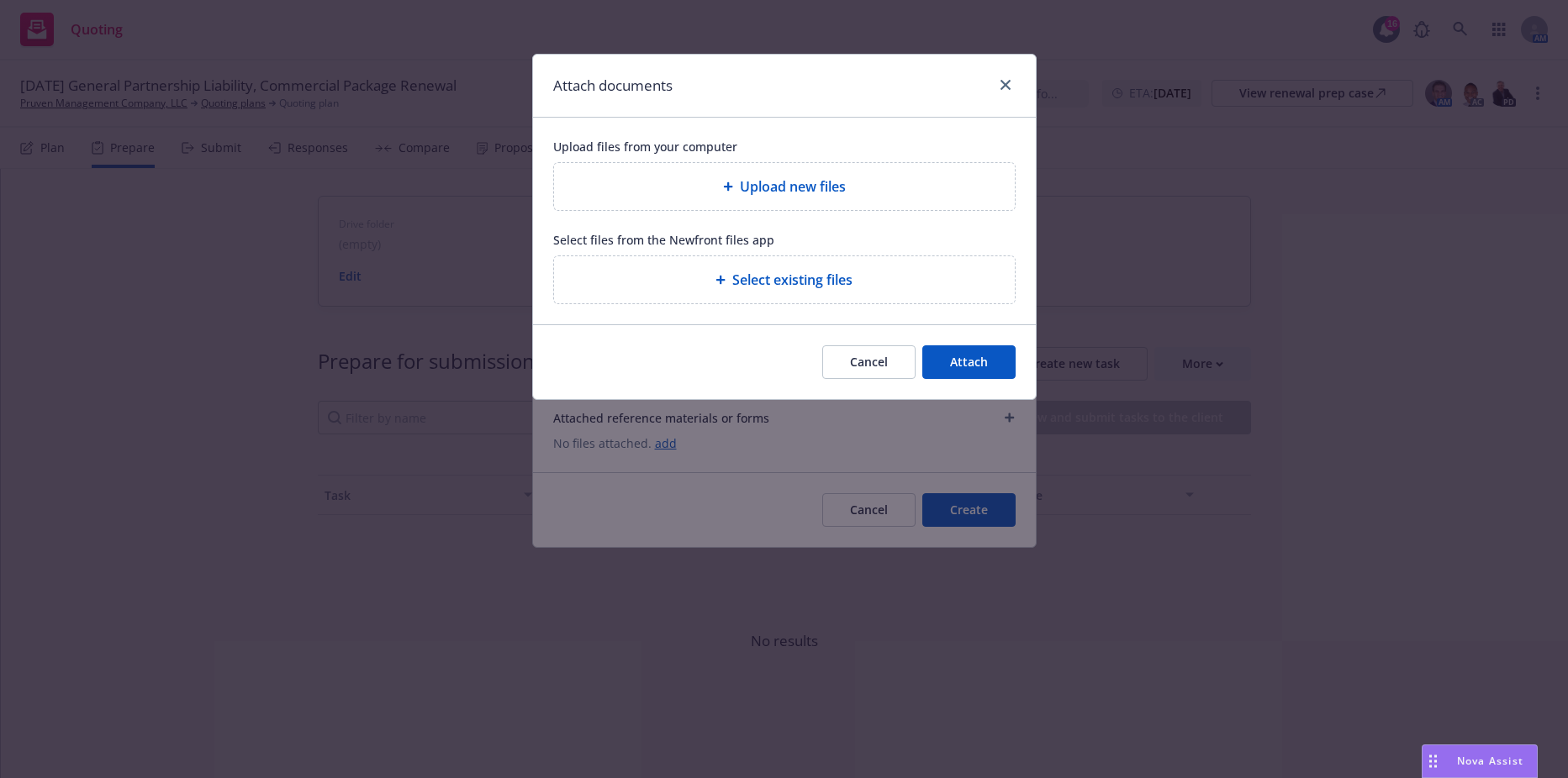
click at [769, 184] on span "Upload new files" at bounding box center [792, 186] width 106 height 20
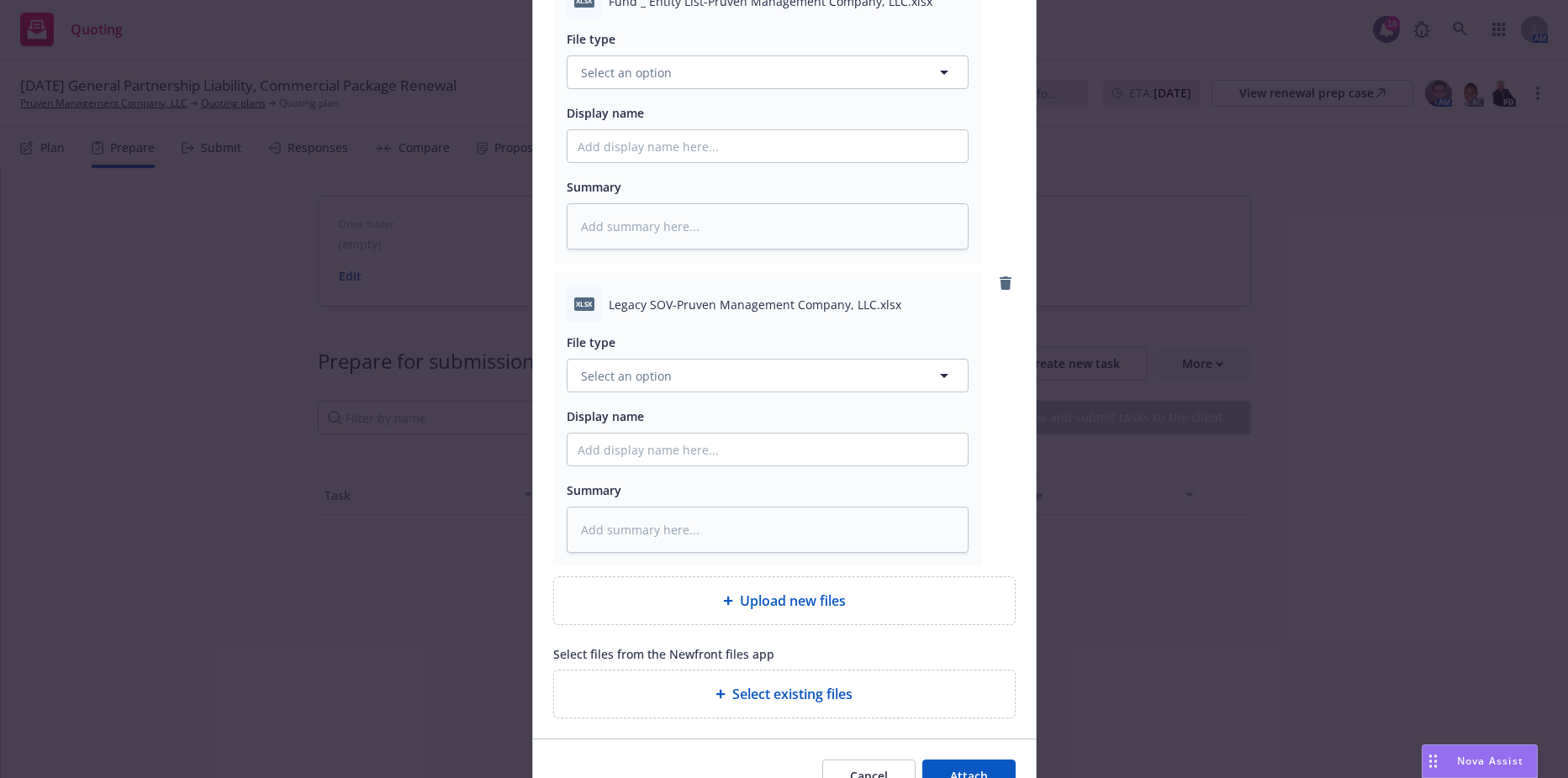
scroll to position [3619, 0]
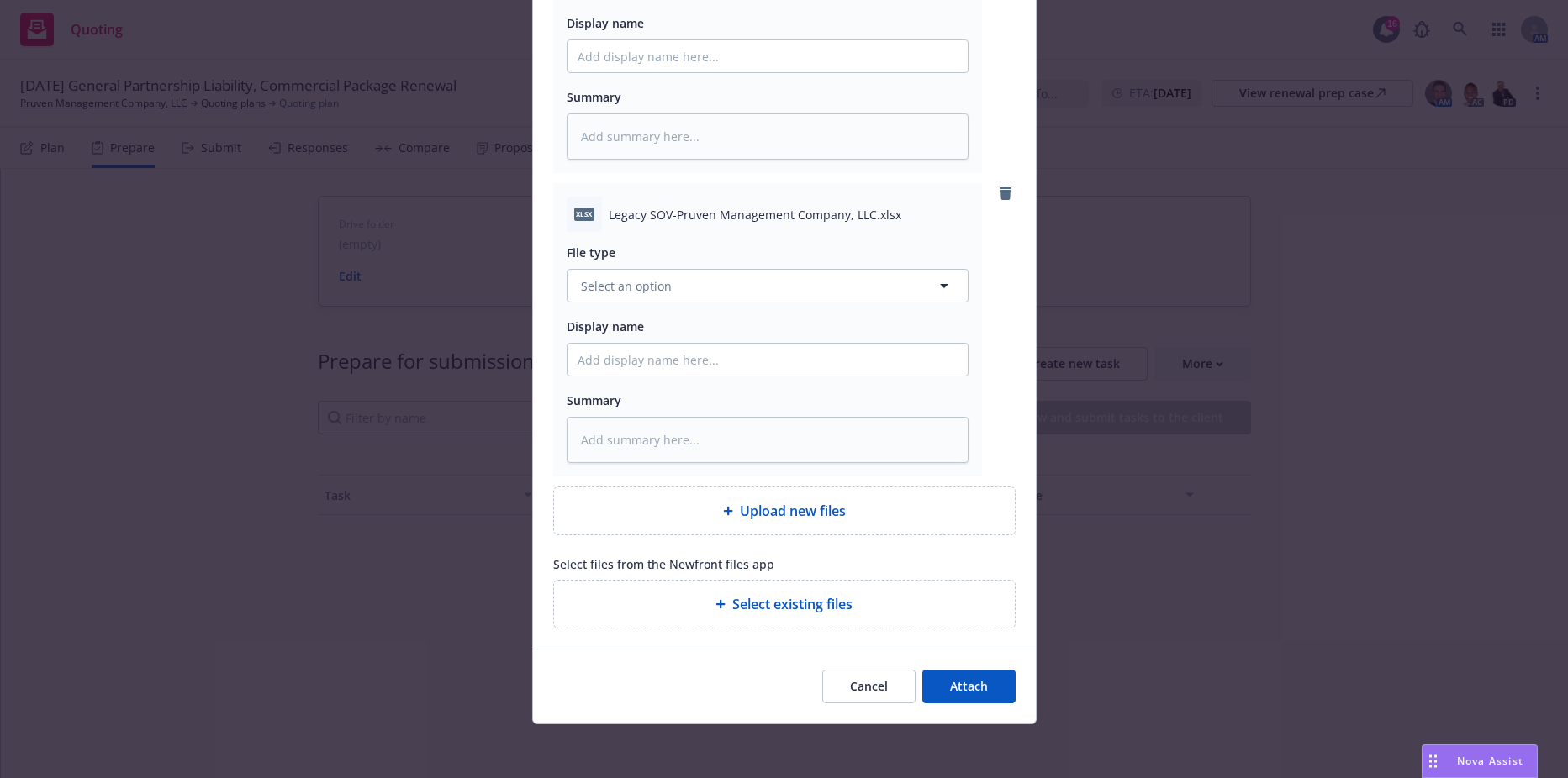
click at [945, 666] on div "Cancel Attach" at bounding box center [785, 686] width 503 height 75
click at [961, 690] on span "Attach" at bounding box center [969, 685] width 38 height 16
type textarea "x"
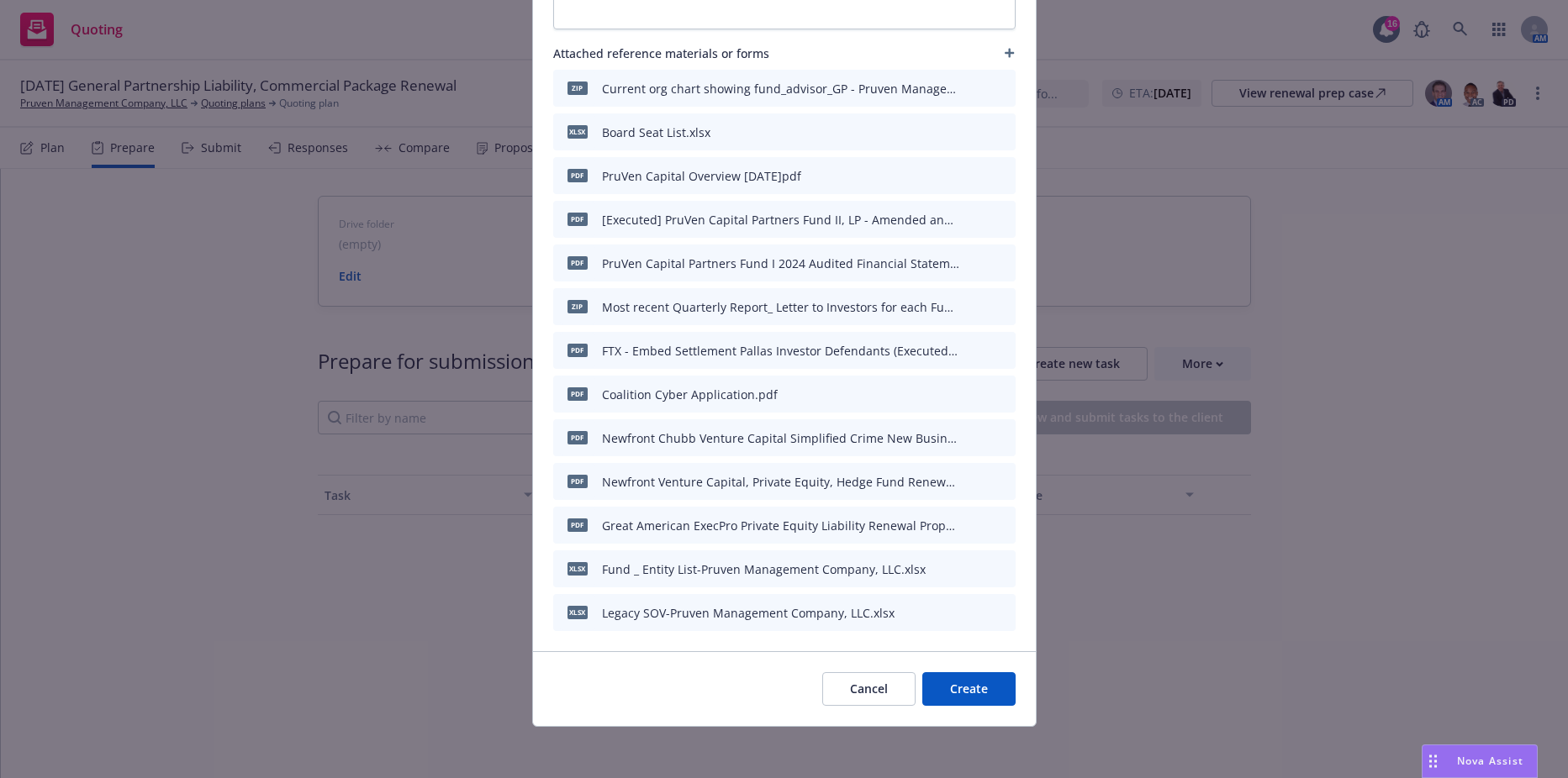
scroll to position [367, 0]
click at [973, 690] on button "Create" at bounding box center [969, 686] width 94 height 34
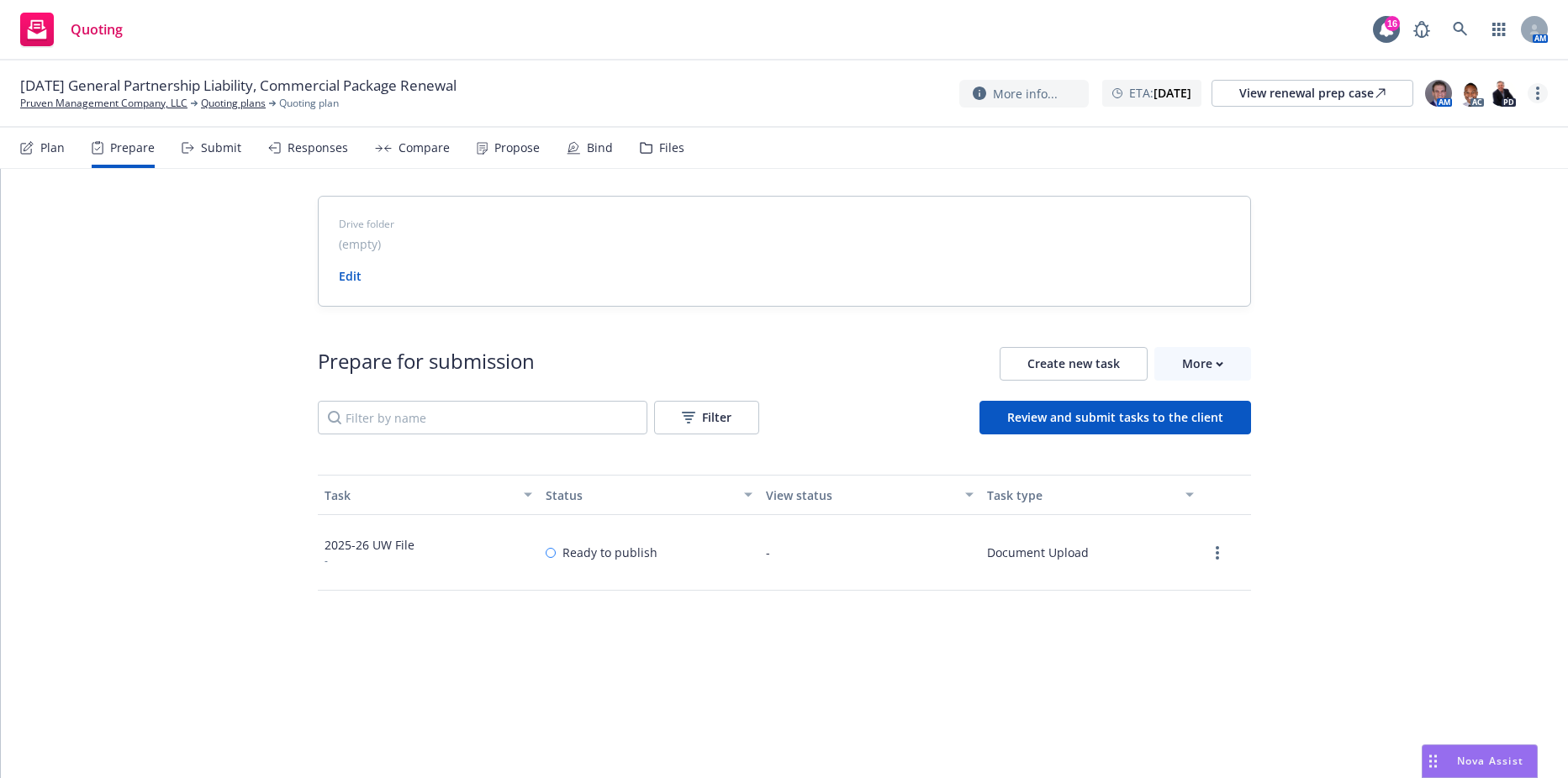
click at [1540, 92] on link "more" at bounding box center [1538, 94] width 20 height 20
click at [1450, 165] on link "Rename quoting plan" at bounding box center [1453, 161] width 187 height 34
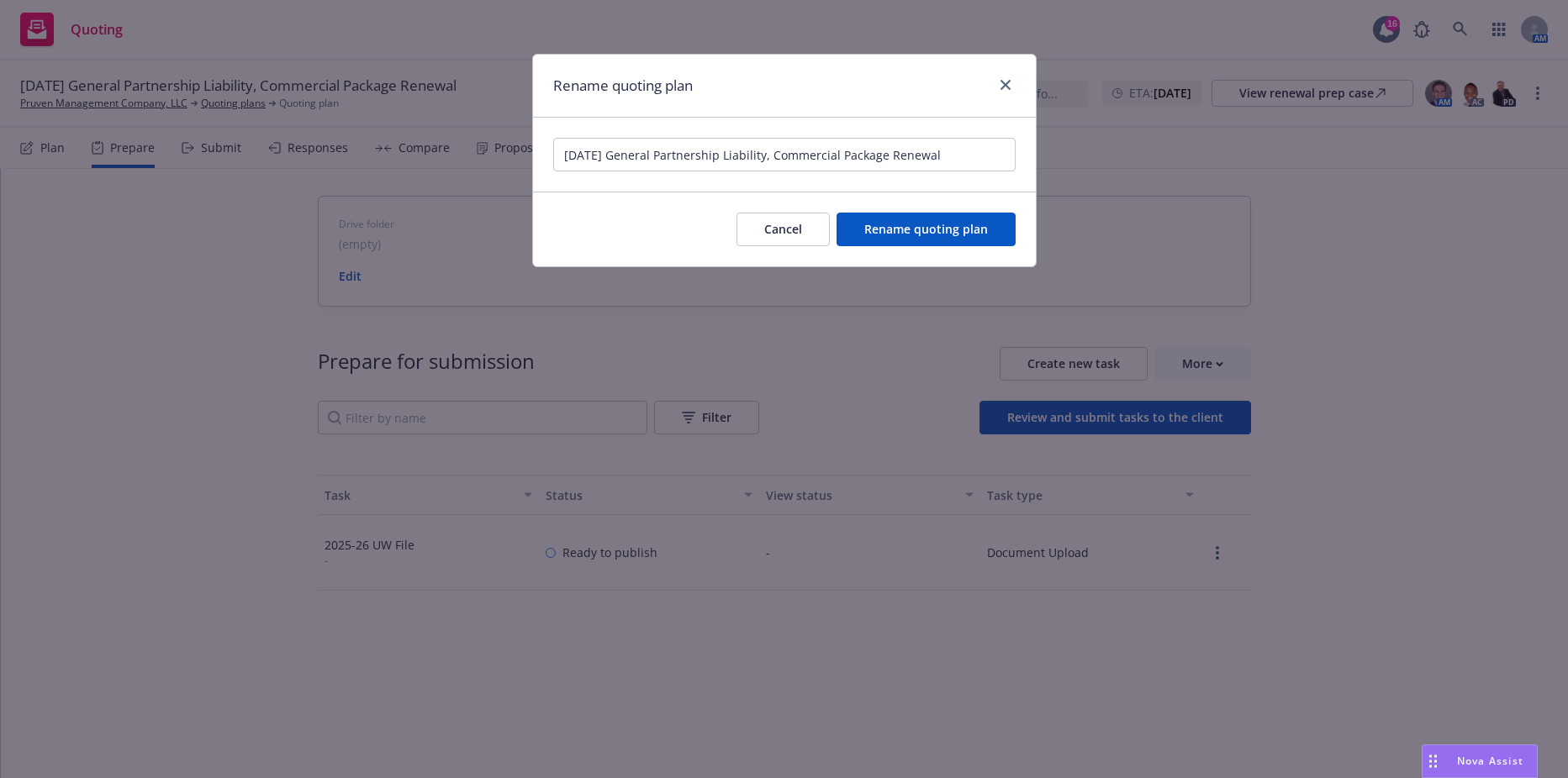
click at [620, 158] on input "11/02/25 General Partnership Liability, Commercial Package Renewal" at bounding box center [785, 154] width 463 height 34
type input "11/02/25 - Quoting Plan (GPL, PKG)"
click button "Rename quoting plan" at bounding box center [925, 229] width 179 height 34
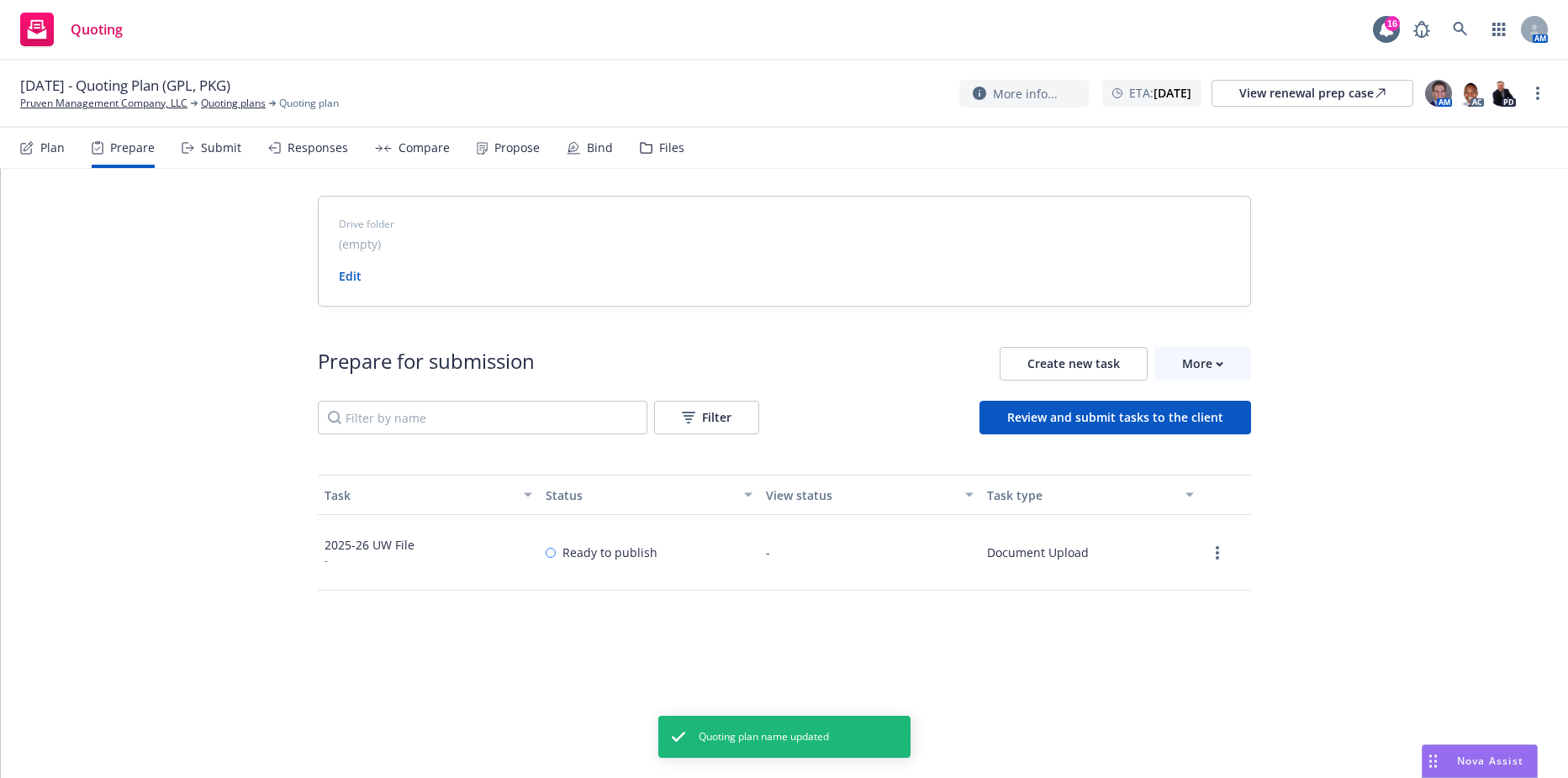
click at [33, 161] on div "Plan" at bounding box center [42, 148] width 45 height 40
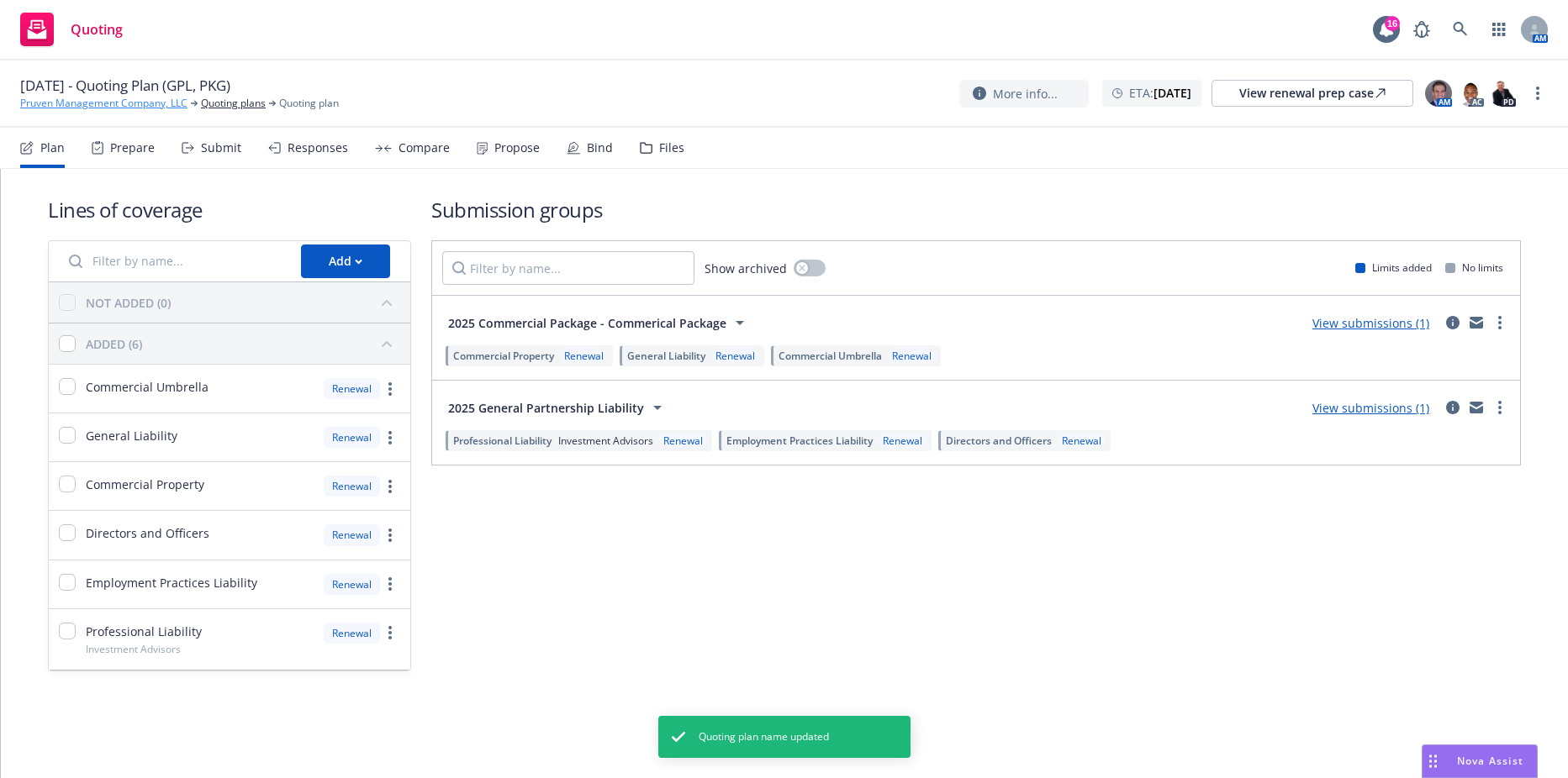
click at [93, 106] on link "Pruven Management Company, LLC" at bounding box center [104, 103] width 167 height 15
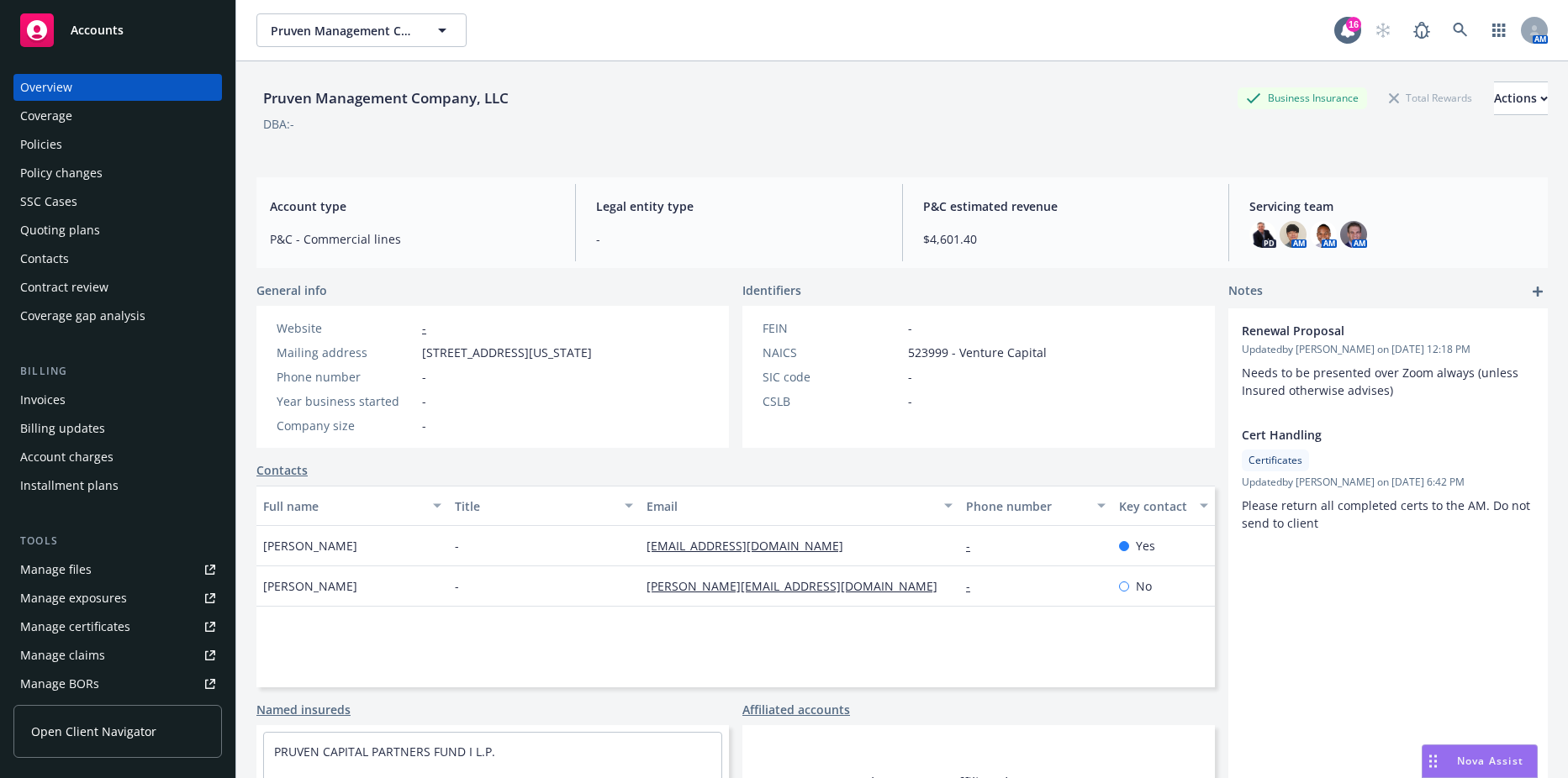
click at [21, 138] on div "Policies" at bounding box center [41, 144] width 42 height 27
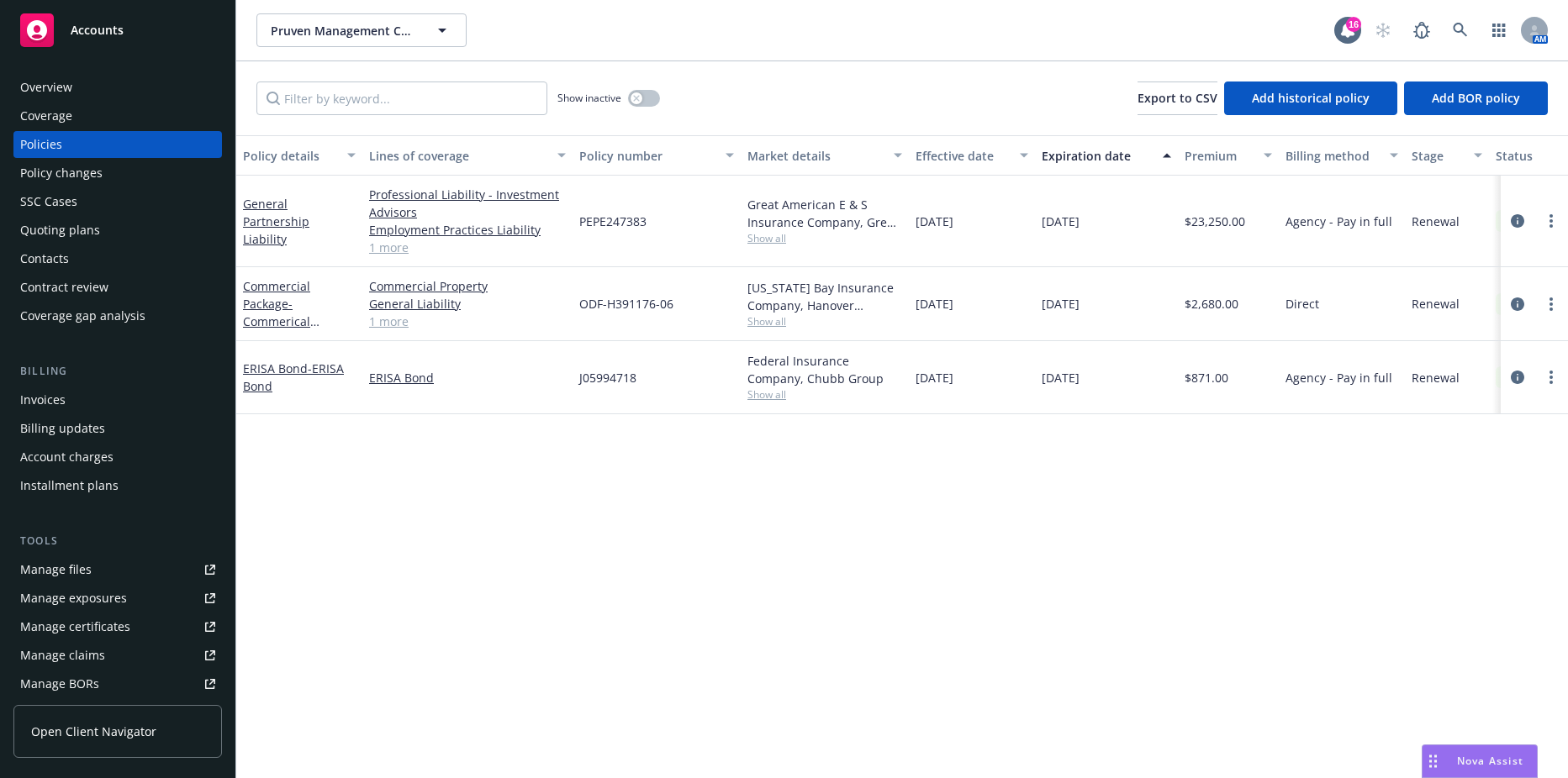
click at [70, 226] on div "Quoting plans" at bounding box center [60, 229] width 80 height 27
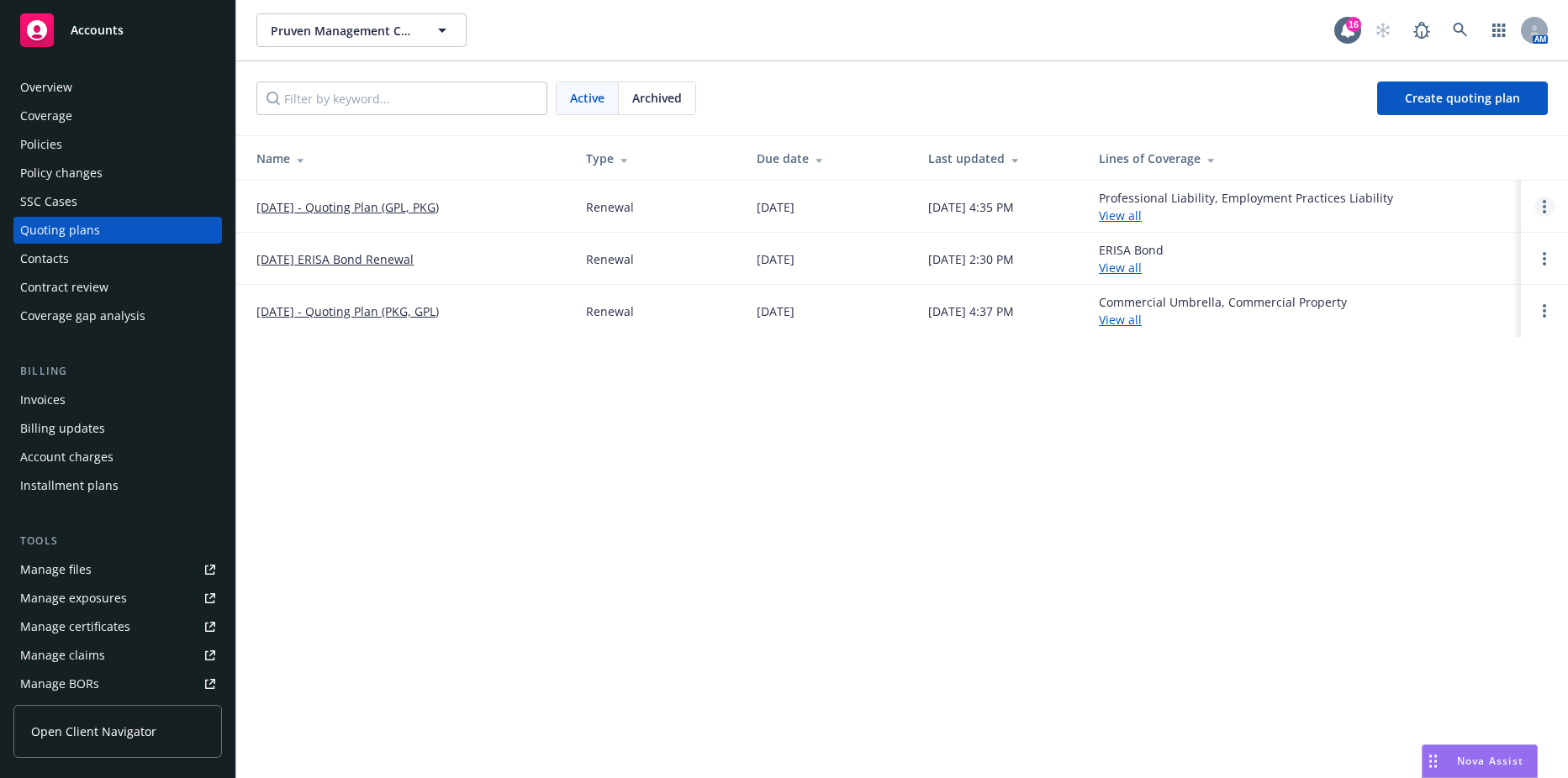
click at [1548, 205] on link "Open options" at bounding box center [1545, 206] width 20 height 20
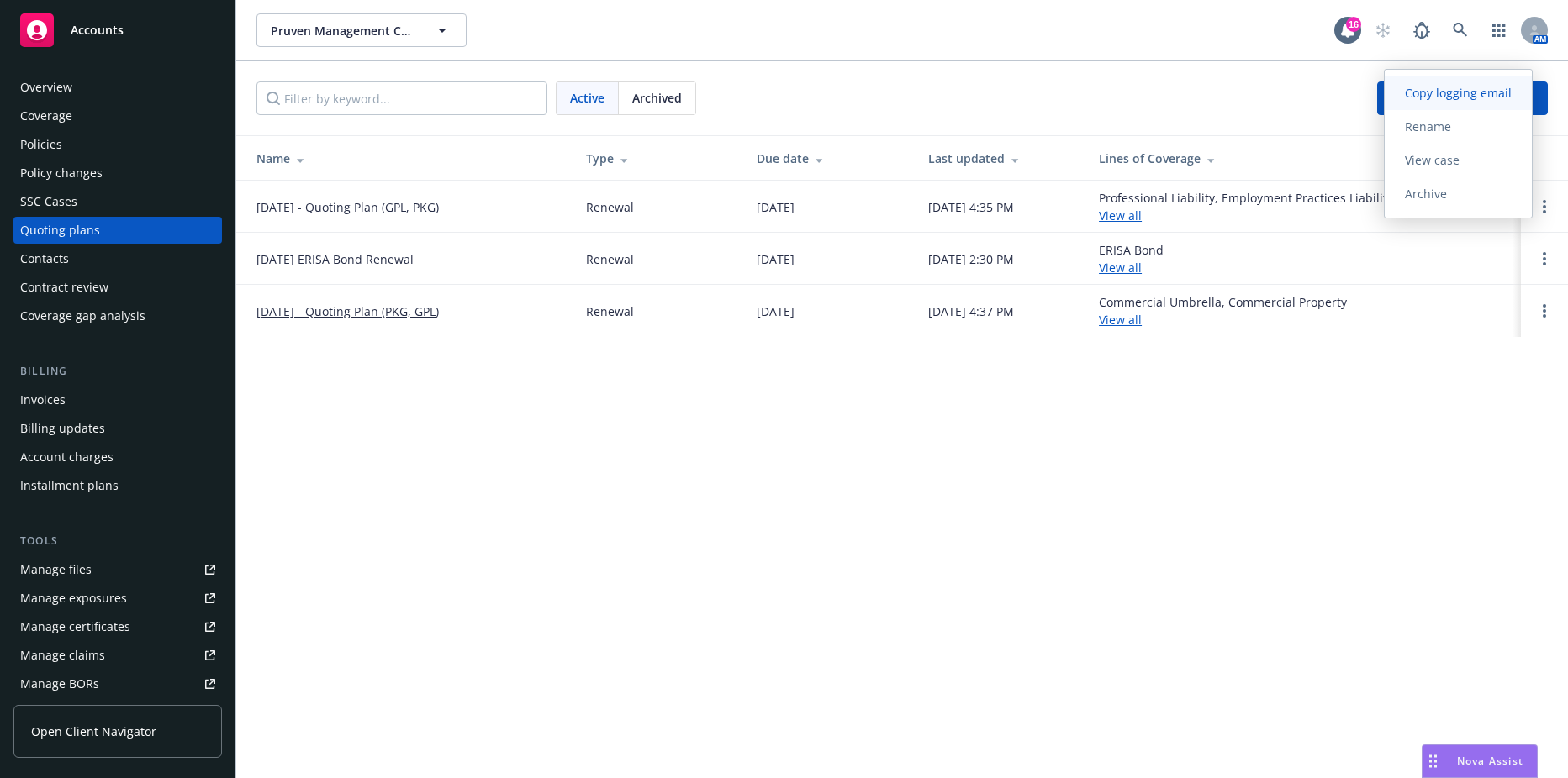
click at [1453, 92] on span "Copy logging email" at bounding box center [1459, 93] width 147 height 16
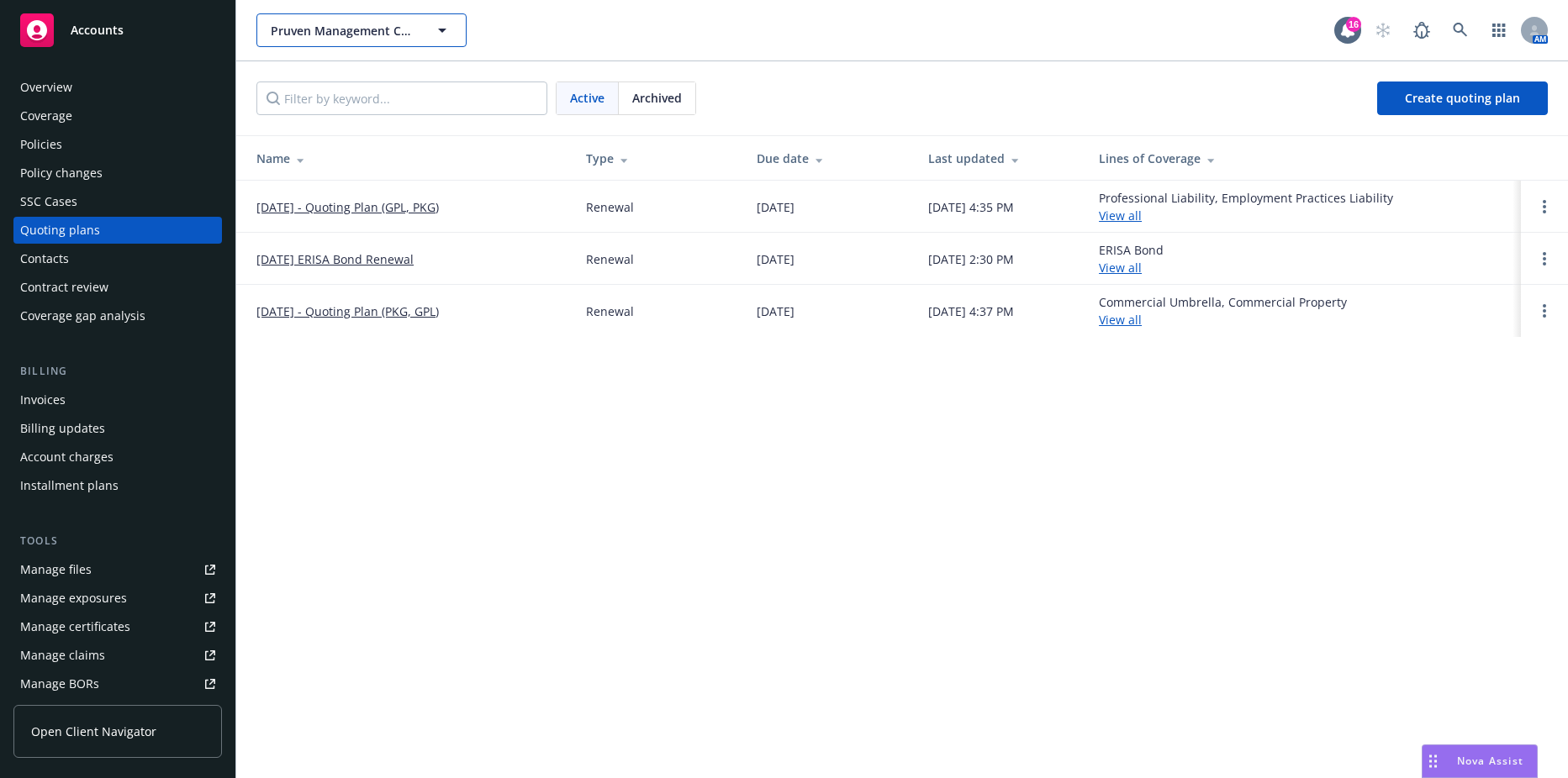
click at [353, 36] on span "Pruven Management Company, LLC" at bounding box center [343, 30] width 145 height 17
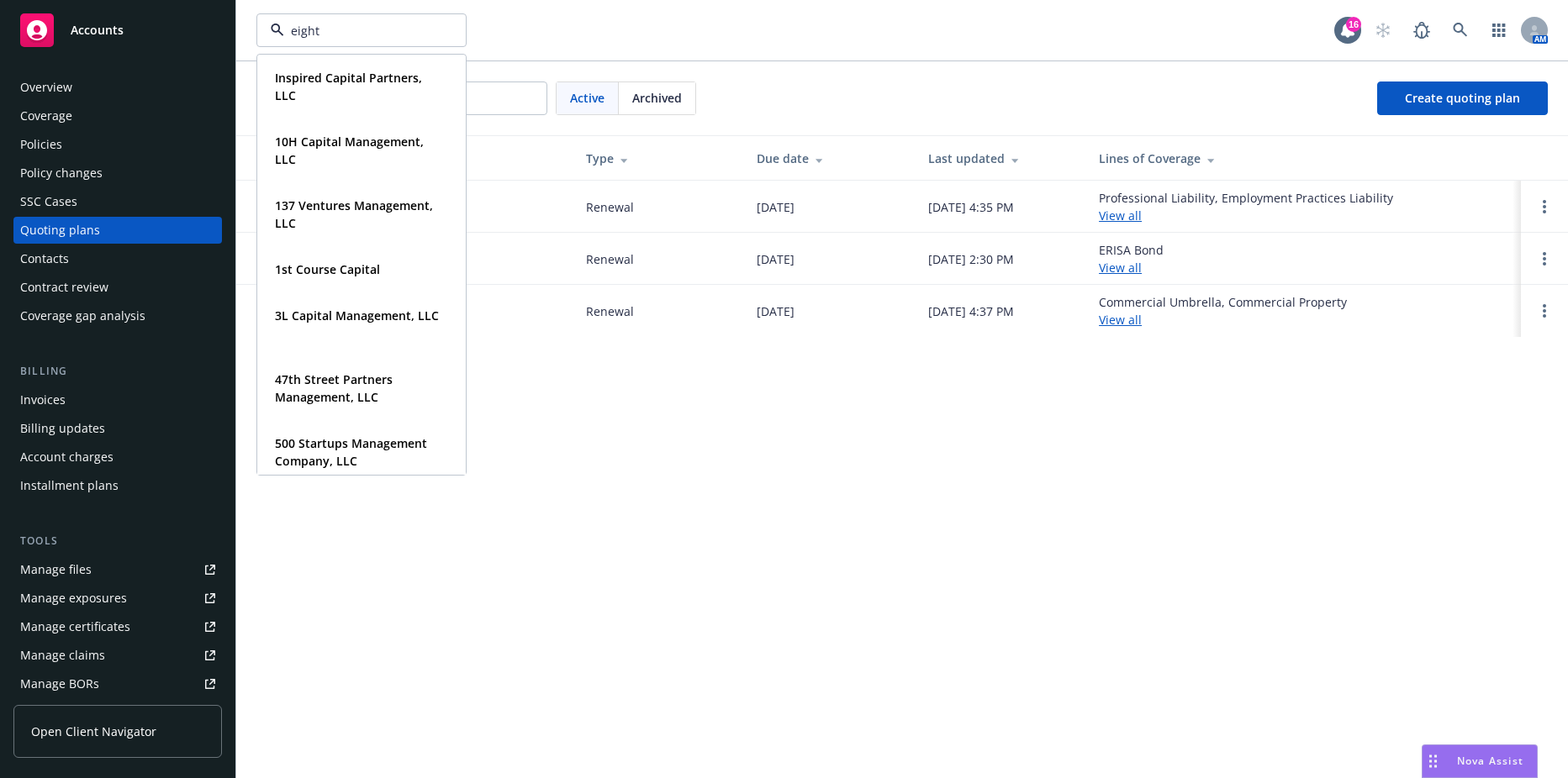
type input "eighty"
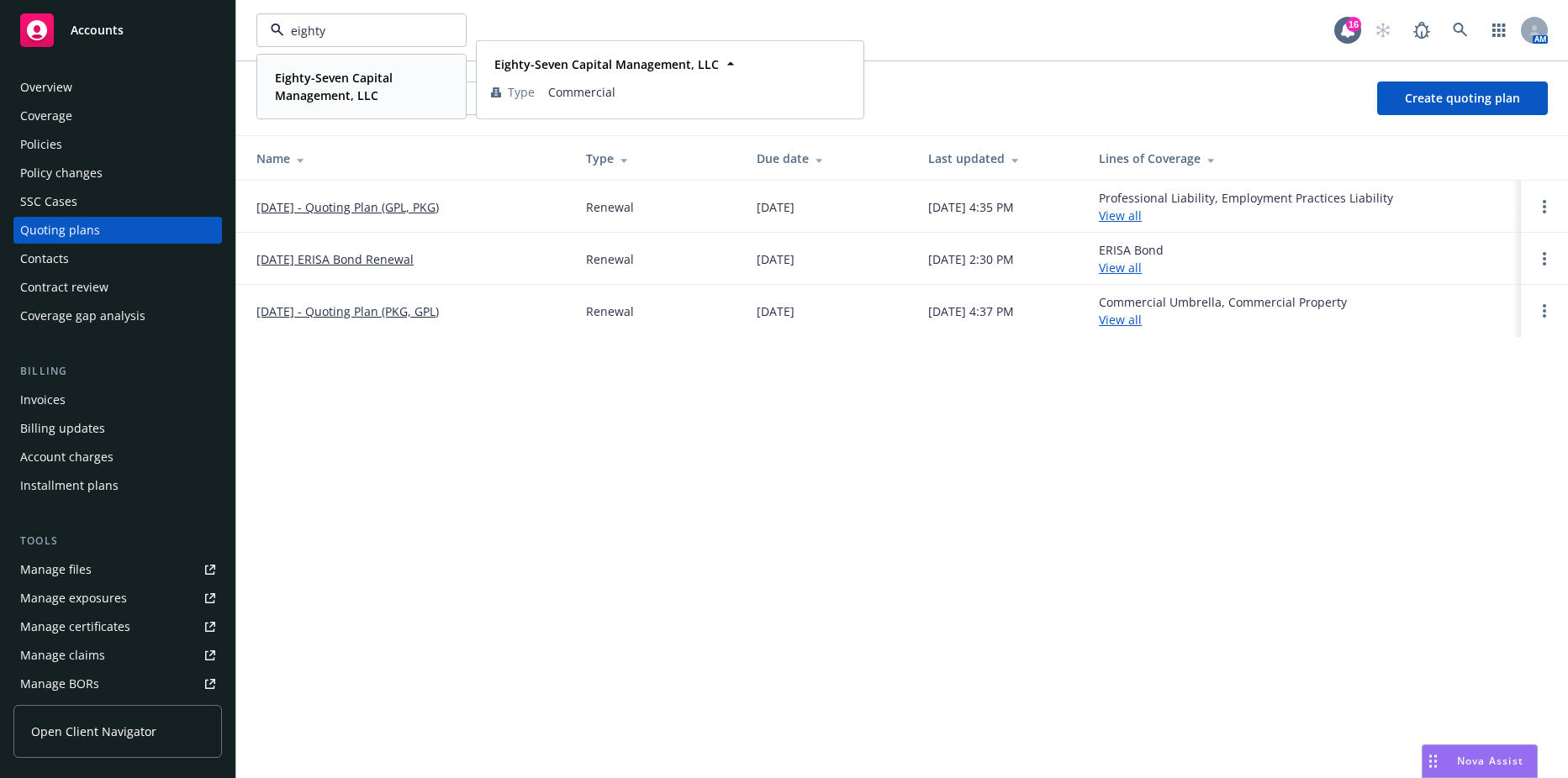
click at [325, 65] on div "Eighty-Seven Capital Management, LLC" at bounding box center [358, 86] width 180 height 42
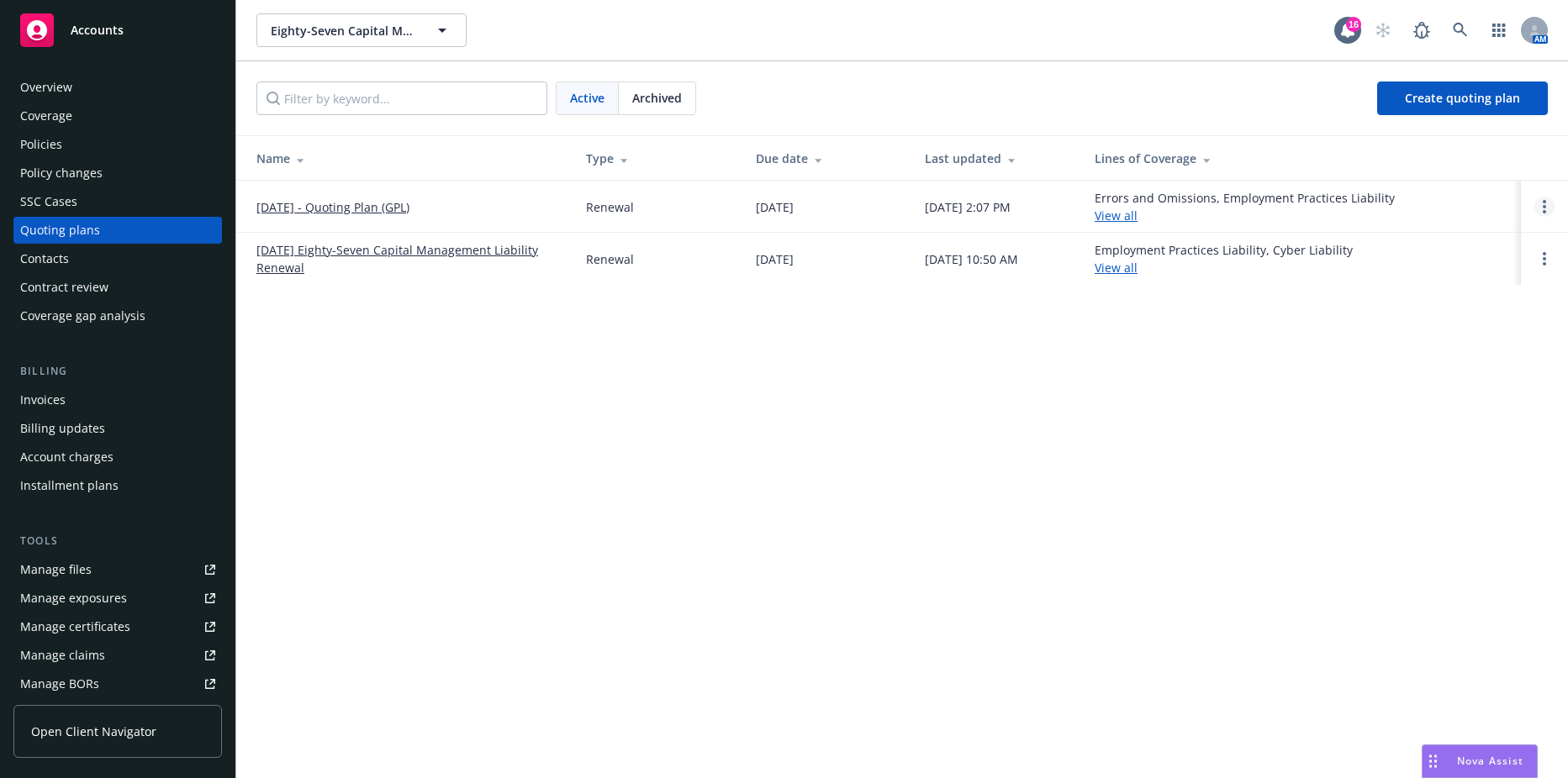
click at [1543, 206] on icon "Open options" at bounding box center [1545, 206] width 4 height 14
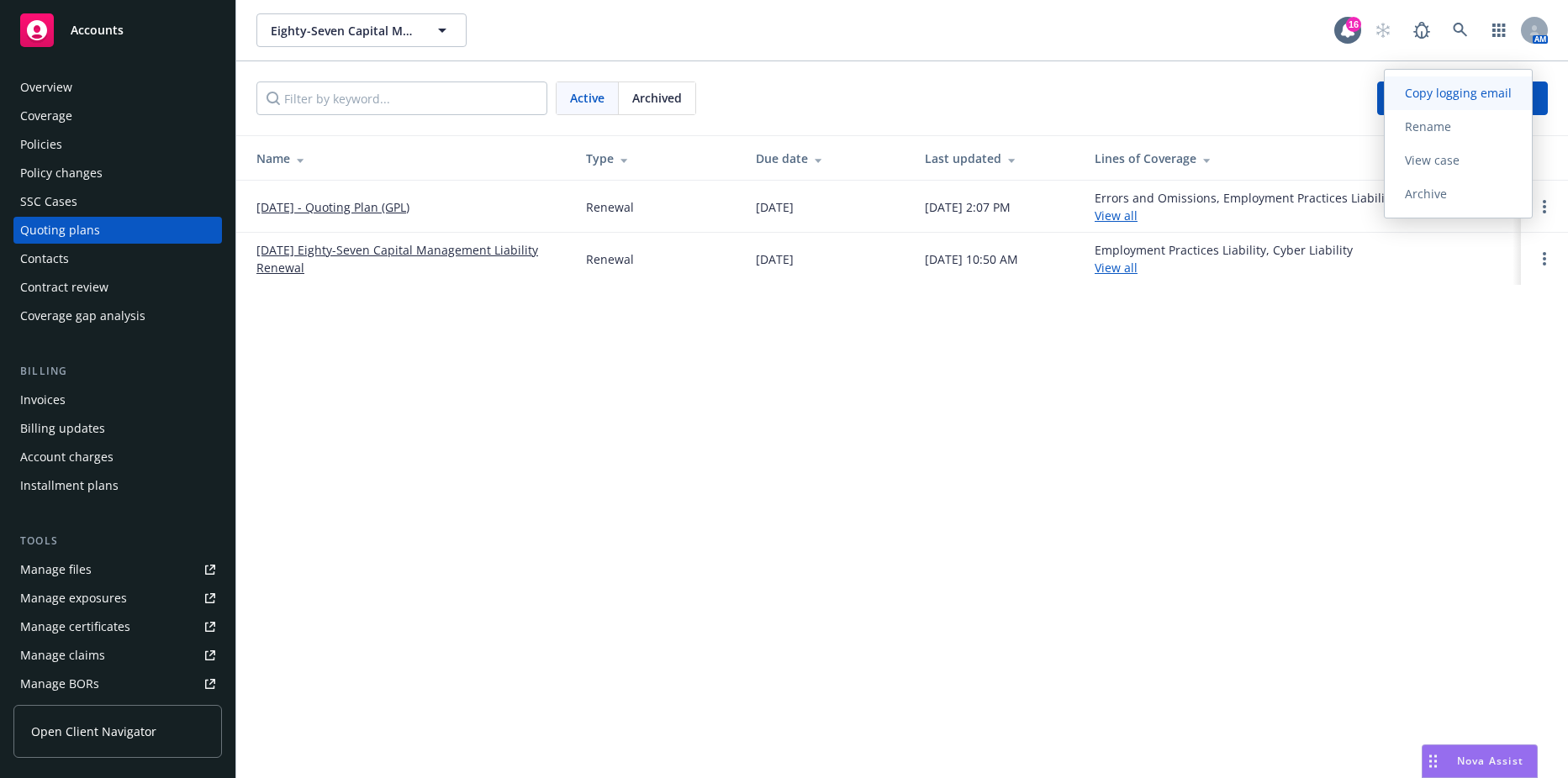
click at [1431, 90] on span "Copy logging email" at bounding box center [1459, 93] width 147 height 16
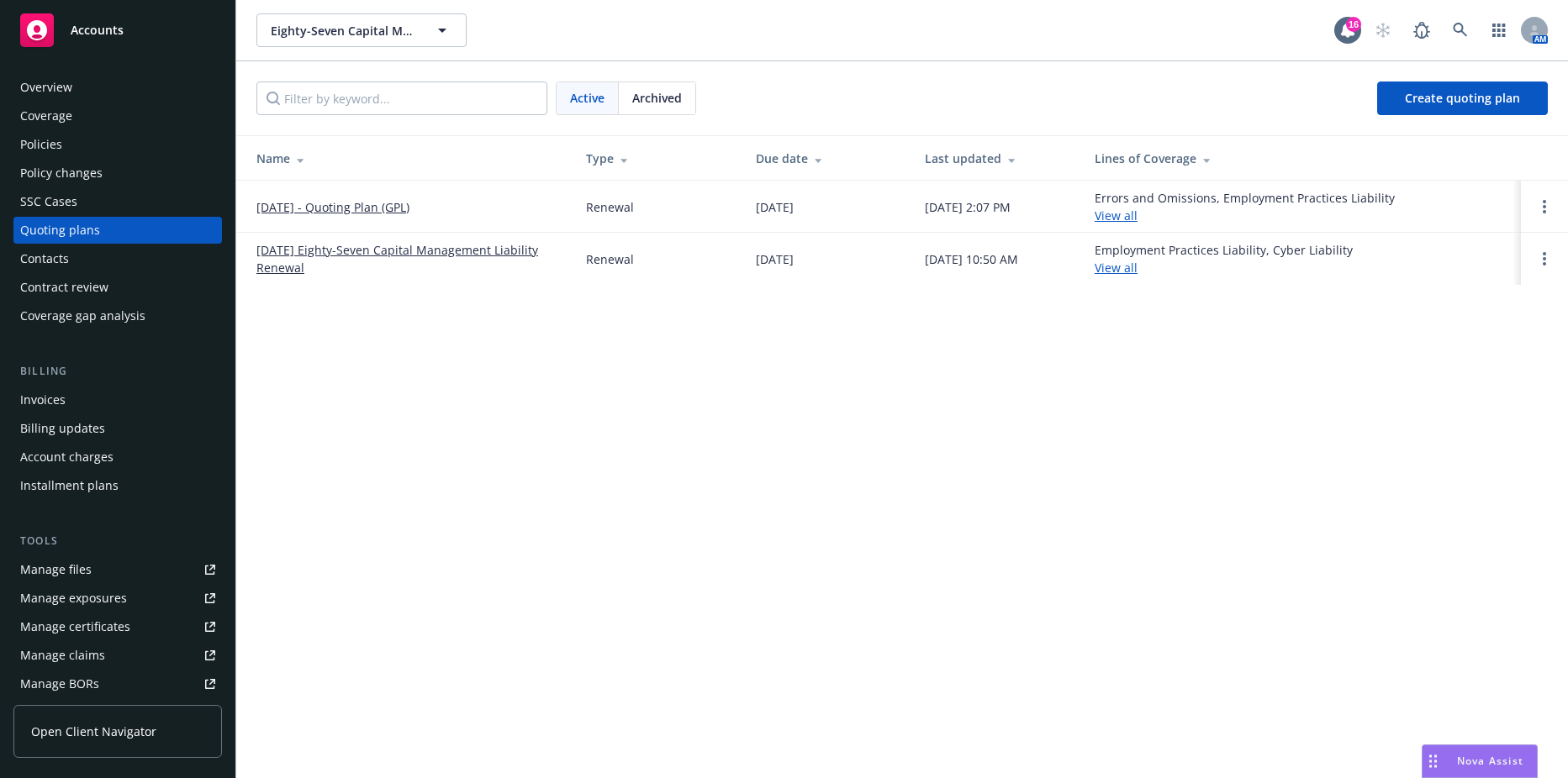
click at [69, 257] on div "Contacts" at bounding box center [118, 258] width 195 height 27
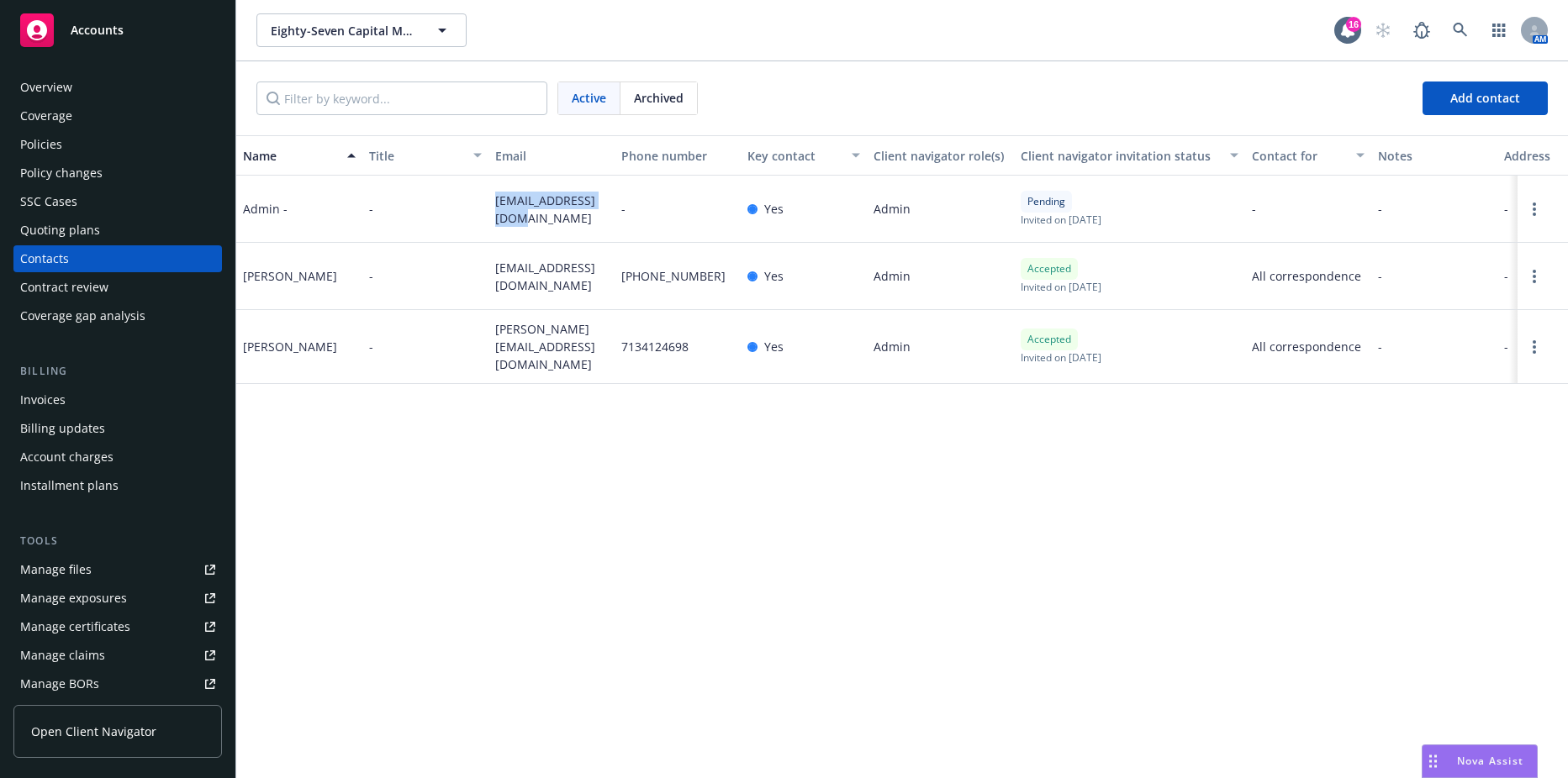
drag, startPoint x: 498, startPoint y: 200, endPoint x: 536, endPoint y: 225, distance: 45.5
click at [536, 225] on span "admin@87capital.com" at bounding box center [551, 209] width 113 height 35
copy span "admin@87capital.com"
drag, startPoint x: 490, startPoint y: 267, endPoint x: 526, endPoint y: 289, distance: 42.2
click at [526, 289] on div "finance@87capital.com" at bounding box center [551, 276] width 126 height 67
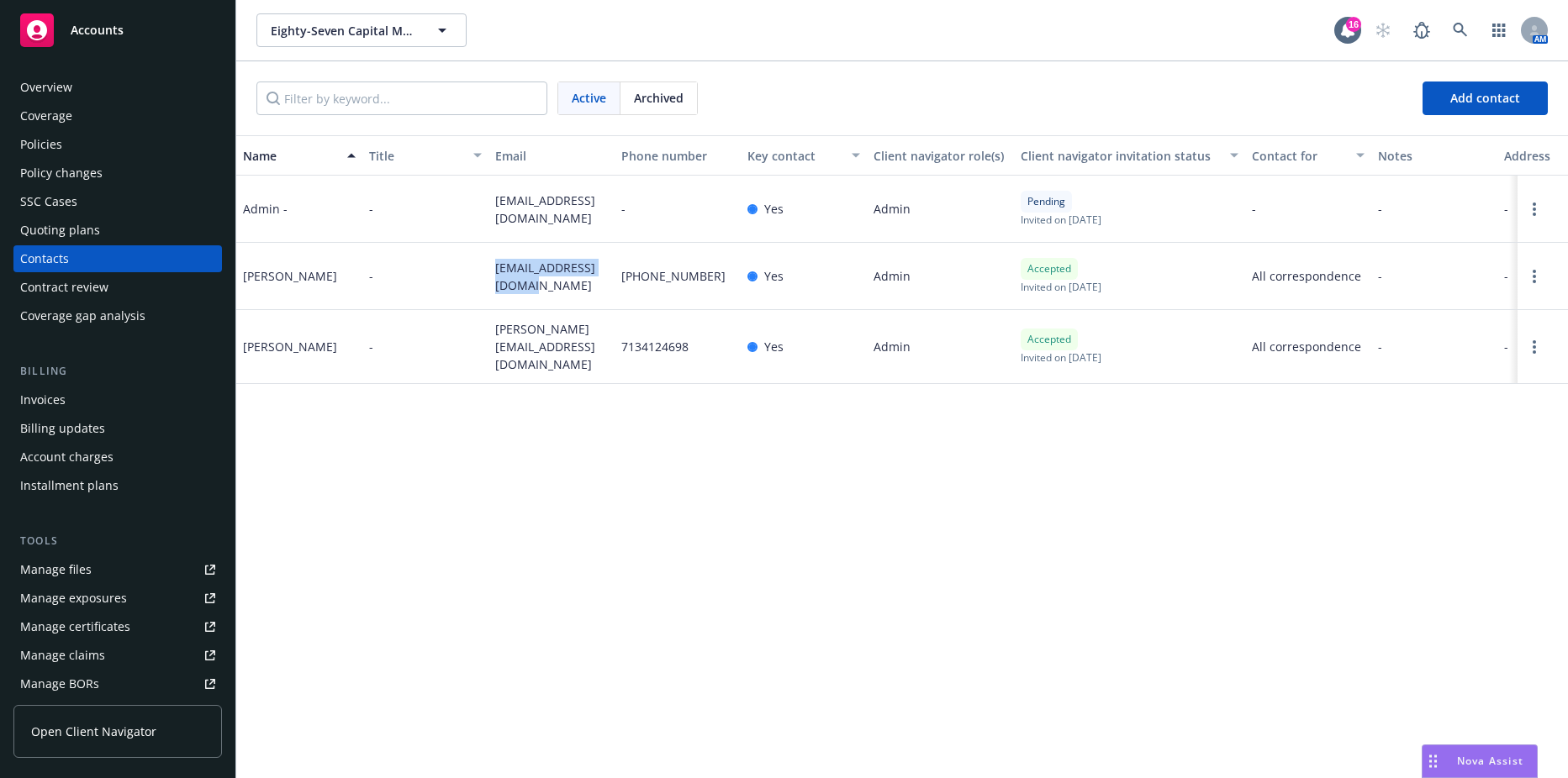
copy span "finance@87capital.com"
drag, startPoint x: 484, startPoint y: 348, endPoint x: 605, endPoint y: 355, distance: 121.2
click at [605, 355] on div "Sam Hinkie - sam@87capital.com 7134124698 Yes Admin Accepted Invited on March 1…" at bounding box center [902, 347] width 1332 height 74
copy div "sam@87capital.com"
click at [415, 43] on button "Eighty-Seven Capital Management, LLC" at bounding box center [361, 30] width 210 height 34
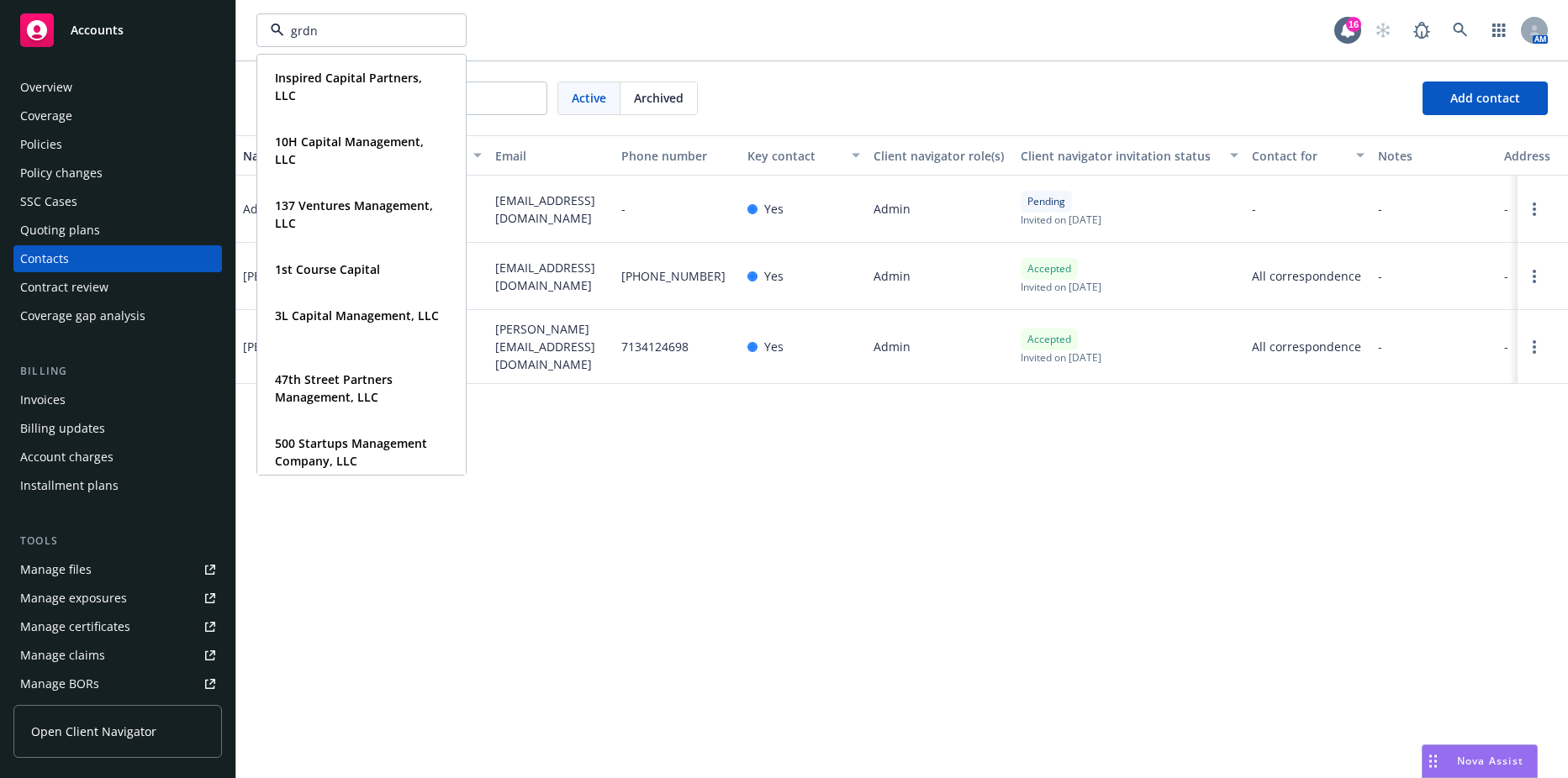
type input "grdnt"
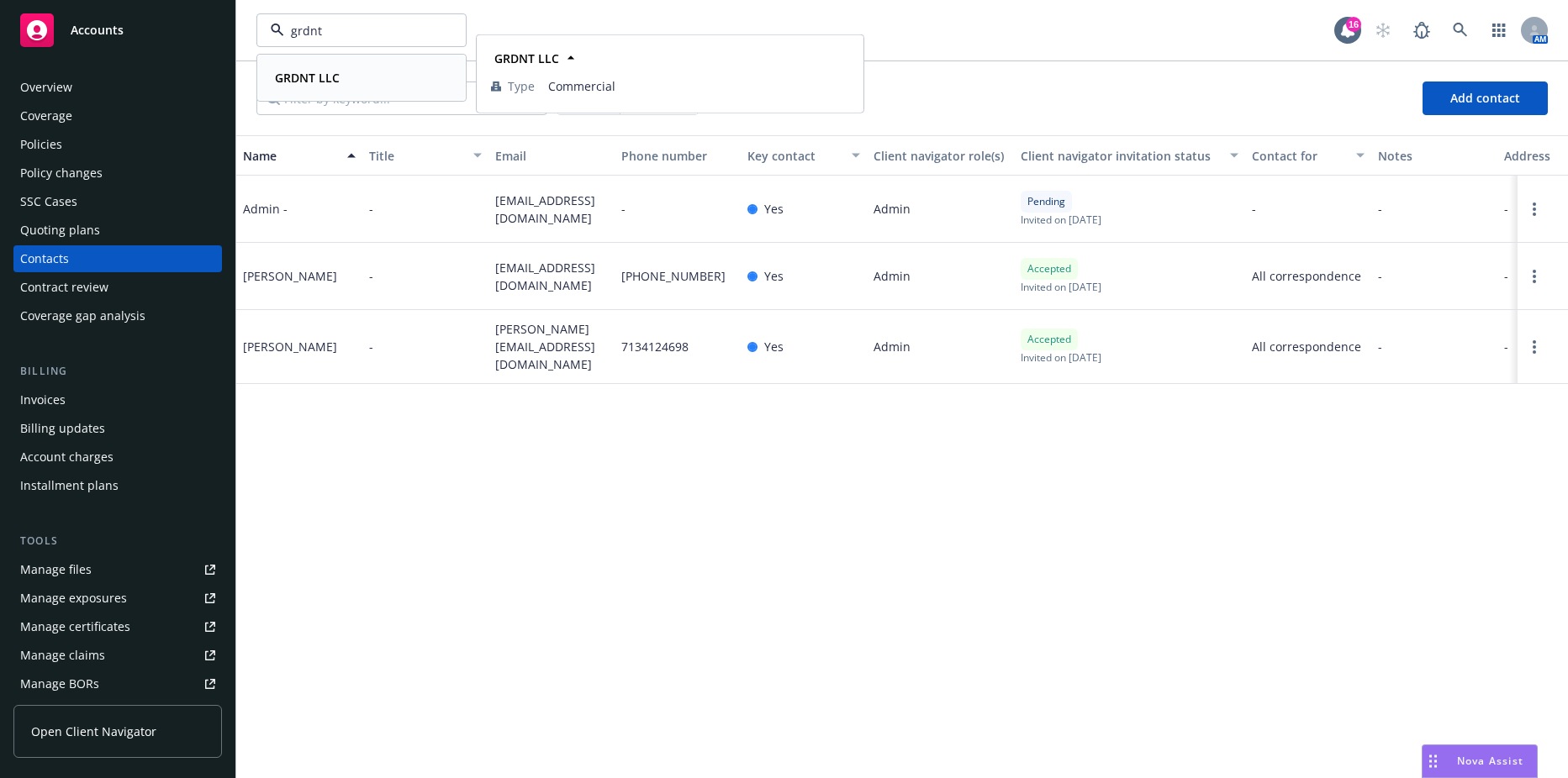
click at [370, 79] on div "GRDNT LLC" at bounding box center [361, 77] width 186 height 25
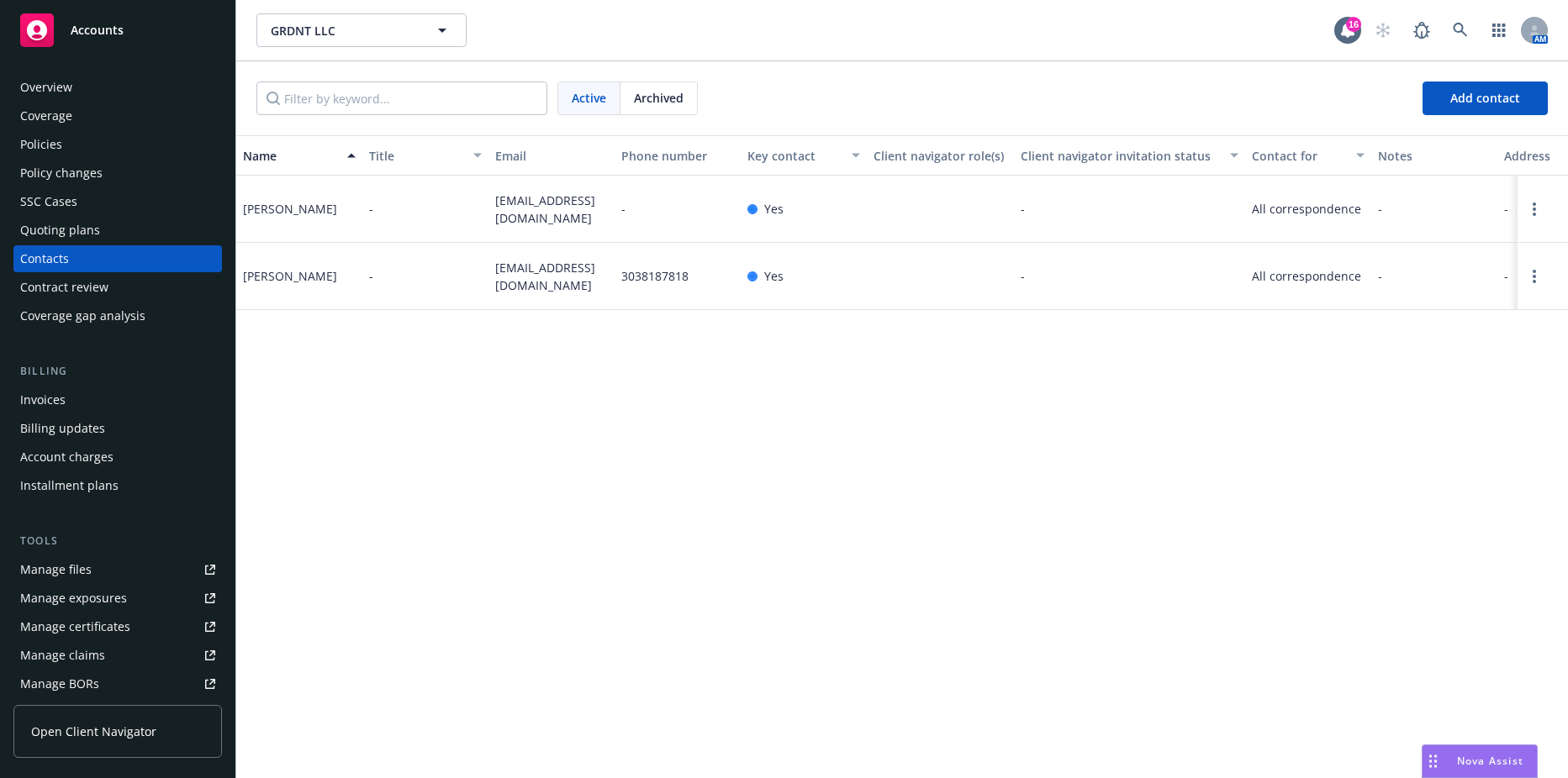
click at [81, 374] on div "Billing" at bounding box center [118, 372] width 208 height 17
click at [74, 396] on div "Invoices" at bounding box center [118, 399] width 195 height 27
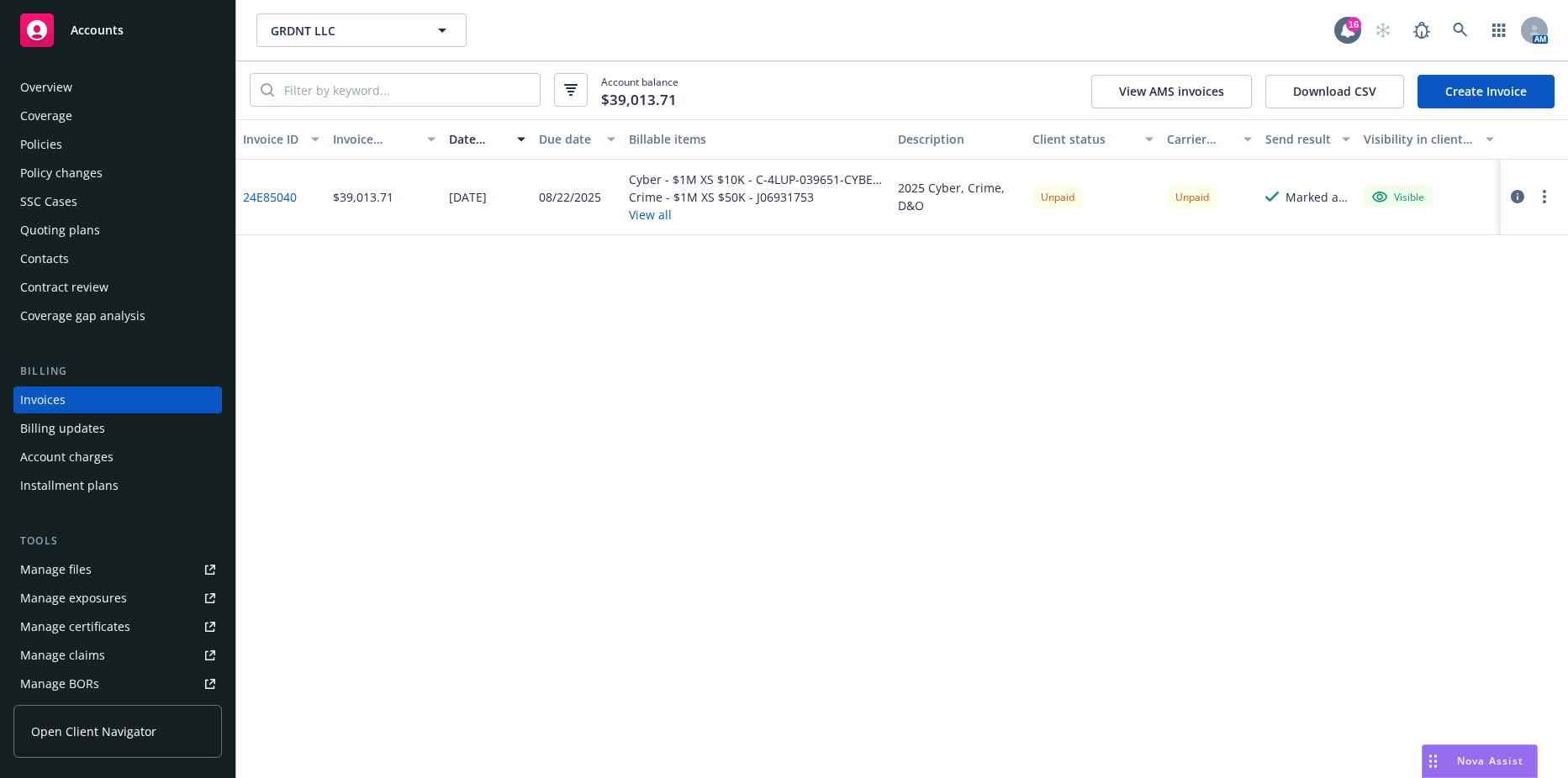
click at [1540, 202] on button "button" at bounding box center [1545, 196] width 20 height 20
click at [1408, 374] on link "Send invoice" at bounding box center [1447, 365] width 215 height 34
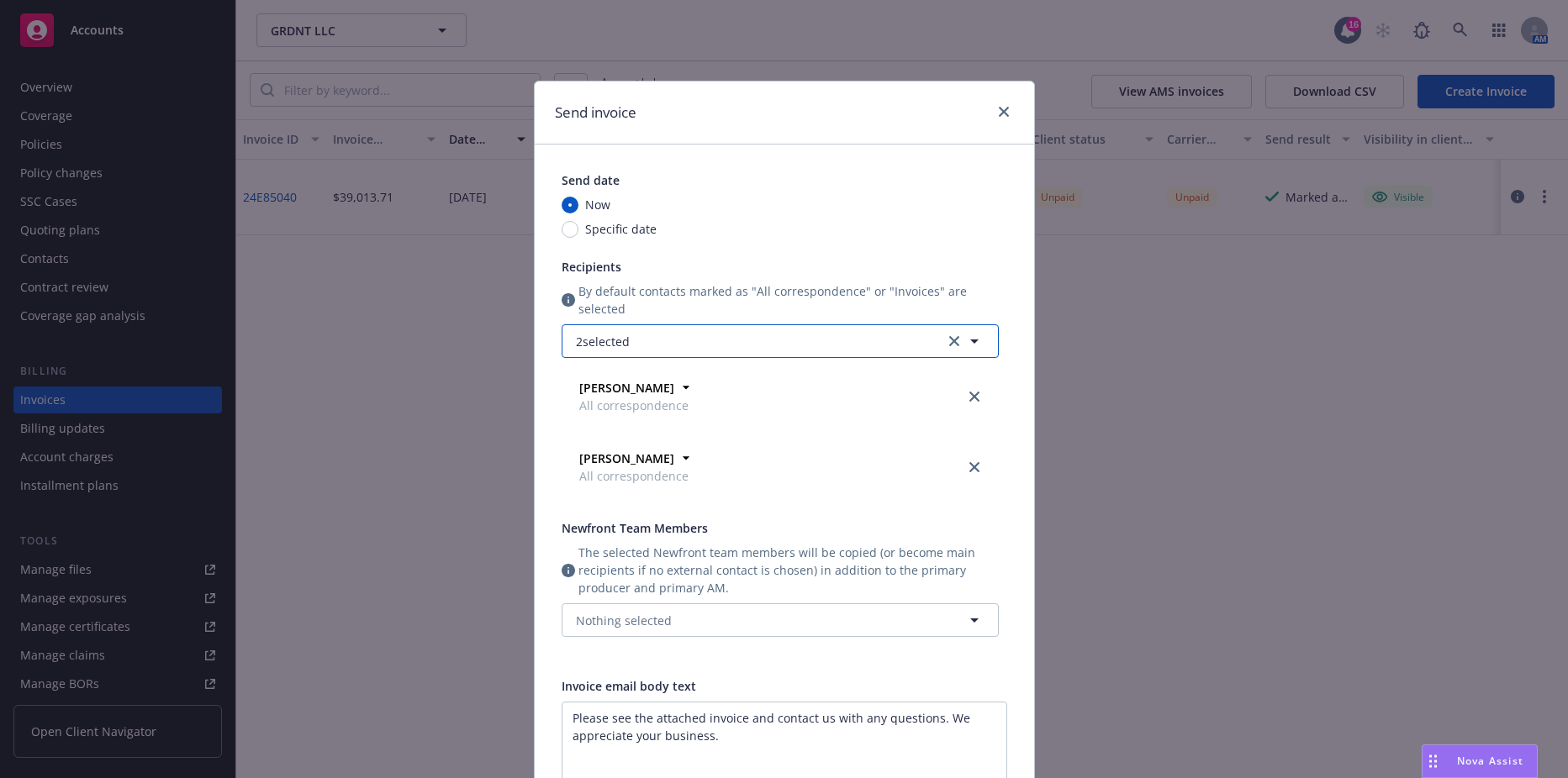
click at [655, 344] on button "2 selected" at bounding box center [780, 341] width 437 height 34
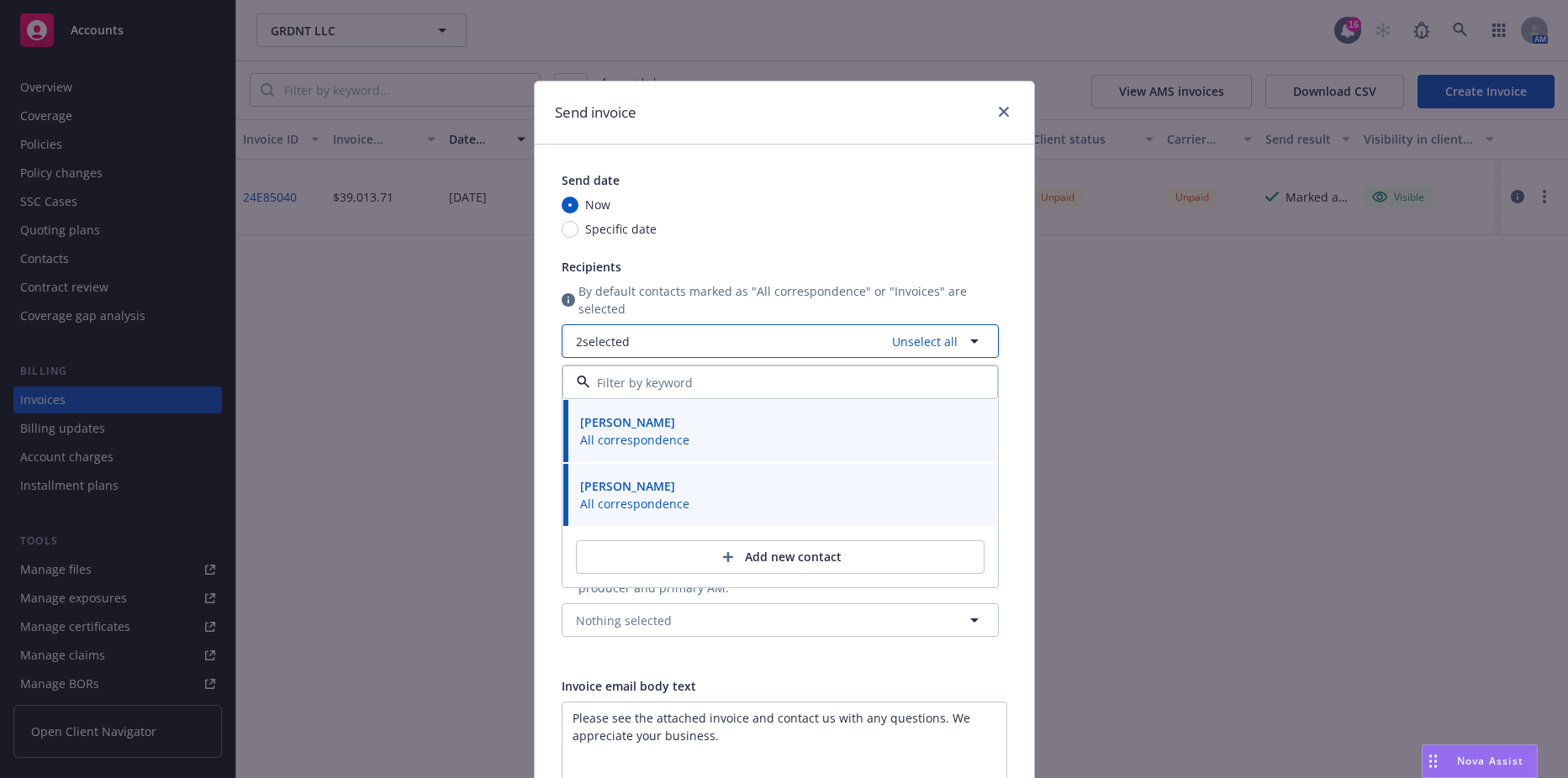
click at [655, 344] on button "2 selected Unselect all" at bounding box center [780, 341] width 437 height 34
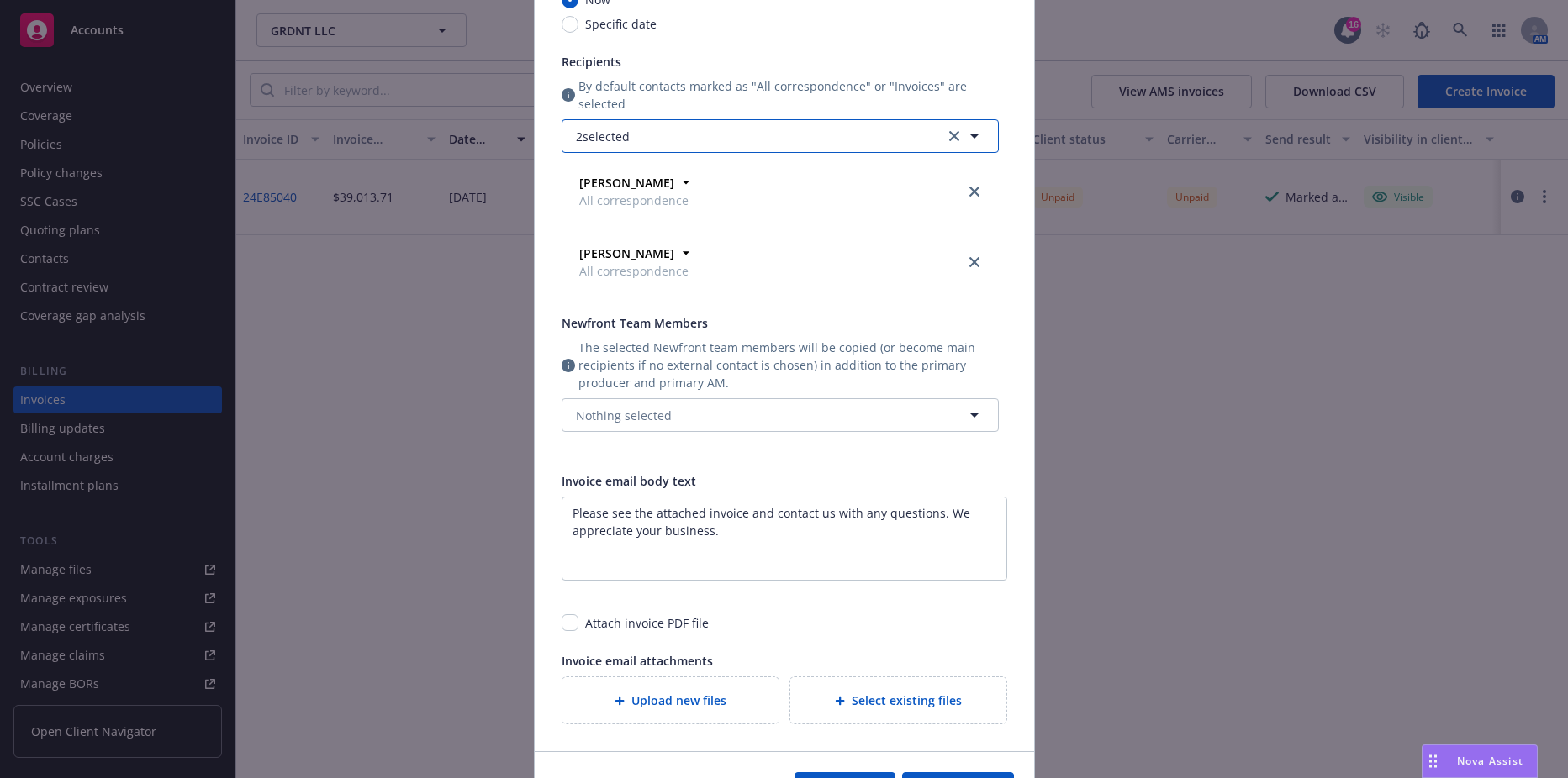
scroll to position [252, 0]
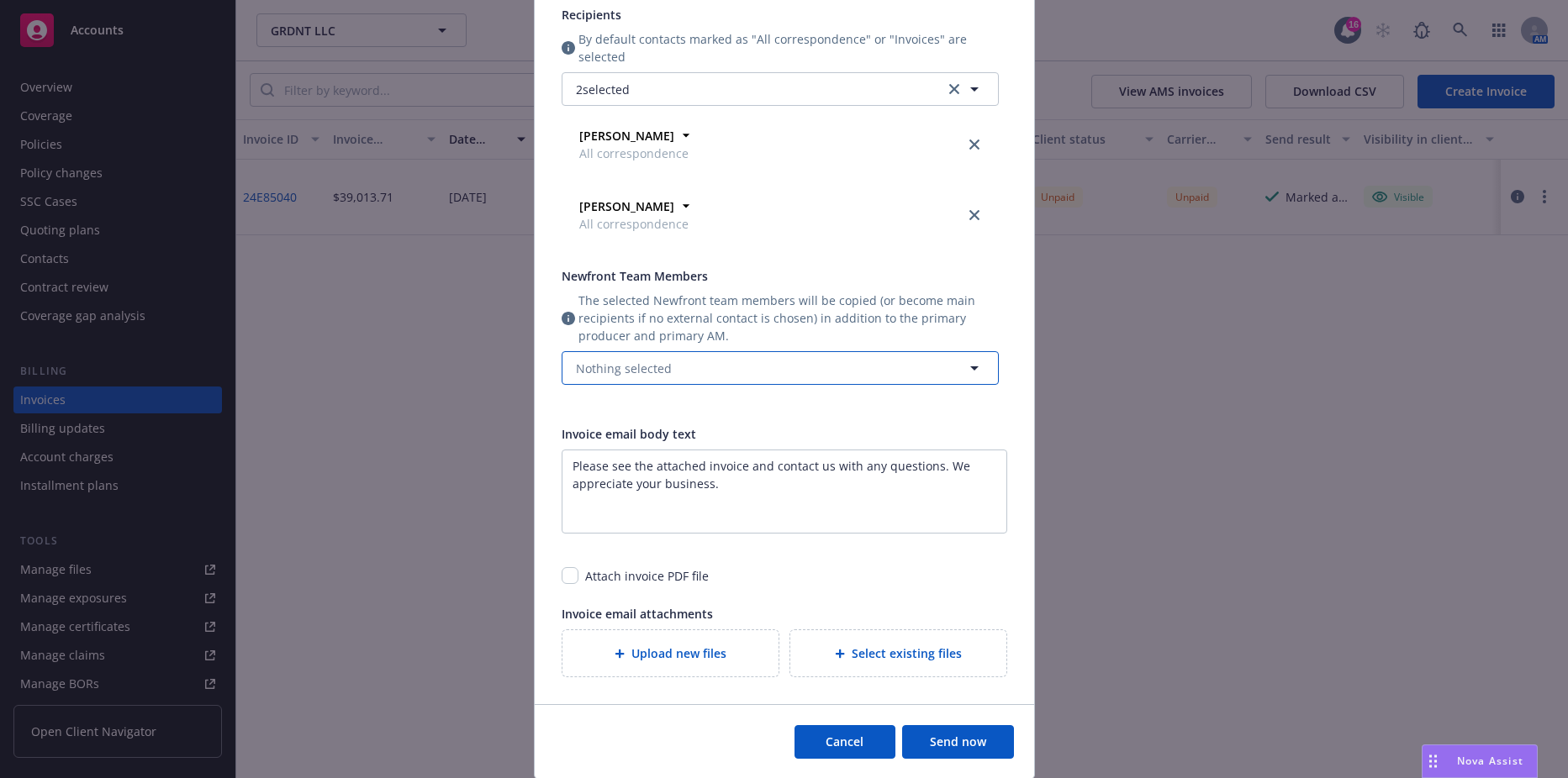
click at [689, 368] on button "Nothing selected" at bounding box center [780, 368] width 437 height 34
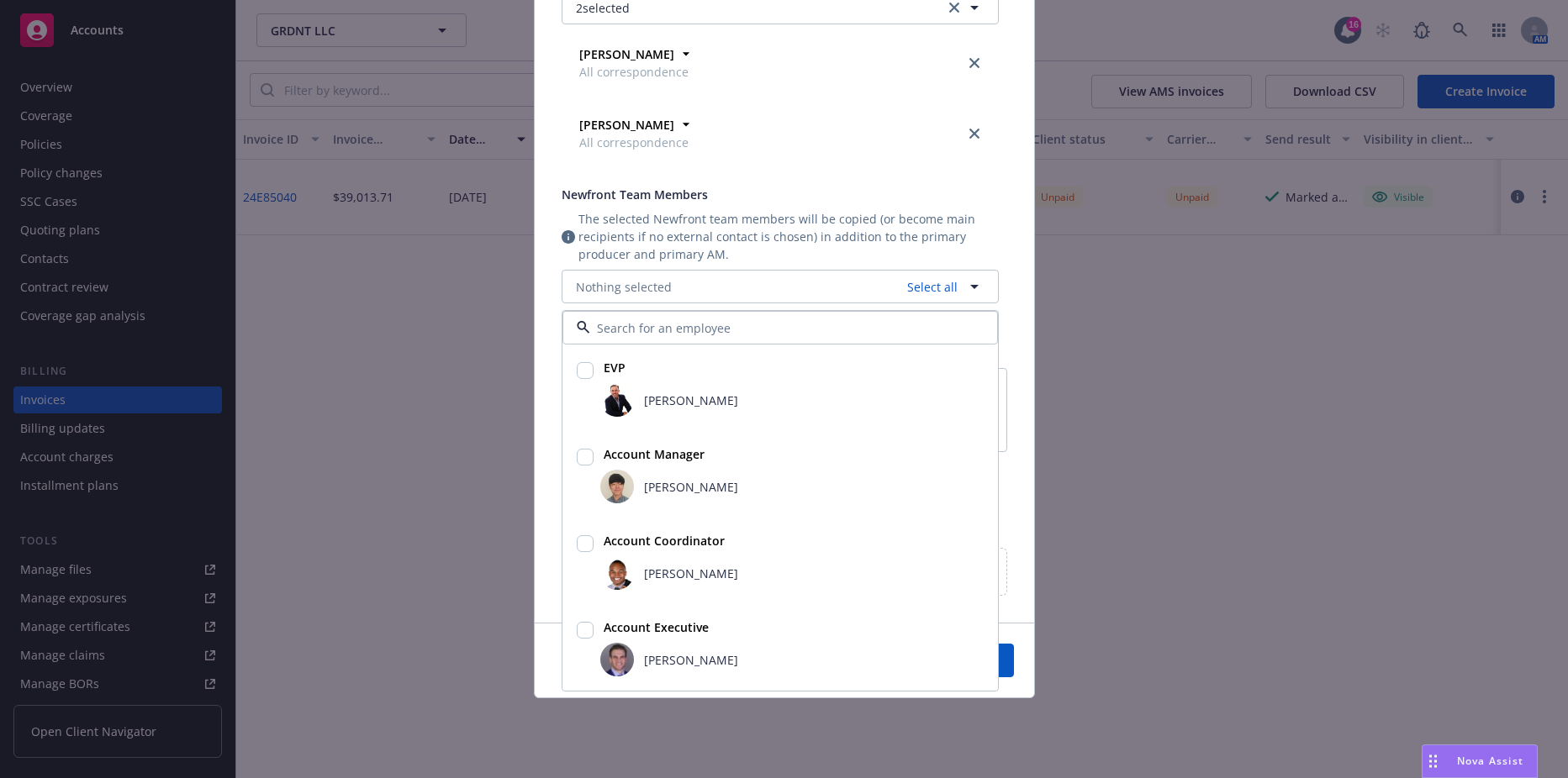
scroll to position [335, 0]
click at [580, 542] on input "checkbox" at bounding box center [585, 543] width 17 height 17
checkbox input "true"
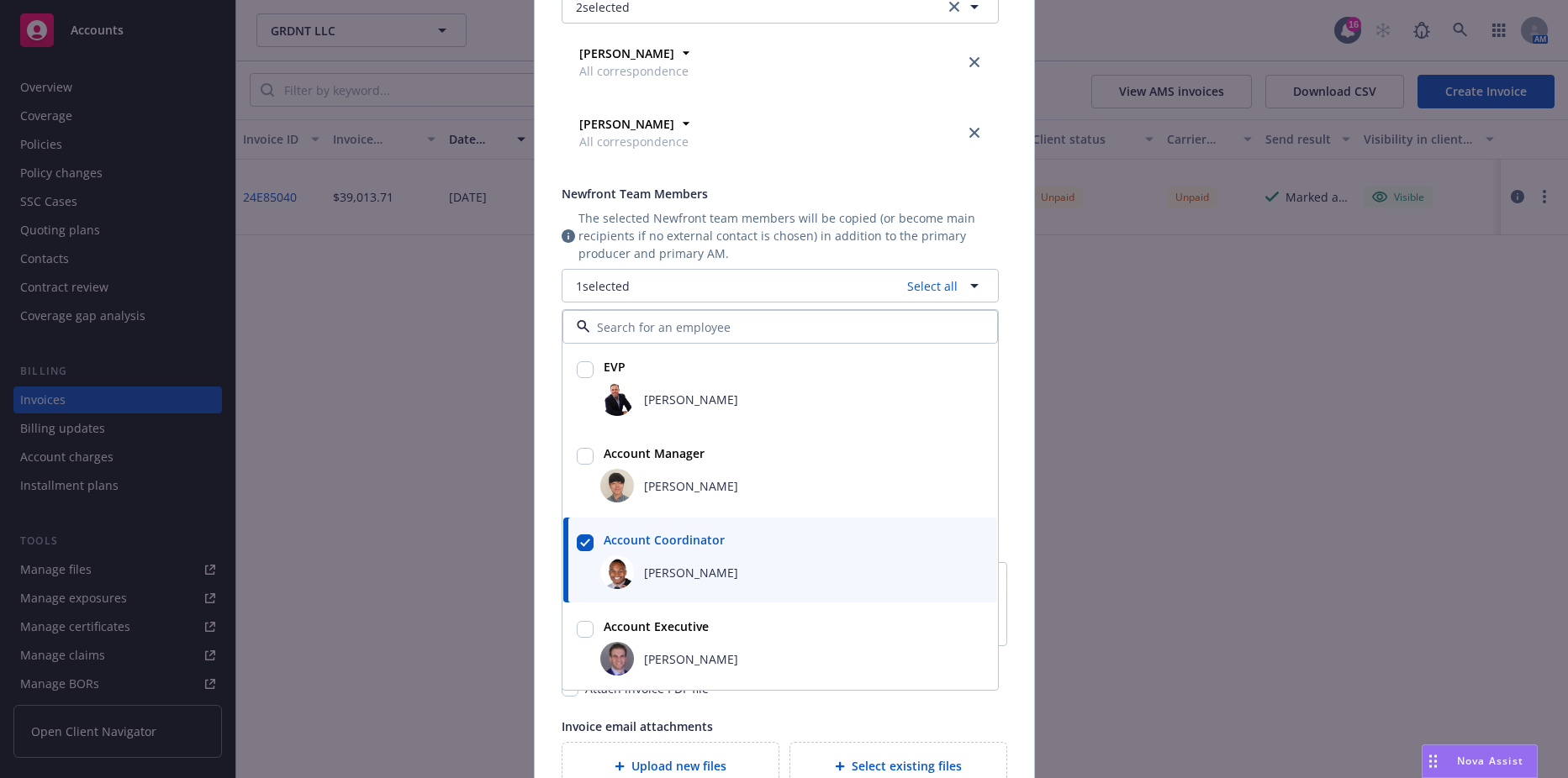
click at [580, 467] on div at bounding box center [586, 473] width 24 height 65
checkbox input "true"
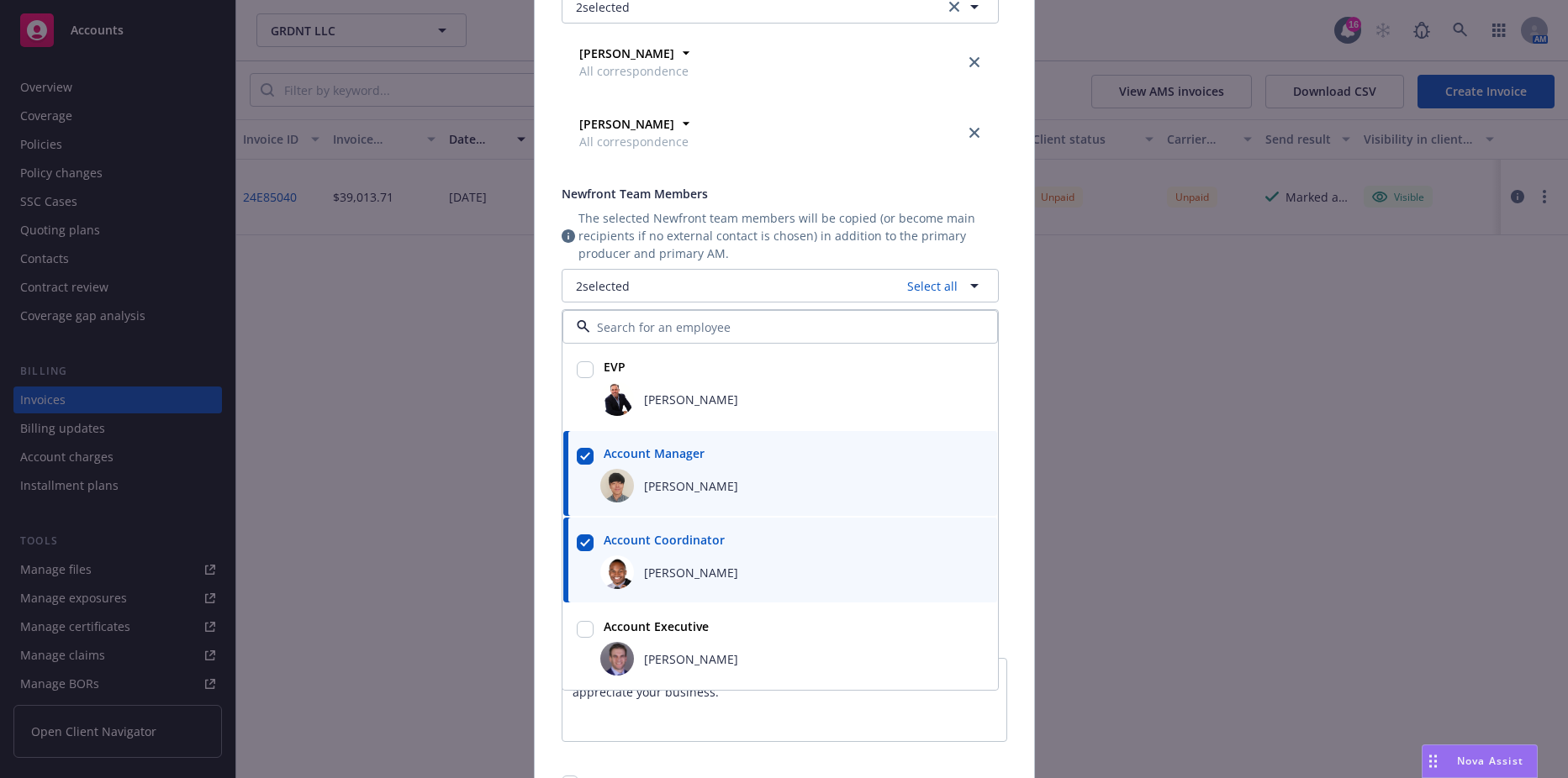
click at [785, 255] on span "The selected Newfront team members will be copied (or become main recipients if…" at bounding box center [789, 236] width 420 height 53
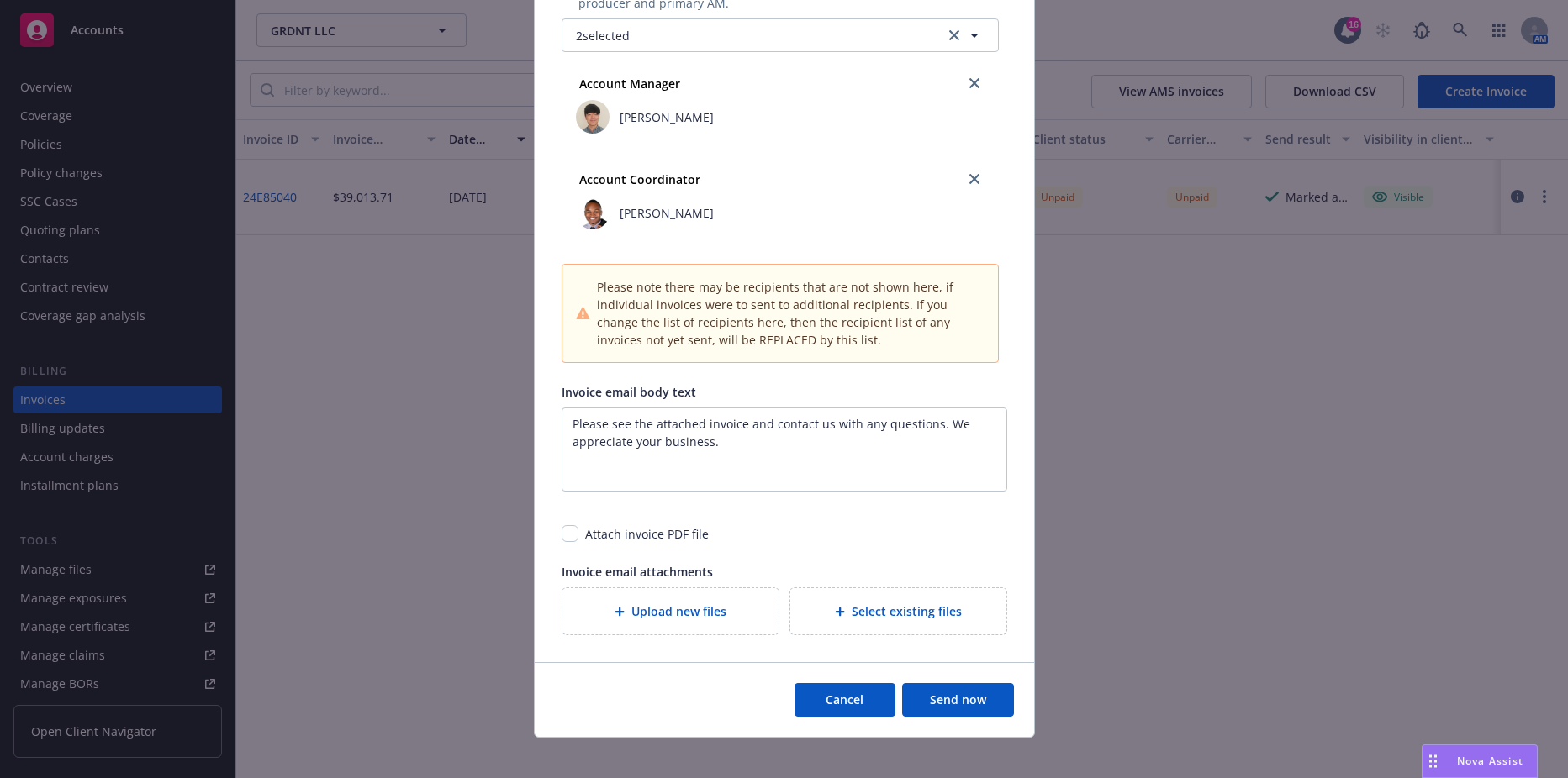
scroll to position [625, 0]
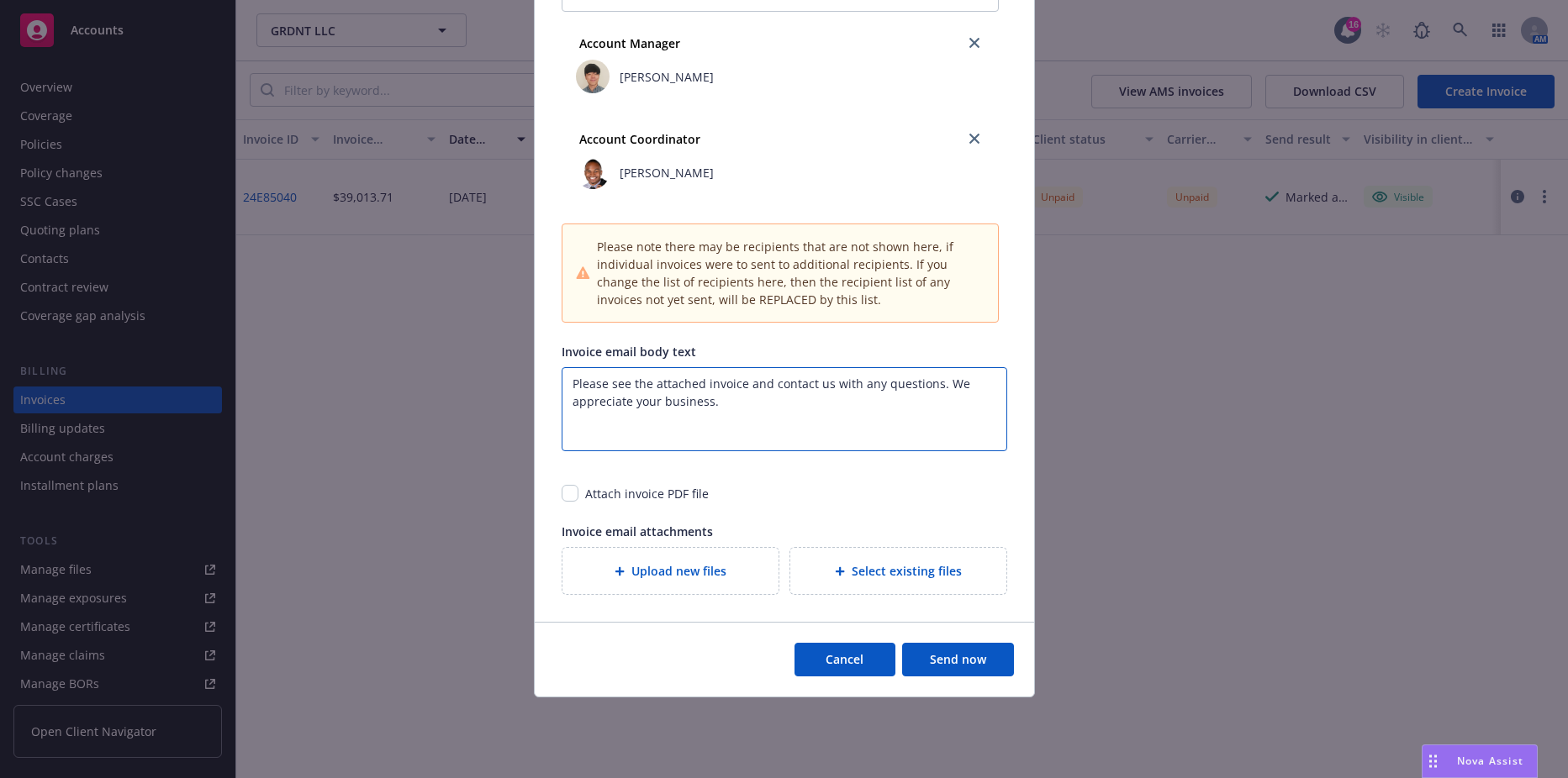
click at [662, 398] on textarea "Please see the attached invoice and contact us with any questions. We appreciat…" at bounding box center [784, 409] width 445 height 84
drag, startPoint x: 717, startPoint y: 404, endPoint x: 496, endPoint y: 377, distance: 222.6
click at [496, 377] on div "Send invoice Send date Now Specific date Recipients By default contacts marked …" at bounding box center [784, 389] width 1568 height 778
click at [767, 392] on textarea "Please see the attached invoice and contact us with any questions. We appreciat…" at bounding box center [784, 409] width 445 height 84
click at [932, 388] on textarea "Please see the attached invoice and contact us with any questions. We appreciat…" at bounding box center [784, 409] width 445 height 84
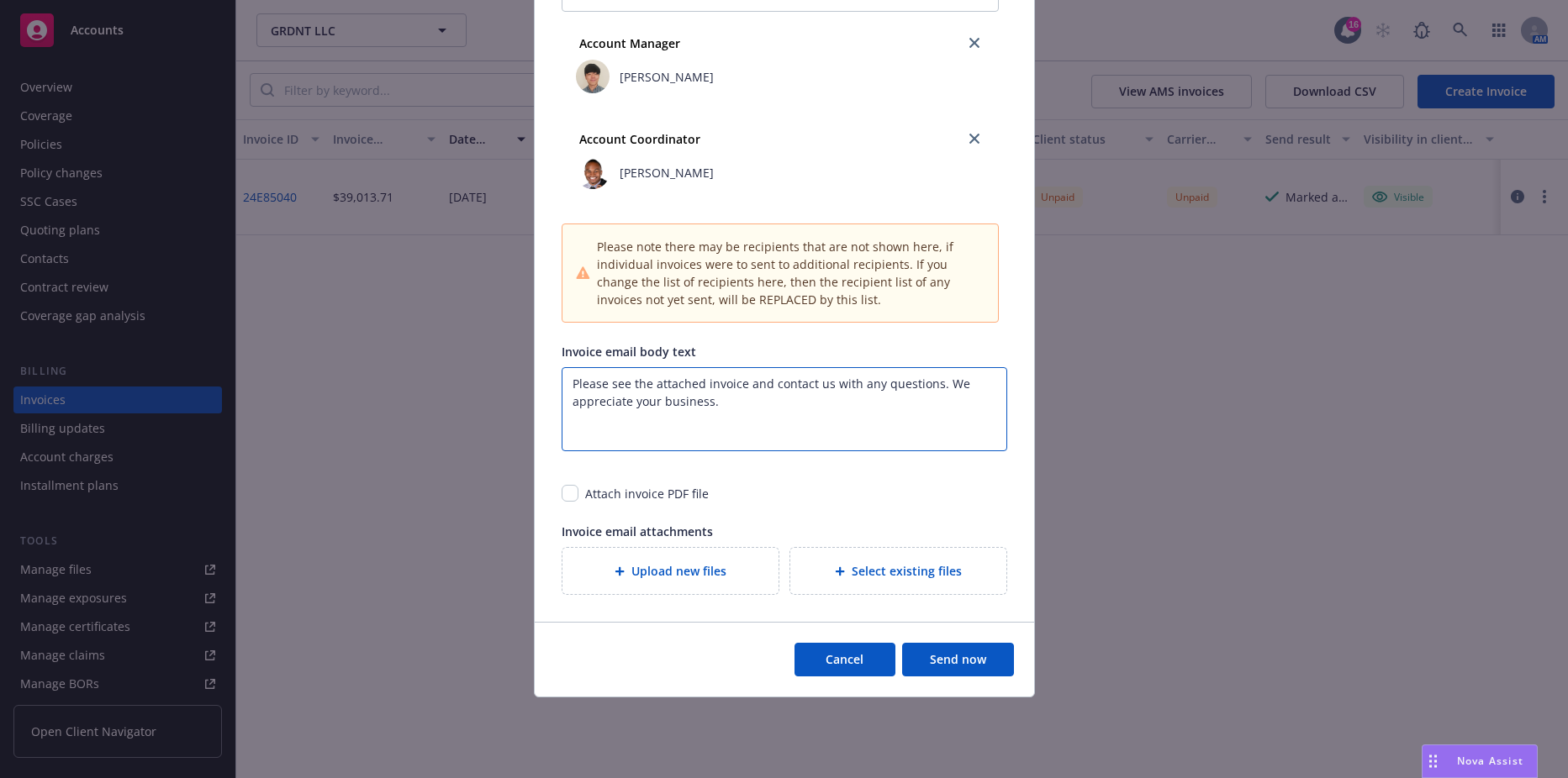
click at [782, 417] on textarea "Please see the attached invoice and contact us with any questions. We appreciat…" at bounding box center [784, 409] width 445 height 84
click at [562, 495] on input "checkbox" at bounding box center [570, 493] width 17 height 17
checkbox input "true"
click at [755, 409] on textarea "Please see the attached invoice and contact us with any questions. We appreciat…" at bounding box center [784, 409] width 445 height 84
click at [938, 660] on button "Send now" at bounding box center [958, 660] width 112 height 34
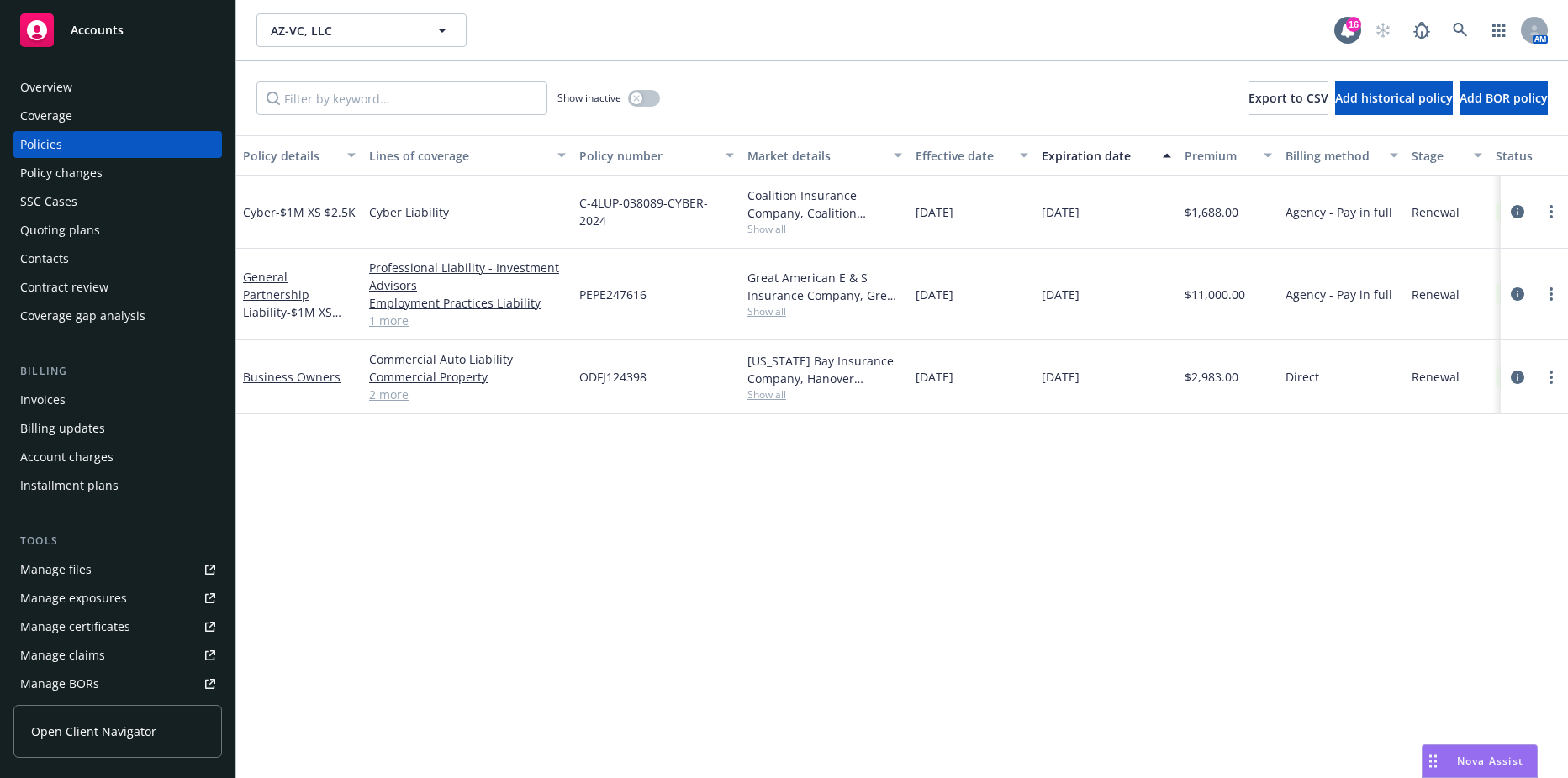
click at [62, 252] on div "Contacts" at bounding box center [44, 258] width 49 height 27
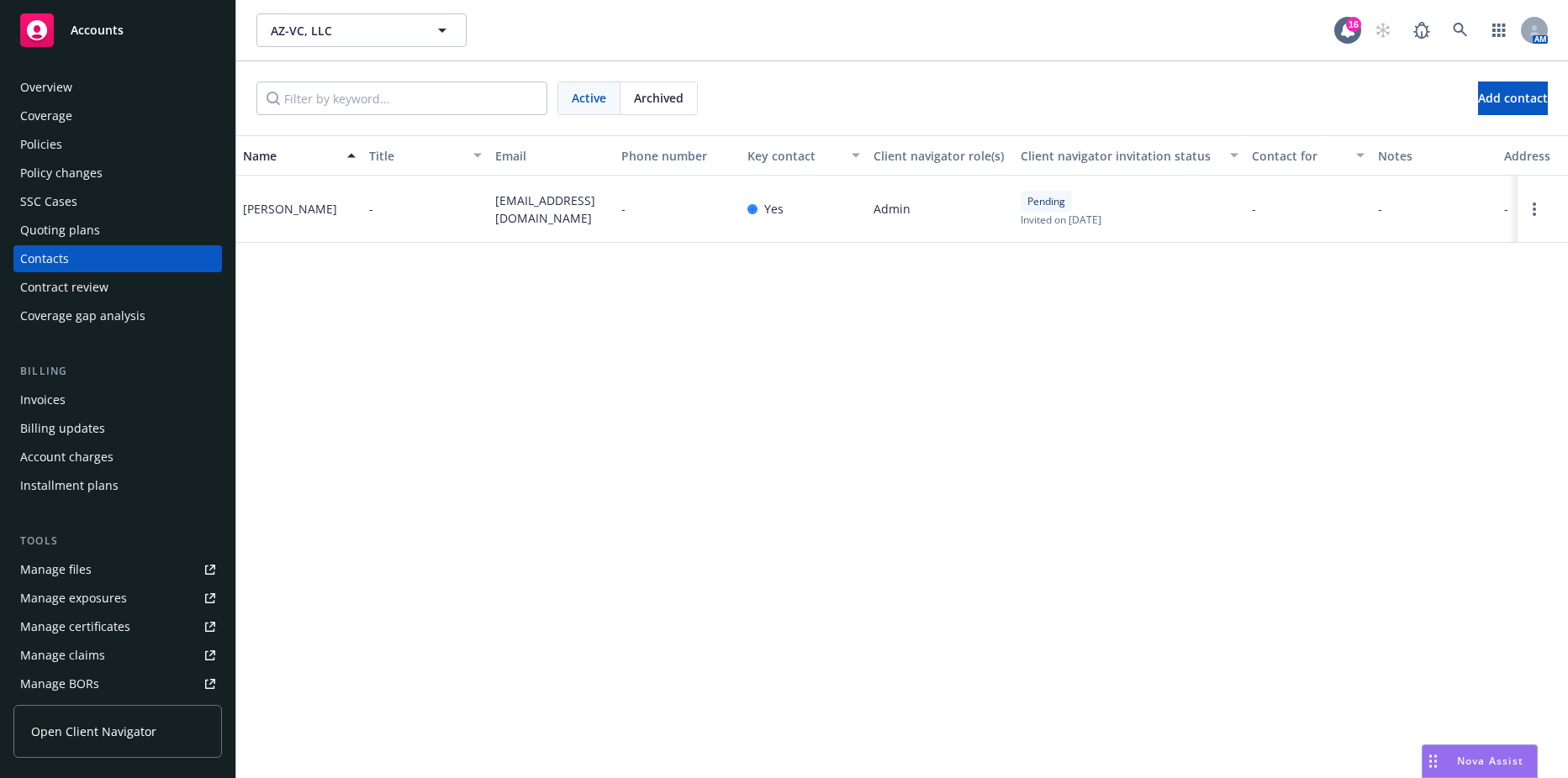
click at [521, 201] on span "[EMAIL_ADDRESS][DOMAIN_NAME]" at bounding box center [551, 209] width 113 height 35
copy span "[EMAIL_ADDRESS][DOMAIN_NAME]"
